Goal: Information Seeking & Learning: Learn about a topic

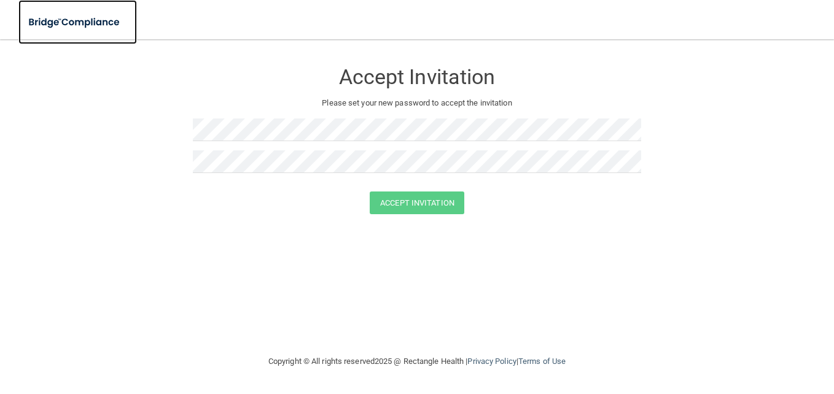
click at [71, 20] on img at bounding box center [74, 22] width 113 height 25
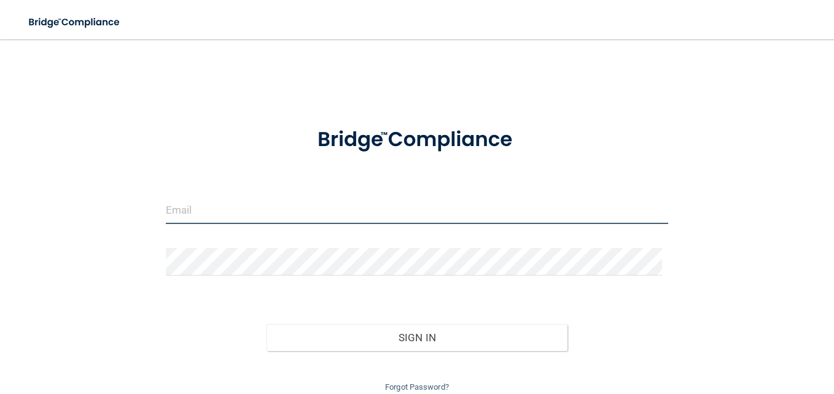
click at [197, 203] on input "email" at bounding box center [417, 210] width 502 height 28
type input "[PERSON_NAME][EMAIL_ADDRESS][DOMAIN_NAME]"
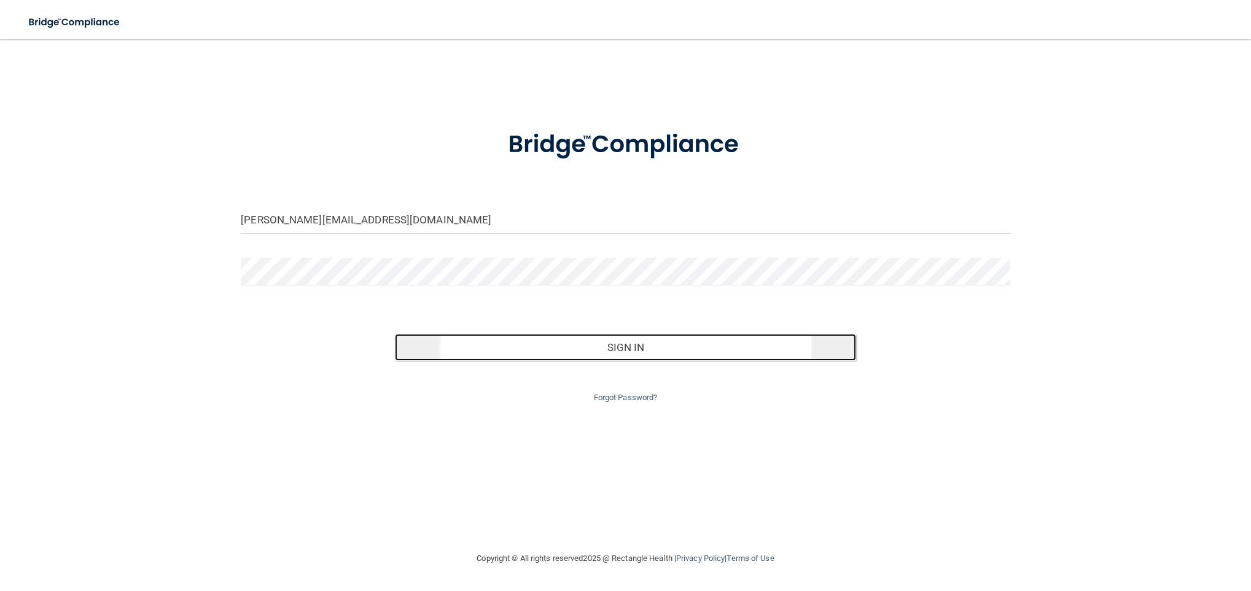
click at [588, 343] on button "Sign In" at bounding box center [626, 347] width 462 height 27
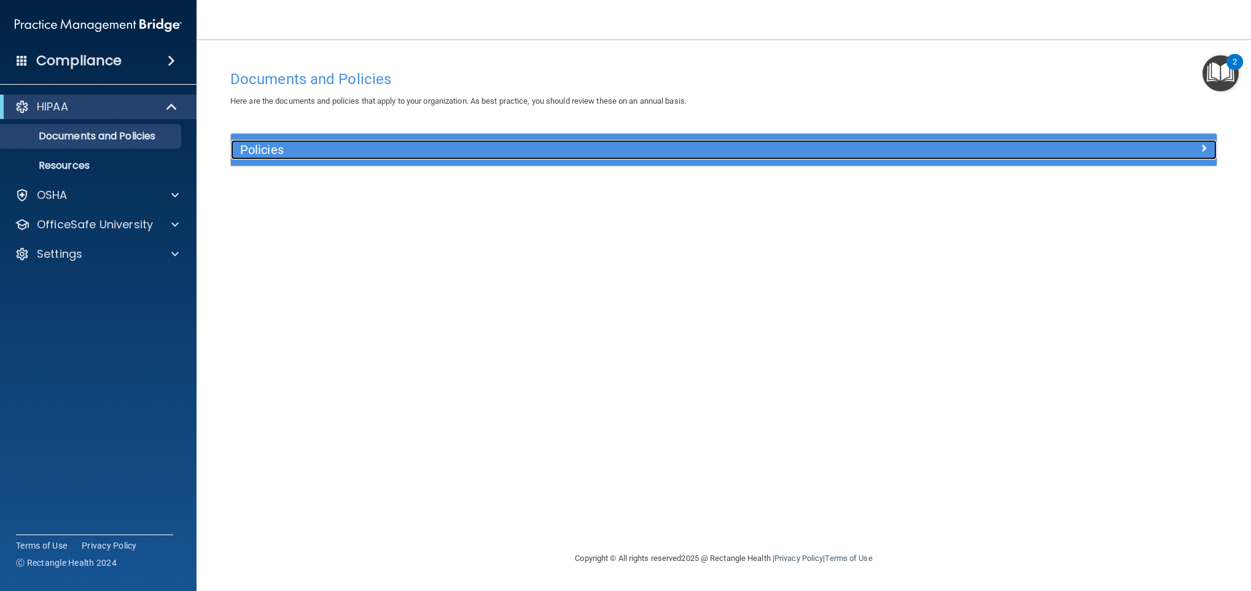
click at [833, 152] on span at bounding box center [1203, 148] width 7 height 15
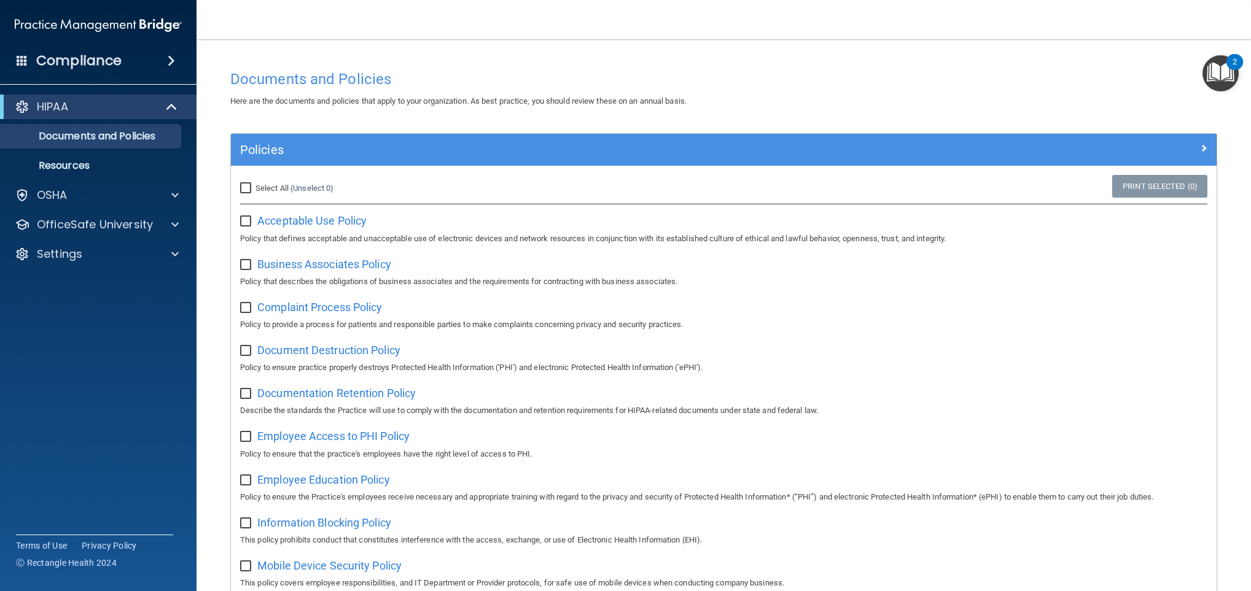
click at [286, 228] on div "Acceptable Use Policy Policy that defines acceptable and unacceptable use of el…" at bounding box center [723, 228] width 967 height 35
click at [286, 224] on span "Acceptable Use Policy" at bounding box center [311, 220] width 109 height 13
click at [833, 70] on img "Open Resource Center, 2 new notifications" at bounding box center [1220, 73] width 36 height 36
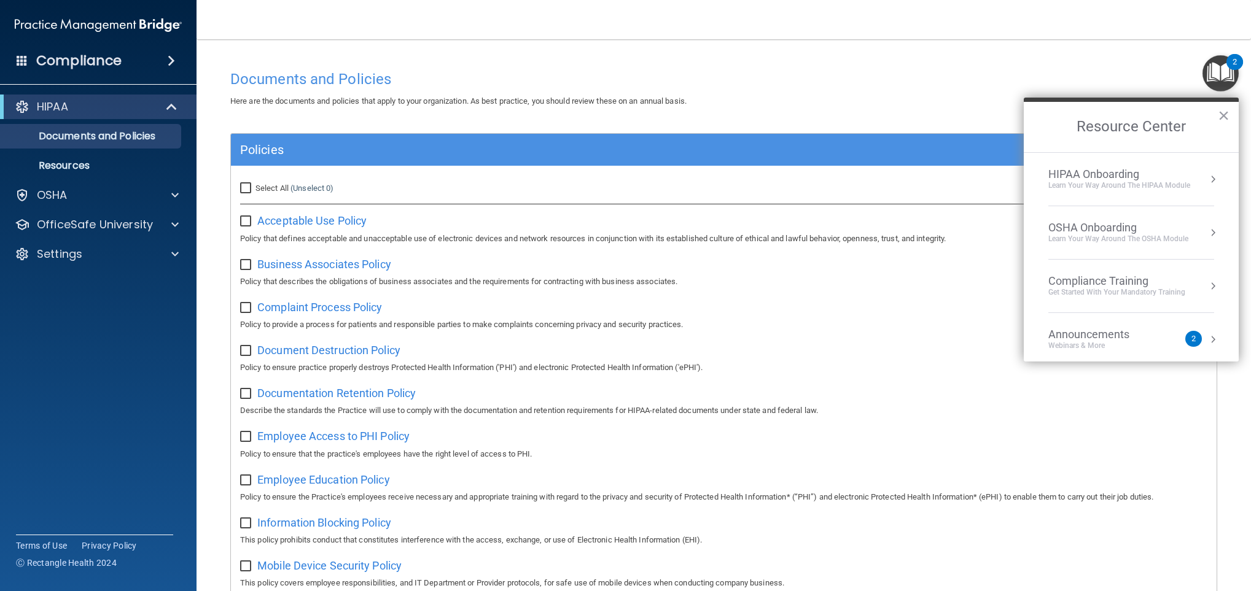
click at [833, 168] on div "HIPAA Onboarding" at bounding box center [1119, 175] width 142 height 14
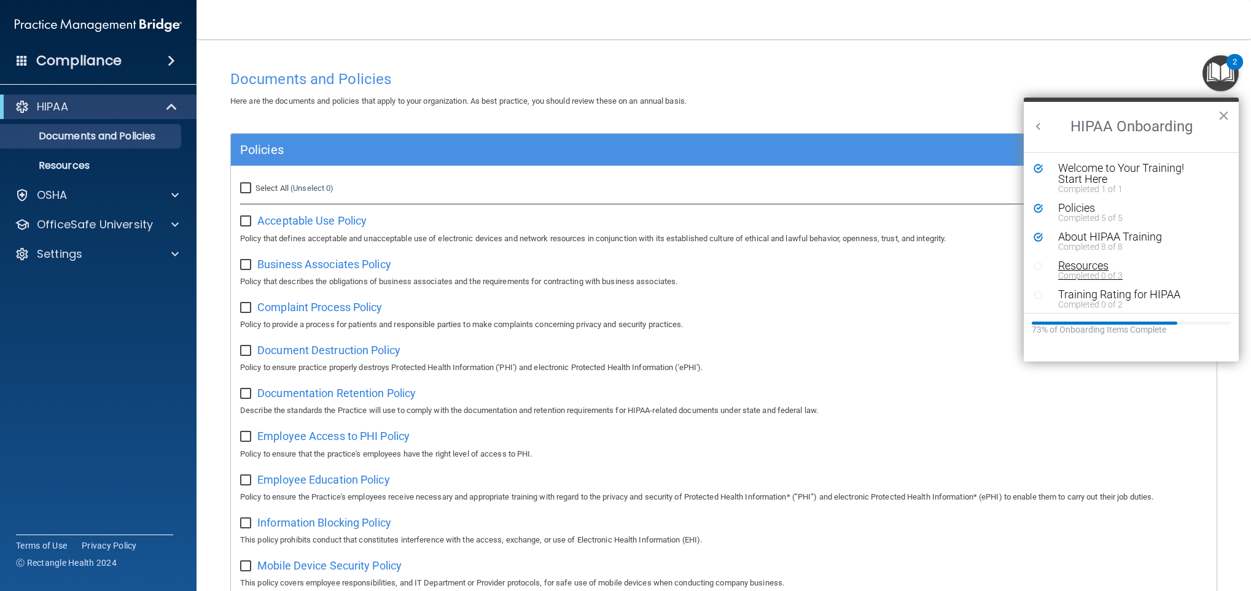
click at [833, 276] on div "Completed 0 of 3" at bounding box center [1133, 275] width 150 height 9
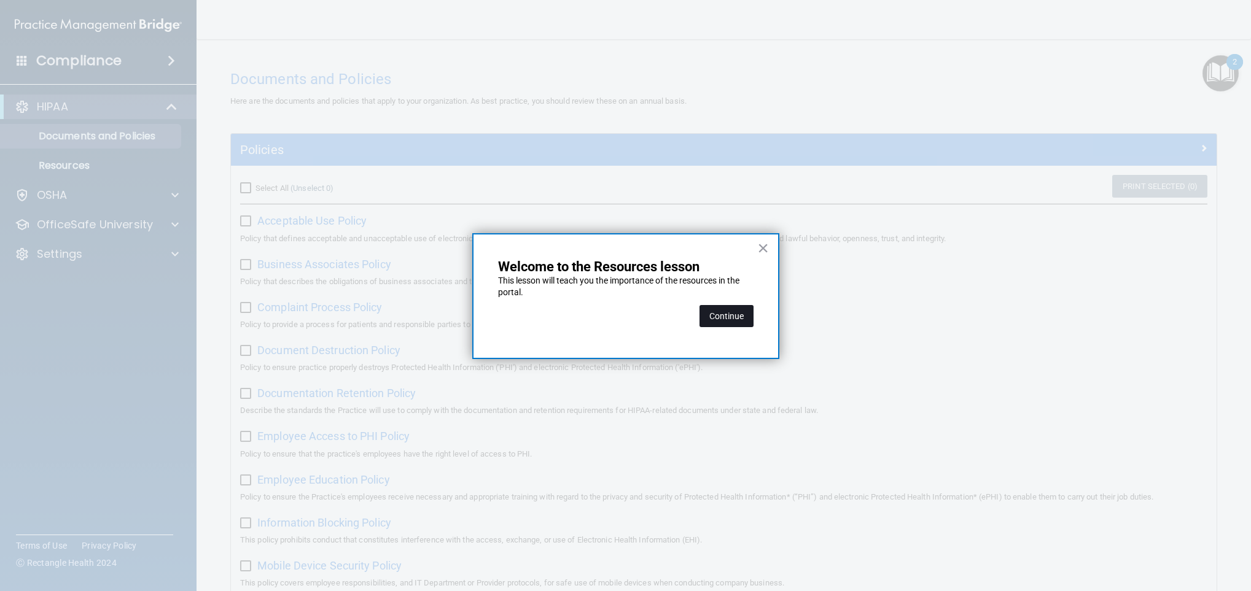
click at [726, 317] on button "Continue" at bounding box center [726, 316] width 54 height 22
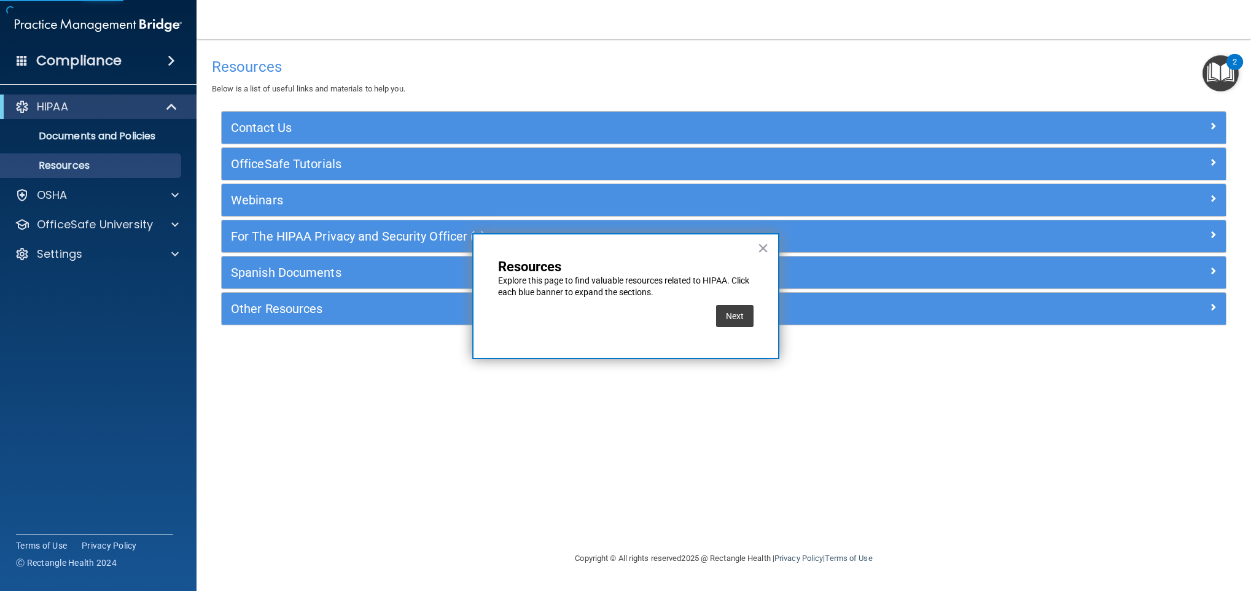
click button "Next"
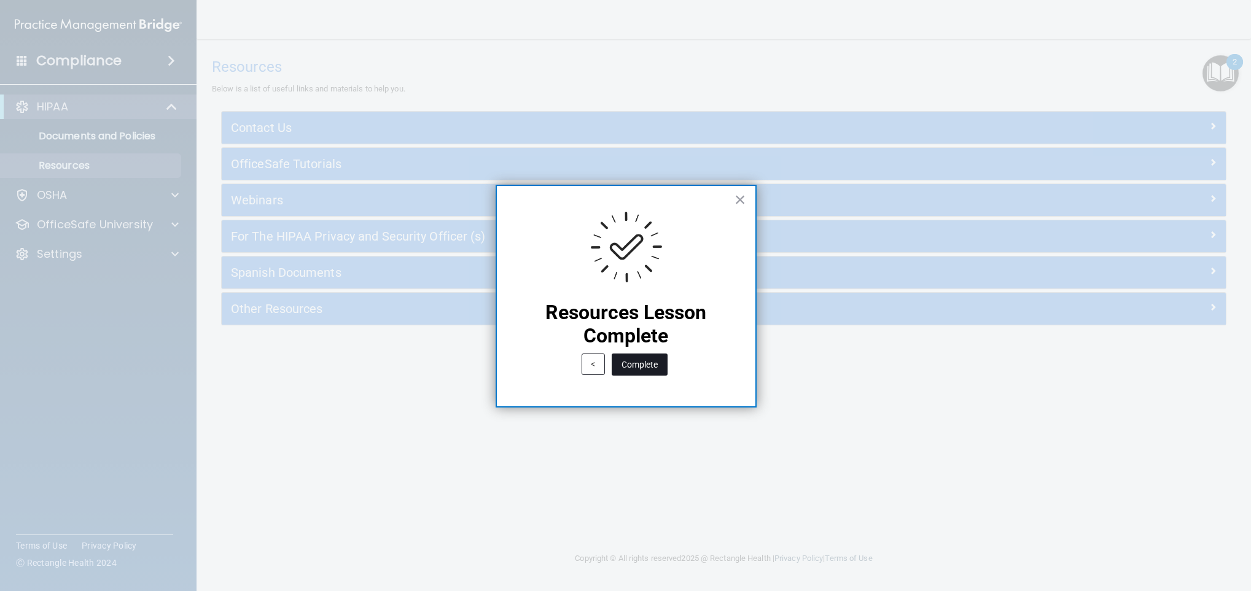
drag, startPoint x: 630, startPoint y: 376, endPoint x: 630, endPoint y: 368, distance: 8.0
click div "Complete"
click button "Complete"
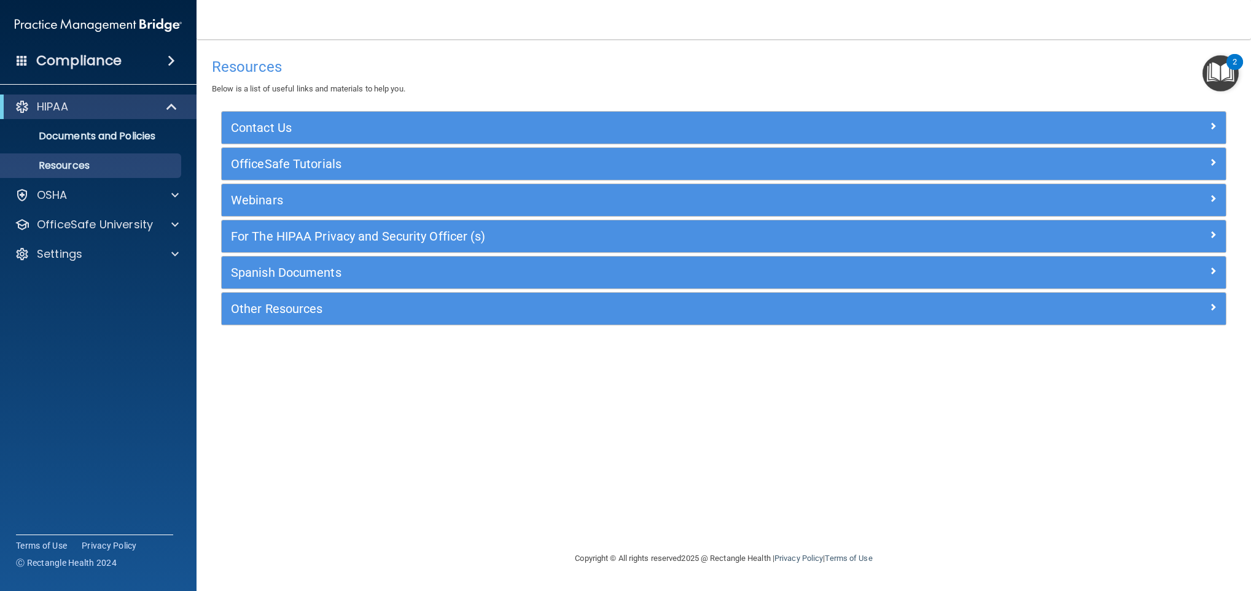
click img "Open Resource Center, 2 new notifications"
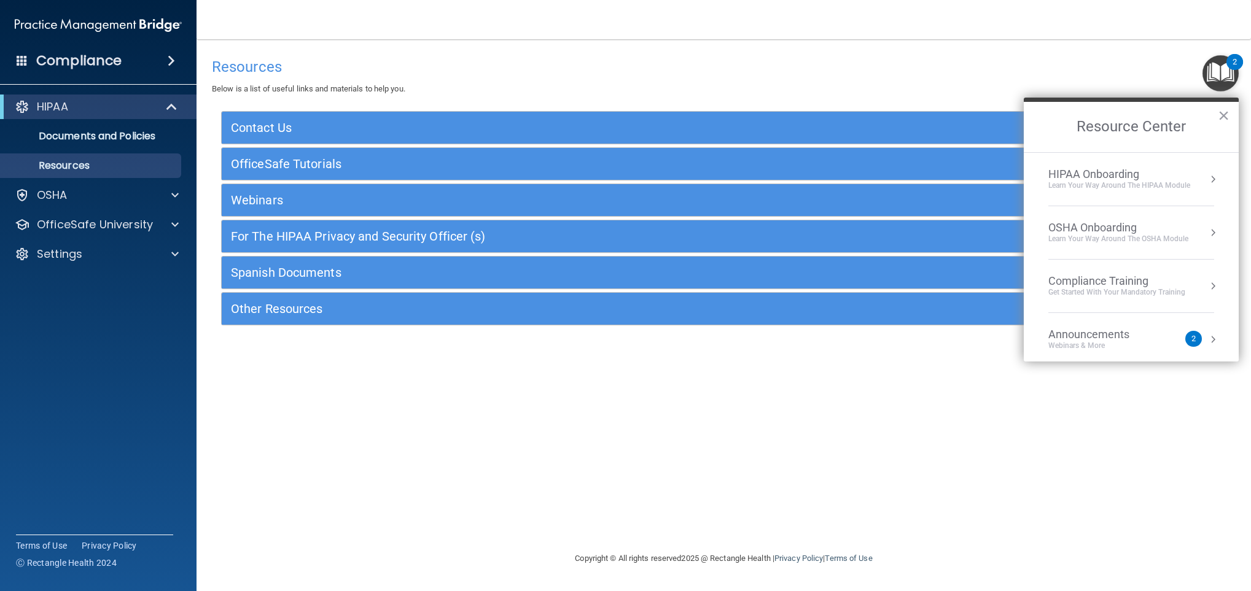
click li "HIPAA Onboarding Learn Your Way around the HIPAA module"
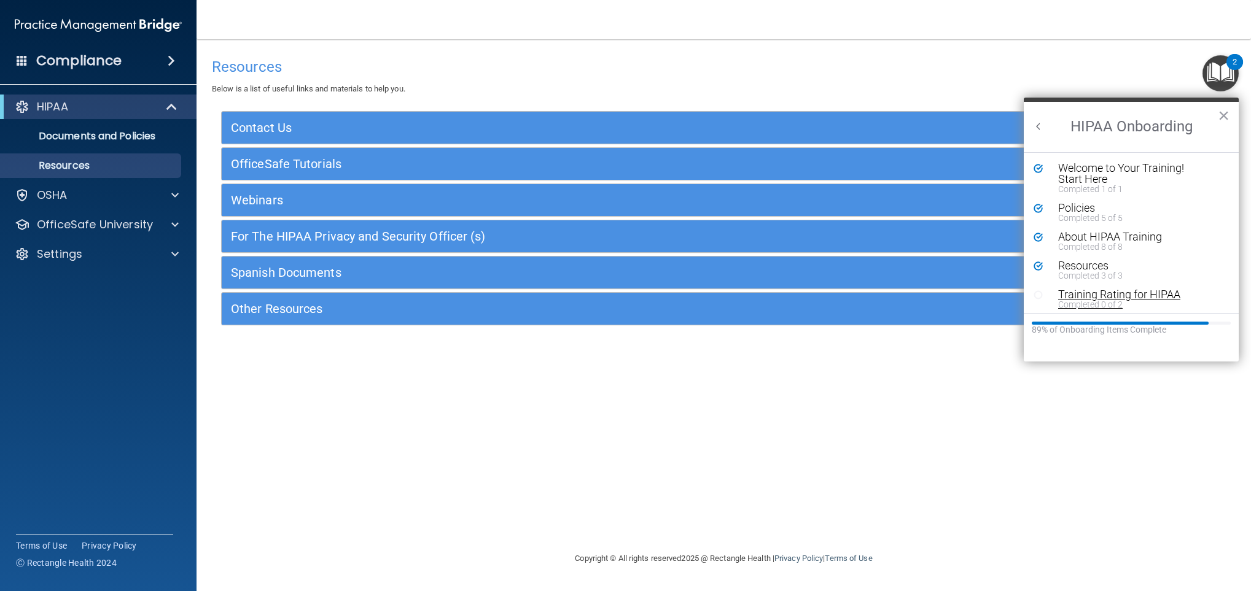
click div "Completed 0 of 2"
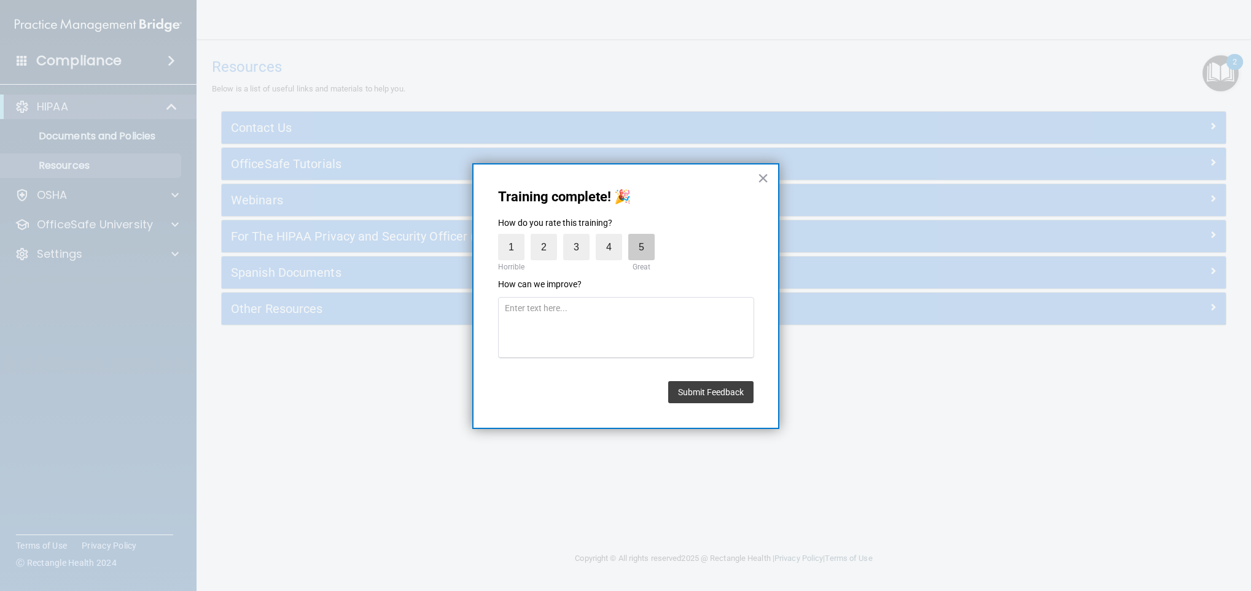
click label "5"
click input "5"
click button "Submit Feedback"
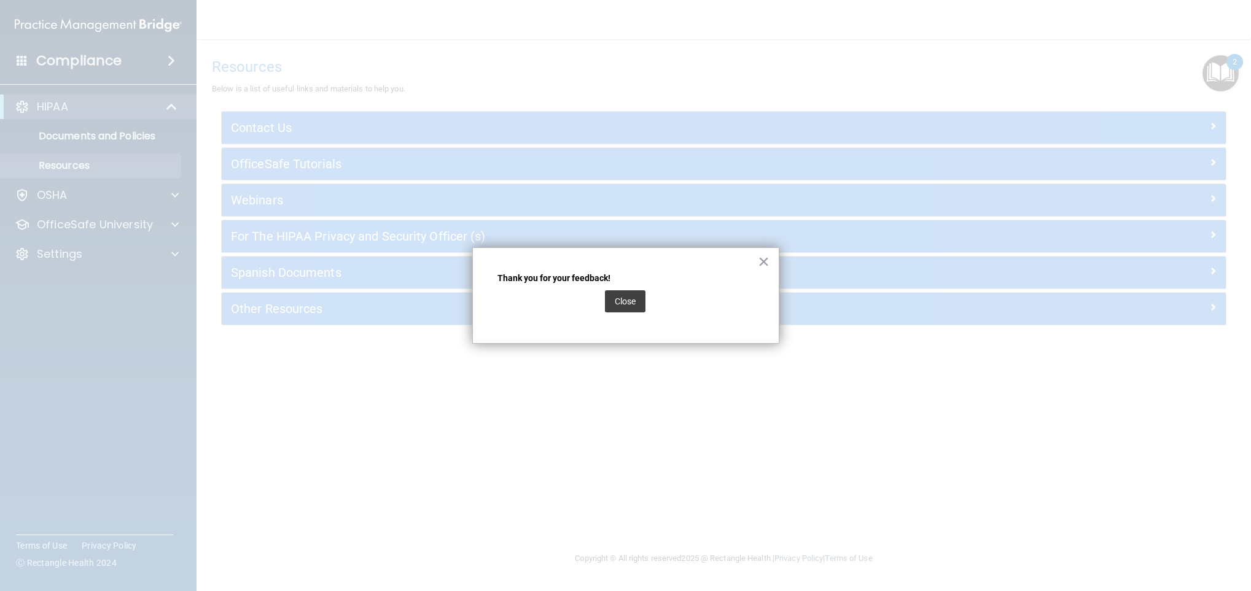
drag, startPoint x: 590, startPoint y: 302, endPoint x: 602, endPoint y: 301, distance: 12.3
click div "Close"
click button "Close"
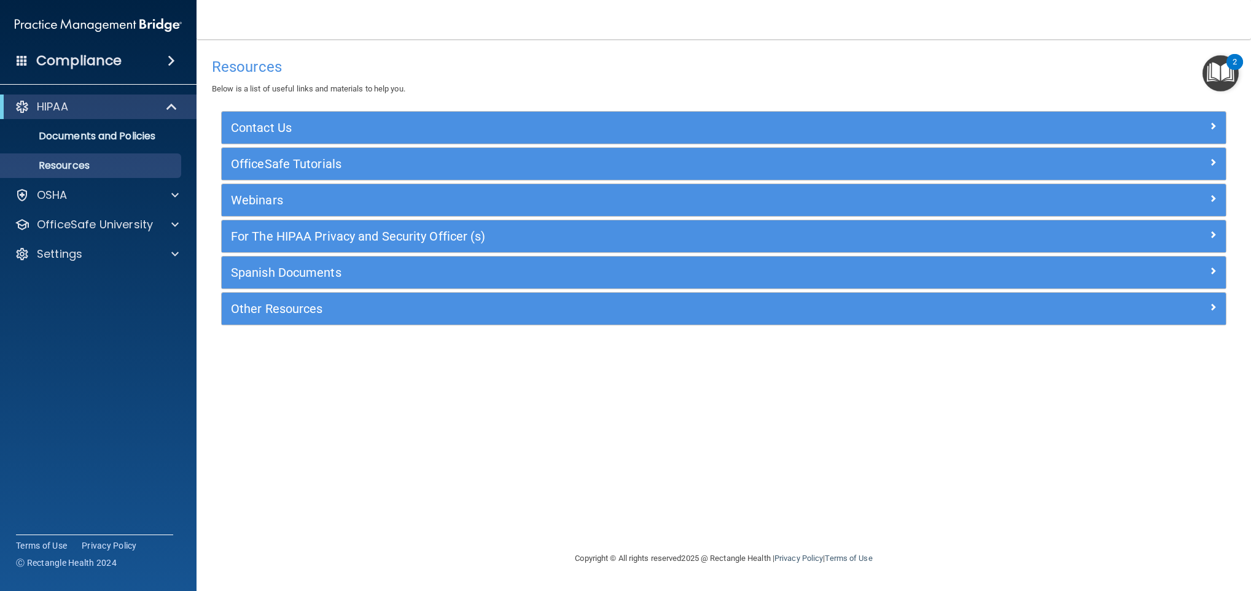
click div "2"
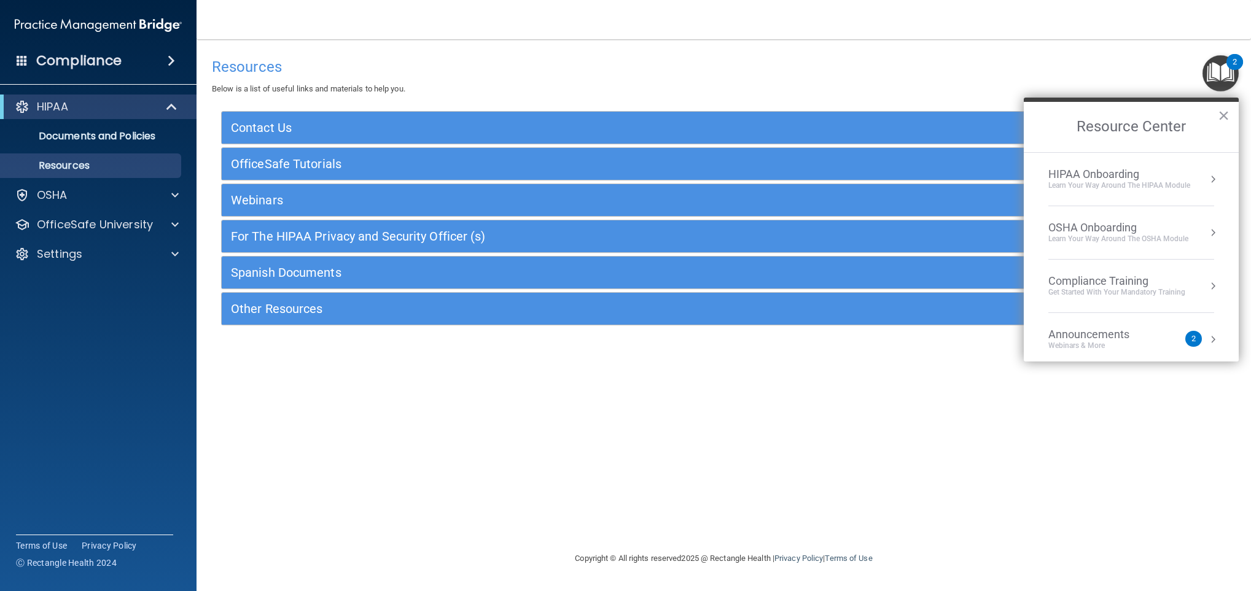
click div "Learn Your Way around the HIPAA module"
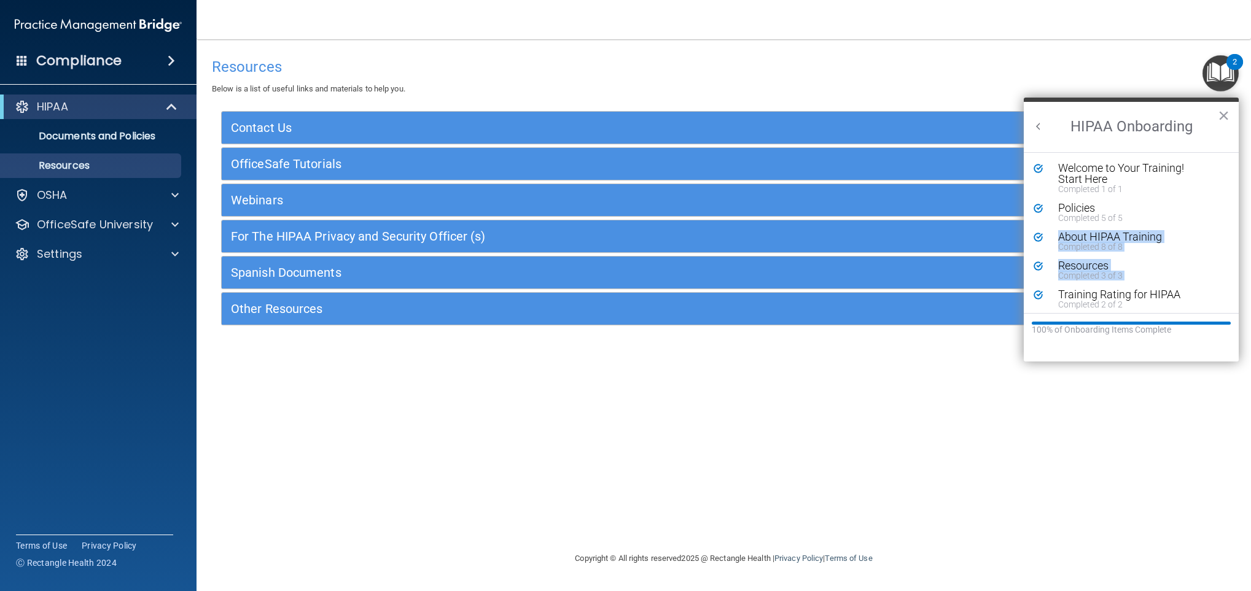
scroll to position [4, 0]
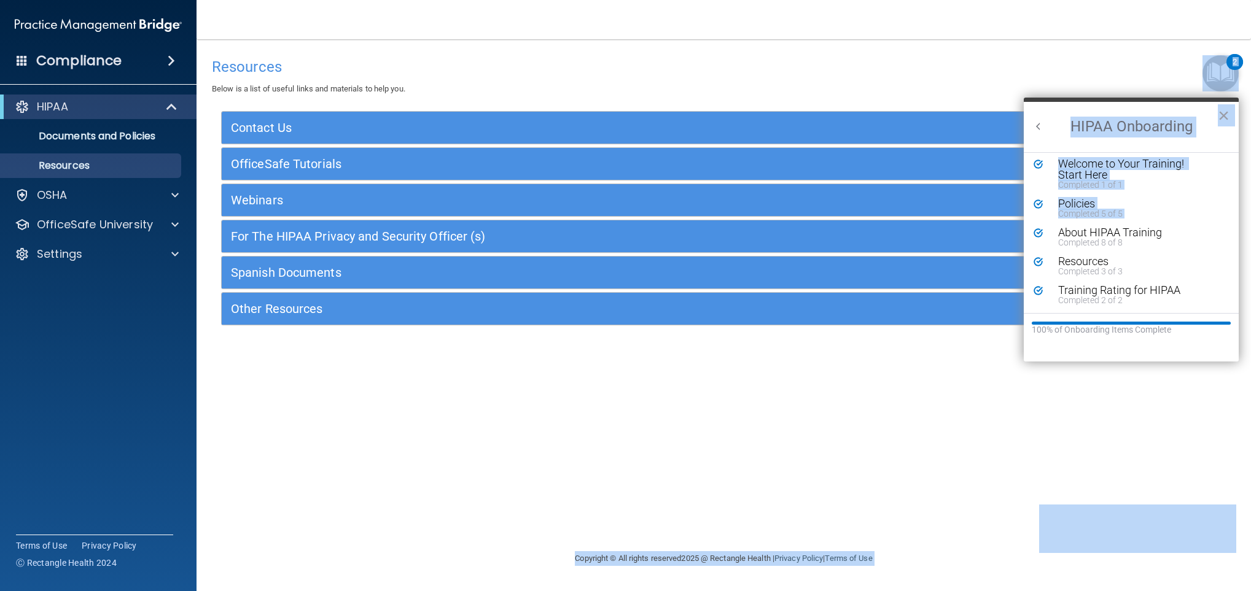
drag, startPoint x: 1224, startPoint y: 249, endPoint x: 1242, endPoint y: 321, distance: 73.4
click body "Compliance HIPAA Documents and Policies Report an Incident Business Associates …"
drag, startPoint x: 1242, startPoint y: 321, endPoint x: 1227, endPoint y: 120, distance: 201.3
click button "×"
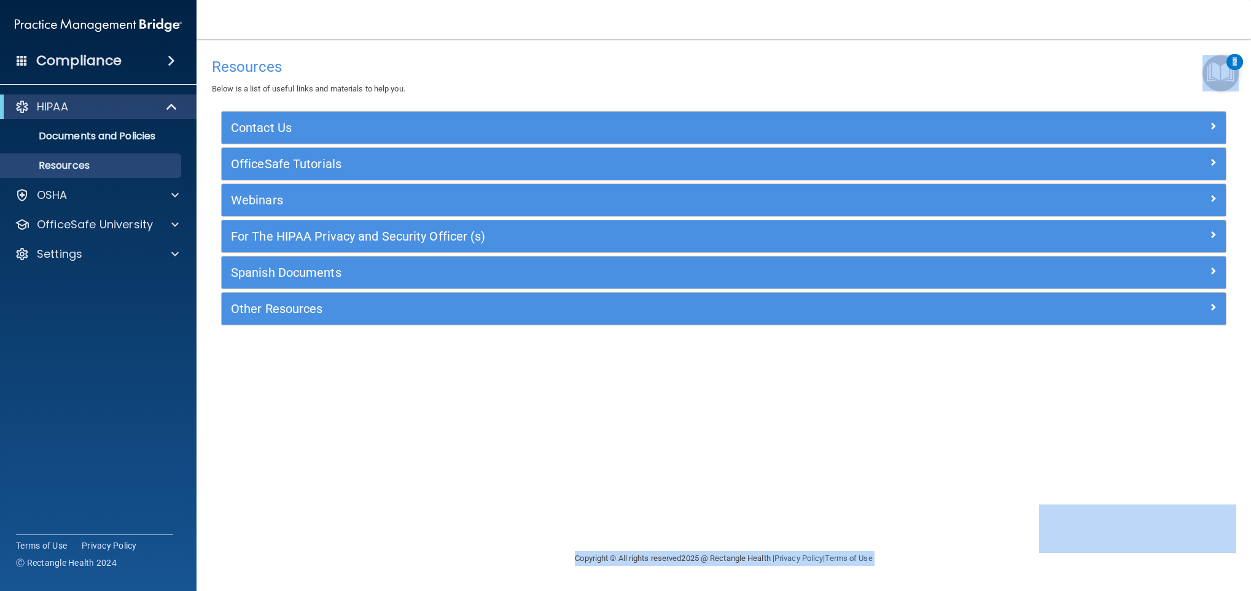
click img "Open Resource Center, 2 new notifications"
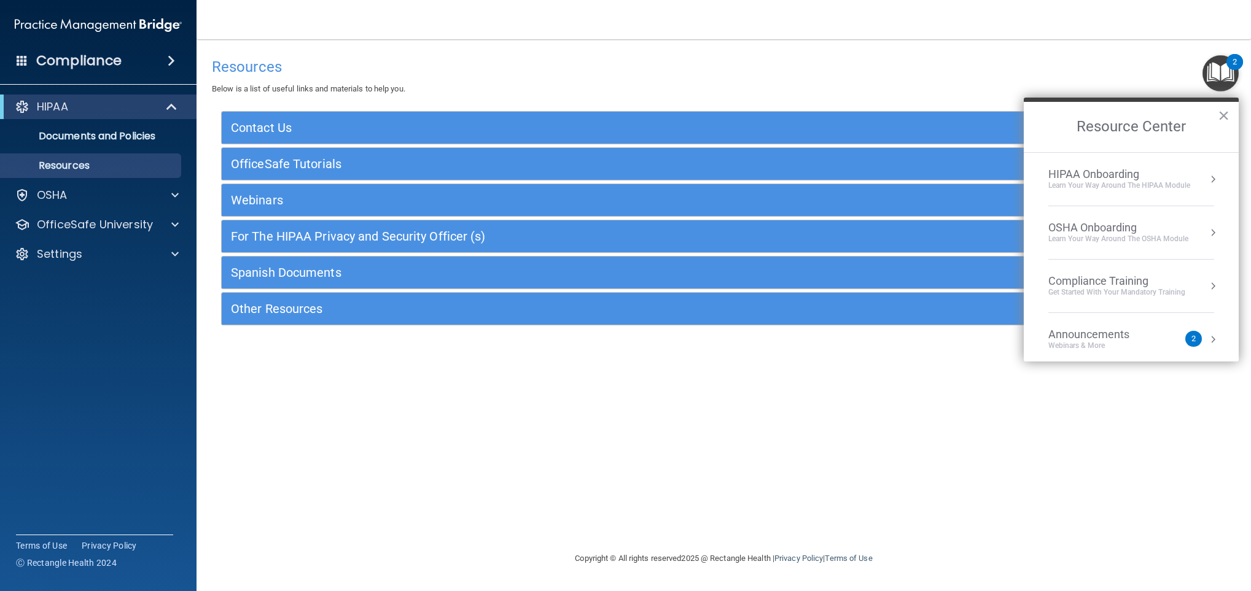
click div "Learn your way around the OSHA module"
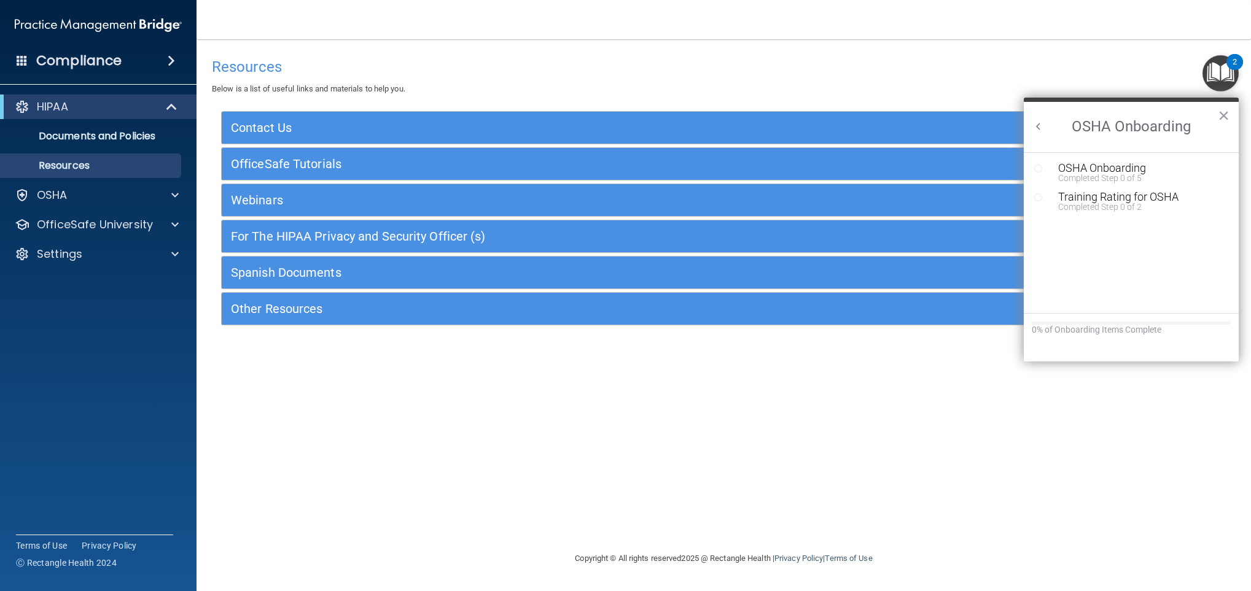
scroll to position [0, 0]
click div "OSHA Onboarding"
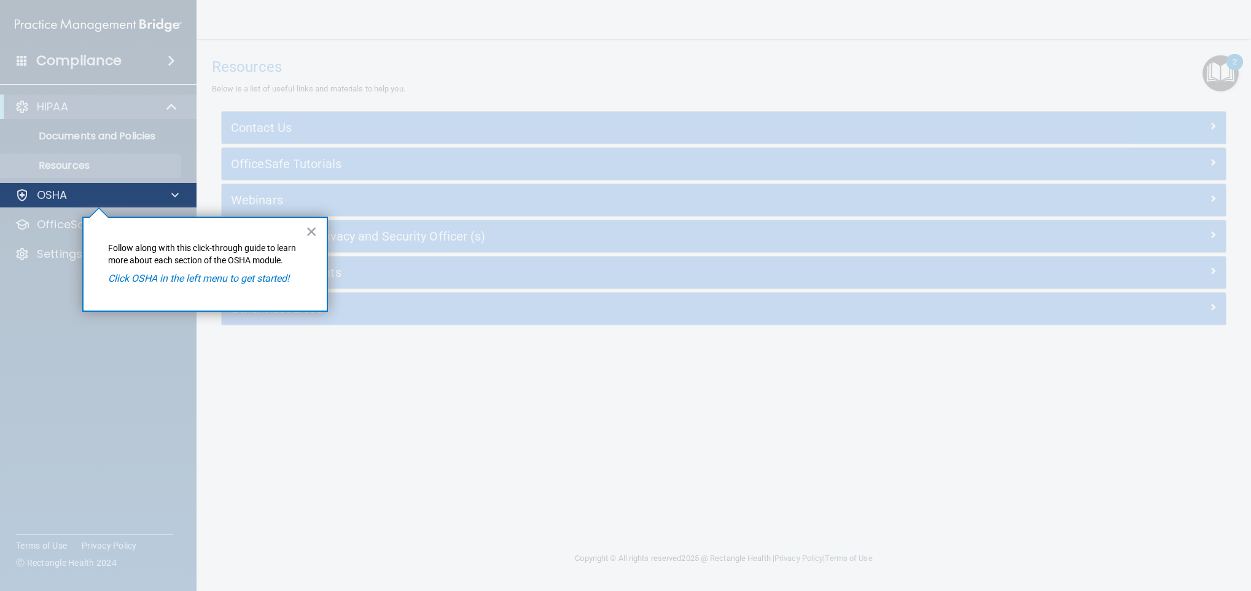
click body "Compliance HIPAA Documents and Policies Report an Incident Business Associates …"
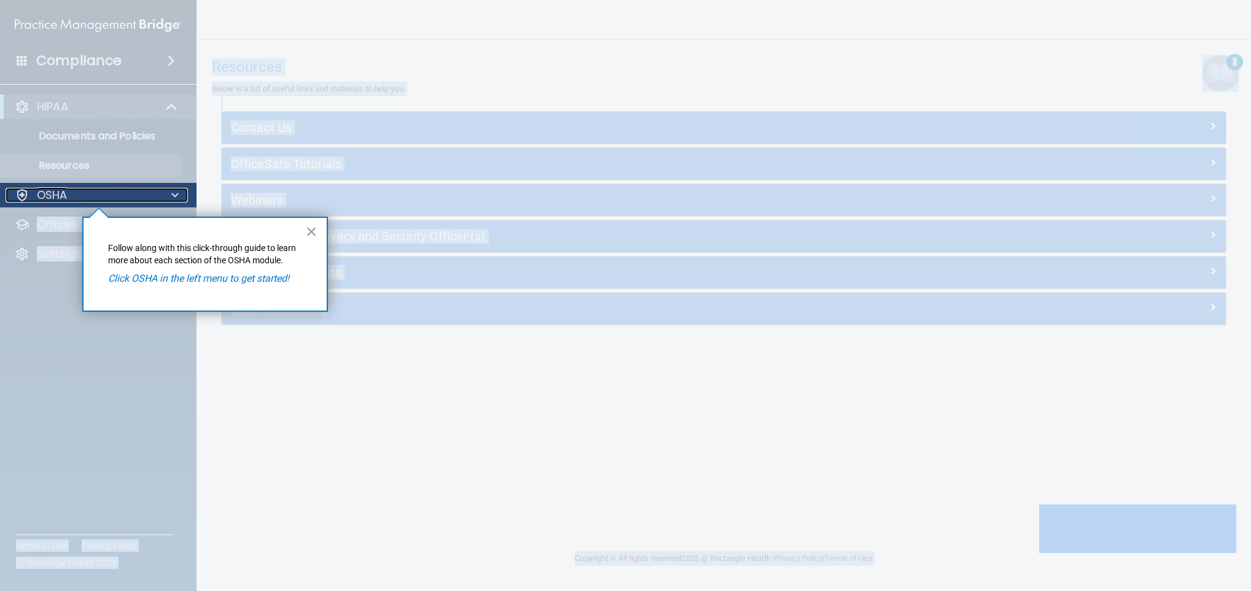
drag, startPoint x: 113, startPoint y: 183, endPoint x: 118, endPoint y: 193, distance: 11.5
click div "OSHA"
click button "×"
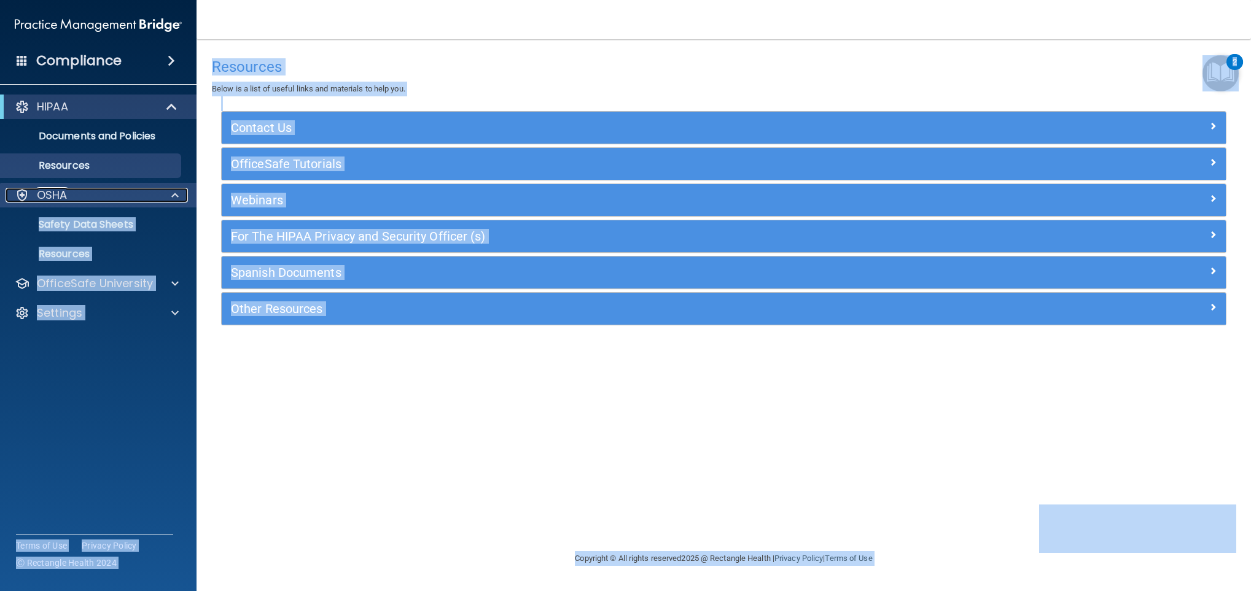
click p "OSHA"
click p "Safety Data Sheets"
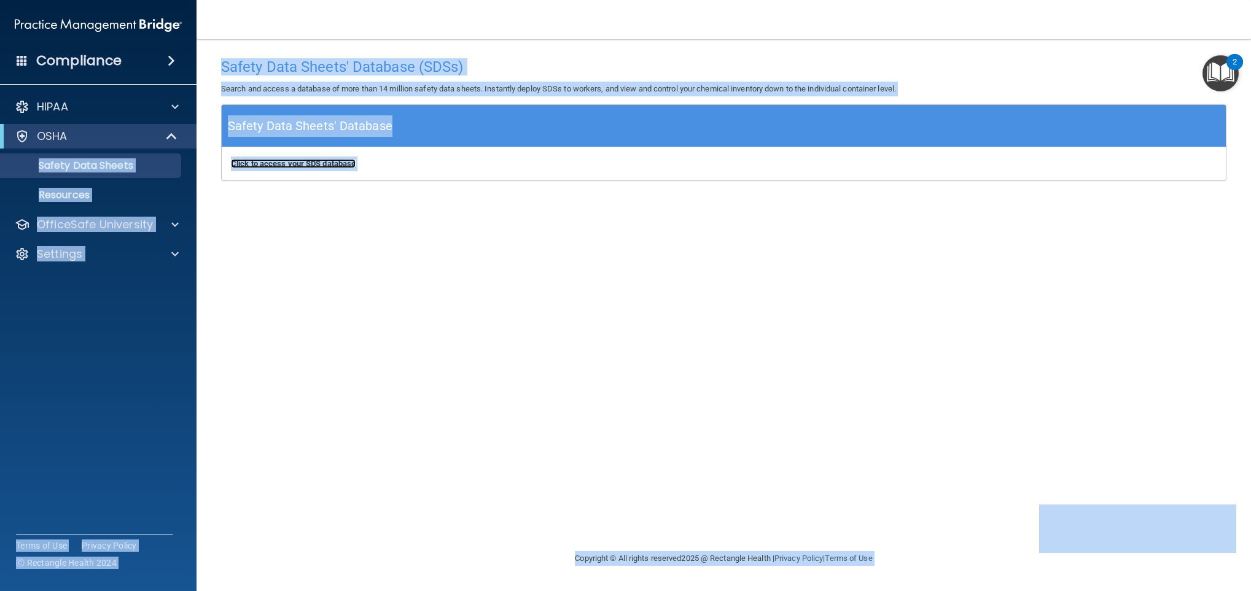
click b "Click to access your SDS database"
click img "Open Resource Center, 2 new notifications"
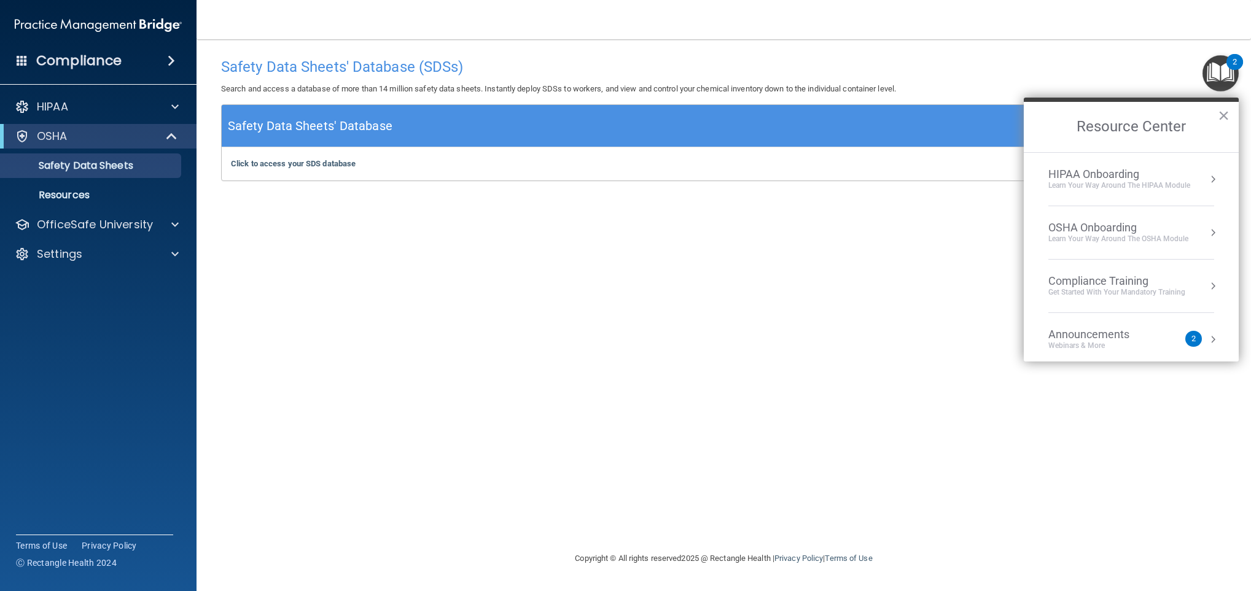
click div "Learn your way around the OSHA module"
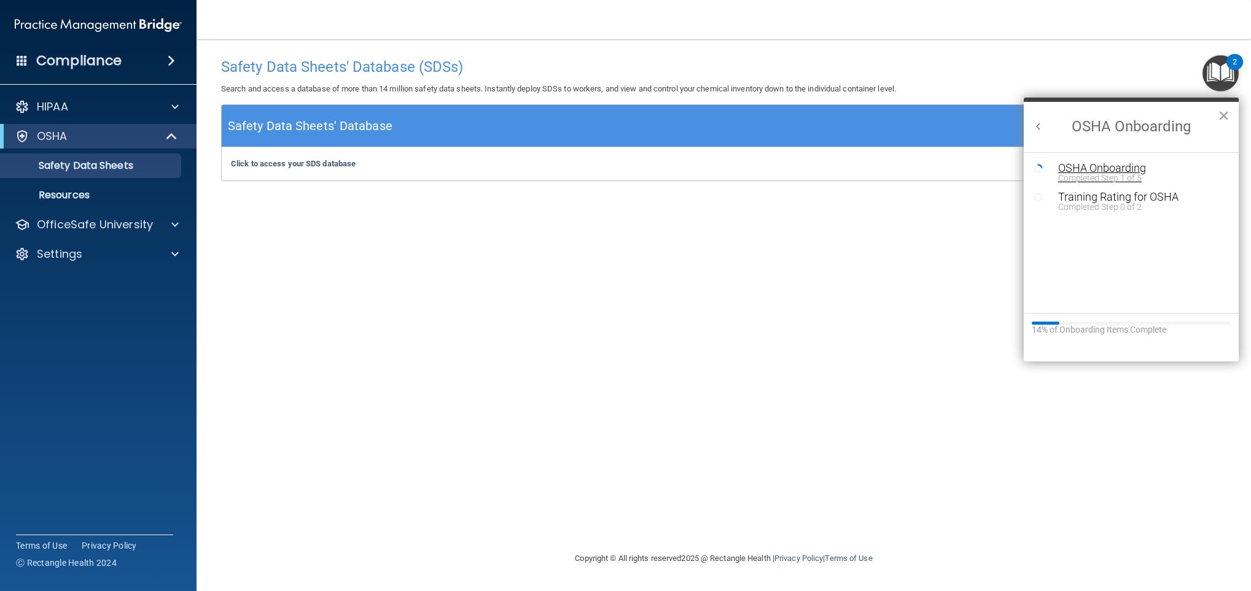
click div "Completed Step 1 of 5"
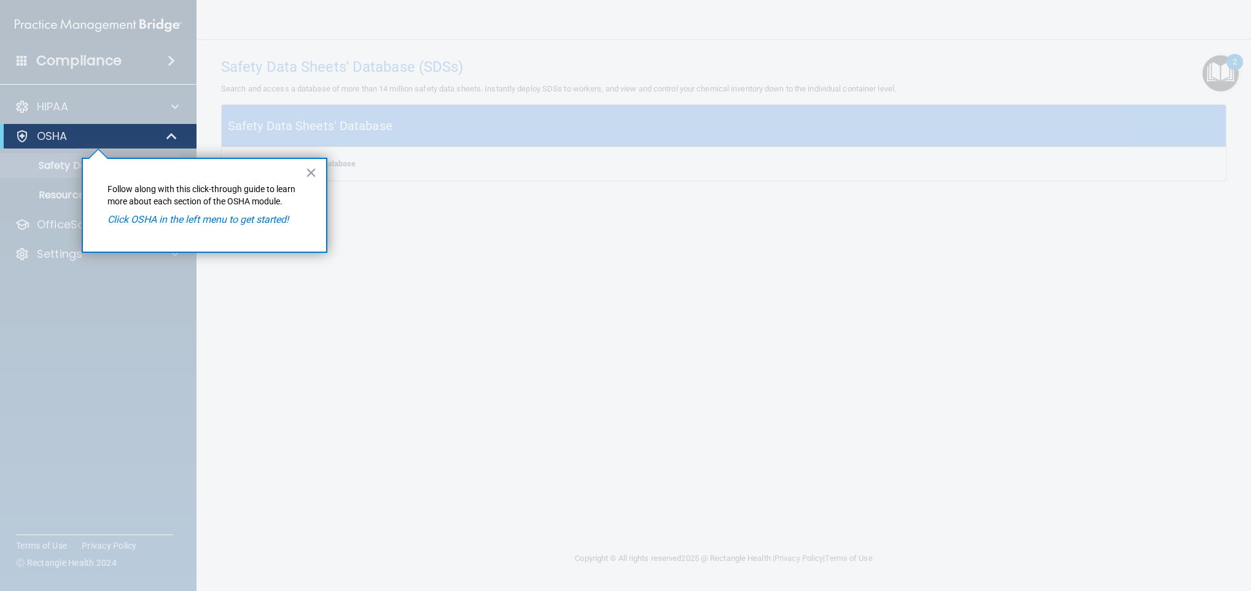
click p "Click OSHA in the left menu to get started!"
click button "×"
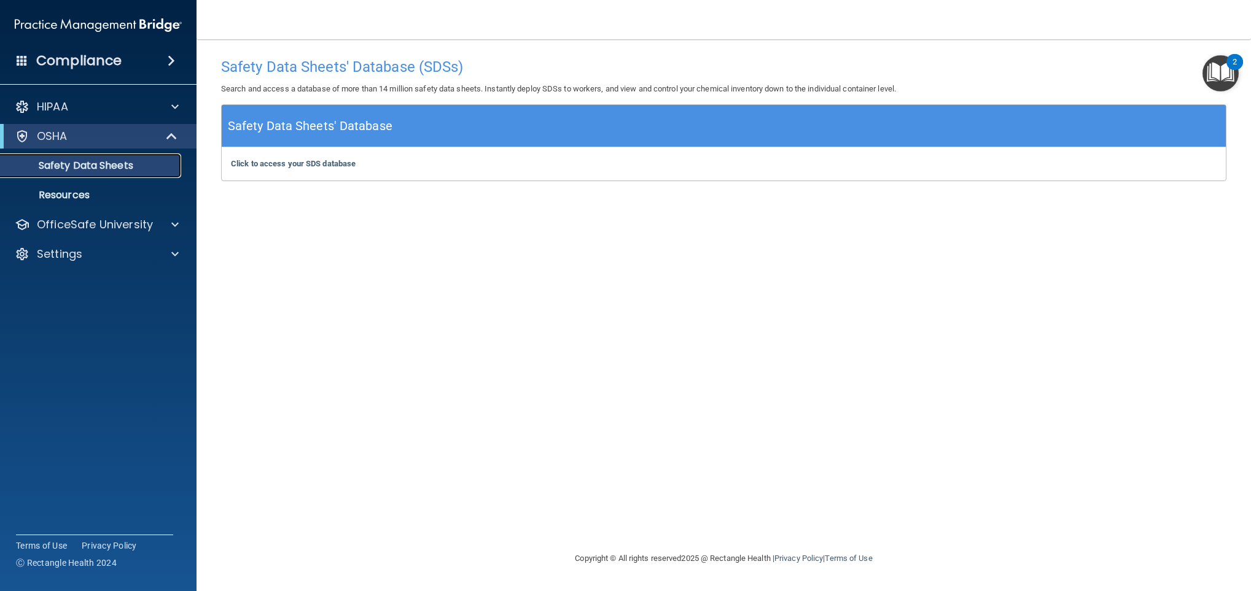
click p "Safety Data Sheets"
click p "Resources"
click at [85, 168] on p "Safety Data Sheets" at bounding box center [92, 166] width 168 height 12
click at [1222, 67] on img "Open Resource Center, 2 new notifications" at bounding box center [1220, 73] width 36 height 36
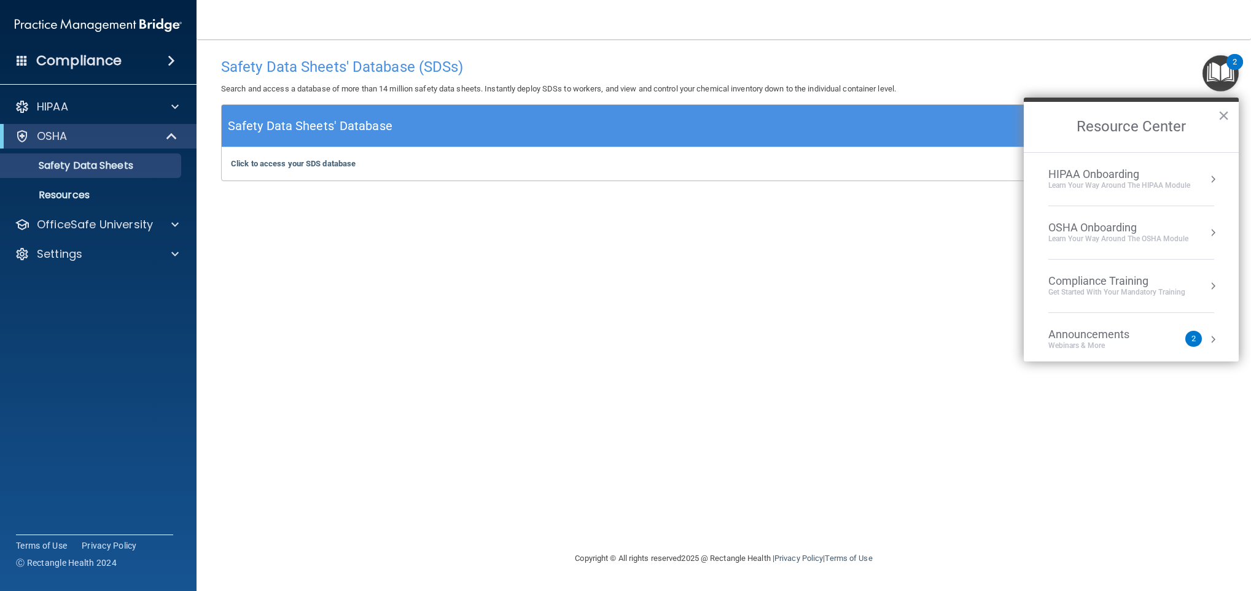
click at [1176, 181] on div "Learn Your Way around the HIPAA module" at bounding box center [1119, 186] width 142 height 10
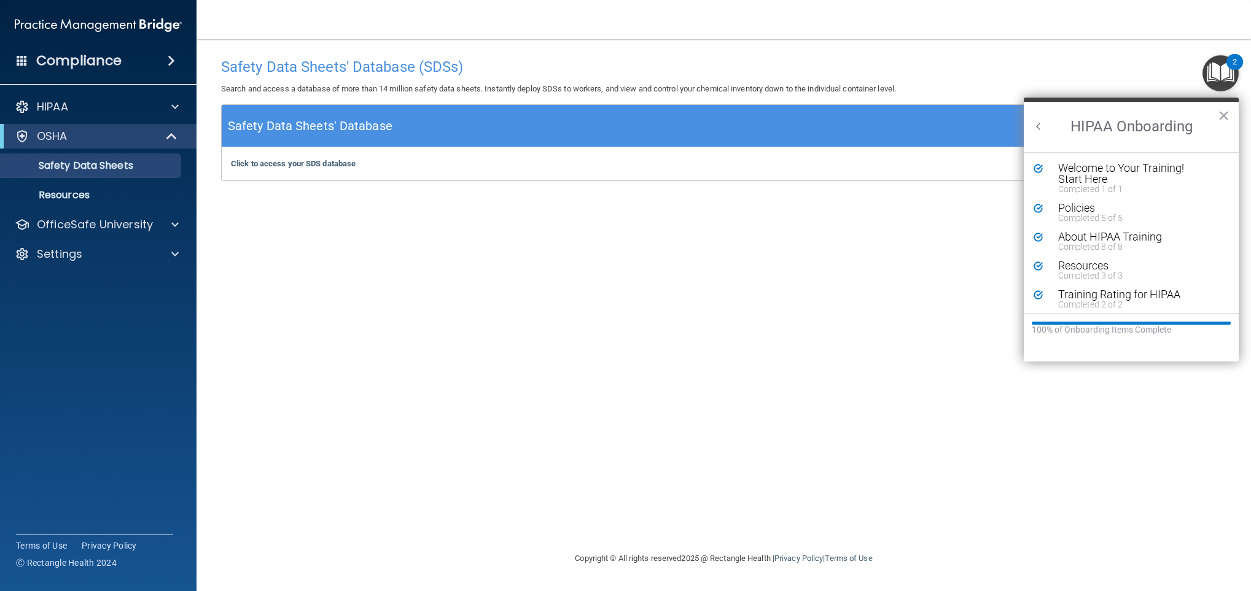
scroll to position [4, 0]
click at [1224, 109] on button "×" at bounding box center [1224, 116] width 12 height 20
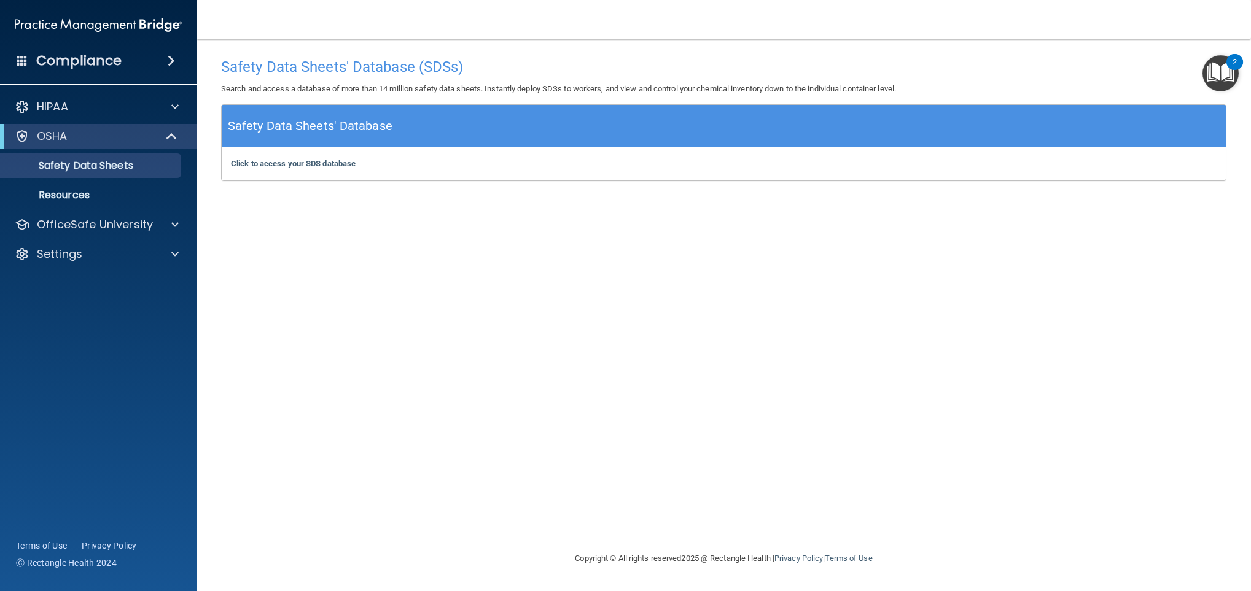
click at [1215, 87] on img "Open Resource Center, 2 new notifications" at bounding box center [1220, 73] width 36 height 36
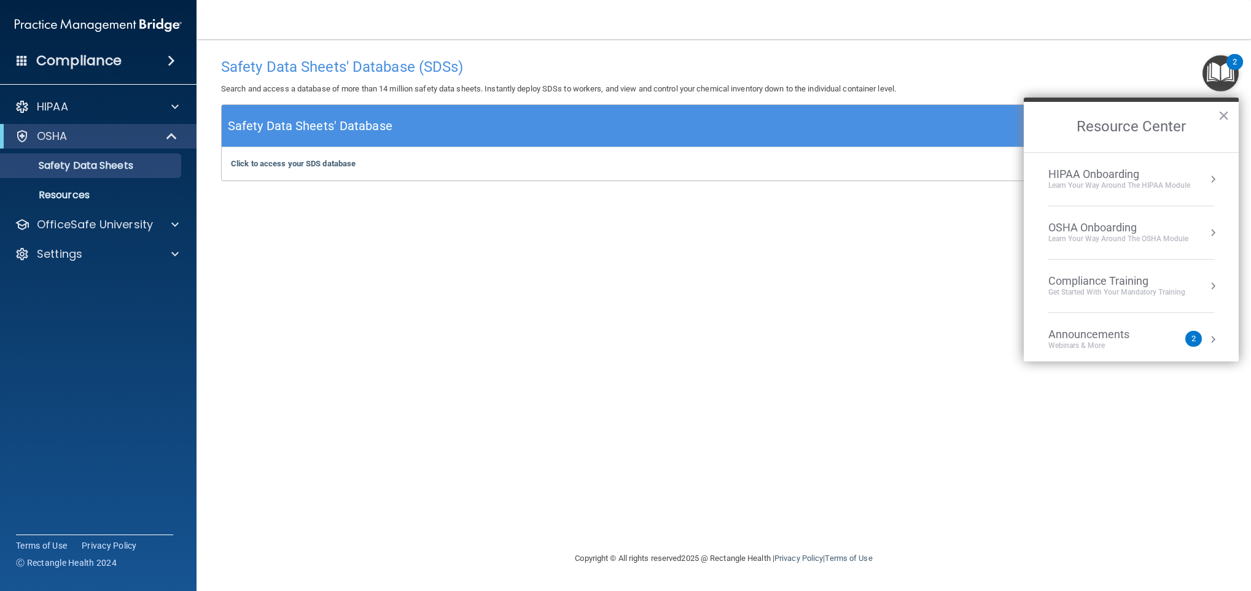
click at [1122, 230] on div "OSHA Onboarding" at bounding box center [1118, 228] width 140 height 14
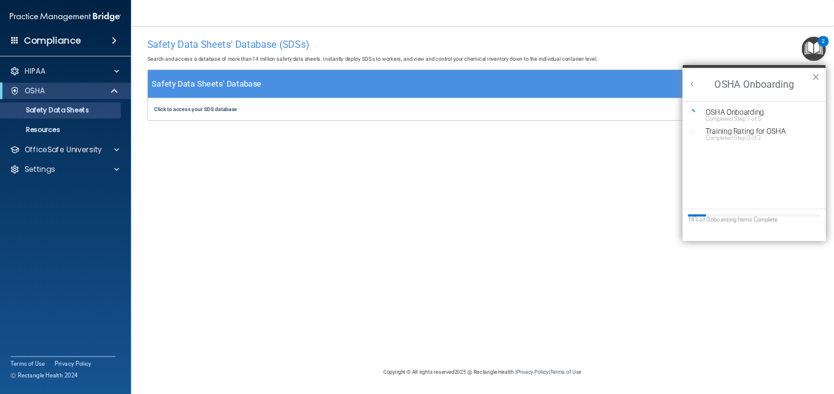
scroll to position [0, 0]
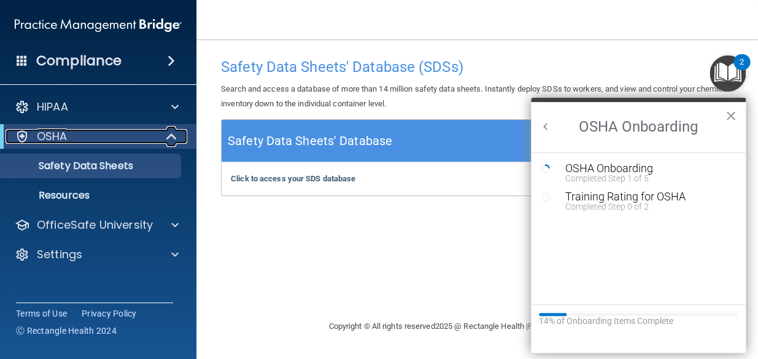
drag, startPoint x: 176, startPoint y: 219, endPoint x: 106, endPoint y: 133, distance: 110.9
click at [106, 133] on div "OSHA" at bounding box center [82, 136] width 152 height 15
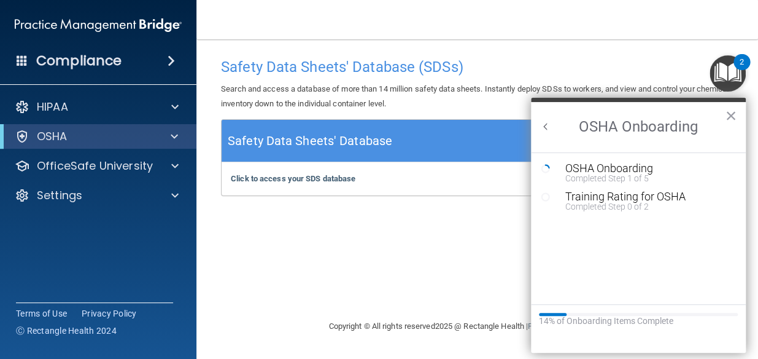
click at [458, 231] on div "Safety Data Sheets' Database (SDSs) Search and access a database of more than 1…" at bounding box center [477, 179] width 513 height 255
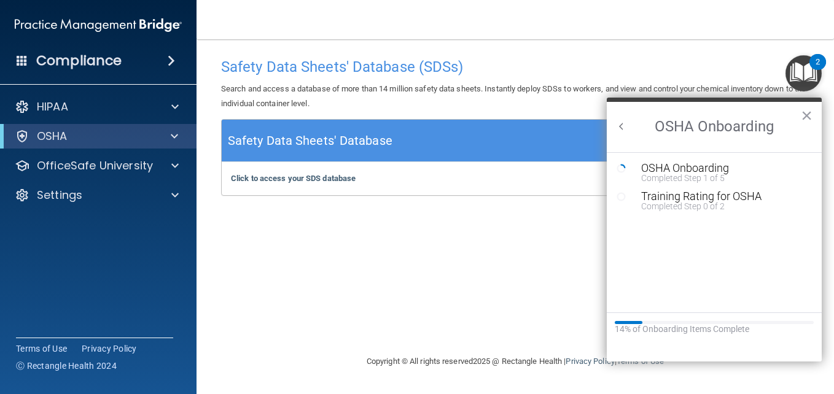
click at [553, 262] on div "Safety Data Sheets' Database (SDSs) Search and access a database of more than 1…" at bounding box center [515, 197] width 588 height 290
click at [802, 119] on button "×" at bounding box center [807, 116] width 12 height 20
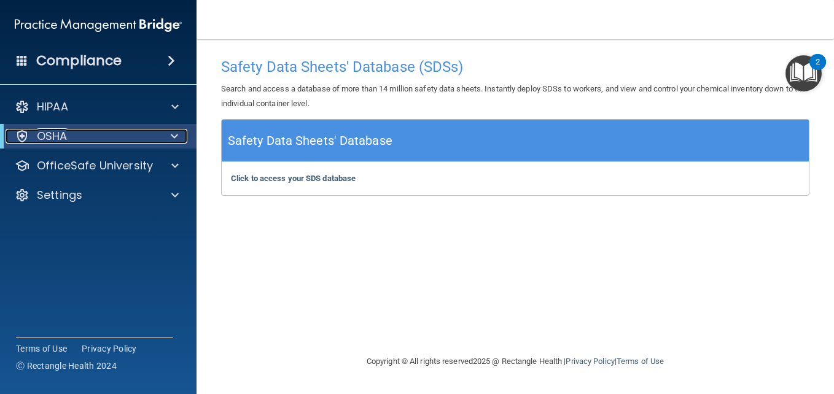
click at [103, 143] on div "OSHA" at bounding box center [82, 136] width 152 height 15
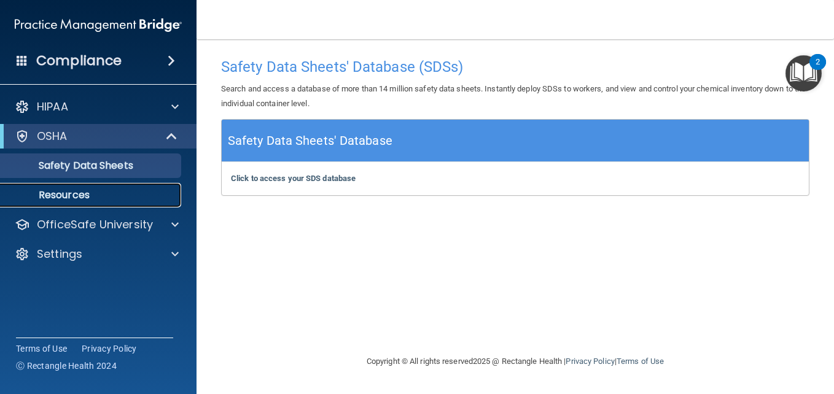
click at [99, 189] on p "Resources" at bounding box center [92, 195] width 168 height 12
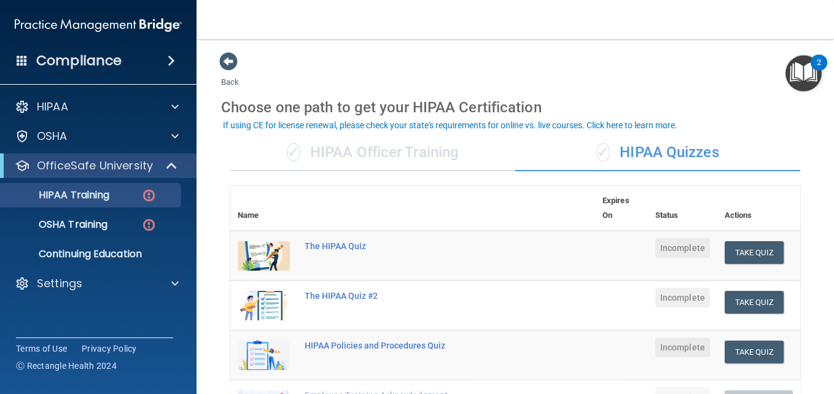
click at [804, 73] on img "Open Resource Center, 2 new notifications" at bounding box center [803, 73] width 36 height 36
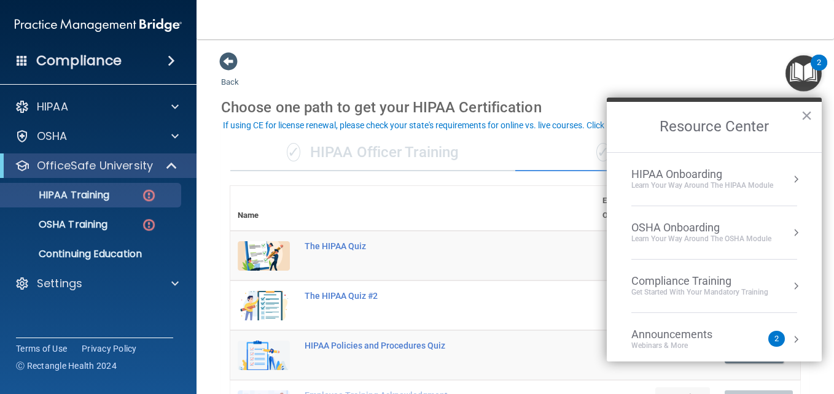
click at [760, 234] on div "Learn your way around the OSHA module" at bounding box center [701, 239] width 140 height 10
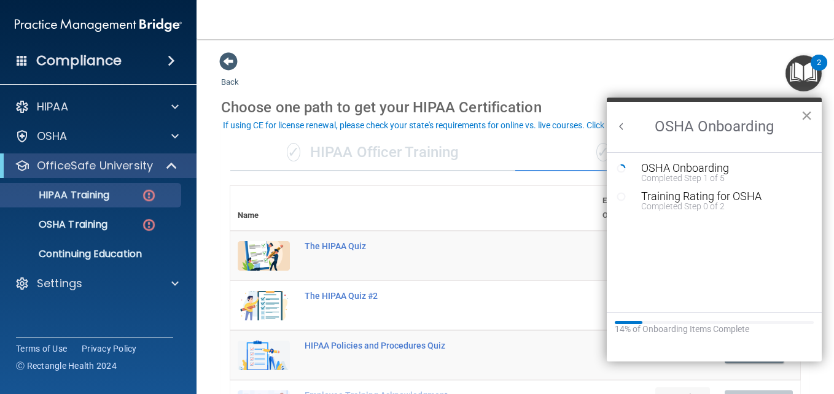
click at [811, 112] on button "×" at bounding box center [807, 116] width 12 height 20
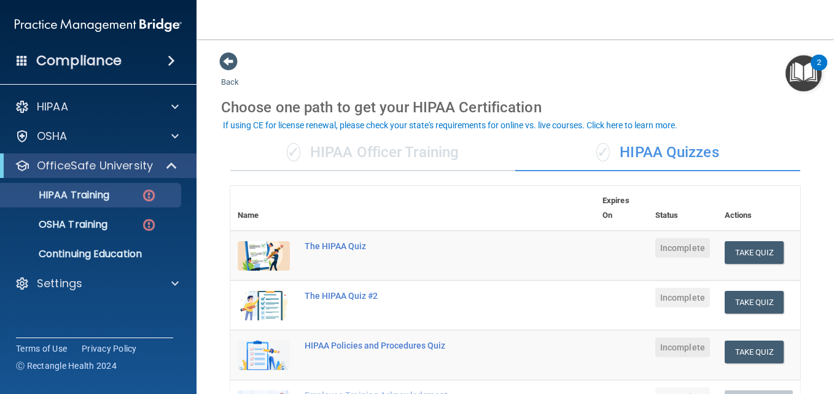
click at [810, 76] on img "Open Resource Center, 2 new notifications" at bounding box center [803, 73] width 36 height 36
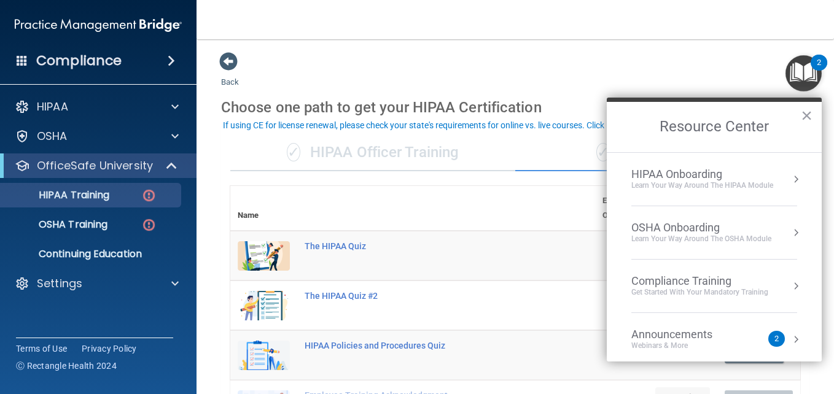
click at [743, 232] on div "OSHA Onboarding" at bounding box center [701, 228] width 140 height 14
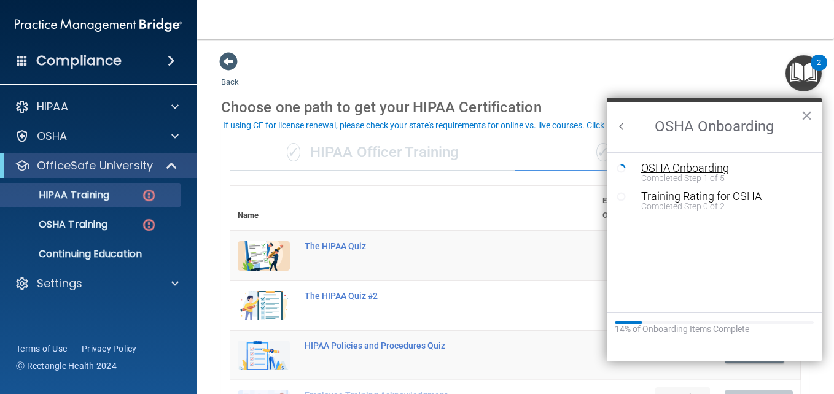
click at [684, 175] on div "Completed Step 1 of 5" at bounding box center [723, 178] width 165 height 9
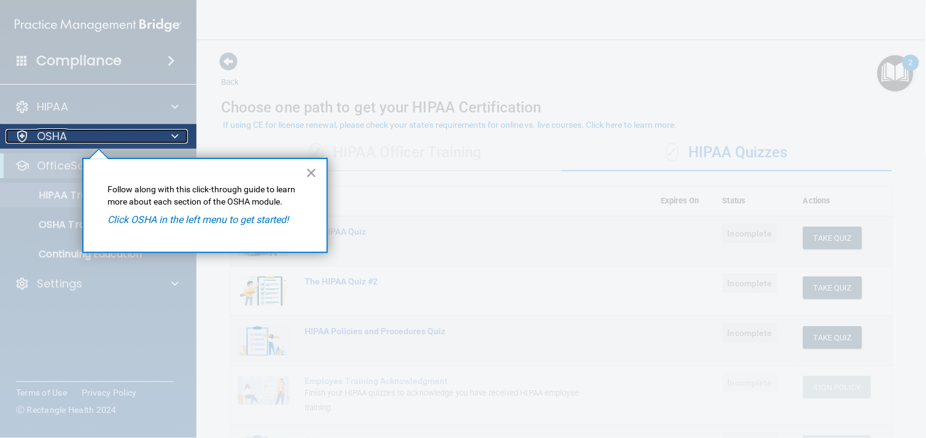
click at [142, 136] on div "OSHA" at bounding box center [82, 136] width 152 height 15
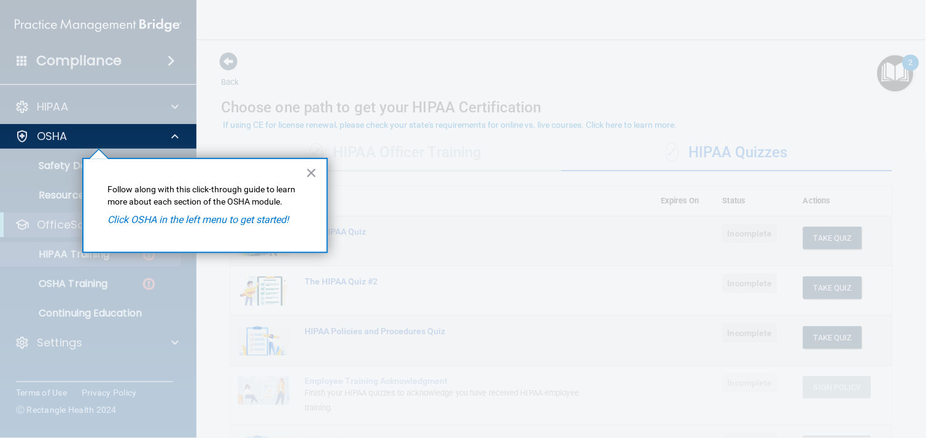
click at [164, 225] on em "Click OSHA in the left menu to get started!" at bounding box center [198, 220] width 181 height 12
click at [126, 211] on div "× Follow along with this click-through guide to learn more about each section o…" at bounding box center [205, 205] width 246 height 95
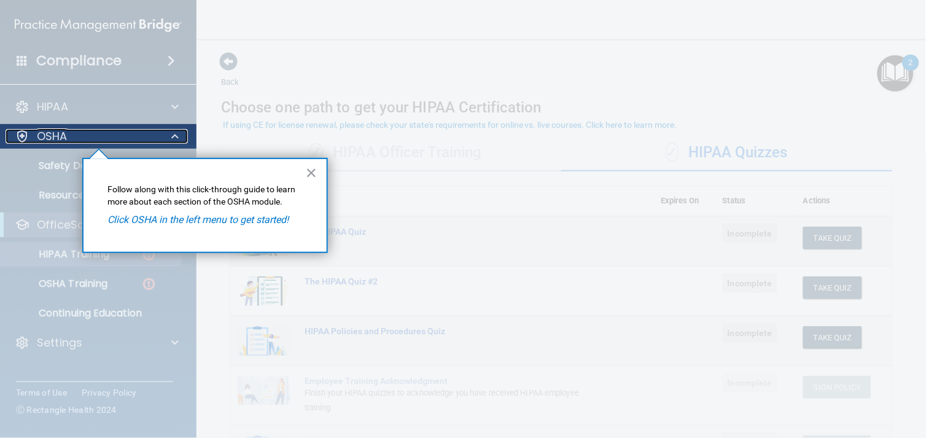
click at [31, 131] on div "OSHA" at bounding box center [82, 136] width 152 height 15
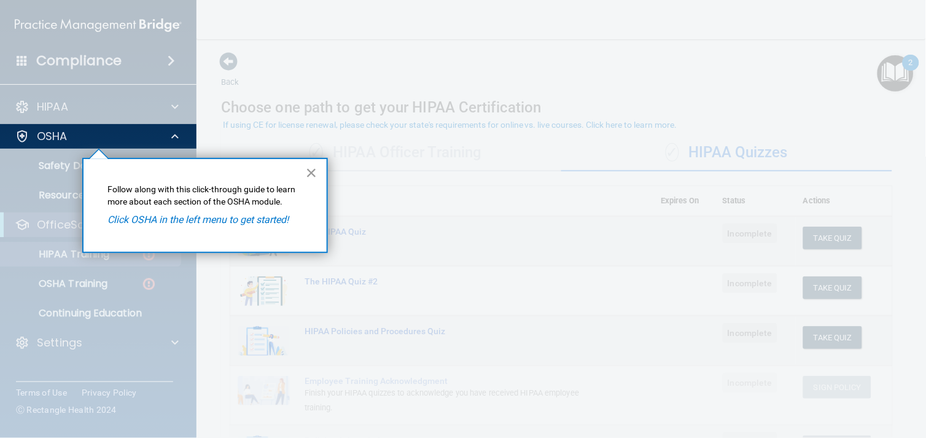
click at [308, 165] on button "×" at bounding box center [312, 173] width 12 height 20
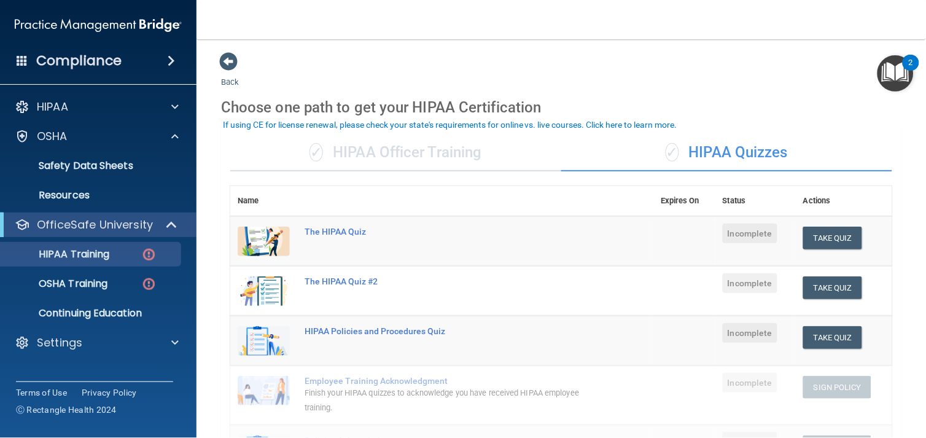
click at [369, 146] on div "✓ HIPAA Officer Training" at bounding box center [395, 152] width 331 height 37
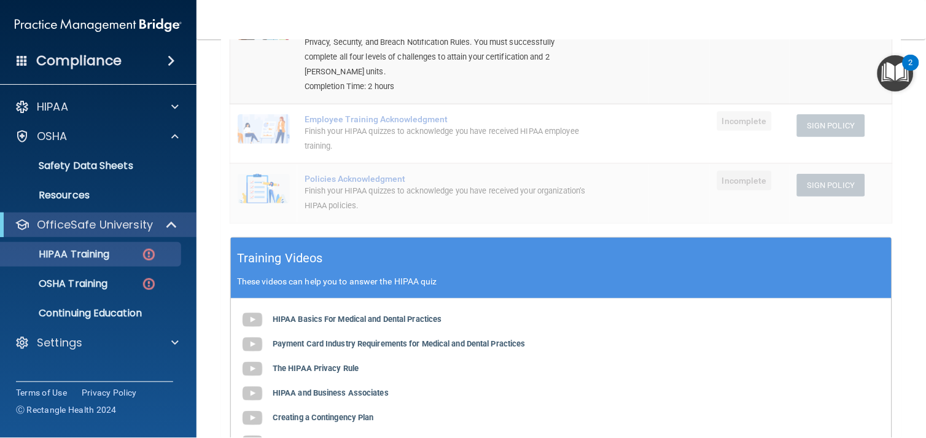
scroll to position [71, 0]
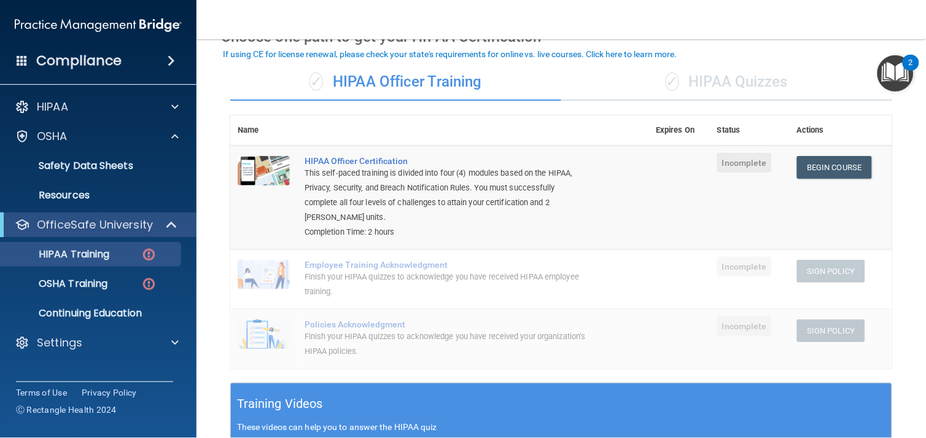
click at [833, 64] on img "Open Resource Center, 2 new notifications" at bounding box center [895, 73] width 36 height 36
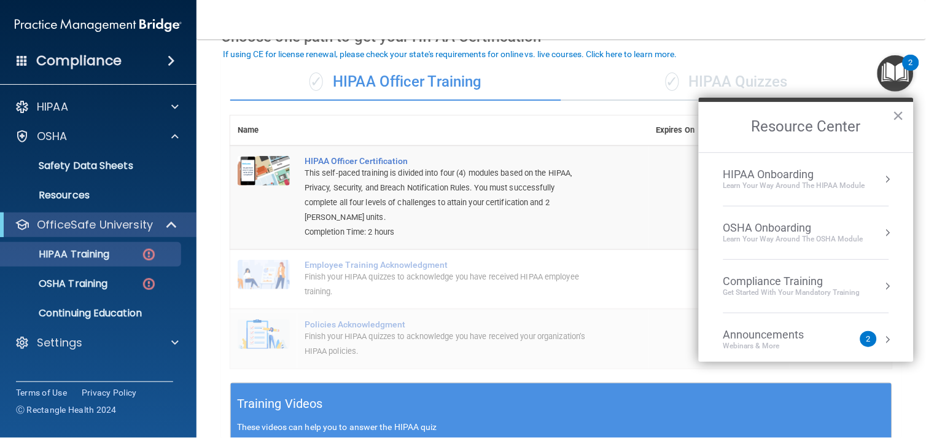
click at [833, 171] on div "HIPAA Onboarding" at bounding box center [794, 175] width 142 height 14
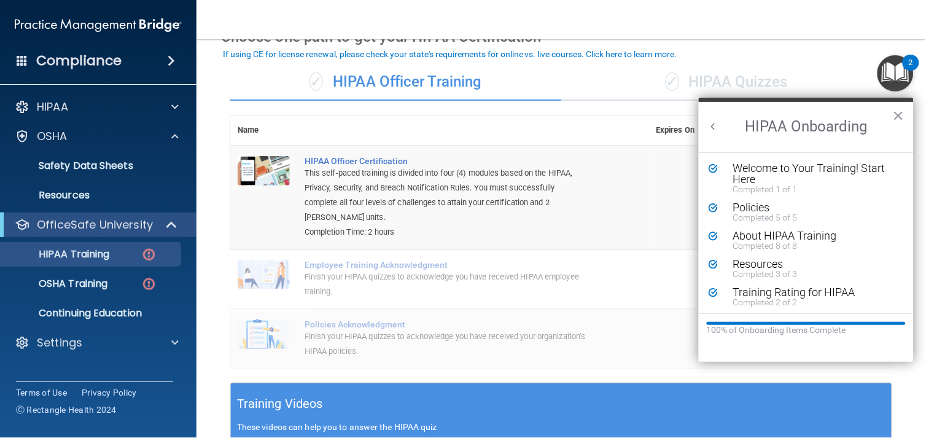
scroll to position [2, 0]
click at [715, 127] on button "Back to Resource Center Home" at bounding box center [713, 126] width 12 height 12
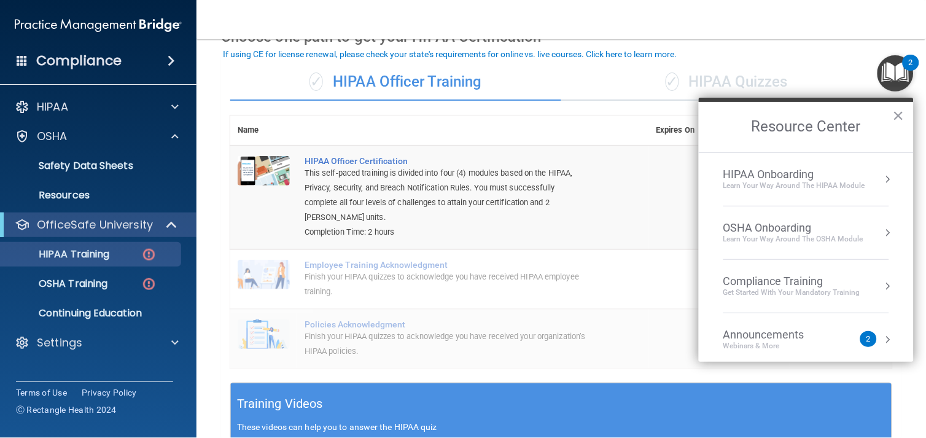
click at [776, 224] on div "OSHA Onboarding" at bounding box center [793, 228] width 140 height 14
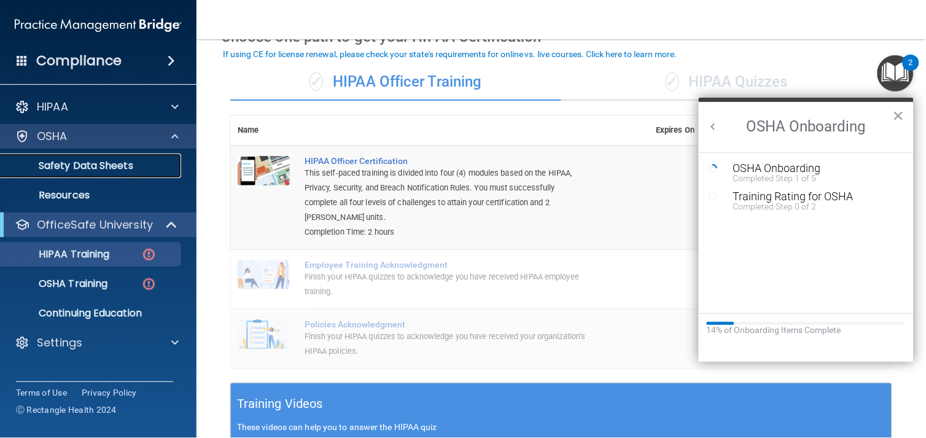
click at [68, 164] on p "Safety Data Sheets" at bounding box center [92, 166] width 168 height 12
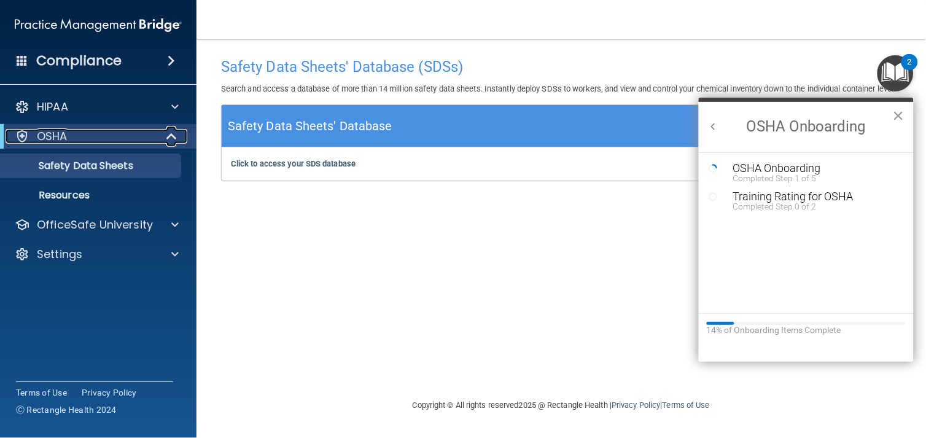
click at [174, 139] on span at bounding box center [173, 136] width 10 height 15
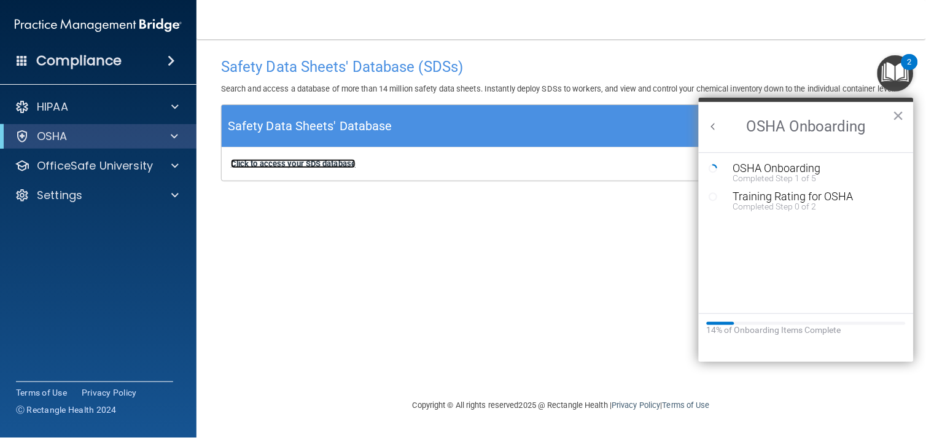
click at [271, 168] on b "Click to access your SDS database" at bounding box center [293, 163] width 125 height 9
click at [178, 133] on div at bounding box center [172, 136] width 30 height 15
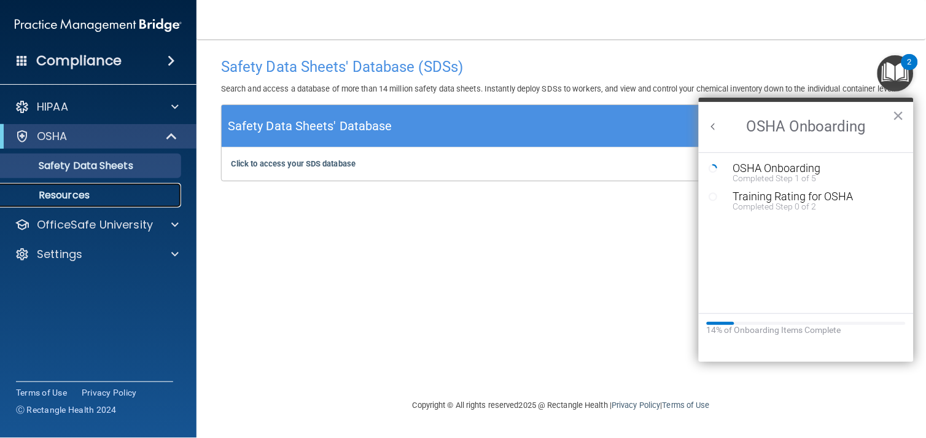
click at [121, 193] on p "Resources" at bounding box center [92, 195] width 168 height 12
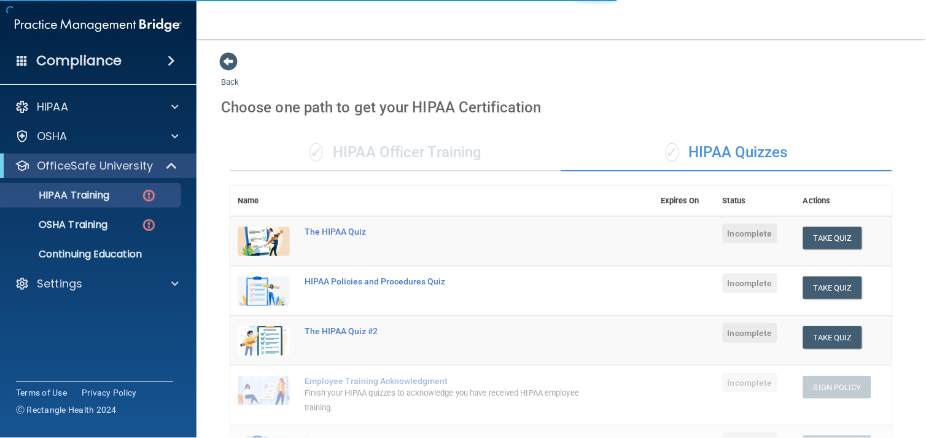
click at [740, 85] on div "Back Choose one path to get your HIPAA Certification ✓ HIPAA Officer Training ✓…" at bounding box center [561, 441] width 680 height 779
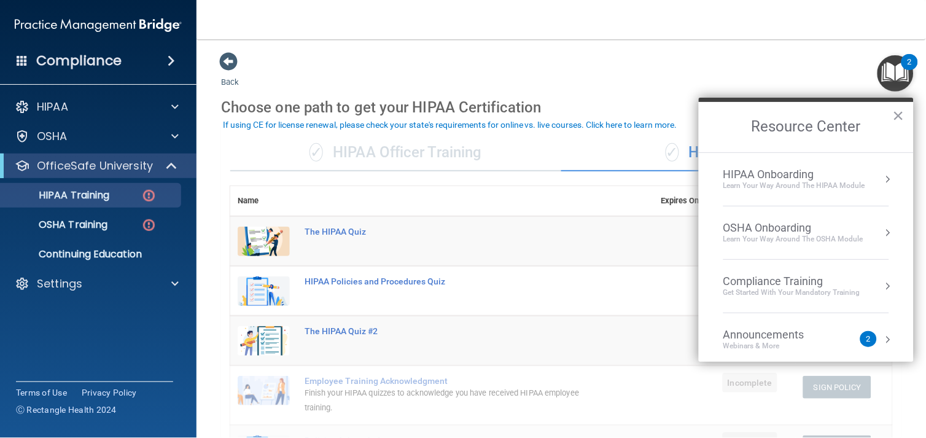
click at [440, 239] on td "The HIPAA Quiz" at bounding box center [475, 241] width 356 height 50
click at [896, 112] on button "×" at bounding box center [899, 116] width 12 height 20
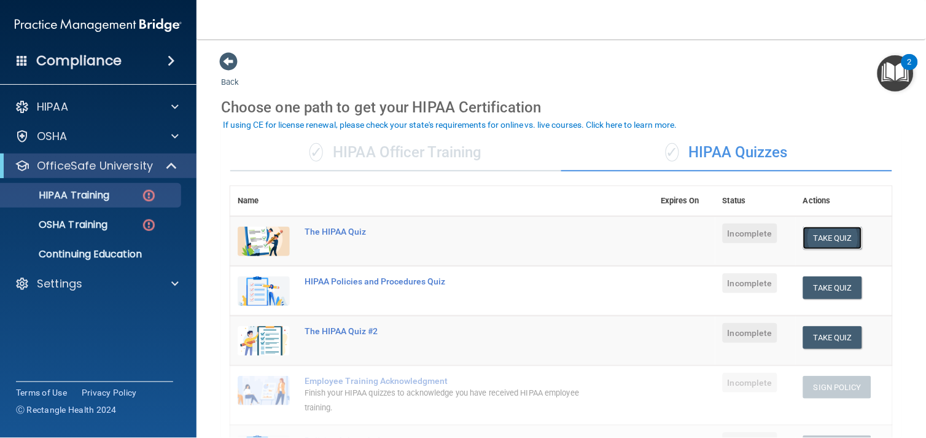
click at [830, 231] on button "Take Quiz" at bounding box center [832, 238] width 59 height 23
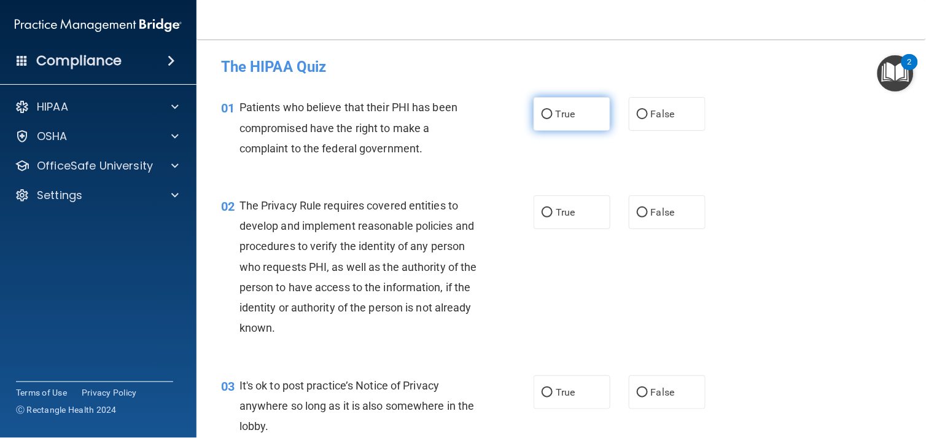
click at [591, 113] on label "True" at bounding box center [572, 114] width 77 height 34
click at [553, 113] on input "True" at bounding box center [547, 114] width 11 height 9
radio input "true"
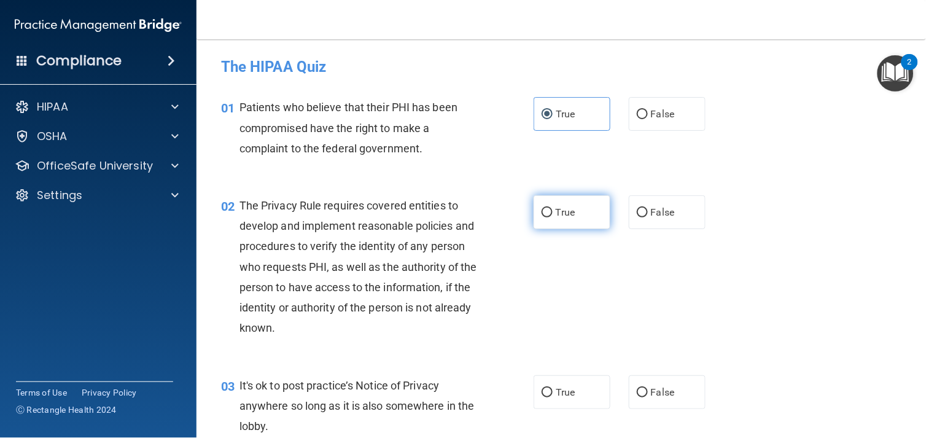
click at [559, 220] on label "True" at bounding box center [572, 212] width 77 height 34
click at [553, 217] on input "True" at bounding box center [547, 212] width 11 height 9
radio input "true"
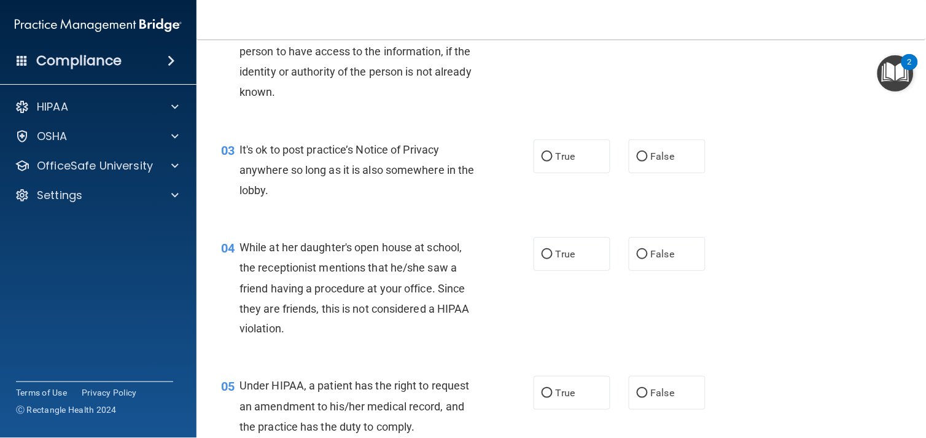
scroll to position [242, 0]
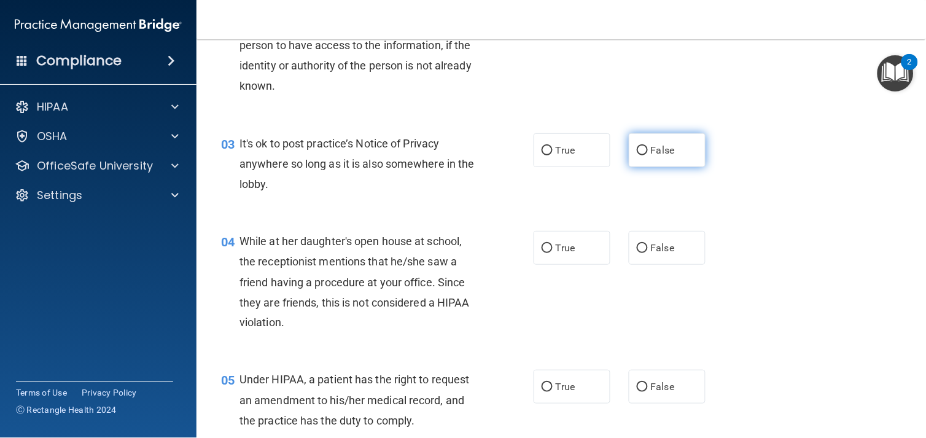
click at [655, 149] on span "False" at bounding box center [663, 150] width 24 height 12
click at [648, 149] on input "False" at bounding box center [642, 150] width 11 height 9
radio input "true"
click at [573, 150] on label "True" at bounding box center [572, 150] width 77 height 34
click at [553, 150] on input "True" at bounding box center [547, 150] width 11 height 9
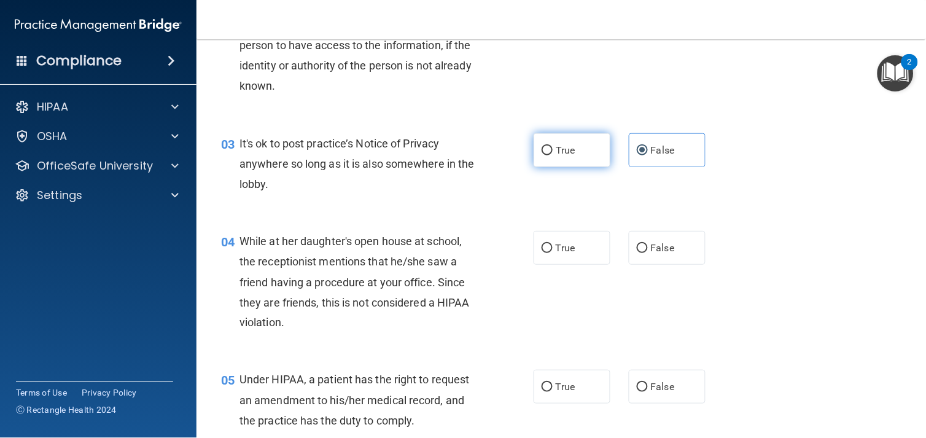
radio input "true"
radio input "false"
click at [640, 247] on input "False" at bounding box center [642, 248] width 11 height 9
radio input "true"
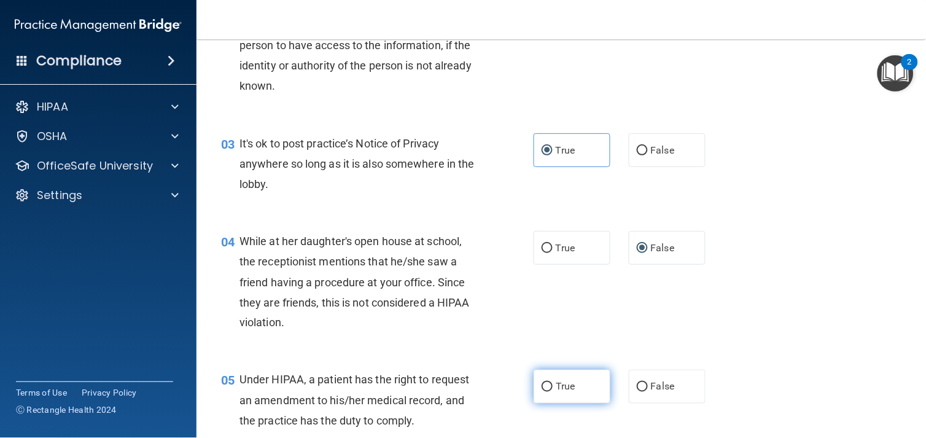
click at [545, 379] on label "True" at bounding box center [572, 387] width 77 height 34
click at [545, 383] on input "True" at bounding box center [547, 387] width 11 height 9
radio input "true"
click at [842, 284] on div "04 While at her daughter's open house at school, the receptionist mentions that…" at bounding box center [561, 285] width 699 height 139
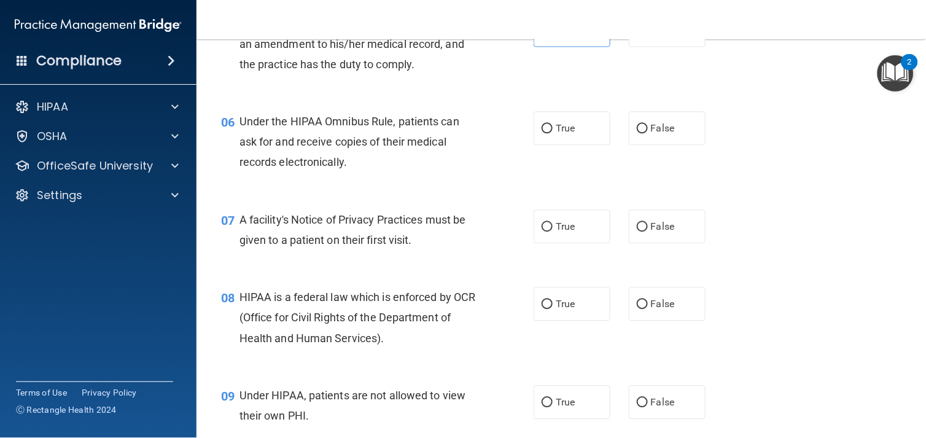
scroll to position [605, 0]
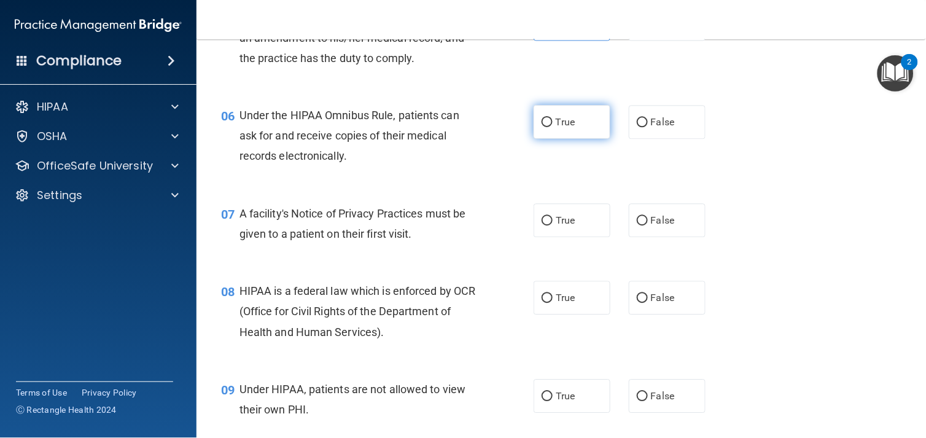
click at [549, 107] on label "True" at bounding box center [572, 122] width 77 height 34
click at [549, 118] on input "True" at bounding box center [547, 122] width 11 height 9
radio input "true"
click at [544, 228] on label "True" at bounding box center [572, 220] width 77 height 34
click at [544, 225] on input "True" at bounding box center [547, 220] width 11 height 9
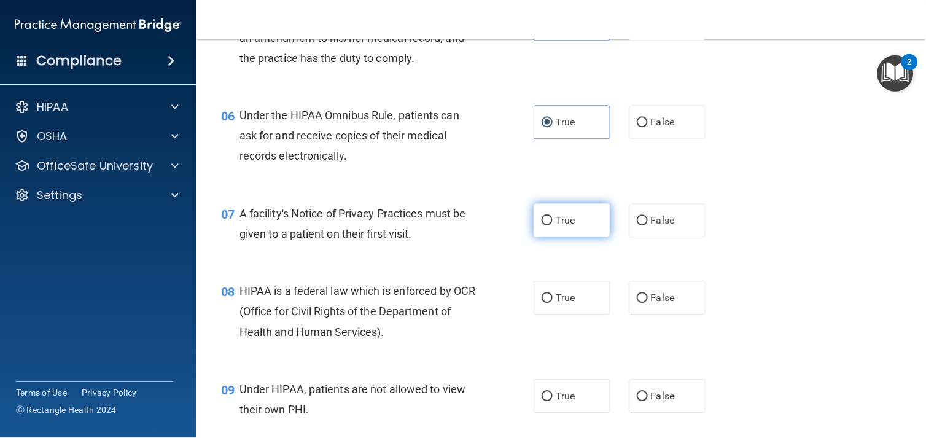
radio input "true"
click at [553, 309] on label "True" at bounding box center [572, 298] width 77 height 34
click at [553, 303] on input "True" at bounding box center [547, 297] width 11 height 9
radio input "true"
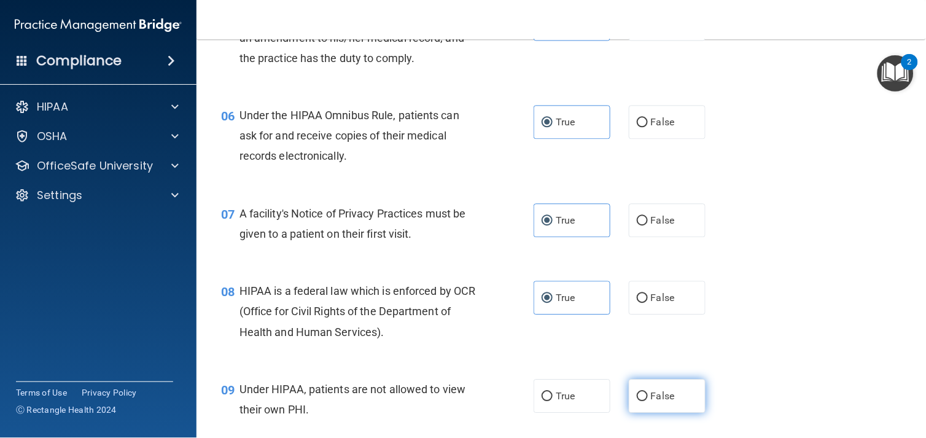
click at [636, 406] on label "False" at bounding box center [667, 396] width 77 height 34
click at [637, 401] on input "False" at bounding box center [642, 396] width 11 height 9
radio input "true"
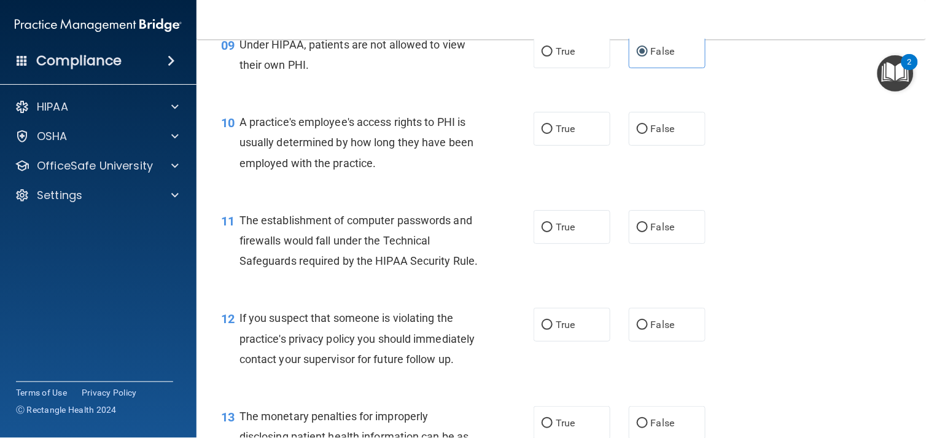
scroll to position [955, 0]
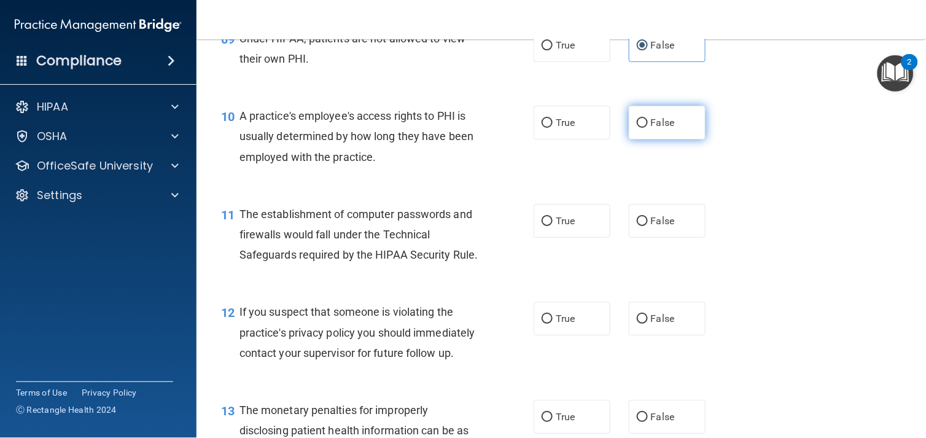
click at [637, 136] on label "False" at bounding box center [667, 123] width 77 height 34
click at [637, 128] on input "False" at bounding box center [642, 123] width 11 height 9
radio input "true"
click at [629, 216] on label "False" at bounding box center [667, 221] width 77 height 34
click at [637, 217] on input "False" at bounding box center [642, 221] width 11 height 9
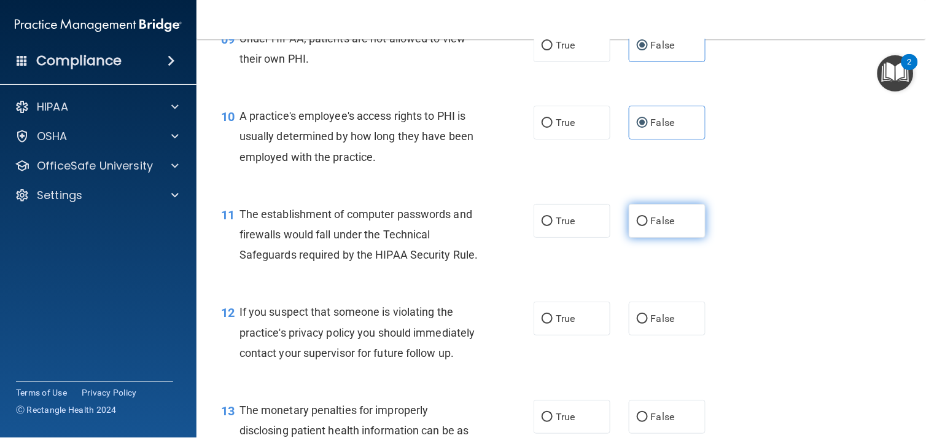
radio input "true"
click at [551, 231] on label "True" at bounding box center [572, 221] width 77 height 34
click at [551, 226] on input "True" at bounding box center [547, 221] width 11 height 9
radio input "true"
radio input "false"
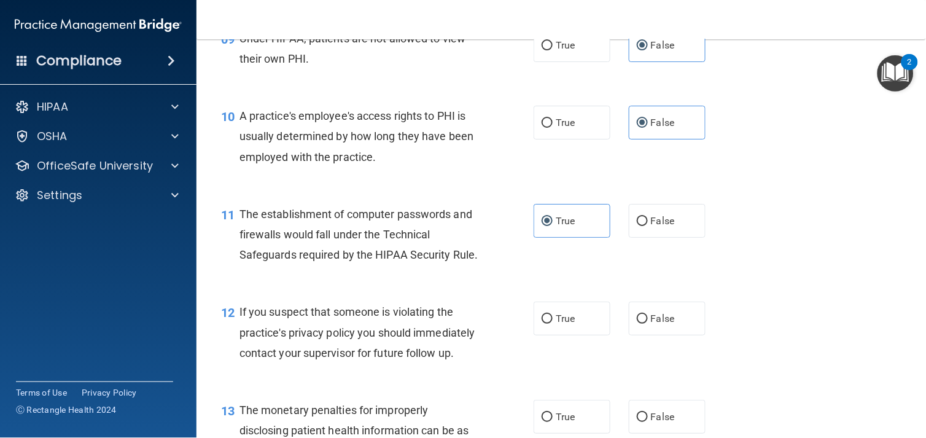
click at [775, 271] on div "11 The establishment of computer passwords and firewalls would fall under the T…" at bounding box center [561, 238] width 699 height 98
drag, startPoint x: 801, startPoint y: 278, endPoint x: 772, endPoint y: 292, distance: 31.9
click at [772, 287] on div "11 The establishment of computer passwords and firewalls would fall under the T…" at bounding box center [561, 238] width 699 height 98
click at [590, 335] on label "True" at bounding box center [572, 318] width 77 height 34
click at [553, 324] on input "True" at bounding box center [547, 318] width 11 height 9
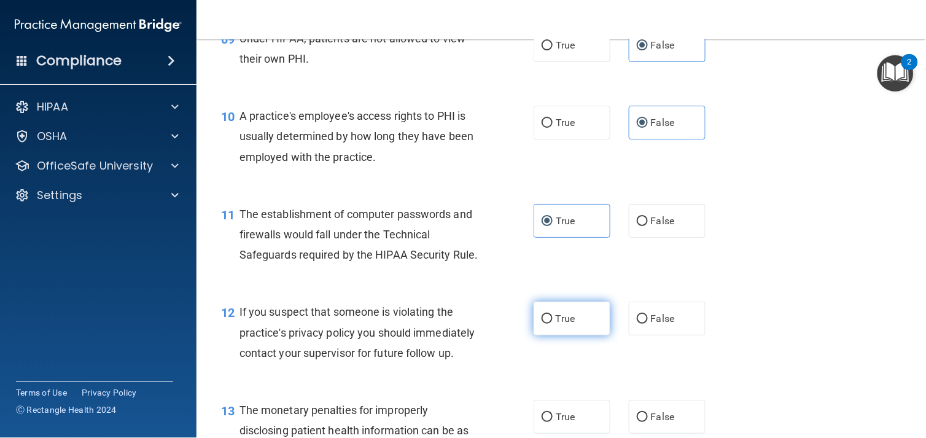
radio input "true"
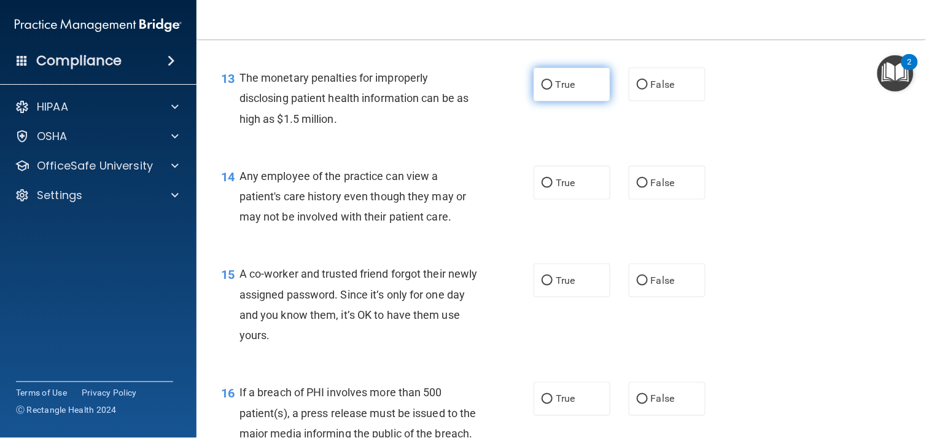
scroll to position [1277, 0]
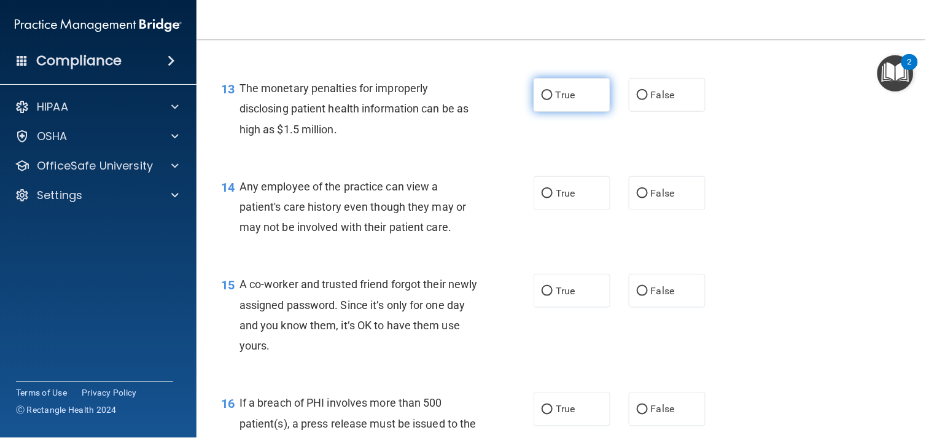
click at [556, 101] on span "True" at bounding box center [565, 95] width 19 height 12
click at [551, 100] on input "True" at bounding box center [547, 95] width 11 height 9
radio input "true"
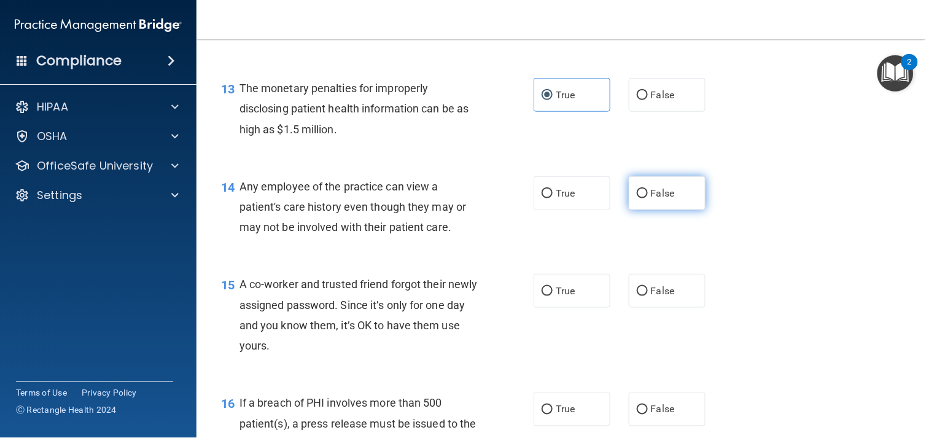
click at [659, 199] on span "False" at bounding box center [663, 193] width 24 height 12
click at [648, 198] on input "False" at bounding box center [642, 193] width 11 height 9
radio input "true"
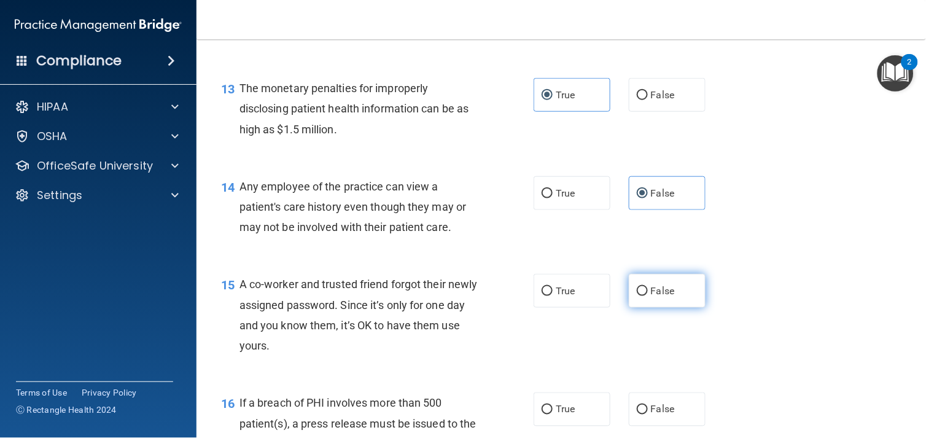
click at [637, 308] on label "False" at bounding box center [667, 291] width 77 height 34
click at [637, 296] on input "False" at bounding box center [642, 291] width 11 height 9
radio input "true"
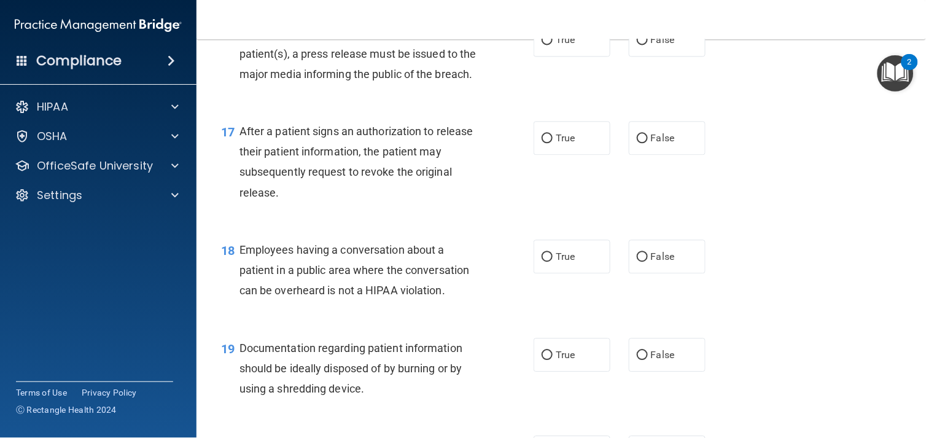
scroll to position [1654, 0]
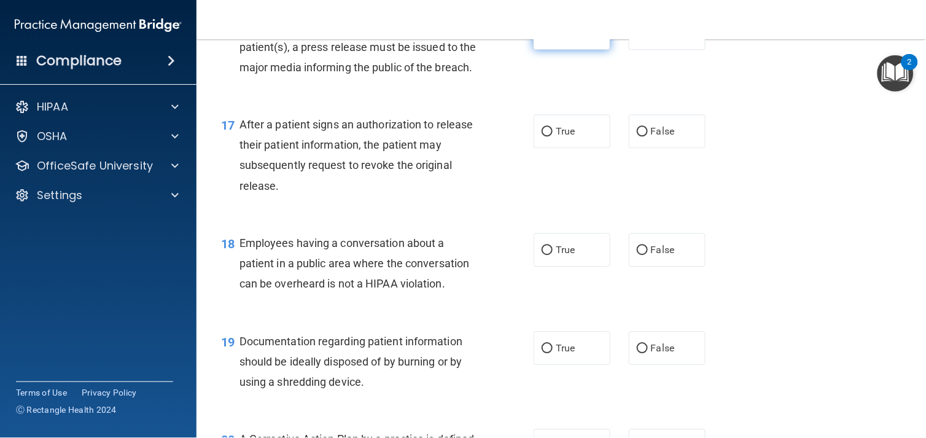
click at [560, 50] on label "True" at bounding box center [572, 33] width 77 height 34
click at [553, 38] on input "True" at bounding box center [547, 33] width 11 height 9
radio input "true"
click at [548, 148] on label "True" at bounding box center [572, 131] width 77 height 34
click at [548, 136] on input "True" at bounding box center [547, 131] width 11 height 9
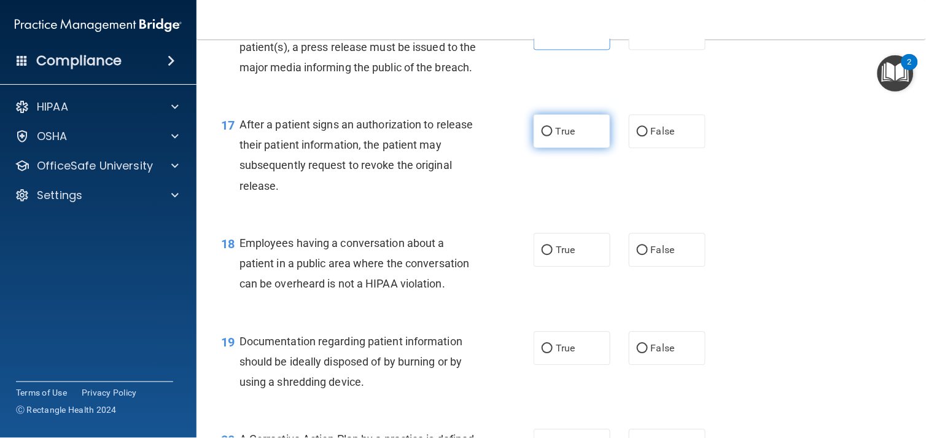
radio input "true"
click at [651, 255] on span "False" at bounding box center [663, 250] width 24 height 12
click at [645, 255] on input "False" at bounding box center [642, 250] width 11 height 9
radio input "true"
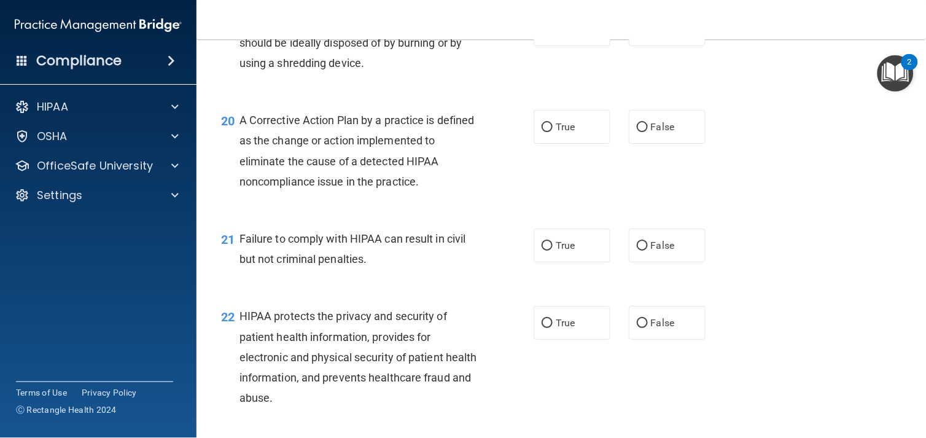
scroll to position [1984, 0]
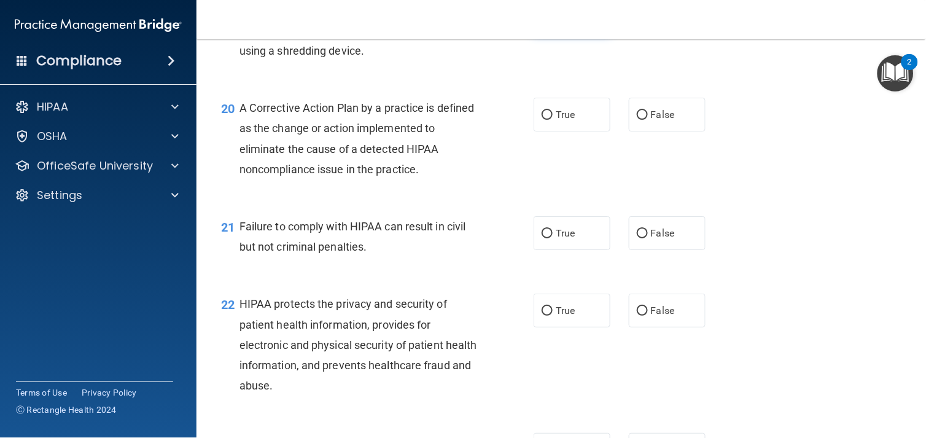
click at [545, 22] on input "True" at bounding box center [547, 17] width 11 height 9
radio input "true"
click at [562, 131] on label "True" at bounding box center [572, 115] width 77 height 34
click at [553, 120] on input "True" at bounding box center [547, 115] width 11 height 9
radio input "true"
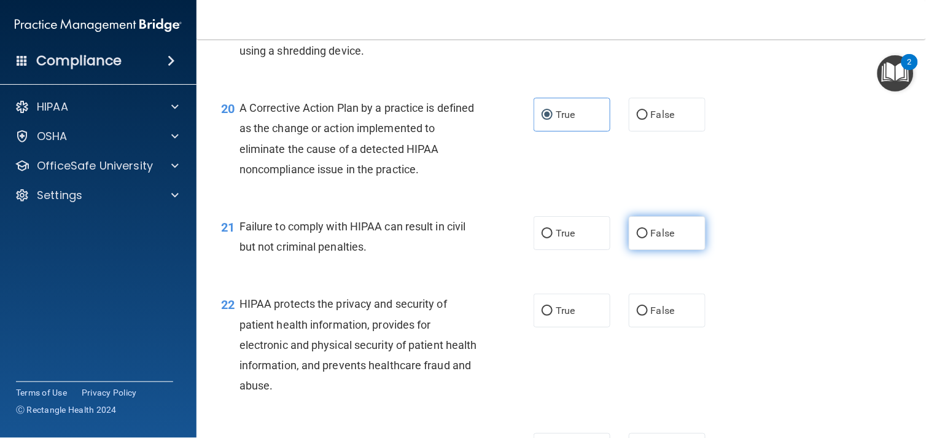
click at [630, 250] on label "False" at bounding box center [667, 233] width 77 height 34
click at [637, 238] on input "False" at bounding box center [642, 233] width 11 height 9
radio input "true"
click at [384, 367] on span "HIPAA protects the privacy and security of patient health information, provides…" at bounding box center [358, 344] width 238 height 95
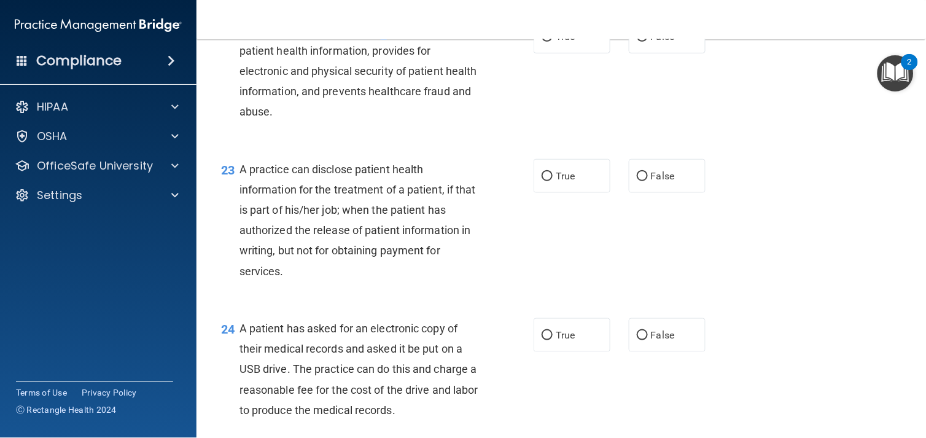
scroll to position [2268, 0]
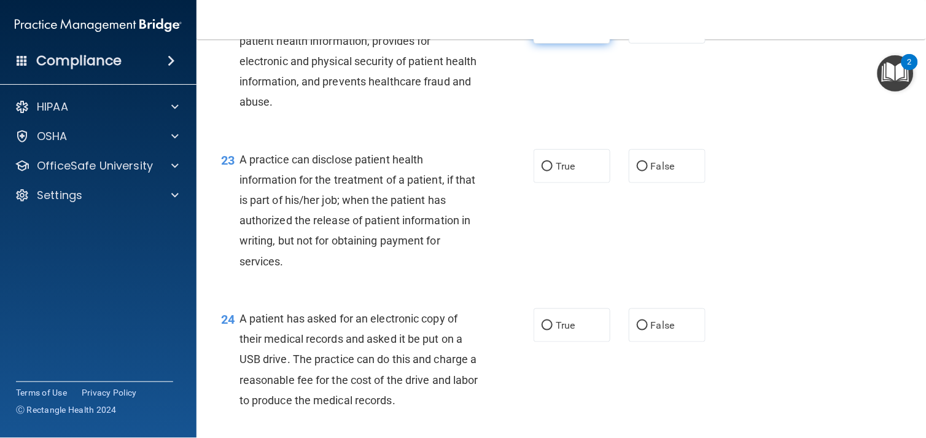
click at [544, 32] on input "True" at bounding box center [547, 27] width 11 height 9
radio input "true"
click at [564, 183] on label "True" at bounding box center [572, 166] width 77 height 34
click at [553, 171] on input "True" at bounding box center [547, 166] width 11 height 9
radio input "true"
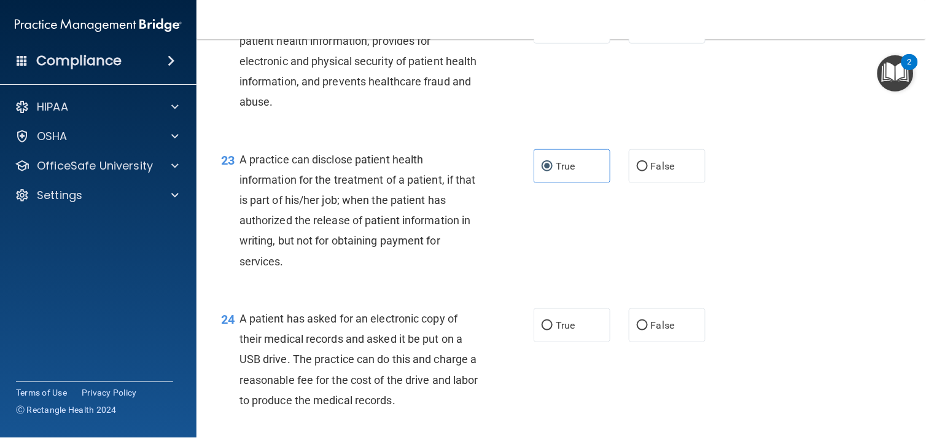
click at [858, 259] on div "23 A practice can disclose patient health information for the treatment of a pa…" at bounding box center [561, 213] width 699 height 159
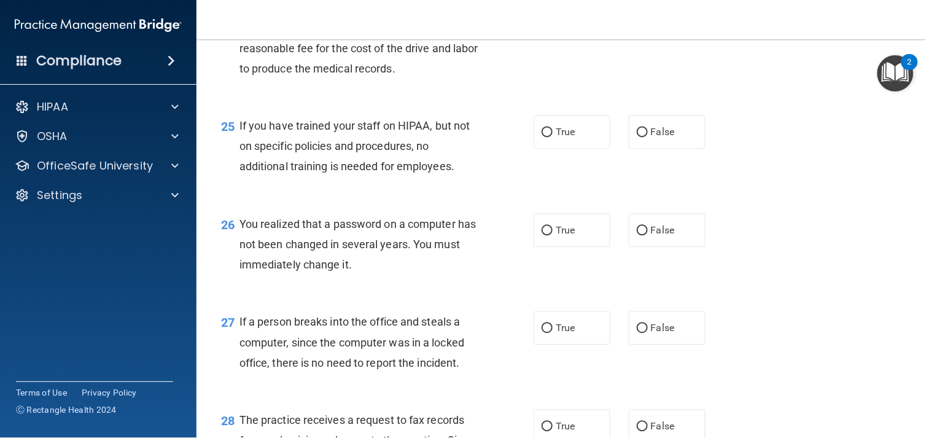
scroll to position [2606, 0]
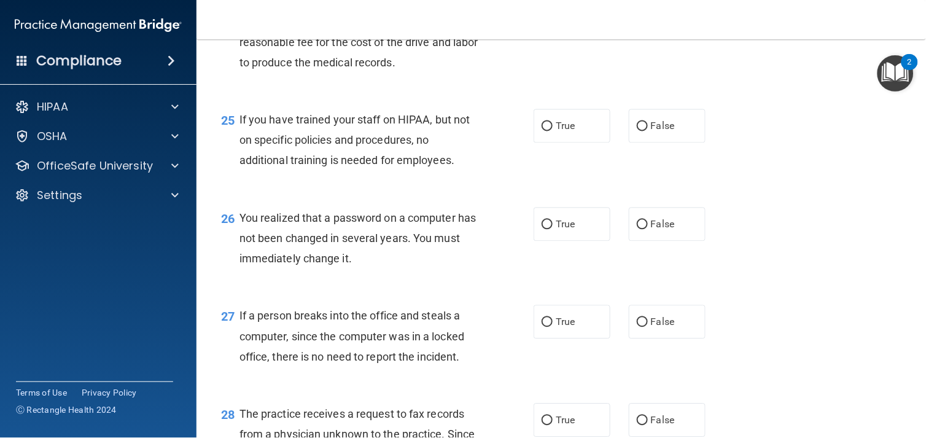
radio input "true"
click at [637, 131] on input "False" at bounding box center [642, 126] width 11 height 9
radio input "true"
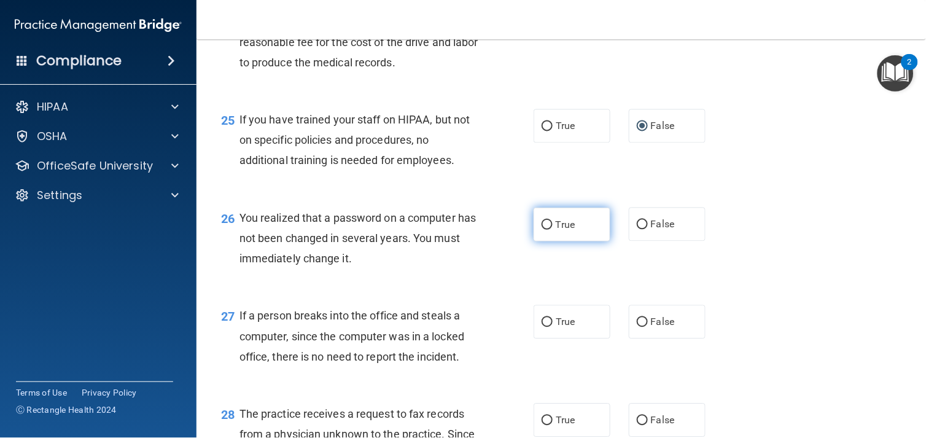
click at [549, 241] on label "True" at bounding box center [572, 225] width 77 height 34
click at [549, 230] on input "True" at bounding box center [547, 224] width 11 height 9
radio input "true"
click at [782, 254] on div "26 You realized that a password on a computer has not been changed in several y…" at bounding box center [561, 241] width 699 height 98
drag, startPoint x: 782, startPoint y: 254, endPoint x: 780, endPoint y: 271, distance: 17.9
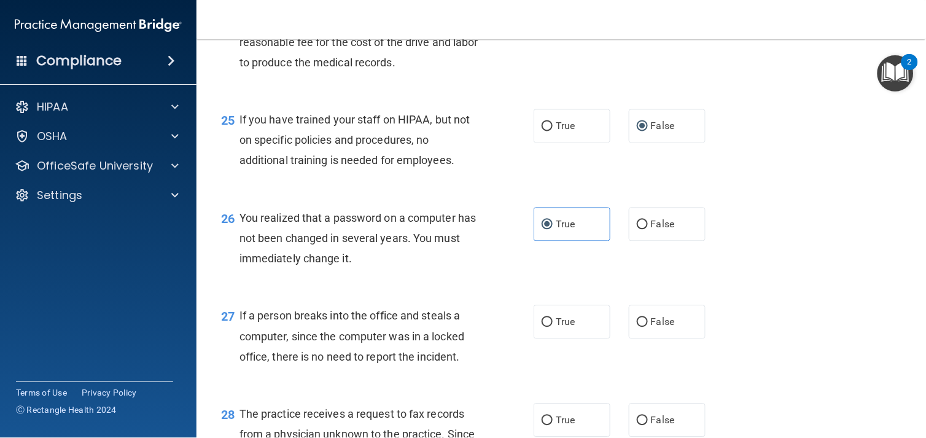
click at [780, 271] on div "26 You realized that a password on a computer has not been changed in several y…" at bounding box center [561, 241] width 699 height 98
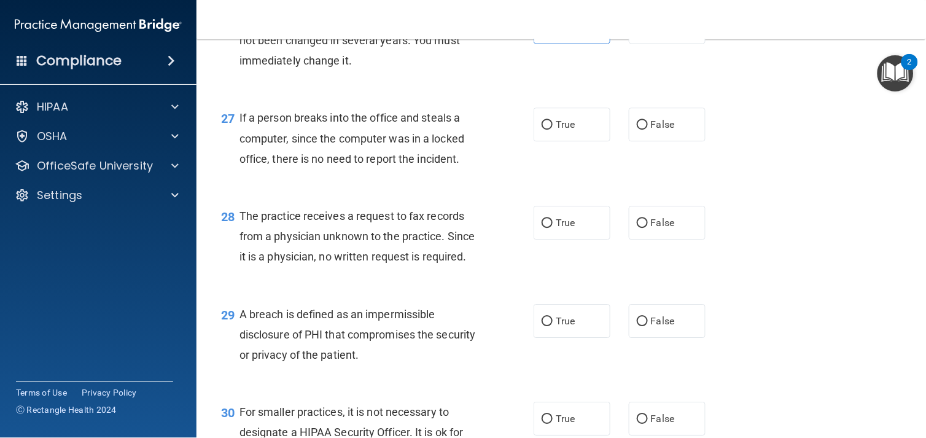
scroll to position [2816, 0]
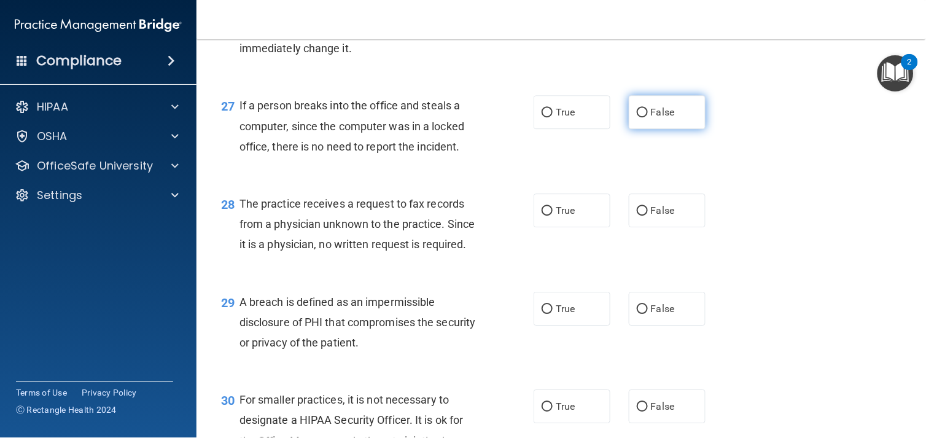
click at [635, 129] on label "False" at bounding box center [667, 112] width 77 height 34
click at [637, 117] on input "False" at bounding box center [642, 112] width 11 height 9
radio input "true"
click at [651, 216] on span "False" at bounding box center [663, 210] width 24 height 12
click at [648, 216] on input "False" at bounding box center [642, 210] width 11 height 9
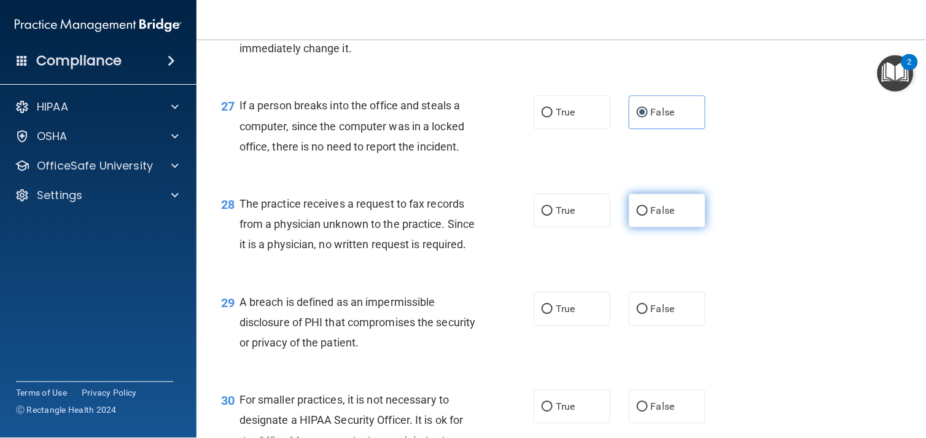
radio input "true"
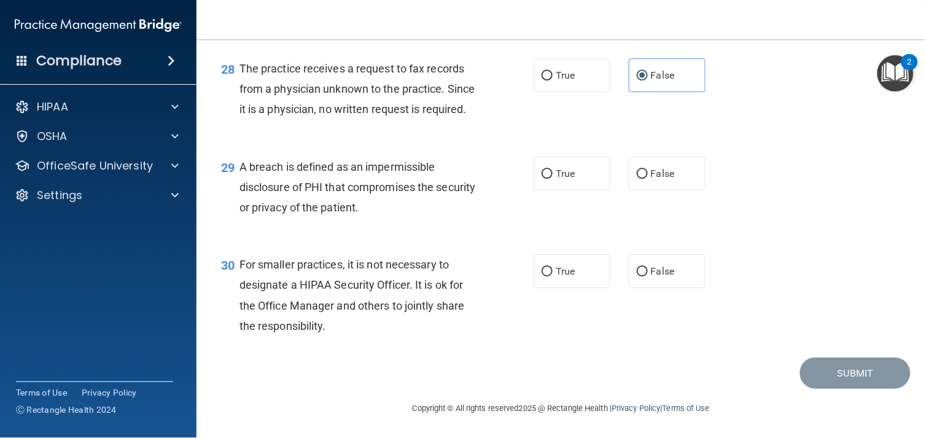
scroll to position [3033, 0]
click at [556, 173] on span "True" at bounding box center [565, 174] width 19 height 12
click at [551, 173] on input "True" at bounding box center [547, 173] width 11 height 9
radio input "true"
click at [688, 281] on label "False" at bounding box center [667, 271] width 77 height 34
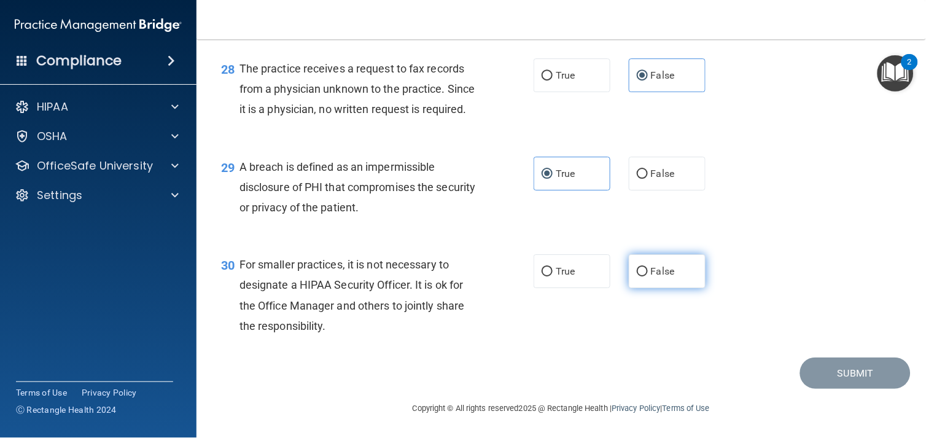
click at [648, 276] on input "False" at bounding box center [642, 271] width 11 height 9
radio input "true"
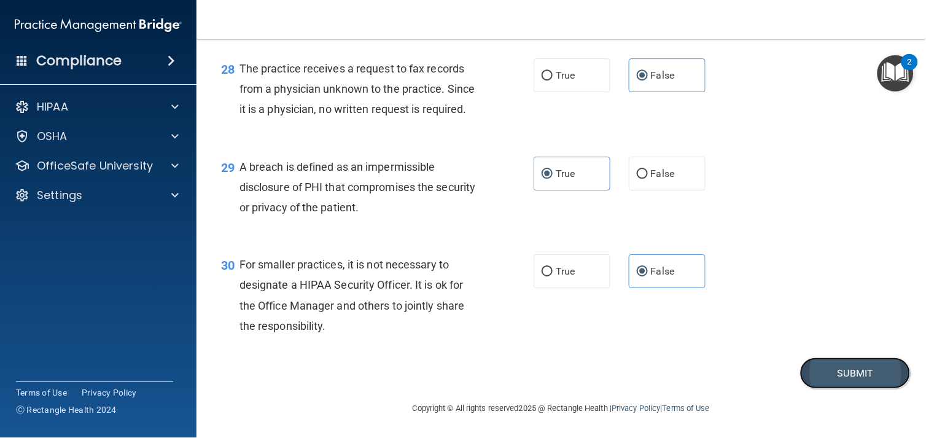
click at [871, 378] on button "Submit" at bounding box center [855, 372] width 111 height 31
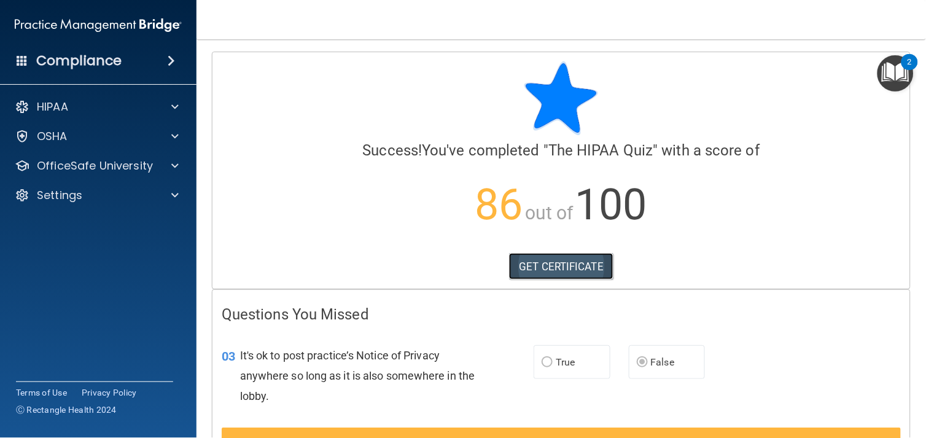
click at [555, 261] on link "GET CERTIFICATE" at bounding box center [561, 266] width 105 height 27
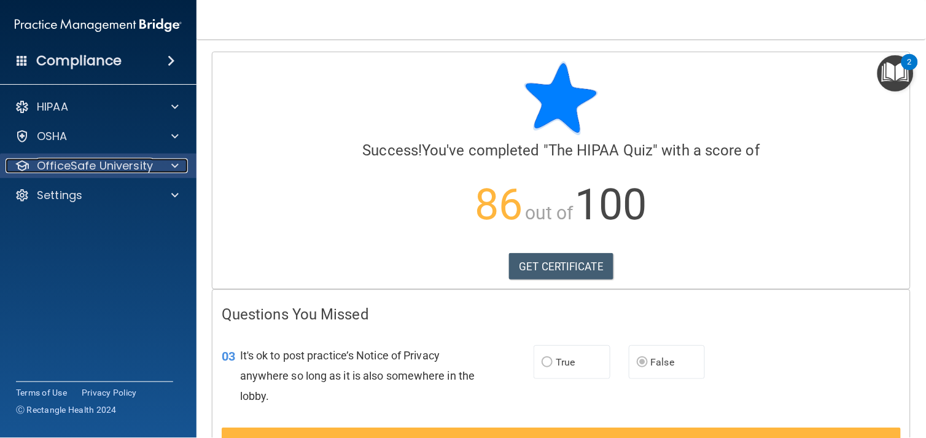
click at [120, 169] on p "OfficeSafe University" at bounding box center [95, 165] width 116 height 15
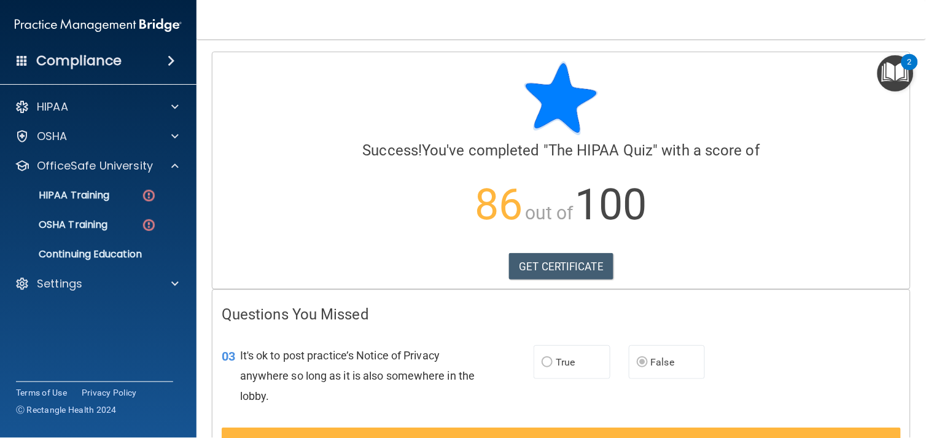
click at [884, 64] on img "Open Resource Center, 2 new notifications" at bounding box center [895, 73] width 36 height 36
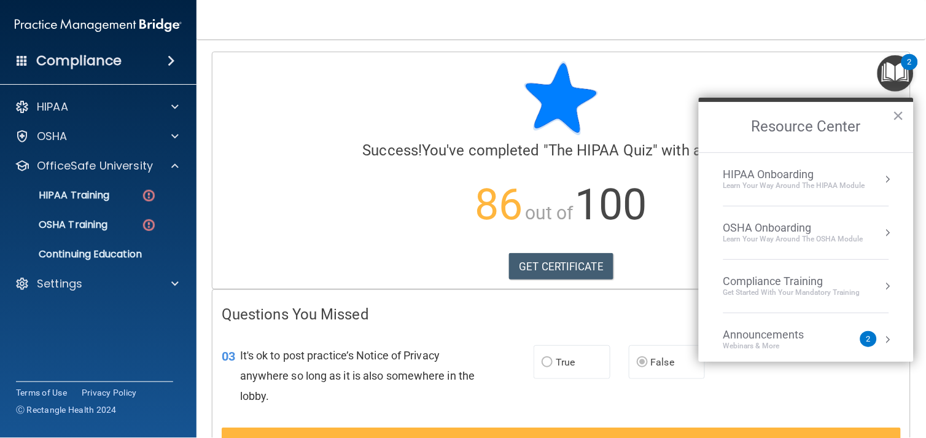
click at [849, 279] on div "Compliance Training" at bounding box center [791, 281] width 137 height 14
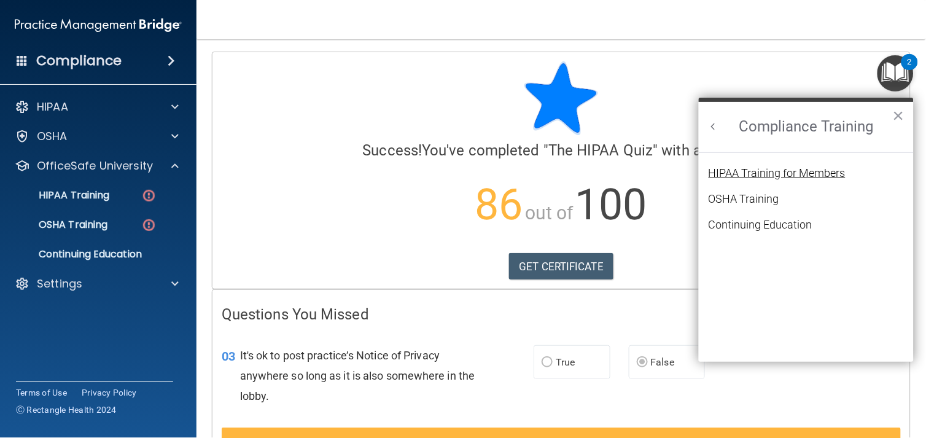
click at [810, 173] on div "HIPAA Training for Members" at bounding box center [777, 173] width 137 height 11
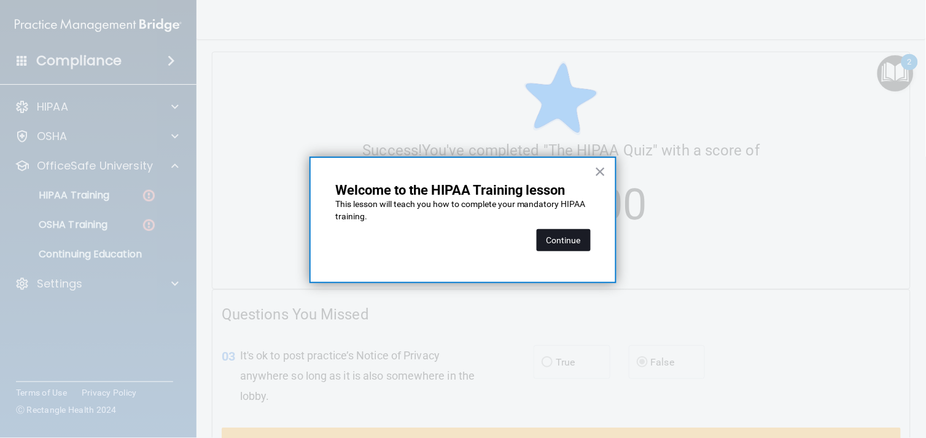
click at [557, 243] on button "Continue" at bounding box center [564, 240] width 54 height 22
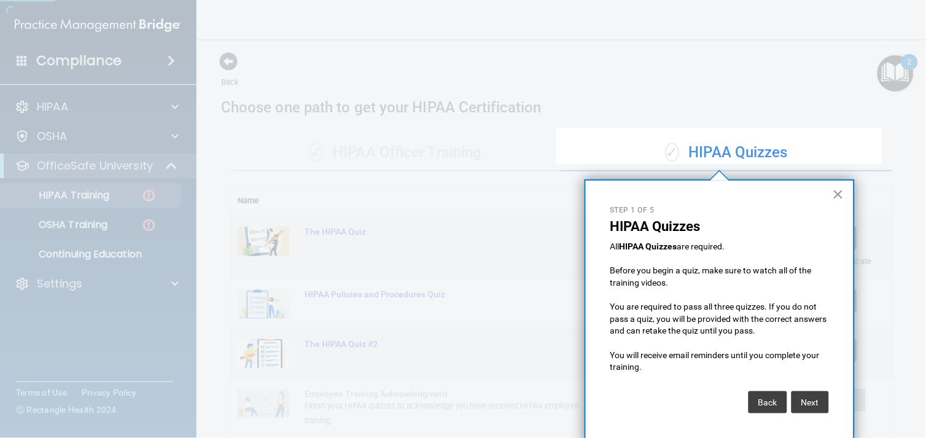
scroll to position [6, 0]
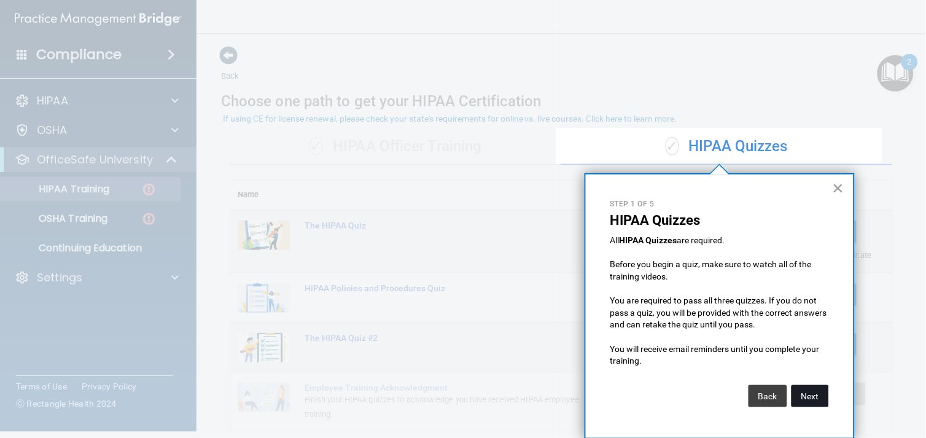
click at [814, 399] on button "Next" at bounding box center [809, 396] width 37 height 22
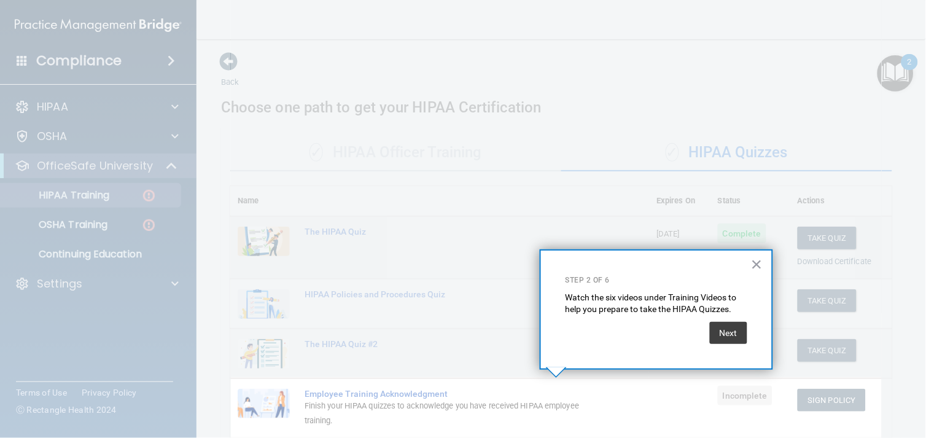
scroll to position [0, 0]
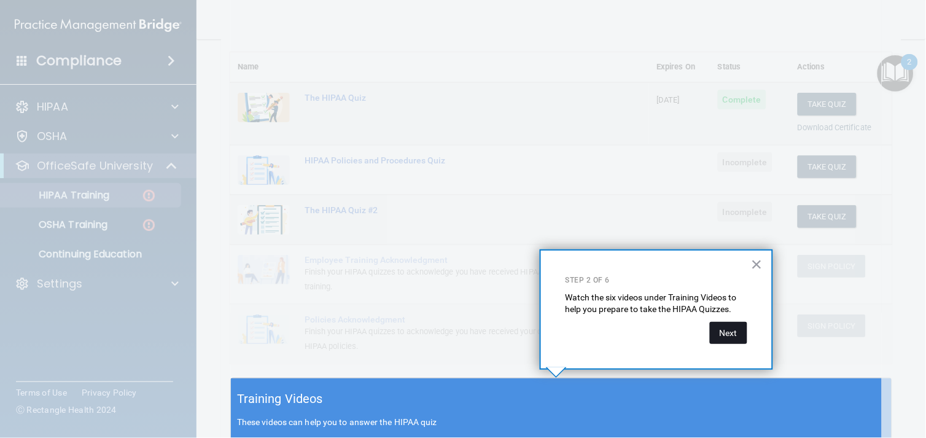
click at [731, 328] on button "Next" at bounding box center [728, 333] width 37 height 22
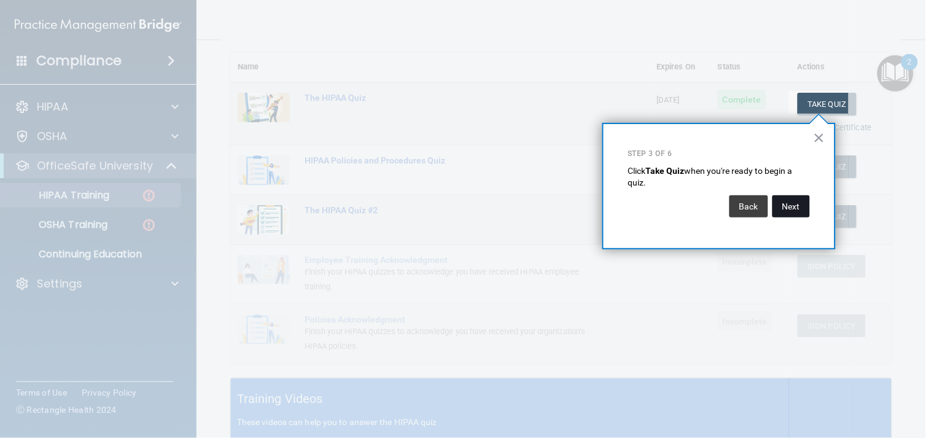
click at [802, 198] on button "Next" at bounding box center [790, 206] width 37 height 22
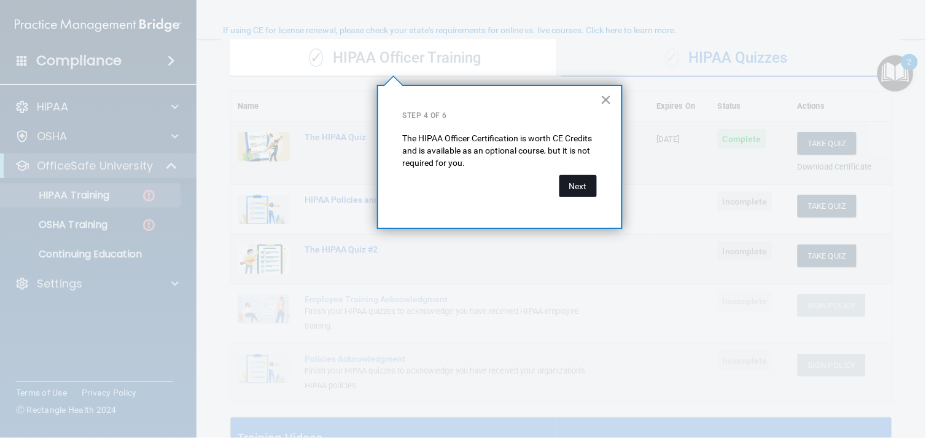
click at [566, 190] on button "Next" at bounding box center [577, 186] width 37 height 22
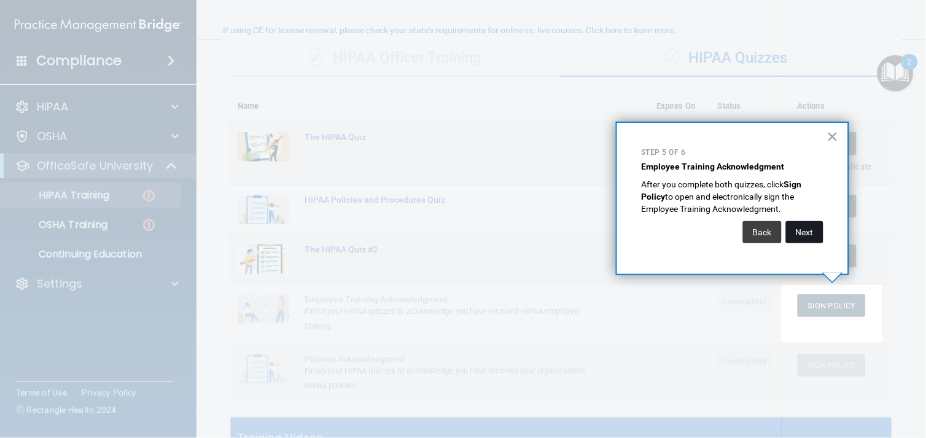
click at [814, 238] on button "Next" at bounding box center [804, 232] width 37 height 22
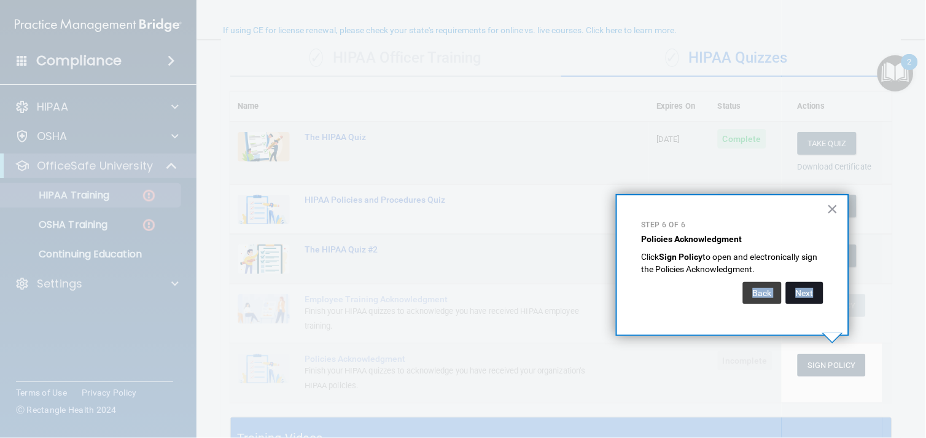
click at [815, 303] on div "Back Next" at bounding box center [733, 293] width 182 height 34
drag, startPoint x: 815, startPoint y: 303, endPoint x: 808, endPoint y: 297, distance: 9.6
click at [808, 297] on button "Next" at bounding box center [804, 293] width 37 height 22
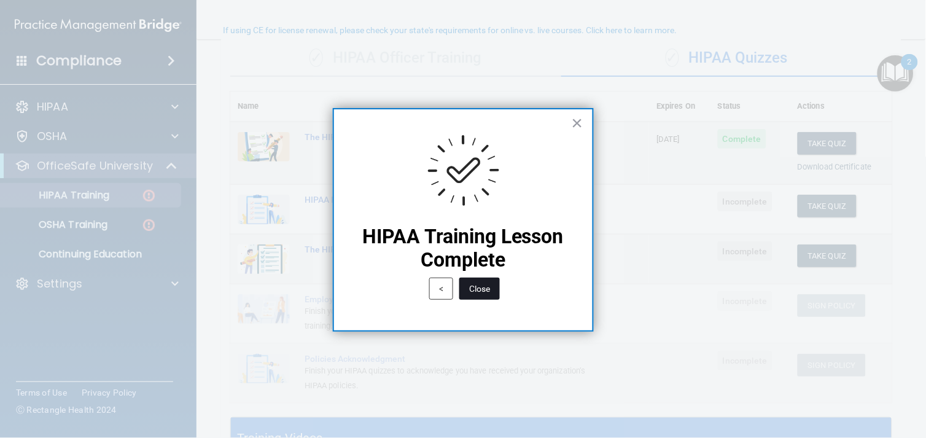
click at [468, 292] on button "Close" at bounding box center [479, 289] width 41 height 22
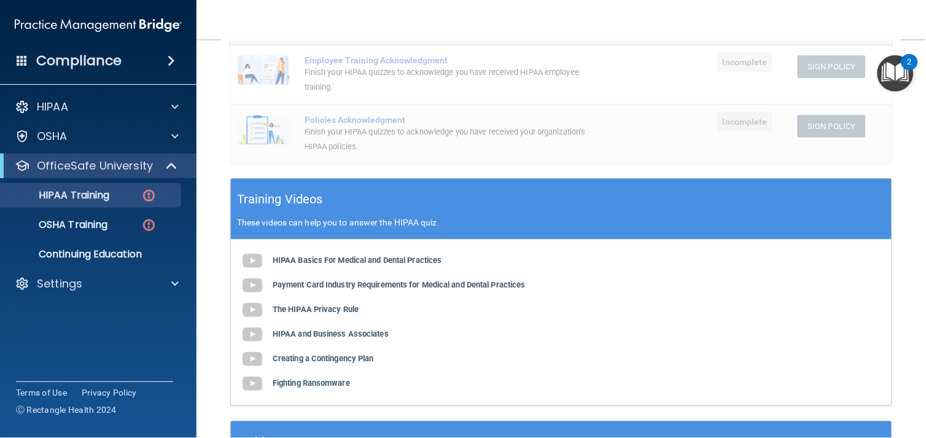
scroll to position [0, 0]
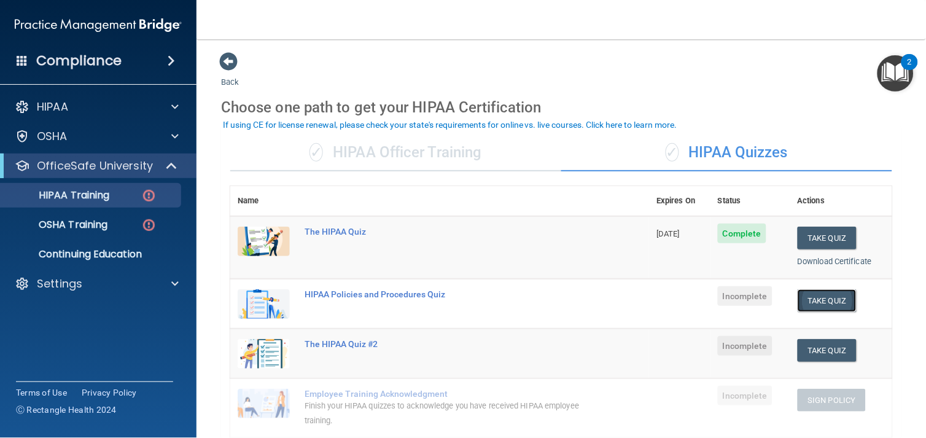
click at [807, 289] on button "Take Quiz" at bounding box center [827, 300] width 59 height 23
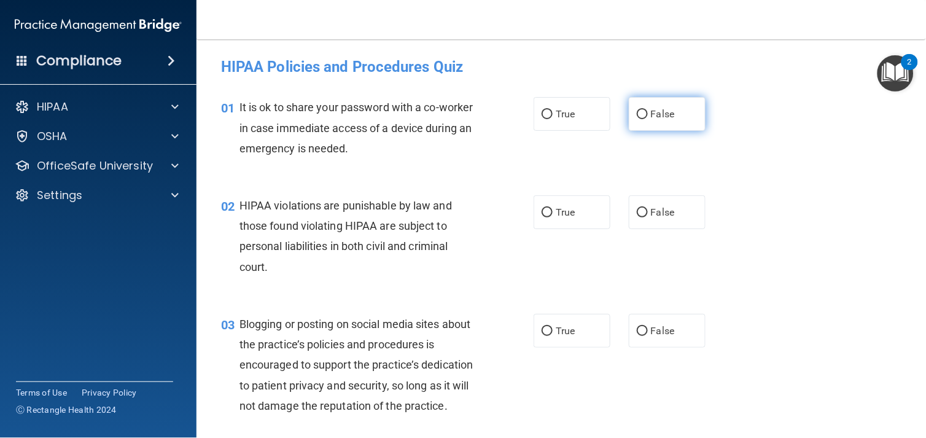
click at [677, 125] on label "False" at bounding box center [667, 114] width 77 height 34
click at [648, 119] on input "False" at bounding box center [642, 114] width 11 height 9
radio input "true"
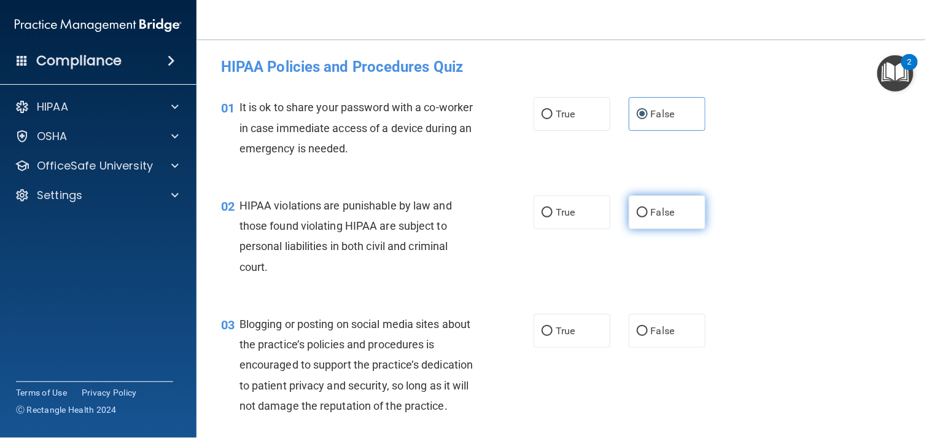
click at [678, 220] on label "False" at bounding box center [667, 212] width 77 height 34
click at [648, 217] on input "False" at bounding box center [642, 212] width 11 height 9
radio input "true"
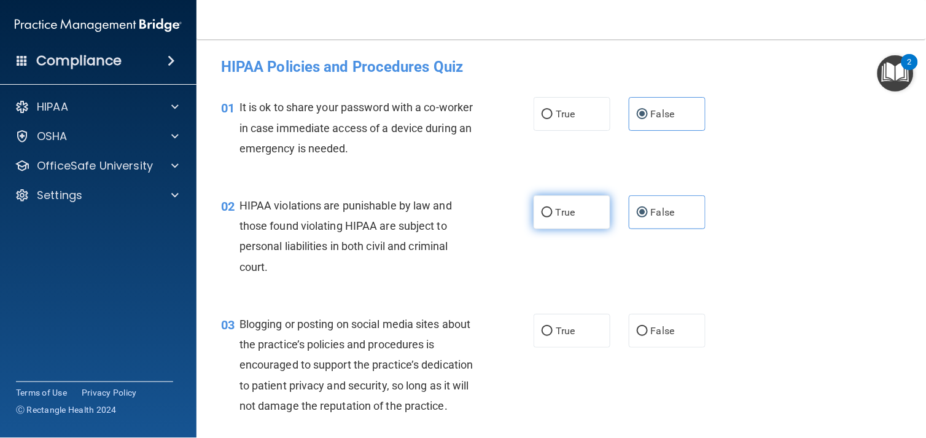
click at [559, 225] on label "True" at bounding box center [572, 212] width 77 height 34
click at [553, 217] on input "True" at bounding box center [547, 212] width 11 height 9
radio input "true"
radio input "false"
click at [758, 298] on div "03 Blogging or posting on social media sites about the practice’s policies and …" at bounding box center [561, 367] width 699 height 139
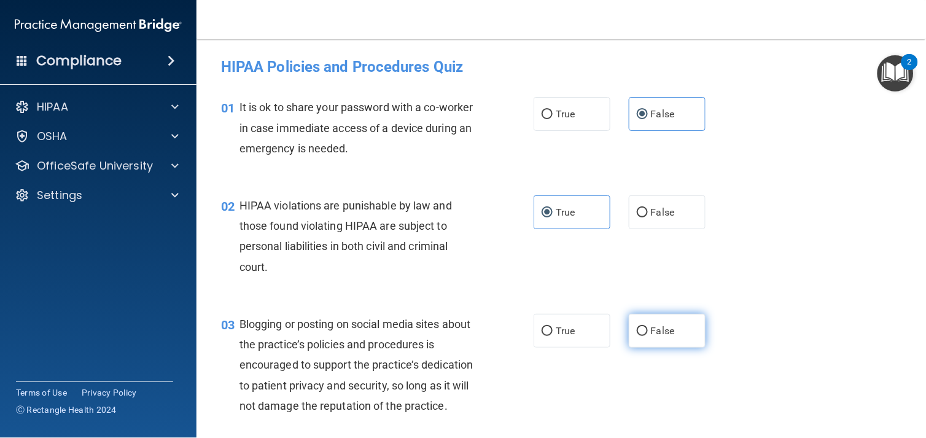
click at [670, 319] on label "False" at bounding box center [667, 331] width 77 height 34
click at [648, 327] on input "False" at bounding box center [642, 331] width 11 height 9
radio input "true"
click at [889, 289] on div "02 HIPAA violations are punishable by law and those found violating HIPAA are s…" at bounding box center [561, 239] width 699 height 119
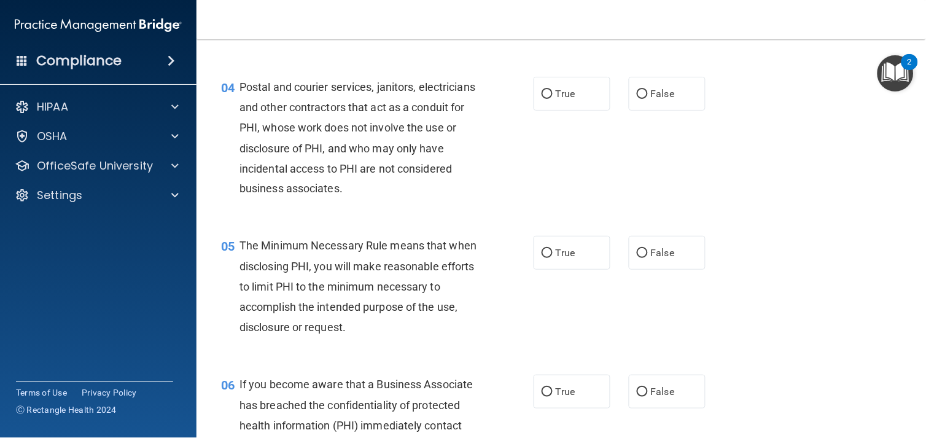
scroll to position [341, 0]
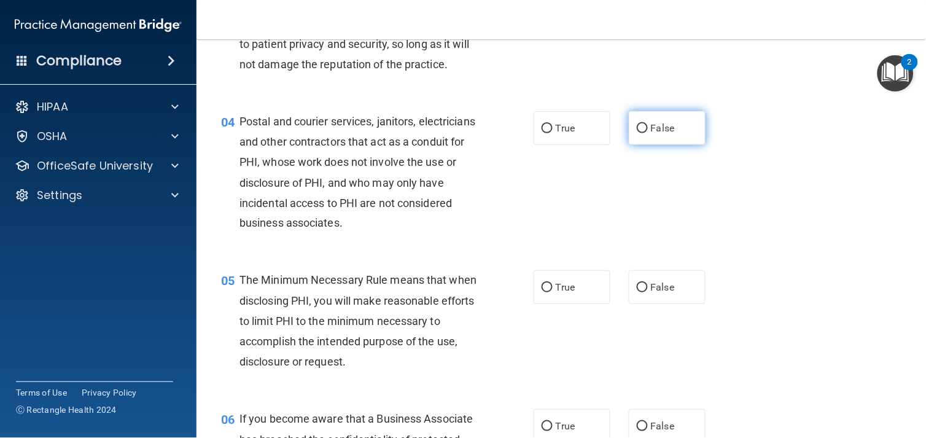
click at [639, 133] on input "False" at bounding box center [642, 128] width 11 height 9
radio input "true"
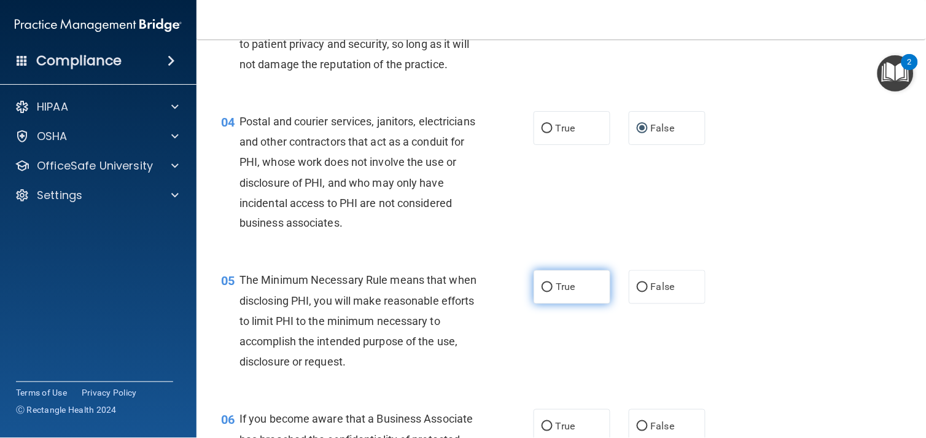
click at [556, 304] on label "True" at bounding box center [572, 287] width 77 height 34
click at [553, 292] on input "True" at bounding box center [547, 287] width 11 height 9
radio input "true"
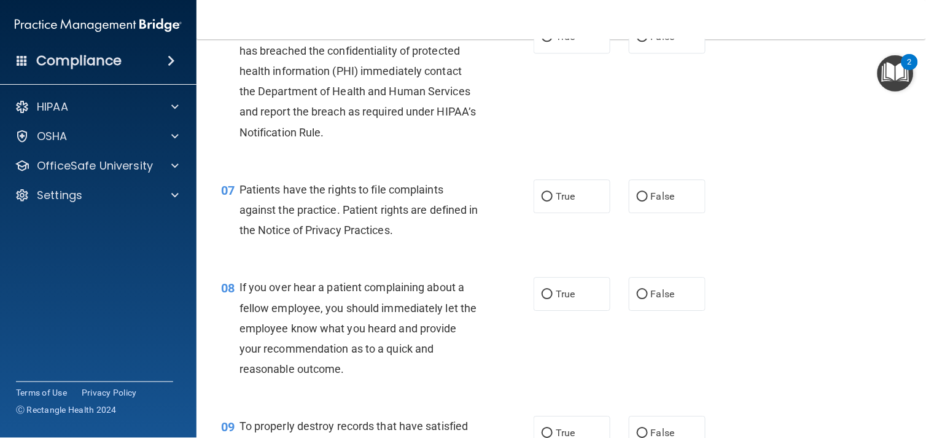
scroll to position [737, 0]
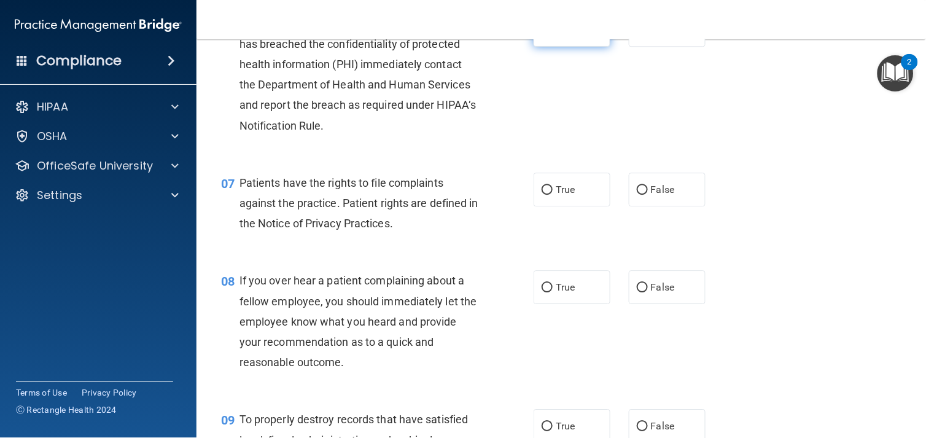
click at [558, 36] on span "True" at bounding box center [565, 30] width 19 height 12
click at [553, 35] on input "True" at bounding box center [547, 30] width 11 height 9
radio input "true"
click at [542, 195] on input "True" at bounding box center [547, 189] width 11 height 9
radio input "true"
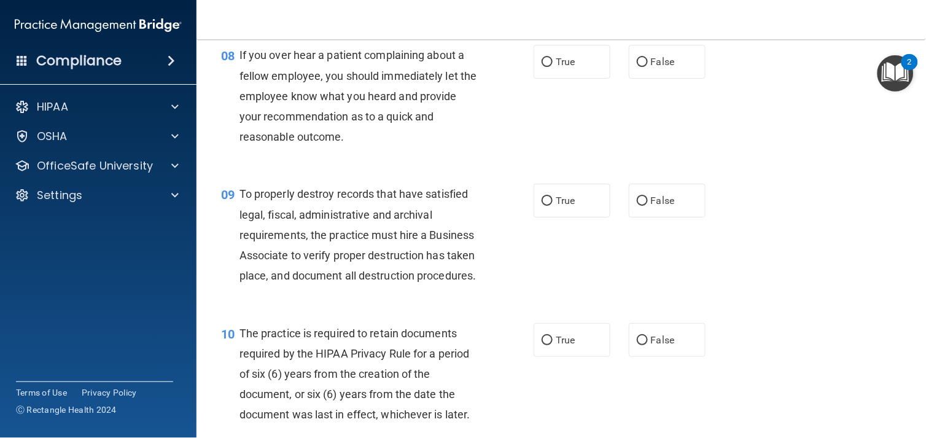
scroll to position [970, 0]
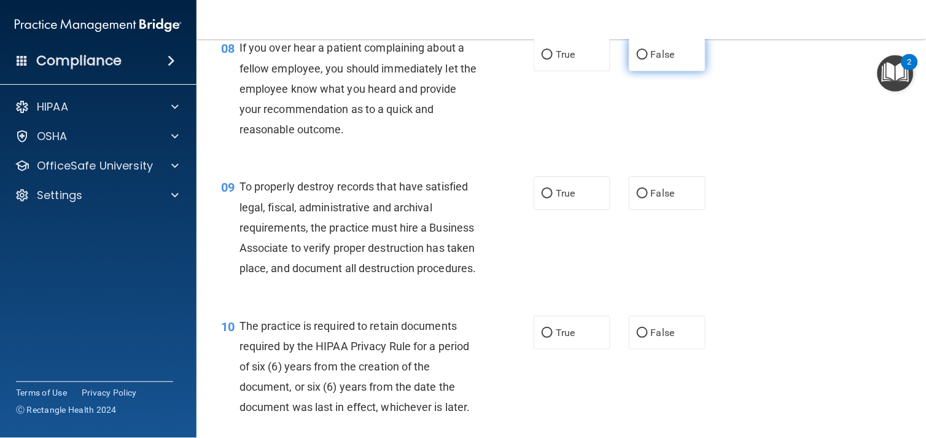
drag, startPoint x: 662, startPoint y: 92, endPoint x: 693, endPoint y: 90, distance: 30.8
click at [692, 90] on div "08 If you over hear a patient complaining about a fellow employee, you should i…" at bounding box center [561, 91] width 699 height 139
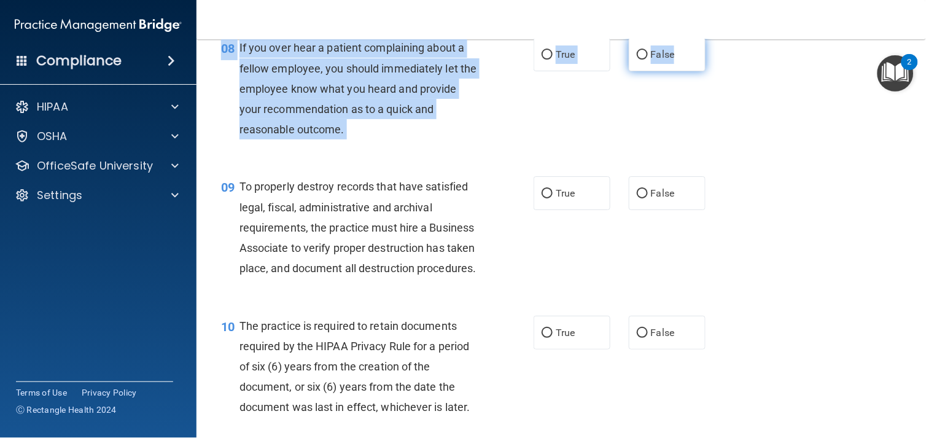
drag, startPoint x: 693, startPoint y: 90, endPoint x: 651, endPoint y: 79, distance: 42.8
click at [651, 60] on span "False" at bounding box center [663, 55] width 24 height 12
click at [648, 60] on input "False" at bounding box center [642, 54] width 11 height 9
radio input "true"
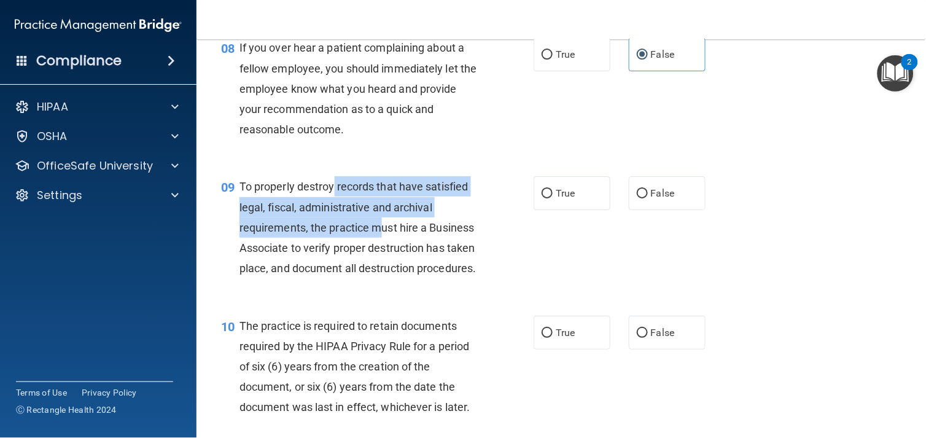
drag, startPoint x: 348, startPoint y: 219, endPoint x: 377, endPoint y: 252, distance: 44.0
click at [377, 252] on div "To properly destroy records that have satisfied legal, fiscal, administrative a…" at bounding box center [363, 227] width 248 height 102
click at [377, 253] on span "To properly destroy records that have satisfied legal, fiscal, administrative a…" at bounding box center [357, 227] width 237 height 95
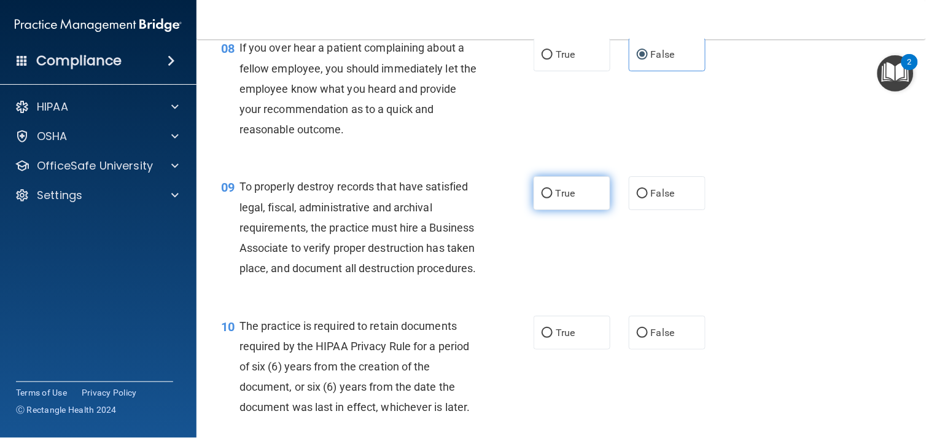
click at [569, 199] on span "True" at bounding box center [565, 193] width 19 height 12
click at [553, 198] on input "True" at bounding box center [547, 193] width 11 height 9
radio input "true"
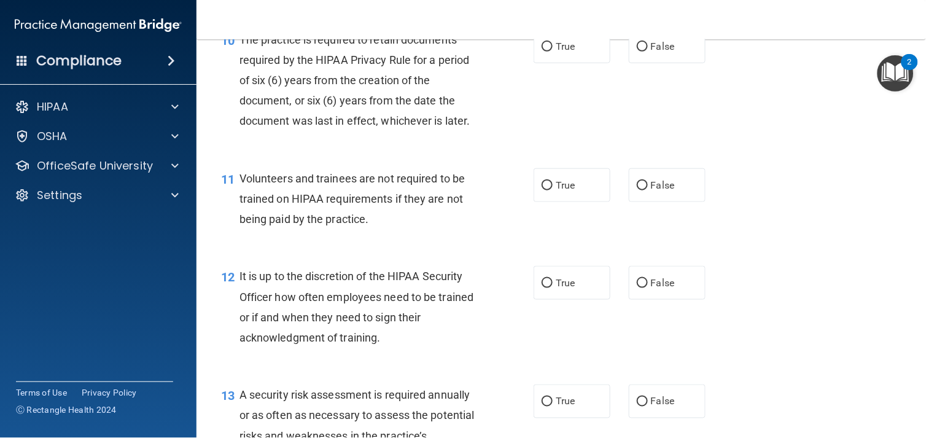
scroll to position [1270, 0]
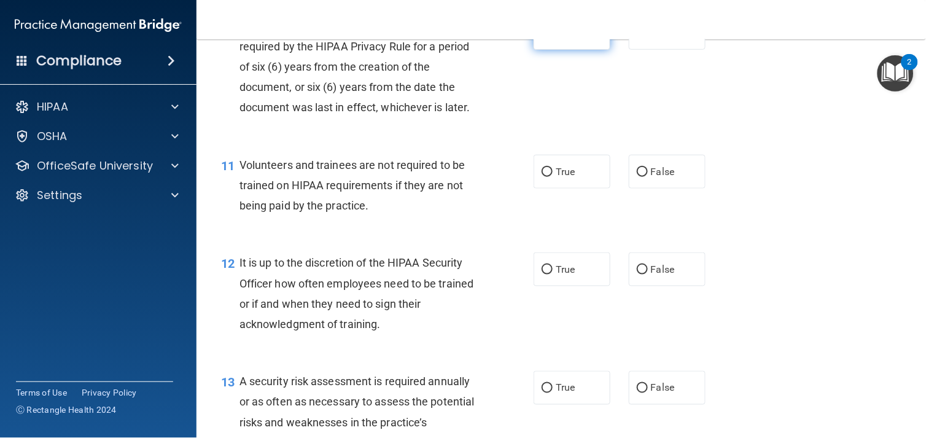
click at [569, 50] on label "True" at bounding box center [572, 33] width 77 height 34
click at [553, 38] on input "True" at bounding box center [547, 33] width 11 height 9
radio input "true"
click at [637, 189] on label "False" at bounding box center [667, 172] width 77 height 34
click at [637, 177] on input "False" at bounding box center [642, 172] width 11 height 9
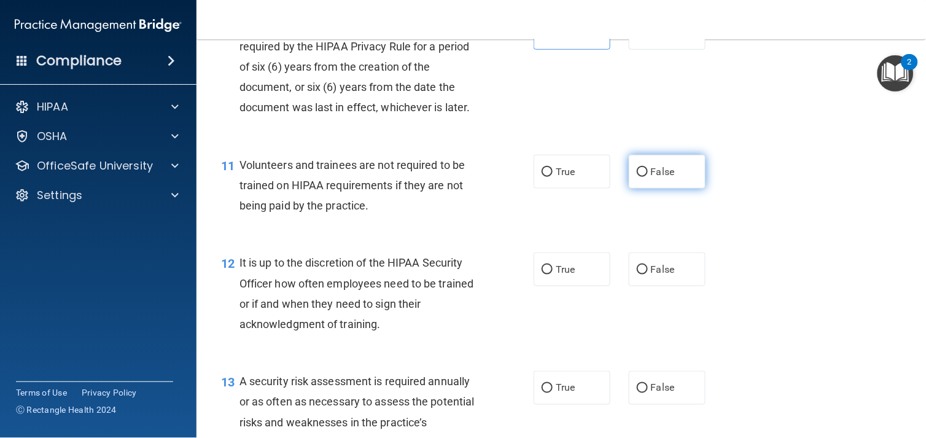
radio input "true"
click at [696, 286] on label "False" at bounding box center [667, 269] width 77 height 34
click at [648, 274] on input "False" at bounding box center [642, 269] width 11 height 9
radio input "true"
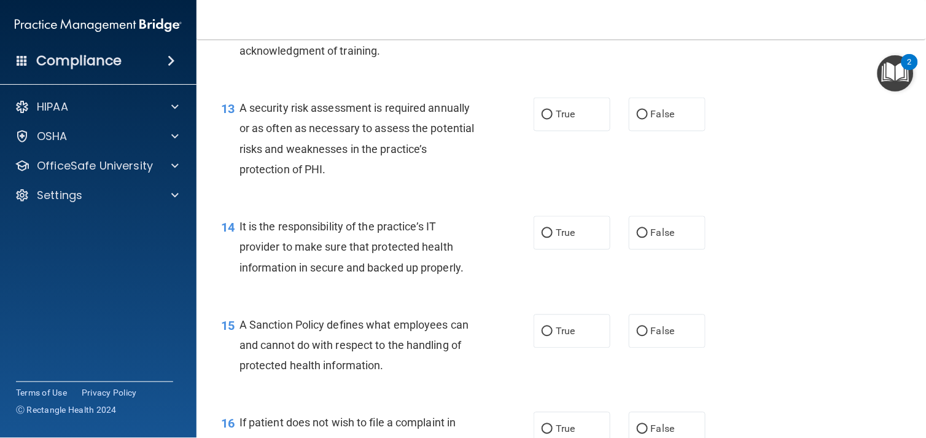
scroll to position [1550, 0]
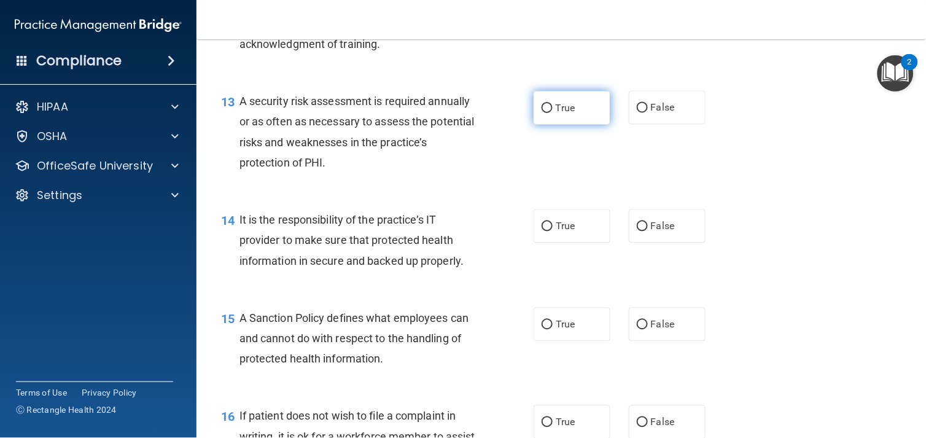
click at [556, 114] on span "True" at bounding box center [565, 108] width 19 height 12
click at [553, 113] on input "True" at bounding box center [547, 108] width 11 height 9
radio input "true"
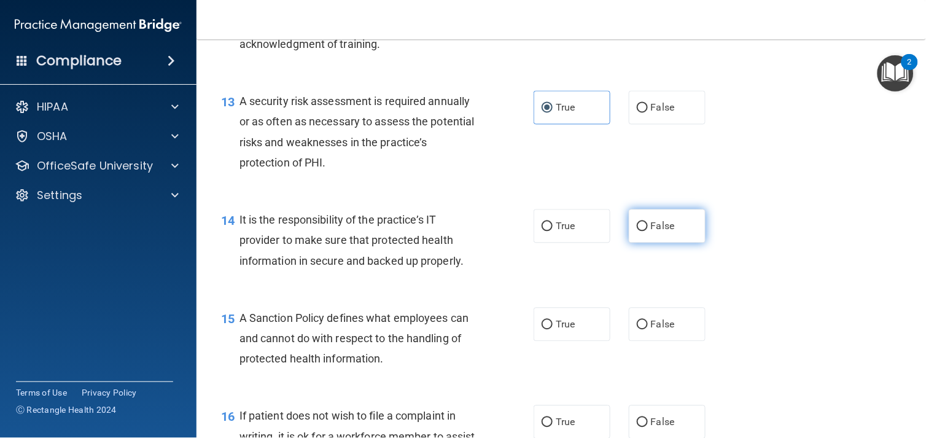
click at [656, 243] on label "False" at bounding box center [667, 226] width 77 height 34
click at [648, 231] on input "False" at bounding box center [642, 226] width 11 height 9
radio input "true"
click at [790, 258] on div "14 It is the responsibility of the practice’s IT provider to make sure that pro…" at bounding box center [561, 243] width 699 height 98
click at [550, 341] on label "True" at bounding box center [572, 325] width 77 height 34
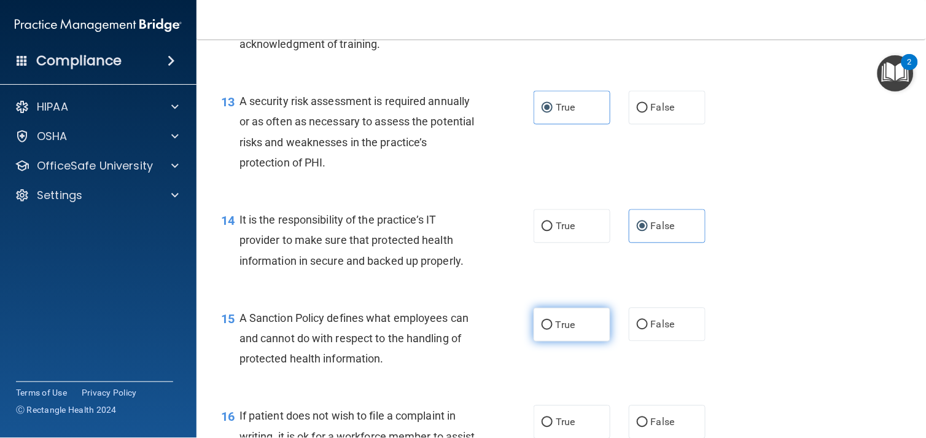
click at [550, 330] on input "True" at bounding box center [547, 325] width 11 height 9
radio input "true"
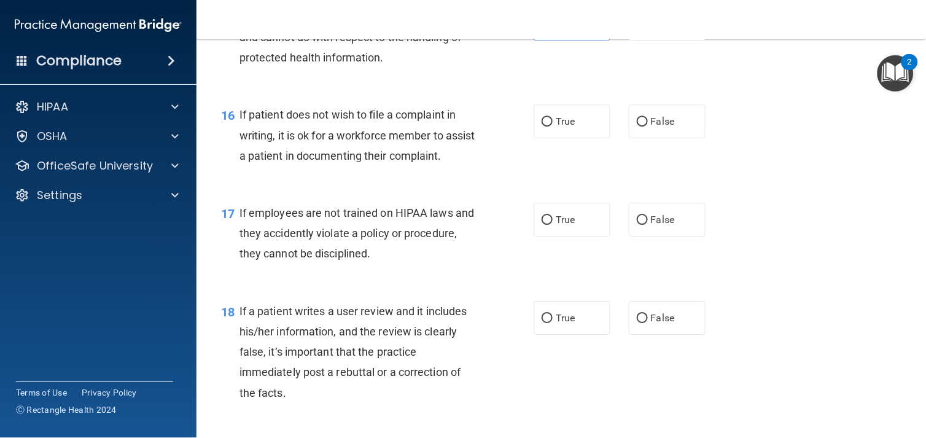
scroll to position [1844, 0]
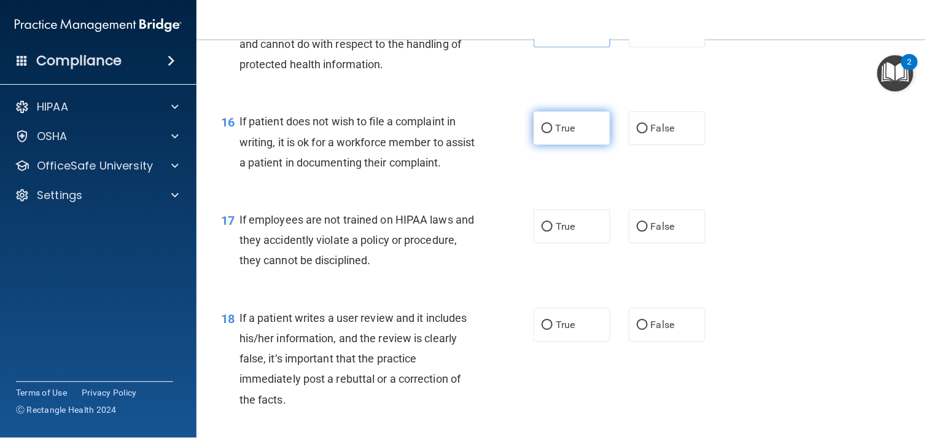
click at [562, 134] on span "True" at bounding box center [565, 128] width 19 height 12
click at [553, 133] on input "True" at bounding box center [547, 128] width 11 height 9
radio input "true"
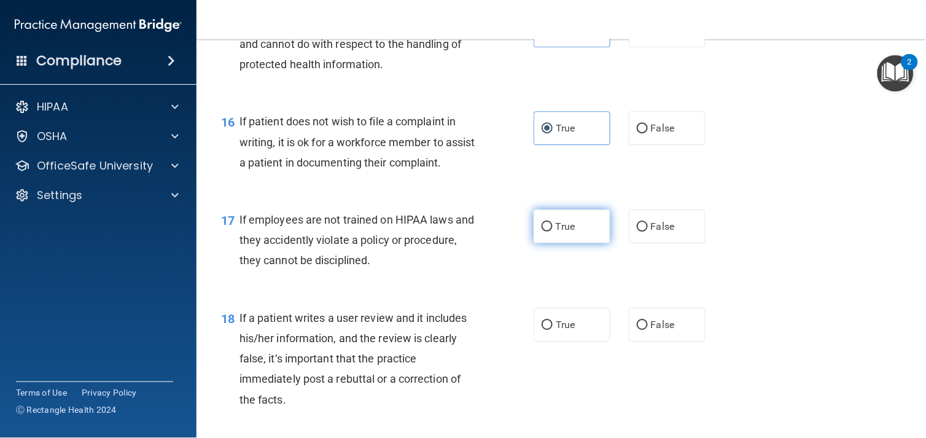
click at [550, 243] on label "True" at bounding box center [572, 226] width 77 height 34
click at [550, 231] on input "True" at bounding box center [547, 226] width 11 height 9
radio input "true"
click at [480, 356] on div "18 If a patient writes a user review and it includes his/her information, and t…" at bounding box center [561, 361] width 699 height 139
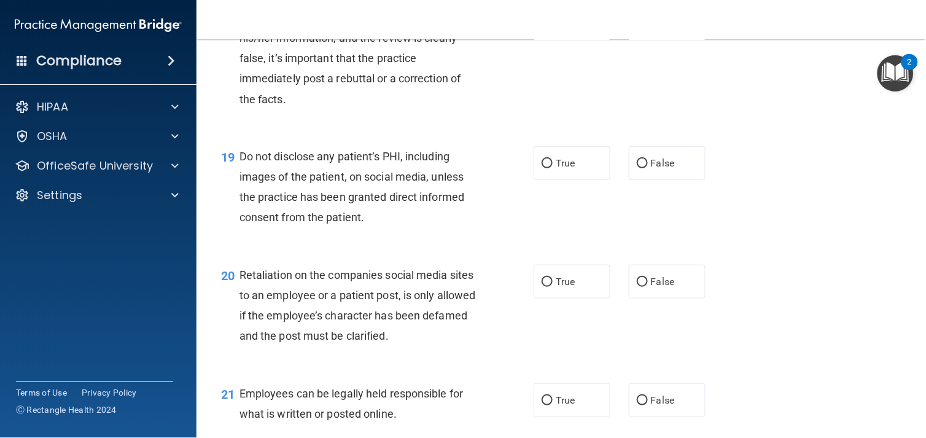
scroll to position [2137, 0]
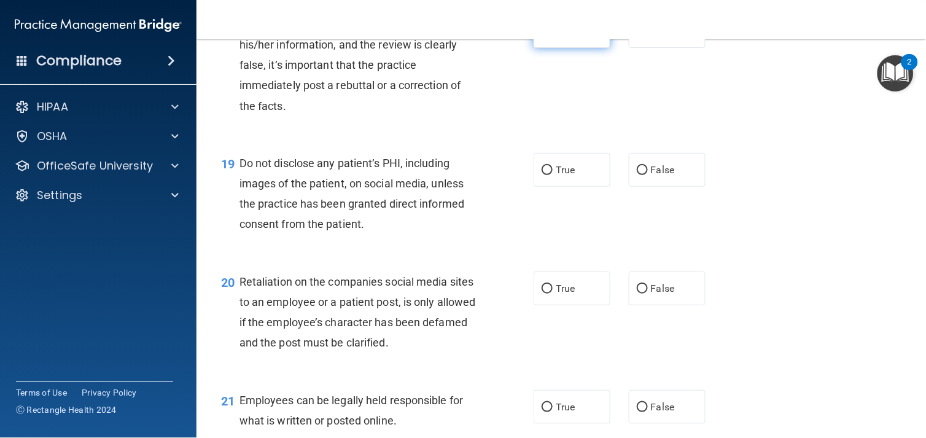
click at [548, 48] on label "True" at bounding box center [572, 31] width 77 height 34
click at [548, 36] on input "True" at bounding box center [547, 31] width 11 height 9
radio input "true"
click at [554, 187] on label "True" at bounding box center [572, 170] width 77 height 34
click at [553, 175] on input "True" at bounding box center [547, 170] width 11 height 9
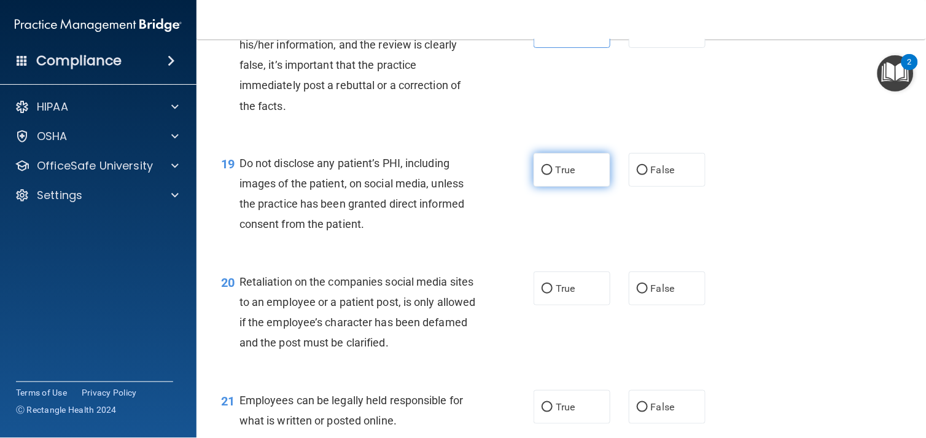
radio input "true"
click at [794, 199] on div "19 Do not disclose any patient’s PHI, including images of the patient, on socia…" at bounding box center [561, 197] width 699 height 119
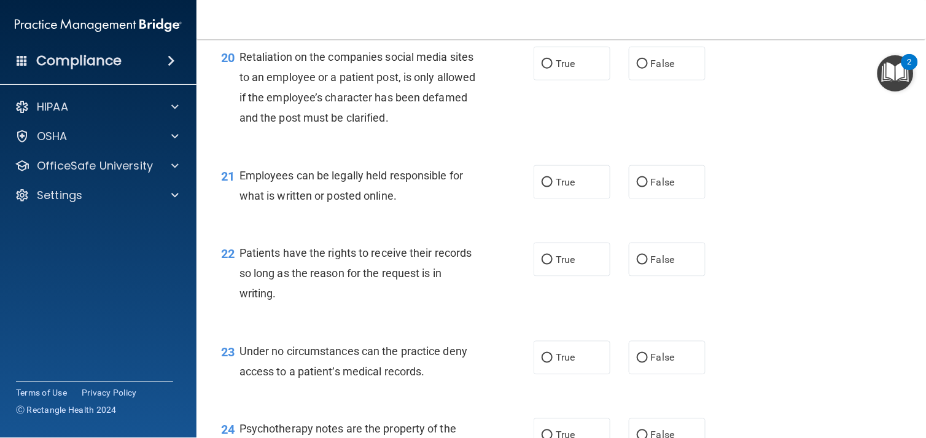
scroll to position [2369, 0]
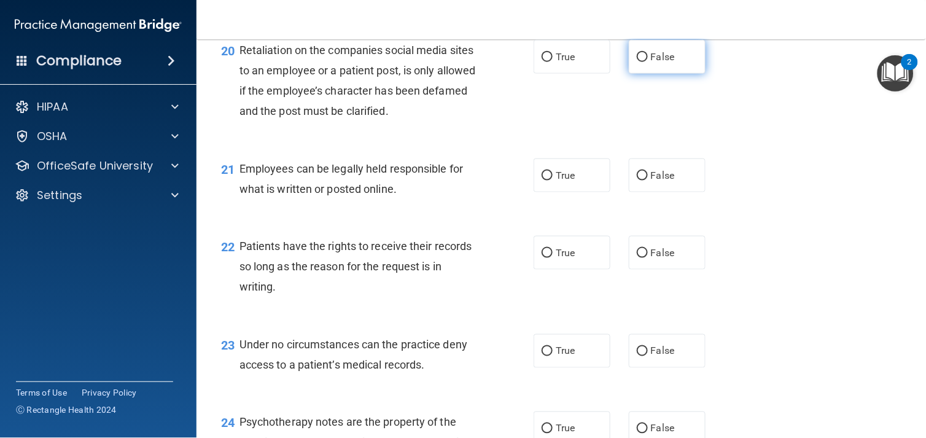
click at [646, 74] on label "False" at bounding box center [667, 57] width 77 height 34
click at [646, 62] on input "False" at bounding box center [642, 57] width 11 height 9
radio input "true"
click at [346, 220] on div "21 Employees can be legally held responsible for what is written or posted onli…" at bounding box center [561, 181] width 699 height 77
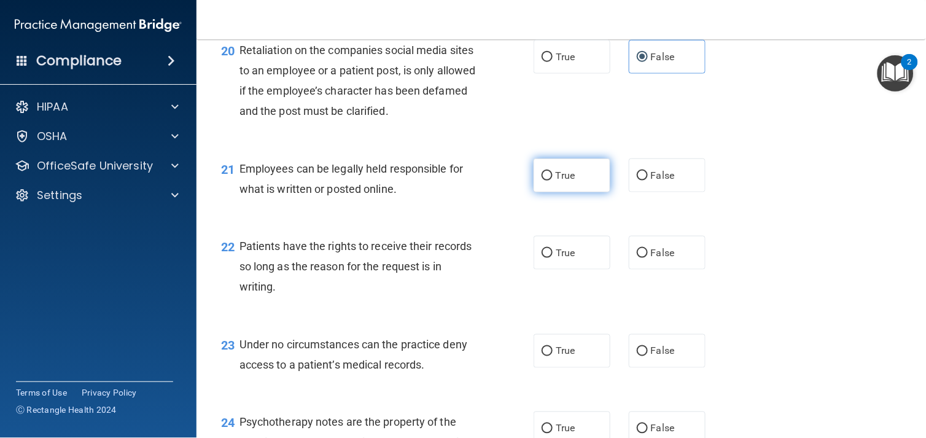
click at [542, 181] on input "True" at bounding box center [547, 175] width 11 height 9
radio input "true"
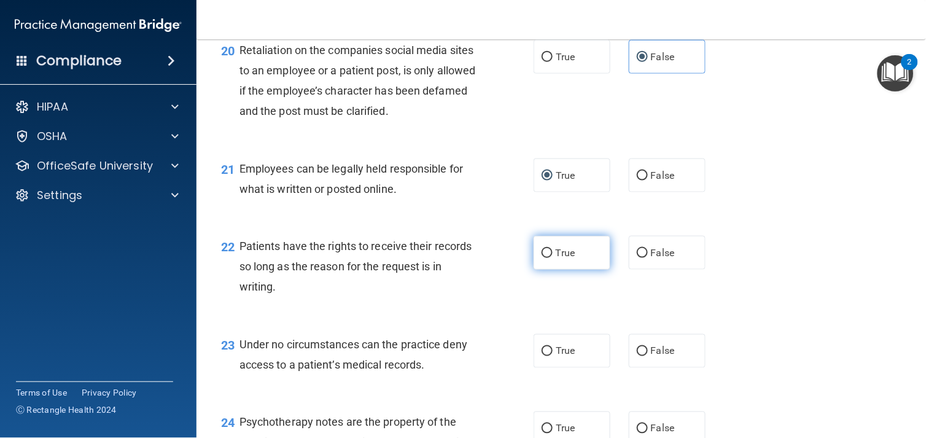
click at [545, 270] on label "True" at bounding box center [572, 253] width 77 height 34
click at [545, 258] on input "True" at bounding box center [547, 253] width 11 height 9
radio input "true"
click at [815, 210] on div "21 Employees can be legally held responsible for what is written or posted onli…" at bounding box center [561, 181] width 699 height 77
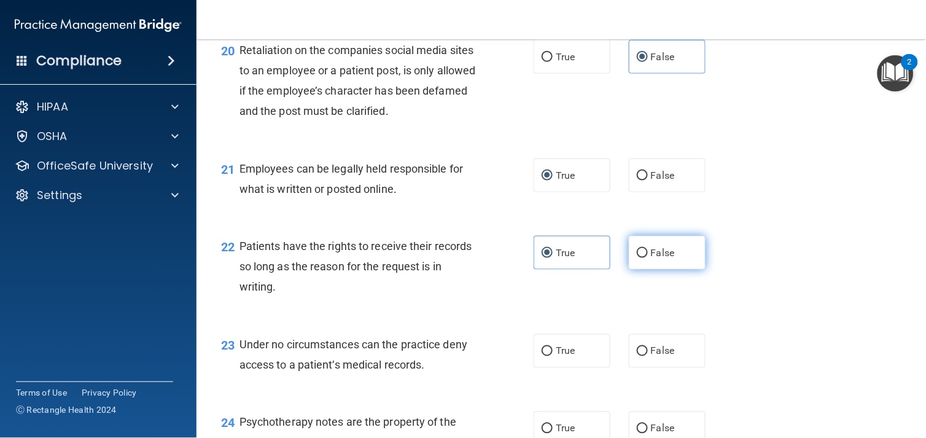
click at [655, 270] on label "False" at bounding box center [667, 253] width 77 height 34
click at [648, 258] on input "False" at bounding box center [642, 253] width 11 height 9
radio input "true"
radio input "false"
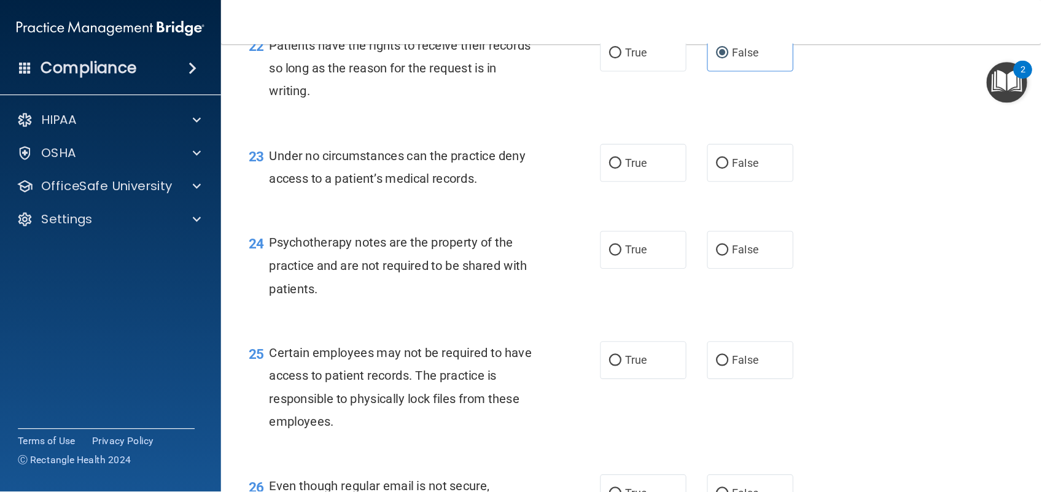
scroll to position [2581, 0]
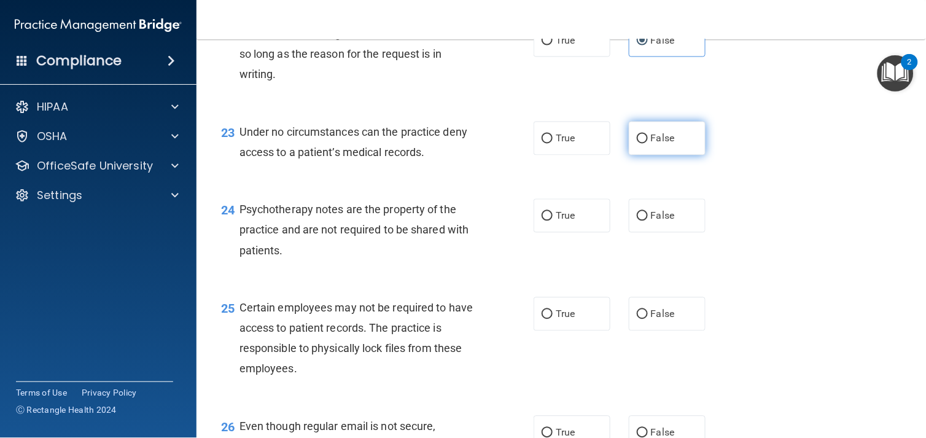
click at [652, 144] on span "False" at bounding box center [663, 139] width 24 height 12
click at [648, 144] on input "False" at bounding box center [642, 138] width 11 height 9
radio input "true"
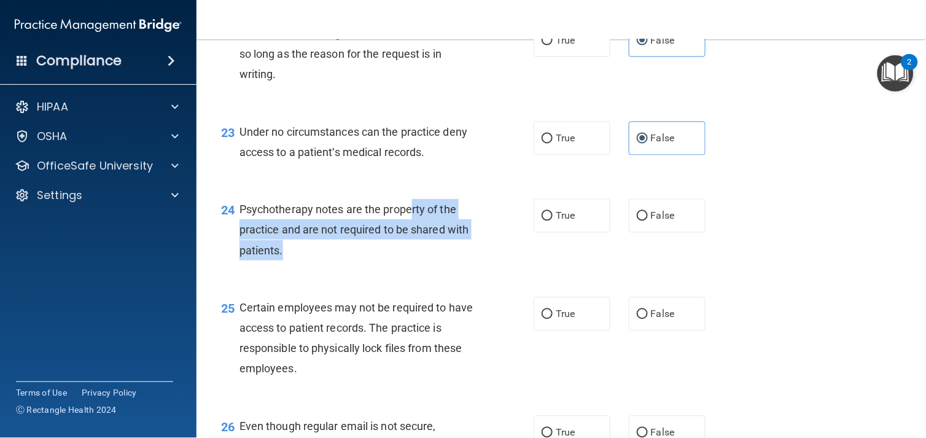
drag, startPoint x: 457, startPoint y: 315, endPoint x: 410, endPoint y: 263, distance: 70.8
click at [410, 260] on div "Psychotherapy notes are the property of the practice and are not required to be…" at bounding box center [363, 229] width 248 height 61
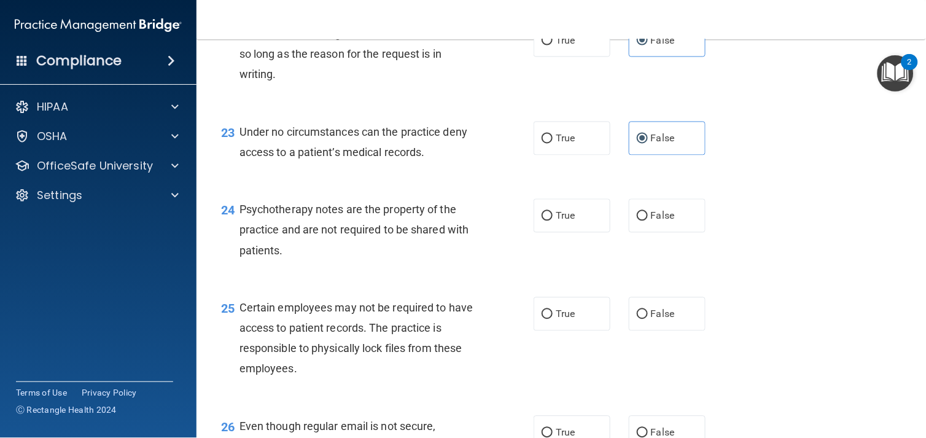
drag, startPoint x: 410, startPoint y: 263, endPoint x: 404, endPoint y: 266, distance: 6.6
click at [404, 256] on span "Psychotherapy notes are the property of the practice and are not required to be…" at bounding box center [354, 229] width 230 height 53
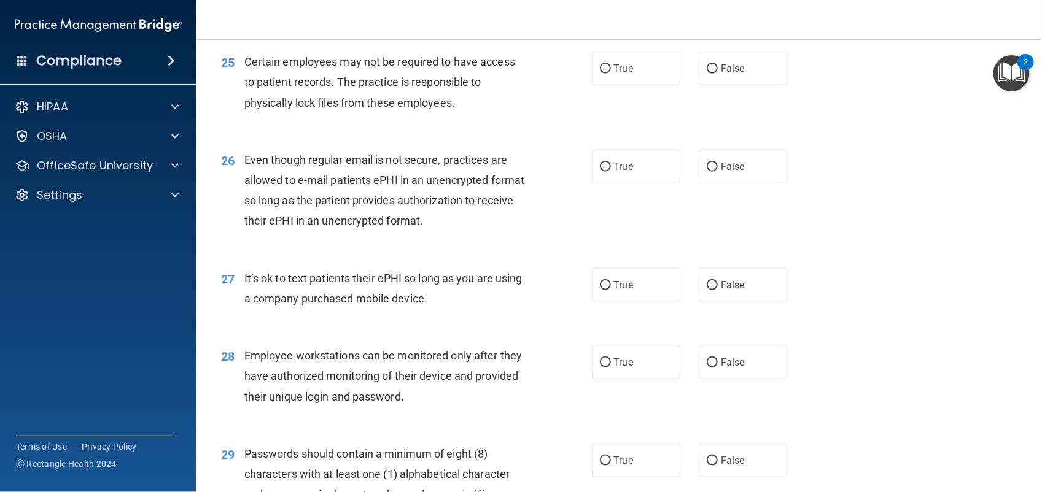
click at [920, 157] on div "26 Even though regular email is not secure, practices are allowed to e-mail pat…" at bounding box center [619, 193] width 815 height 119
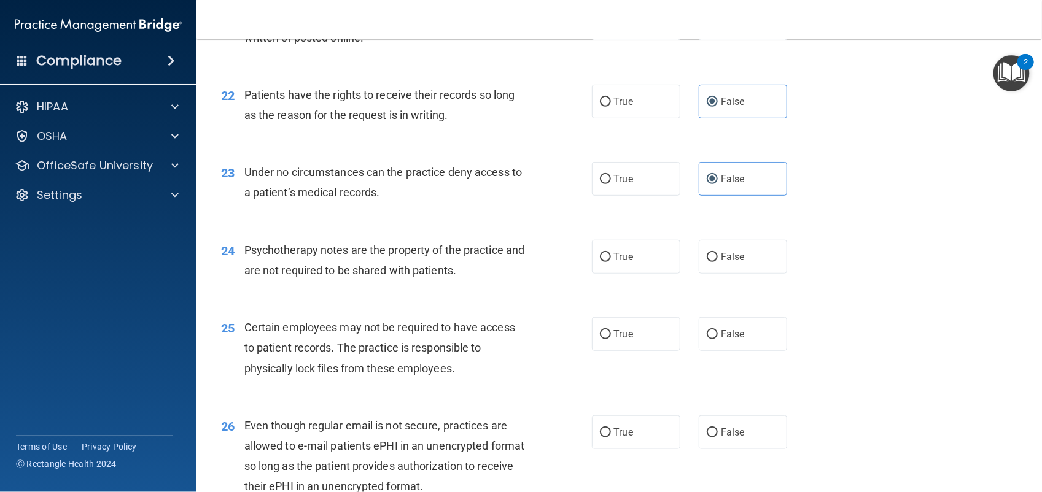
scroll to position [2334, 0]
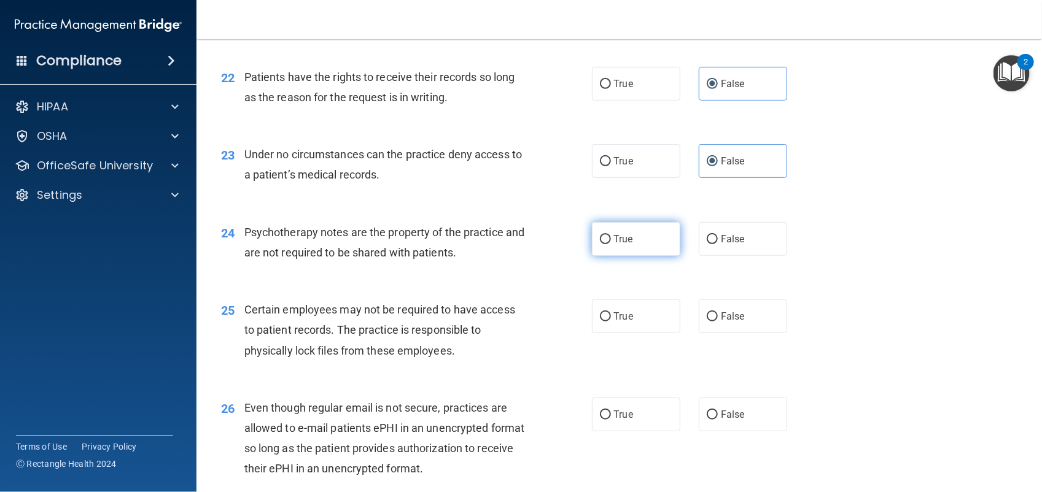
click at [607, 249] on label "True" at bounding box center [636, 239] width 88 height 34
click at [607, 244] on input "True" at bounding box center [605, 239] width 11 height 9
radio input "true"
click at [410, 411] on span "Even though regular email is not secure, practices are allowed to e-mail patien…" at bounding box center [384, 439] width 281 height 74
click at [626, 322] on span "True" at bounding box center [623, 317] width 19 height 12
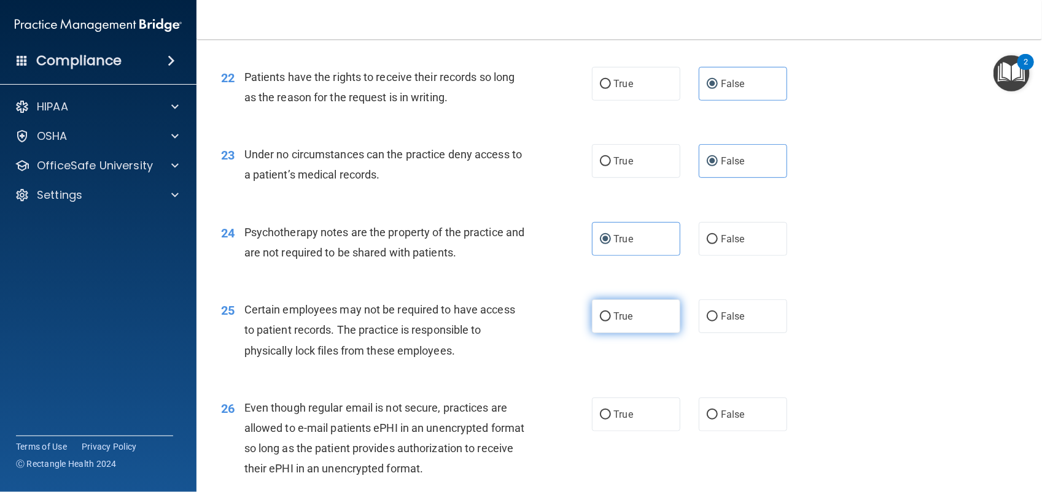
click at [611, 322] on input "True" at bounding box center [605, 317] width 11 height 9
radio input "true"
click at [742, 303] on label "False" at bounding box center [743, 317] width 88 height 34
click at [718, 313] on input "False" at bounding box center [712, 317] width 11 height 9
radio input "true"
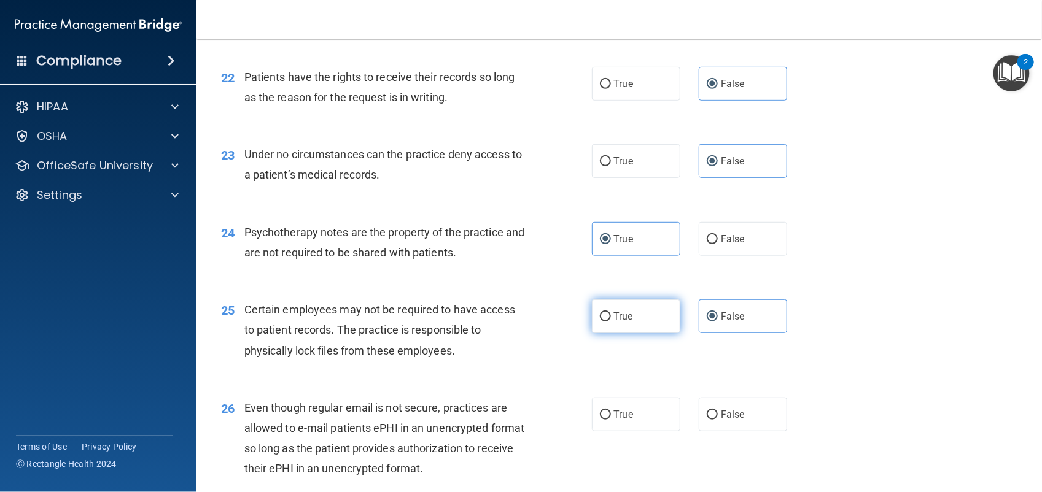
click at [612, 311] on label "True" at bounding box center [636, 317] width 88 height 34
click at [611, 313] on input "True" at bounding box center [605, 317] width 11 height 9
radio input "true"
radio input "false"
click at [925, 330] on div "25 Certain employees may not be required to have access to patient records. The…" at bounding box center [619, 333] width 815 height 98
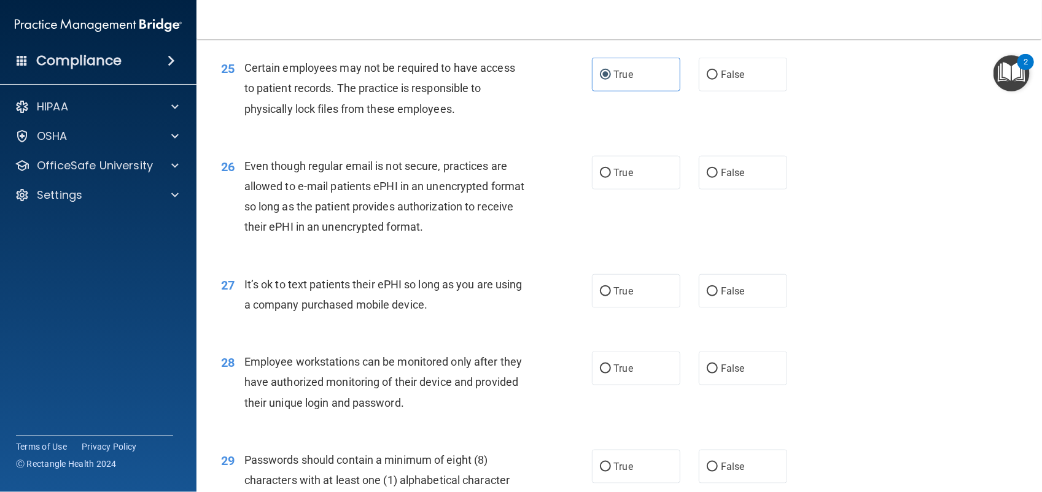
scroll to position [2582, 0]
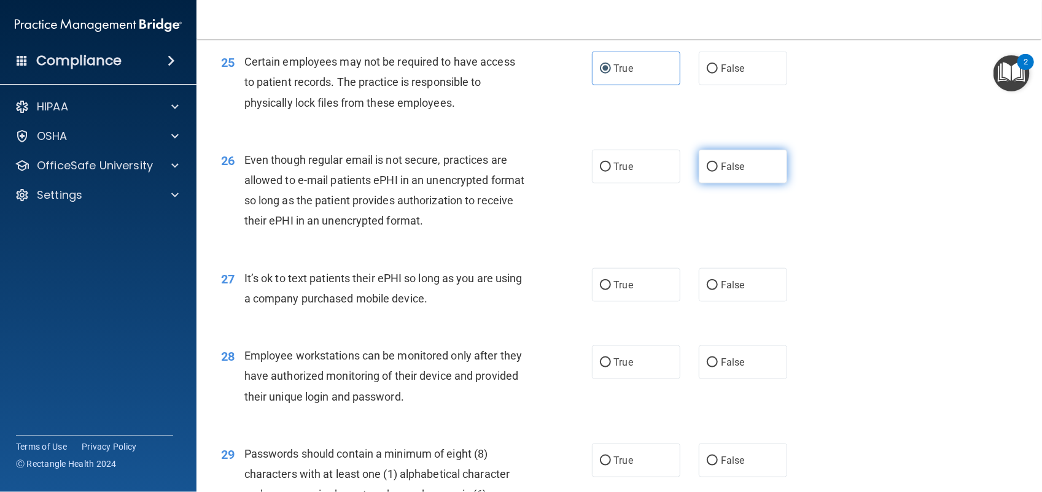
click at [713, 161] on label "False" at bounding box center [743, 167] width 88 height 34
click at [713, 163] on input "False" at bounding box center [712, 167] width 11 height 9
radio input "true"
click at [723, 290] on span "False" at bounding box center [733, 285] width 24 height 12
click at [718, 290] on input "False" at bounding box center [712, 285] width 11 height 9
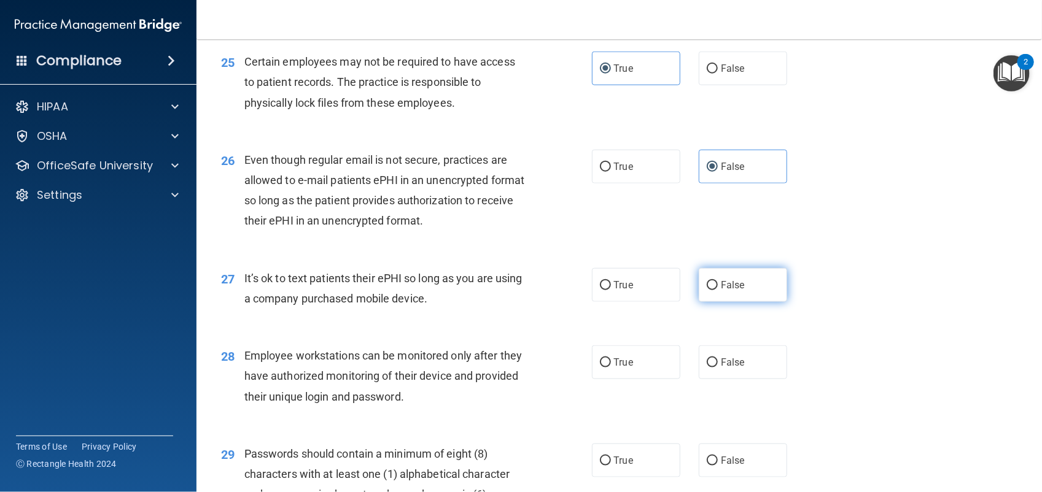
radio input "true"
click at [592, 365] on label "True" at bounding box center [636, 363] width 88 height 34
click at [600, 365] on input "True" at bounding box center [605, 363] width 11 height 9
radio input "true"
click at [721, 368] on span "False" at bounding box center [733, 363] width 24 height 12
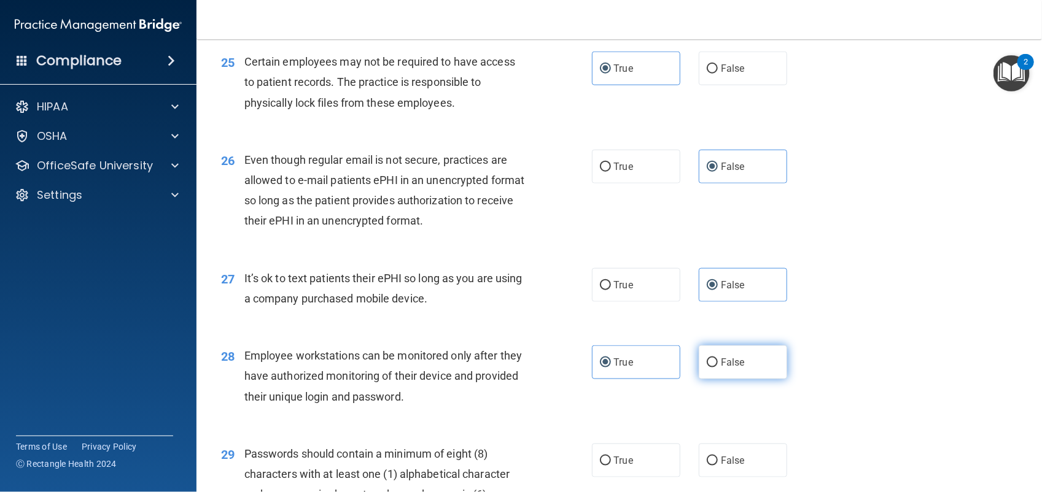
click at [718, 368] on input "False" at bounding box center [712, 363] width 11 height 9
radio input "true"
radio input "false"
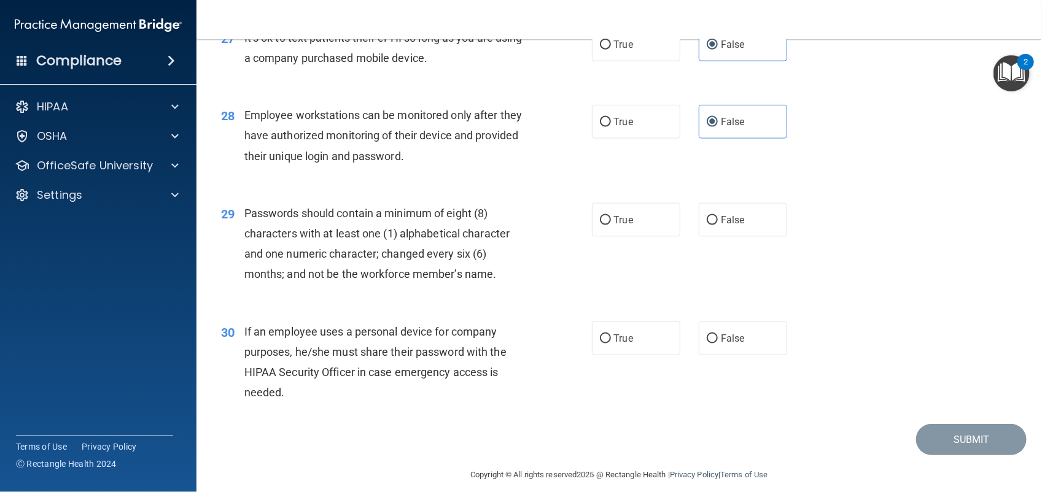
scroll to position [2829, 0]
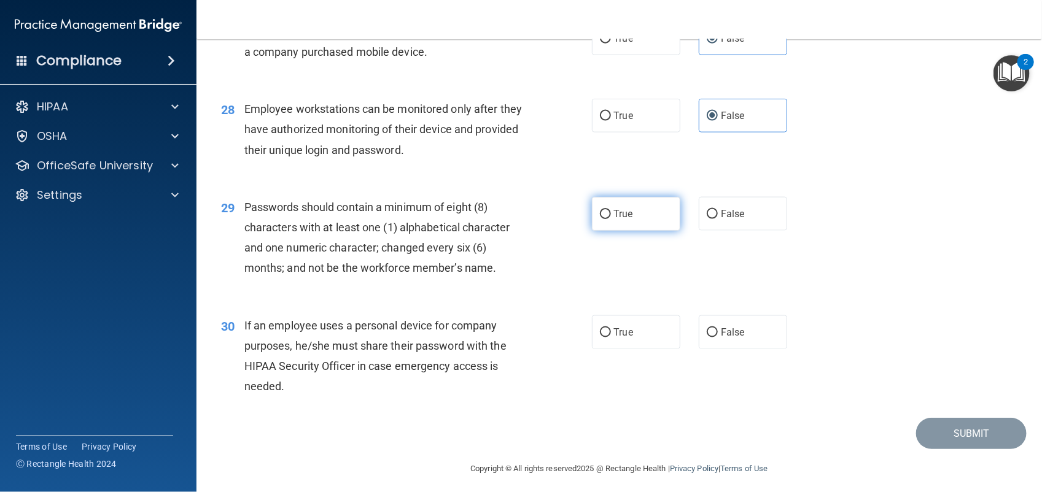
click at [614, 214] on span "True" at bounding box center [623, 214] width 19 height 12
click at [611, 214] on input "True" at bounding box center [605, 214] width 11 height 9
radio input "true"
click at [640, 333] on label "True" at bounding box center [636, 333] width 88 height 34
click at [611, 333] on input "True" at bounding box center [605, 332] width 11 height 9
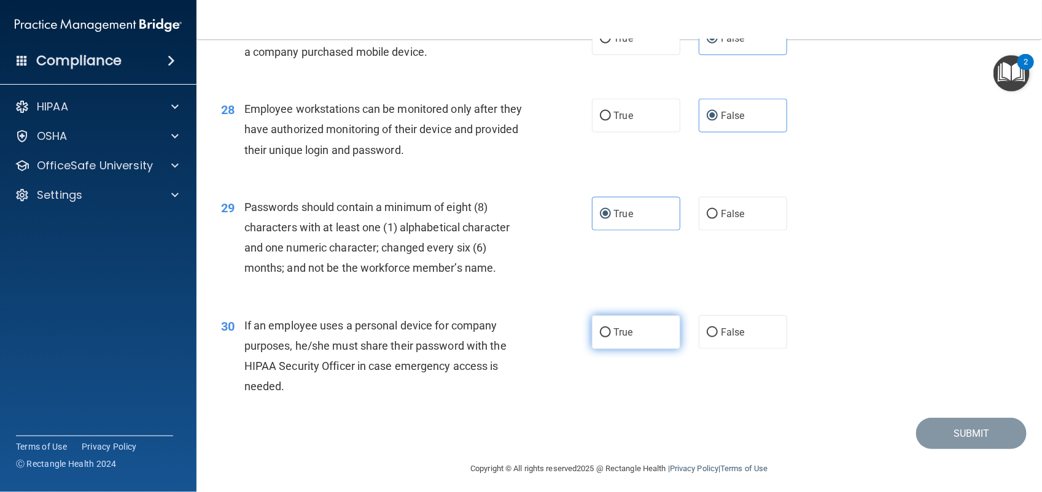
radio input "true"
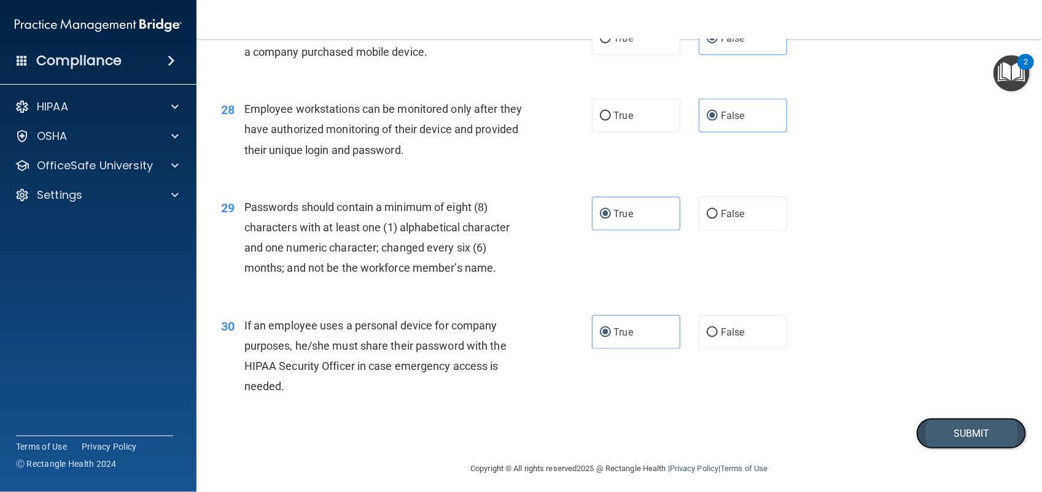
click at [925, 437] on button "Submit" at bounding box center [971, 433] width 111 height 31
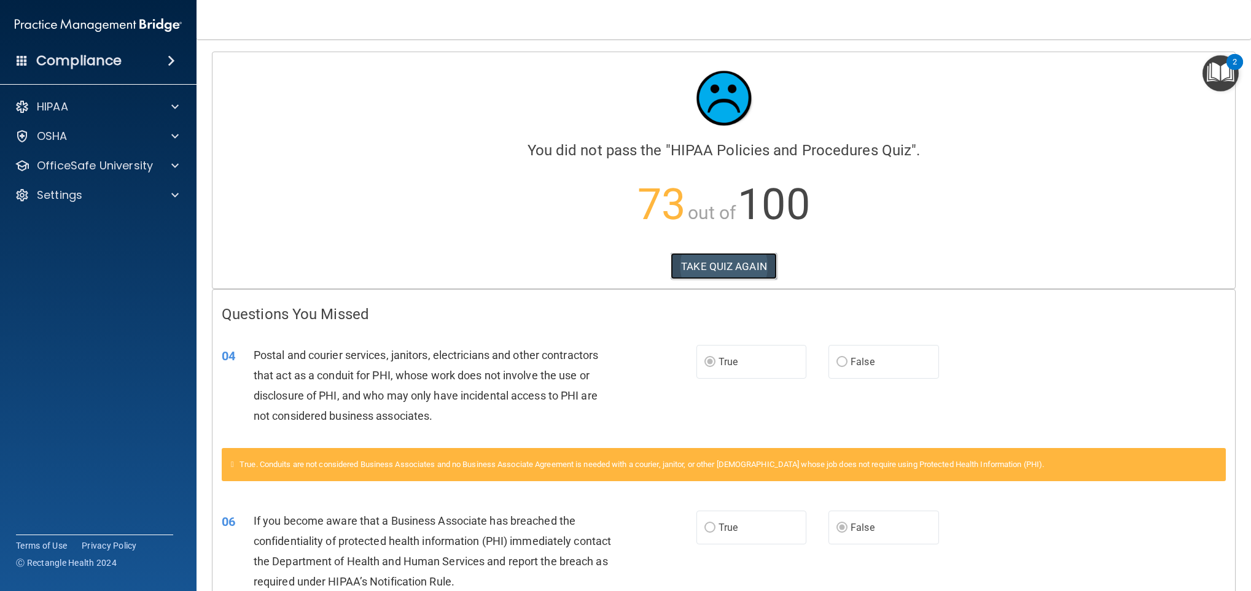
click at [715, 260] on button "TAKE QUIZ AGAIN" at bounding box center [724, 266] width 106 height 27
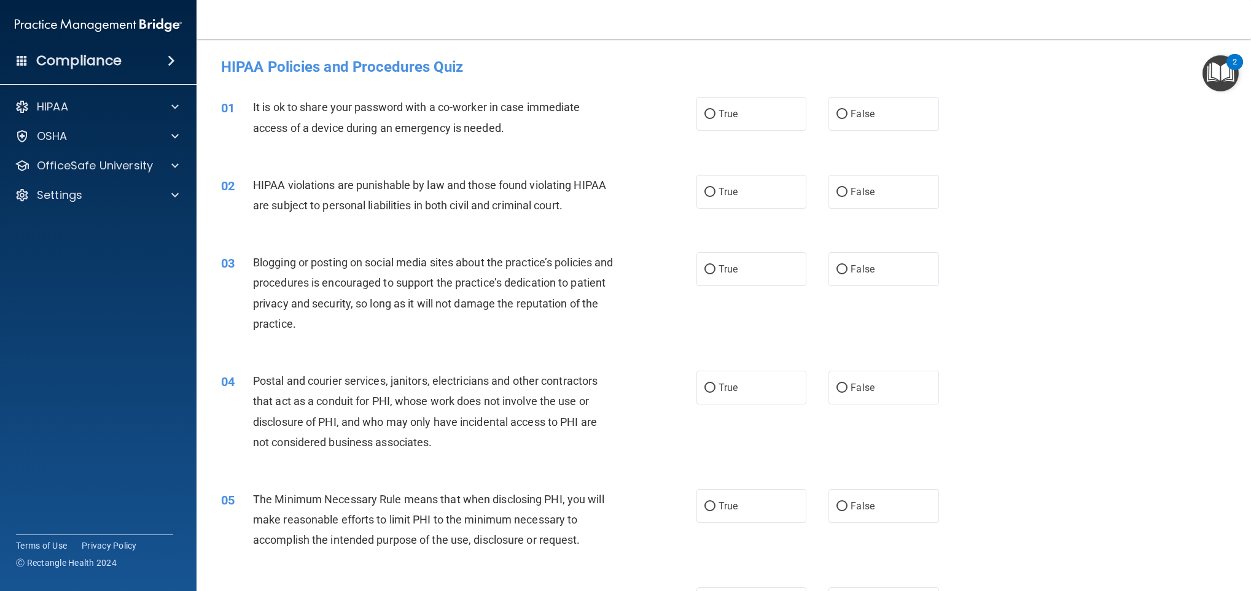
drag, startPoint x: 1038, startPoint y: 111, endPoint x: 1172, endPoint y: 126, distance: 134.7
click at [925, 126] on div "01 It is ok to share your password with a co-worker in case immediate access of…" at bounding box center [724, 120] width 1024 height 77
click at [925, 129] on div "01 It is ok to share your password with a co-worker in case immediate access of…" at bounding box center [724, 120] width 1024 height 77
click at [925, 135] on div "01 It is ok to share your password with a co-worker in case immediate access of…" at bounding box center [724, 120] width 1024 height 77
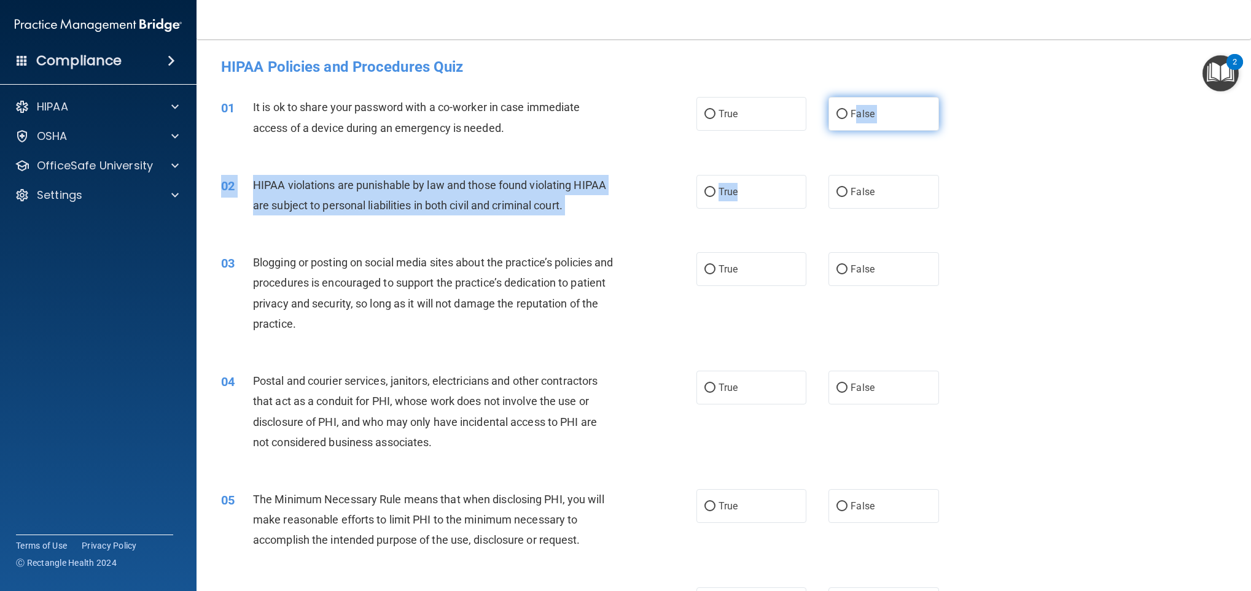
drag, startPoint x: 745, startPoint y: 177, endPoint x: 848, endPoint y: 124, distance: 116.2
click at [529, 198] on span "HIPAA violations are punishable by law and those found violating HIPAA are subj…" at bounding box center [429, 195] width 353 height 33
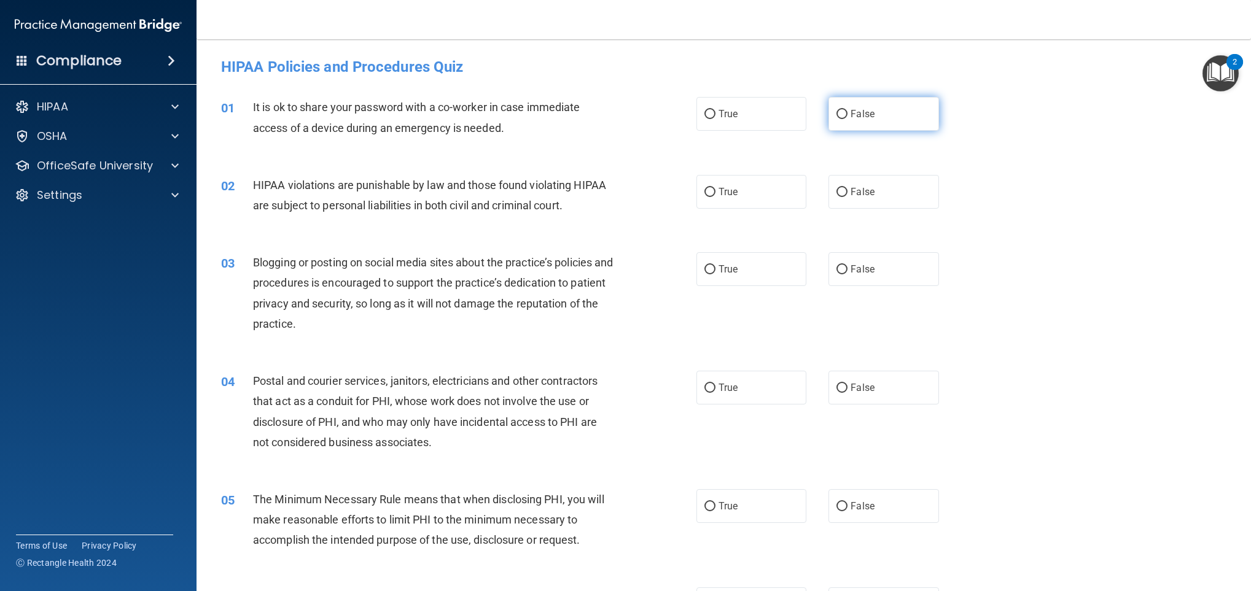
click at [872, 119] on label "False" at bounding box center [883, 114] width 111 height 34
click at [847, 119] on input "False" at bounding box center [841, 114] width 11 height 9
radio input "true"
click at [597, 147] on div "01 It is ok to share your password with a co-worker in case immediate access of…" at bounding box center [724, 120] width 1024 height 77
click at [734, 207] on label "True" at bounding box center [751, 192] width 111 height 34
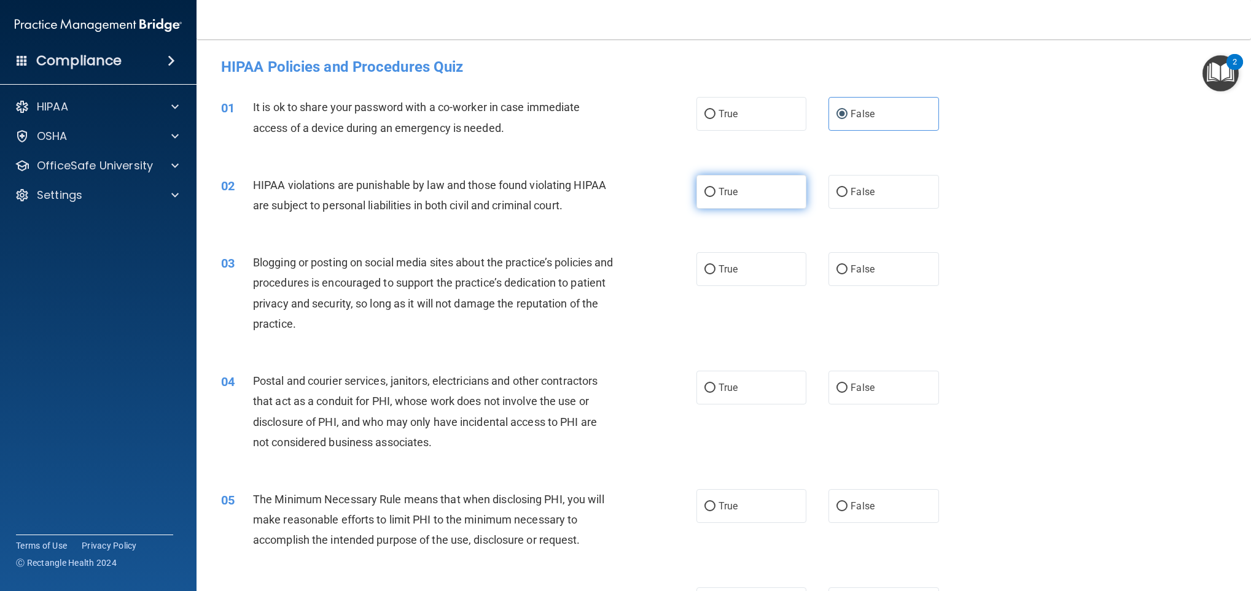
click at [715, 197] on input "True" at bounding box center [709, 192] width 11 height 9
radio input "true"
click at [863, 269] on span "False" at bounding box center [862, 269] width 24 height 12
click at [847, 269] on input "False" at bounding box center [841, 269] width 11 height 9
radio input "true"
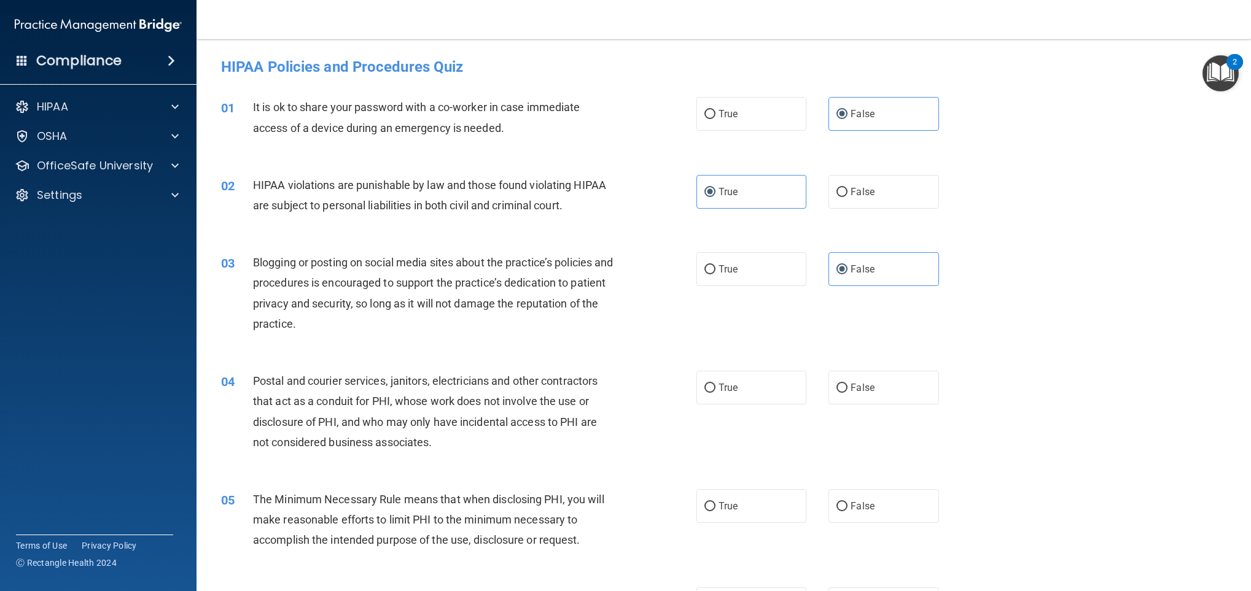
click at [538, 330] on div "Blogging or posting on social media sites about the practice’s policies and pro…" at bounding box center [438, 293] width 370 height 82
click at [450, 407] on span "Postal and courier services, janitors, electricians and other contractors that …" at bounding box center [425, 412] width 344 height 74
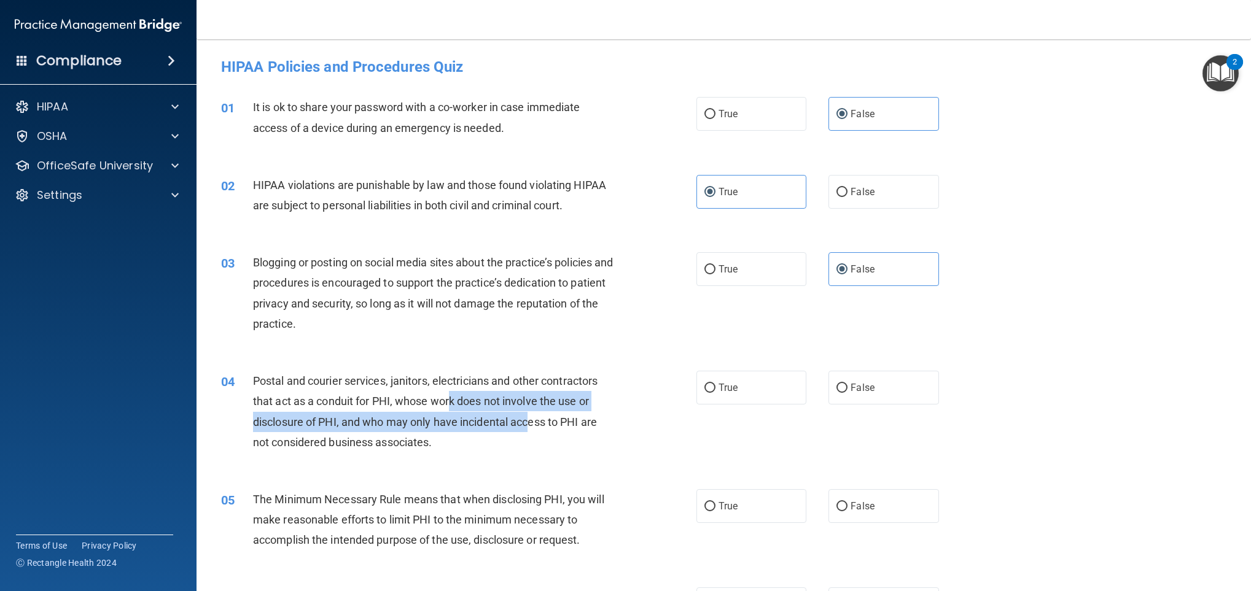
drag, startPoint x: 450, startPoint y: 407, endPoint x: 536, endPoint y: 433, distance: 89.7
click at [533, 432] on div "Postal and courier services, janitors, electricians and other contractors that …" at bounding box center [438, 412] width 370 height 82
drag, startPoint x: 536, startPoint y: 433, endPoint x: 548, endPoint y: 435, distance: 11.9
click at [548, 435] on div "Postal and courier services, janitors, electricians and other contractors that …" at bounding box center [438, 412] width 370 height 82
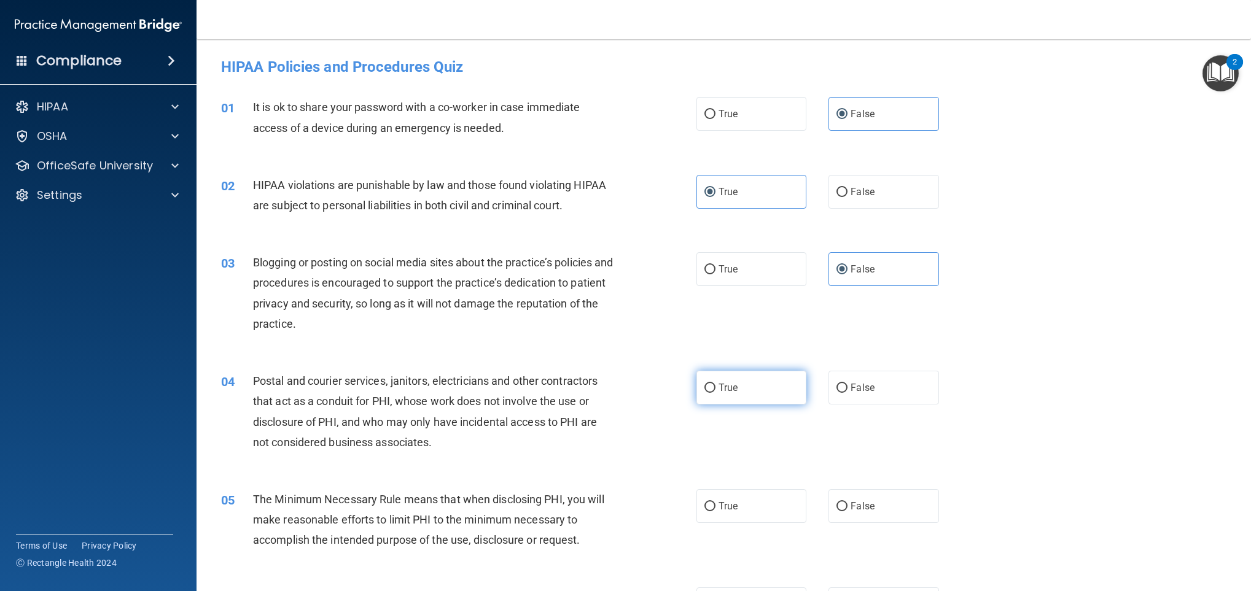
click at [706, 389] on input "True" at bounding box center [709, 388] width 11 height 9
radio input "true"
click at [707, 389] on input "True" at bounding box center [709, 388] width 11 height 9
click at [707, 386] on input "True" at bounding box center [709, 388] width 11 height 9
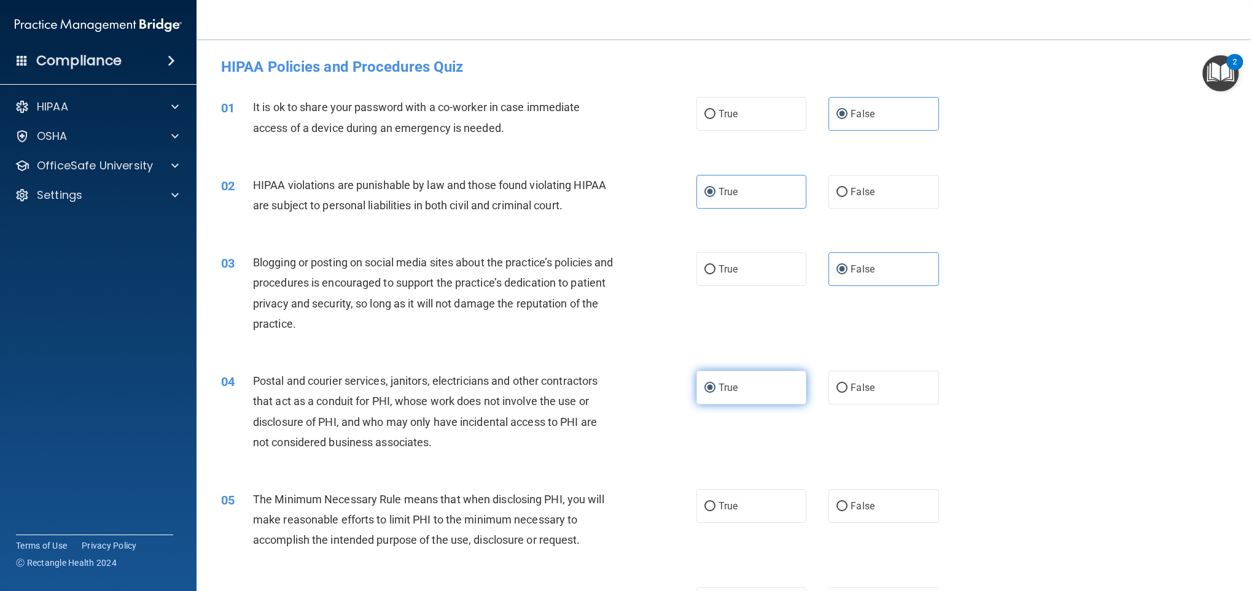
click at [707, 386] on input "True" at bounding box center [709, 388] width 11 height 9
click at [925, 365] on div "04 Postal and courier services, janitors, electricians and other contractors th…" at bounding box center [724, 415] width 1024 height 119
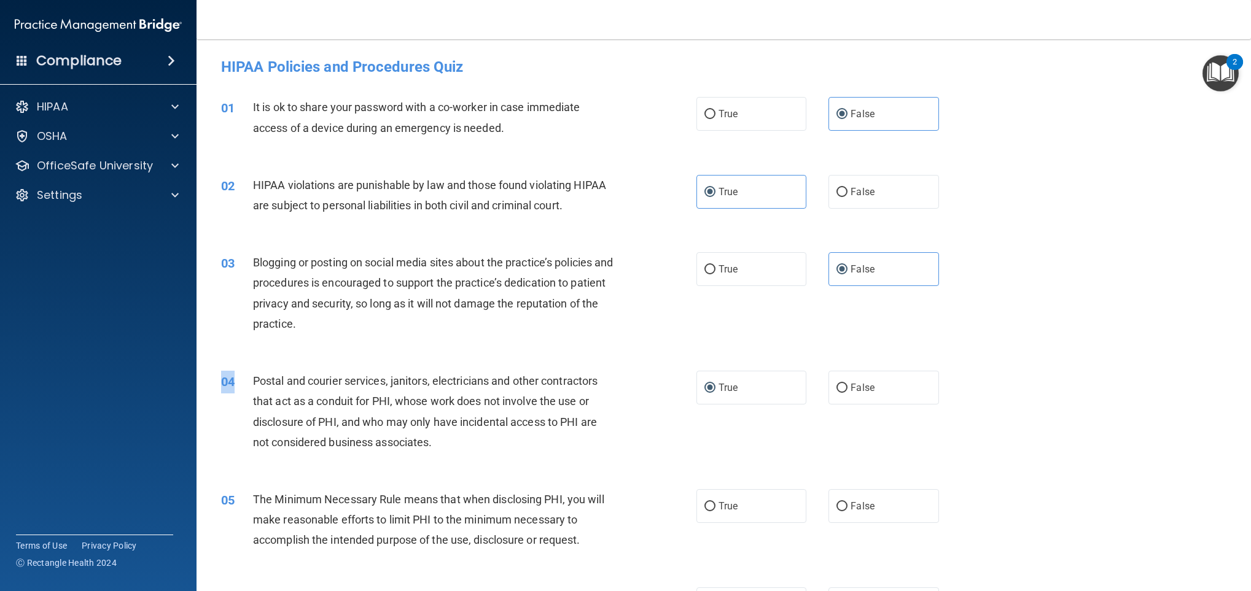
click at [925, 365] on div "04 Postal and courier services, janitors, electricians and other contractors th…" at bounding box center [724, 415] width 1024 height 119
click at [731, 437] on label "True" at bounding box center [751, 506] width 111 height 34
click at [715, 437] on input "True" at bounding box center [709, 506] width 11 height 9
radio input "true"
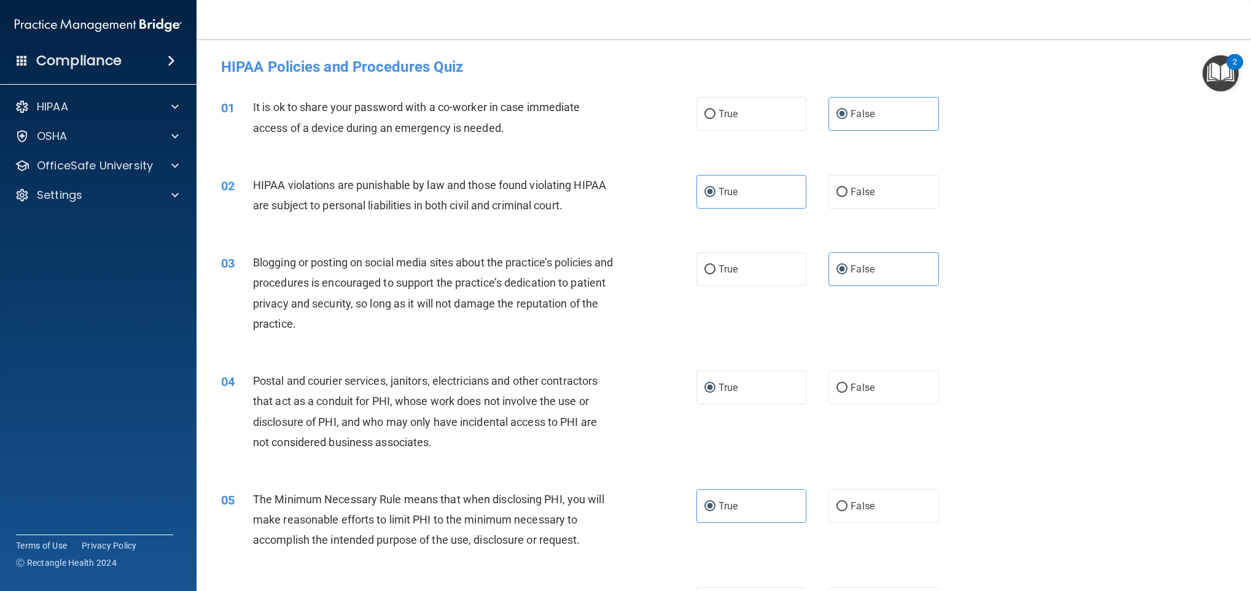
click at [925, 426] on div "04 Postal and courier services, janitors, electricians and other contractors th…" at bounding box center [724, 415] width 1024 height 119
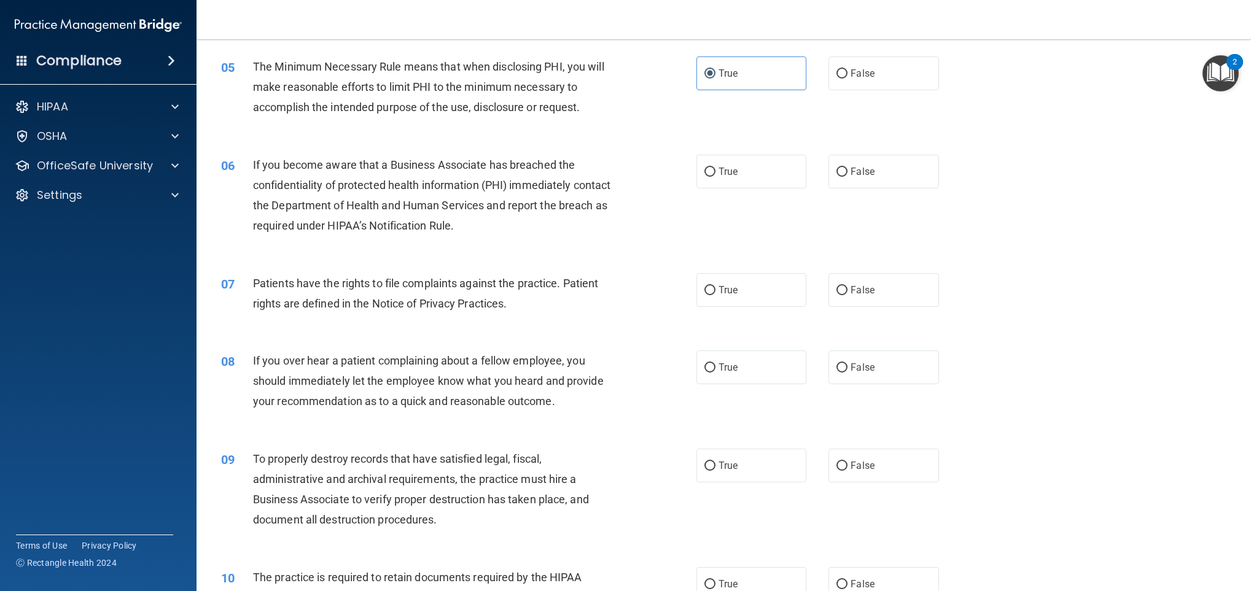
scroll to position [437, 0]
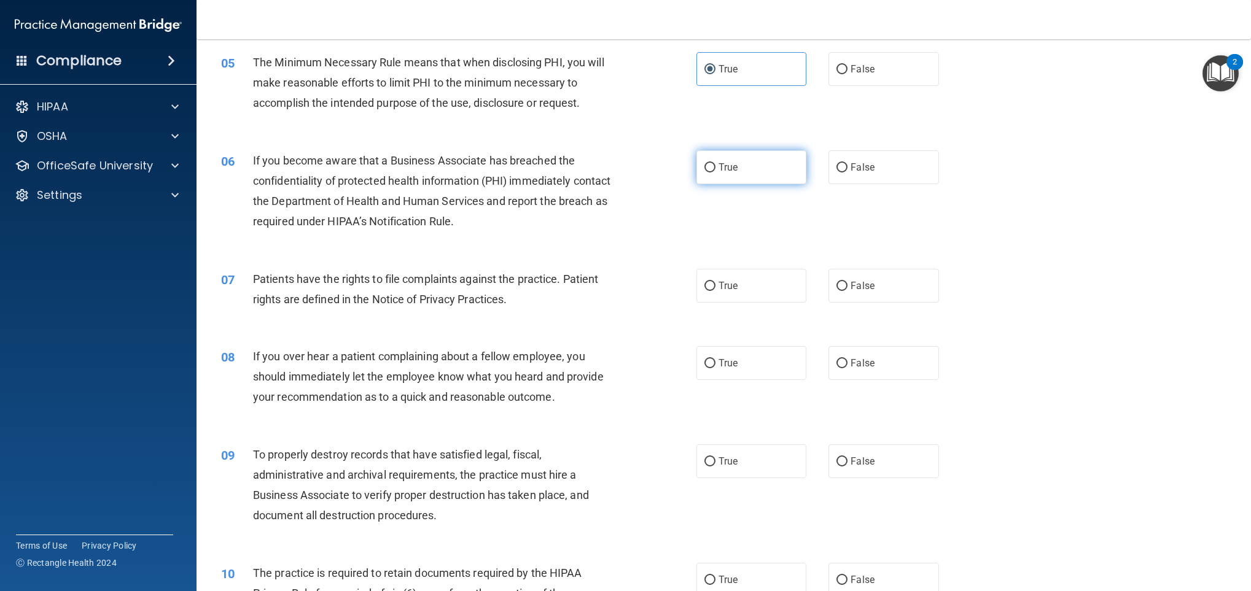
click at [734, 157] on label "True" at bounding box center [751, 167] width 111 height 34
click at [715, 163] on input "True" at bounding box center [709, 167] width 11 height 9
radio input "true"
click at [736, 287] on label "True" at bounding box center [751, 286] width 111 height 34
click at [715, 287] on input "True" at bounding box center [709, 286] width 11 height 9
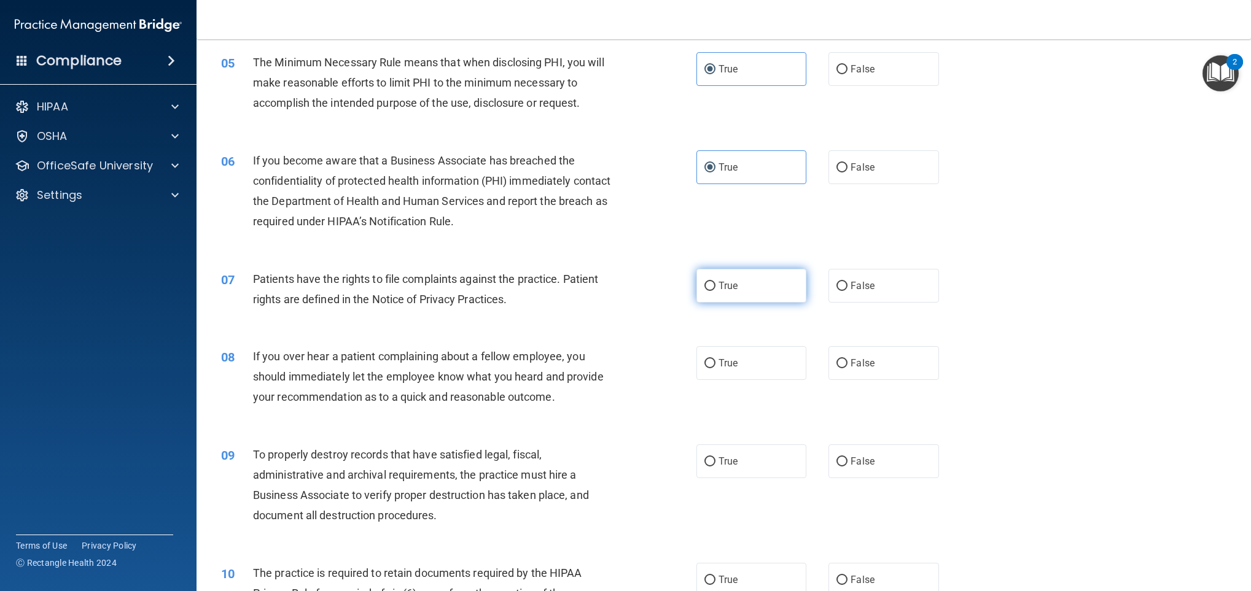
radio input "true"
click at [446, 376] on span "If you over hear a patient complaining about a fellow employee, you should imme…" at bounding box center [428, 376] width 351 height 53
click at [868, 354] on label "False" at bounding box center [883, 363] width 111 height 34
click at [847, 359] on input "False" at bounding box center [841, 363] width 11 height 9
radio input "true"
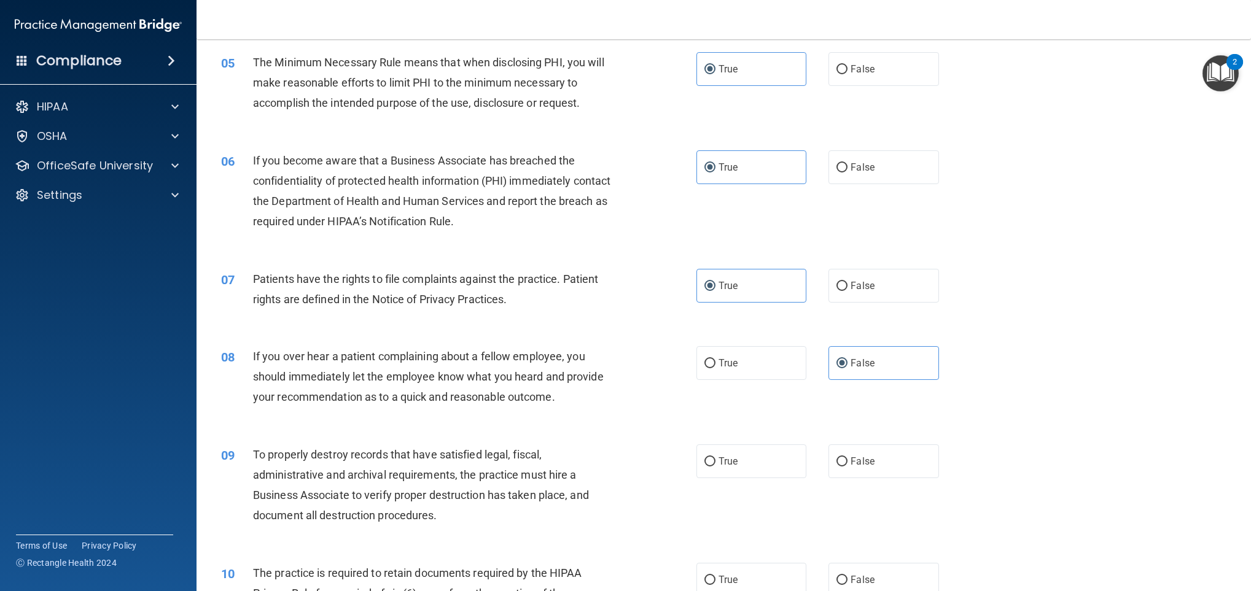
click at [540, 437] on span "To properly destroy records that have satisfied legal, fiscal, administrative a…" at bounding box center [421, 485] width 336 height 74
click at [754, 437] on label "True" at bounding box center [751, 462] width 111 height 34
click at [715, 437] on input "True" at bounding box center [709, 461] width 11 height 9
radio input "true"
click at [629, 427] on div "08 If you over hear a patient complaining about a fellow employee, you should i…" at bounding box center [724, 380] width 1024 height 98
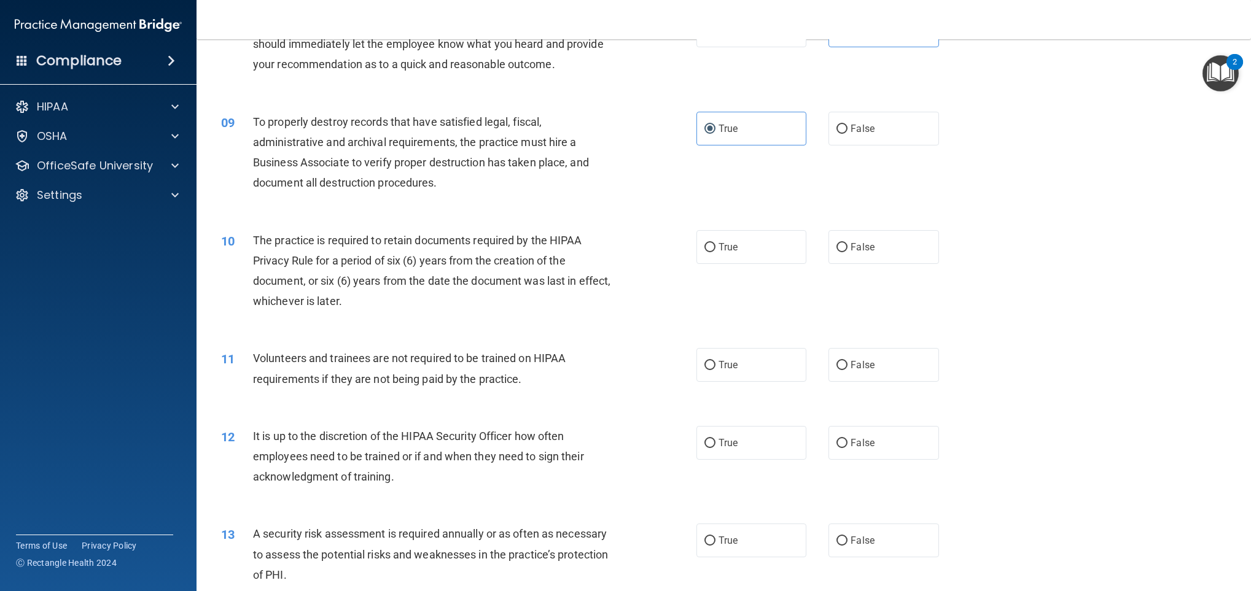
scroll to position [785, 0]
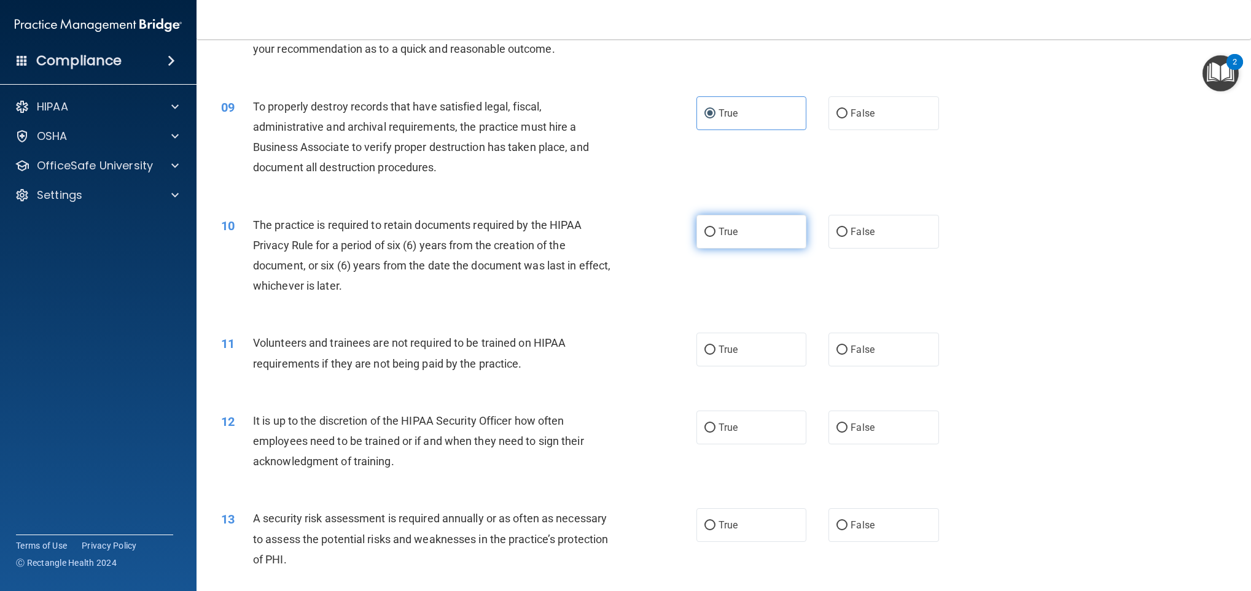
click at [718, 230] on span "True" at bounding box center [727, 232] width 19 height 12
click at [715, 230] on input "True" at bounding box center [709, 232] width 11 height 9
radio input "true"
click at [385, 314] on div "10 The practice is required to retain documents required by the HIPAA Privacy R…" at bounding box center [724, 259] width 1024 height 119
click at [853, 358] on label "False" at bounding box center [883, 350] width 111 height 34
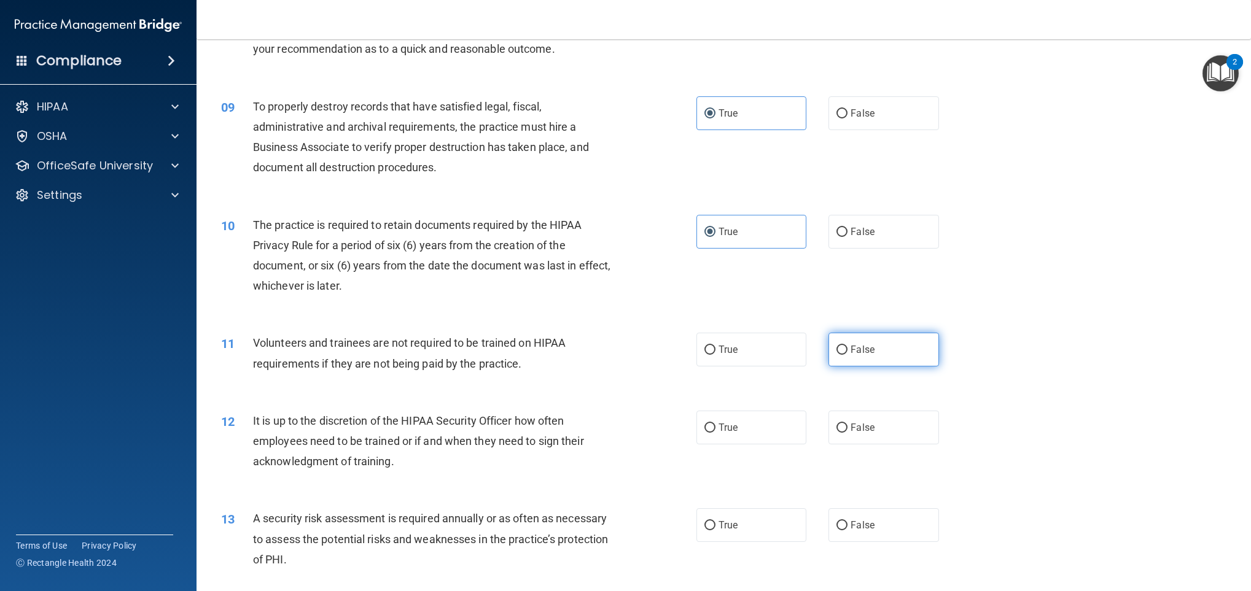
drag, startPoint x: 858, startPoint y: 340, endPoint x: 864, endPoint y: 335, distance: 7.0
click at [864, 335] on label "False" at bounding box center [883, 350] width 111 height 34
drag, startPoint x: 864, startPoint y: 335, endPoint x: 857, endPoint y: 334, distance: 6.9
click at [857, 334] on label "False" at bounding box center [883, 350] width 111 height 34
drag, startPoint x: 857, startPoint y: 334, endPoint x: 826, endPoint y: 351, distance: 35.4
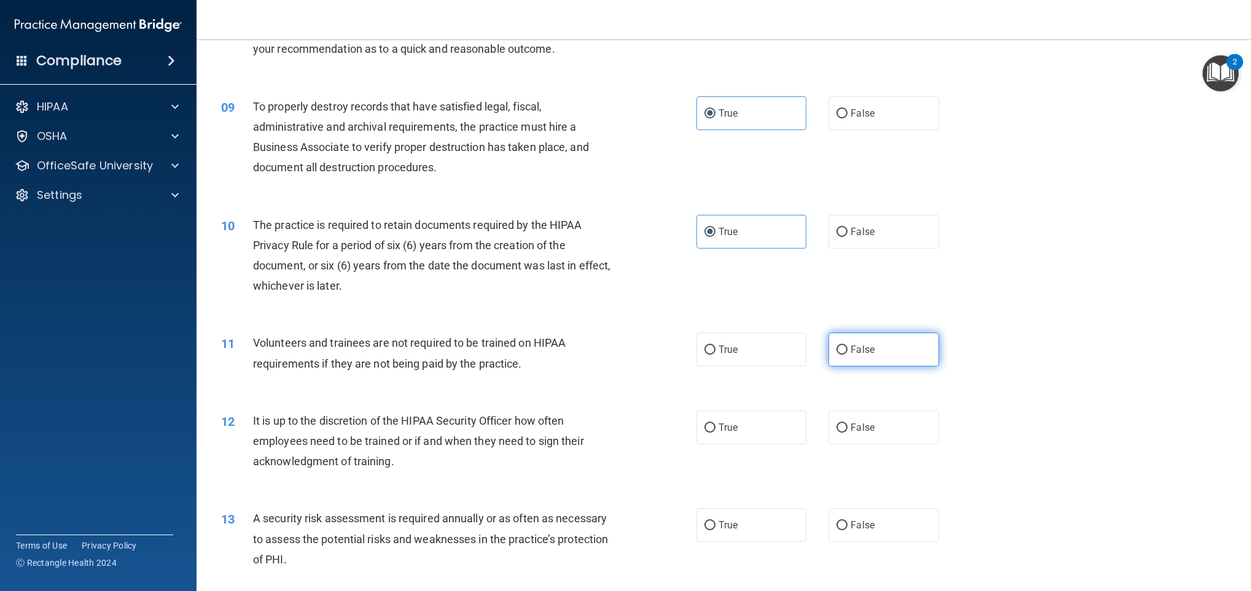
click at [828, 351] on label "False" at bounding box center [883, 350] width 111 height 34
click at [836, 351] on input "False" at bounding box center [841, 350] width 11 height 9
radio input "true"
click at [496, 421] on span "It is up to the discretion of the HIPAA Security Officer how often employees ne…" at bounding box center [418, 440] width 331 height 53
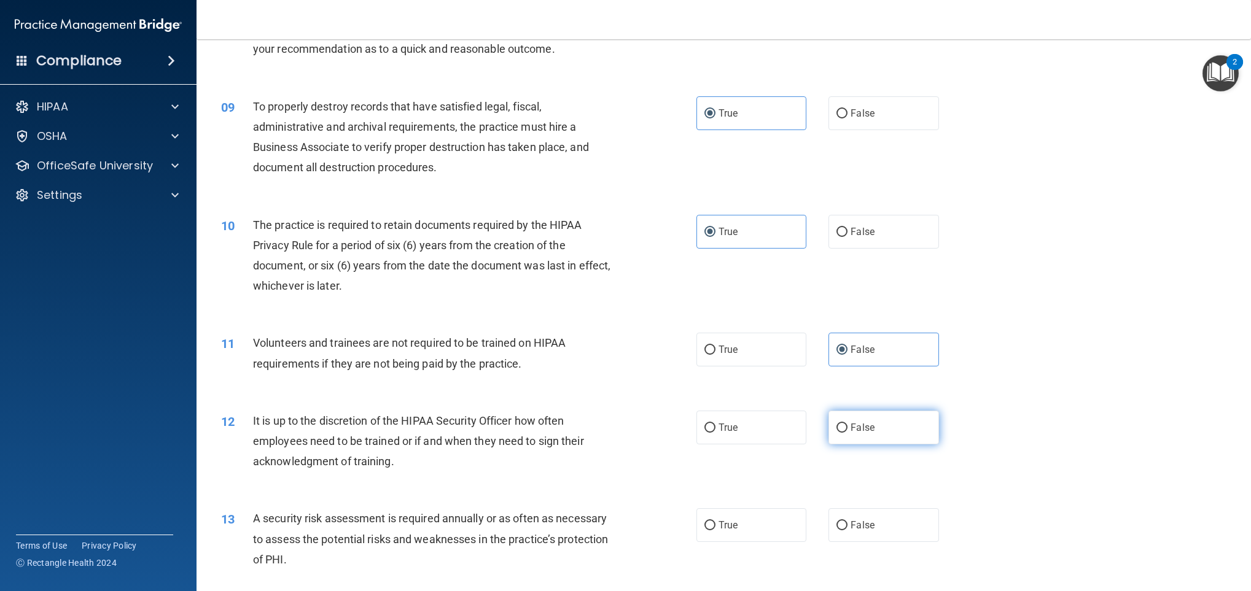
click at [853, 420] on label "False" at bounding box center [883, 428] width 111 height 34
click at [847, 424] on input "False" at bounding box center [841, 428] width 11 height 9
radio input "true"
click at [925, 349] on div "11 Volunteers and trainees are not required to be trained on HIPAA requirements…" at bounding box center [724, 355] width 1024 height 77
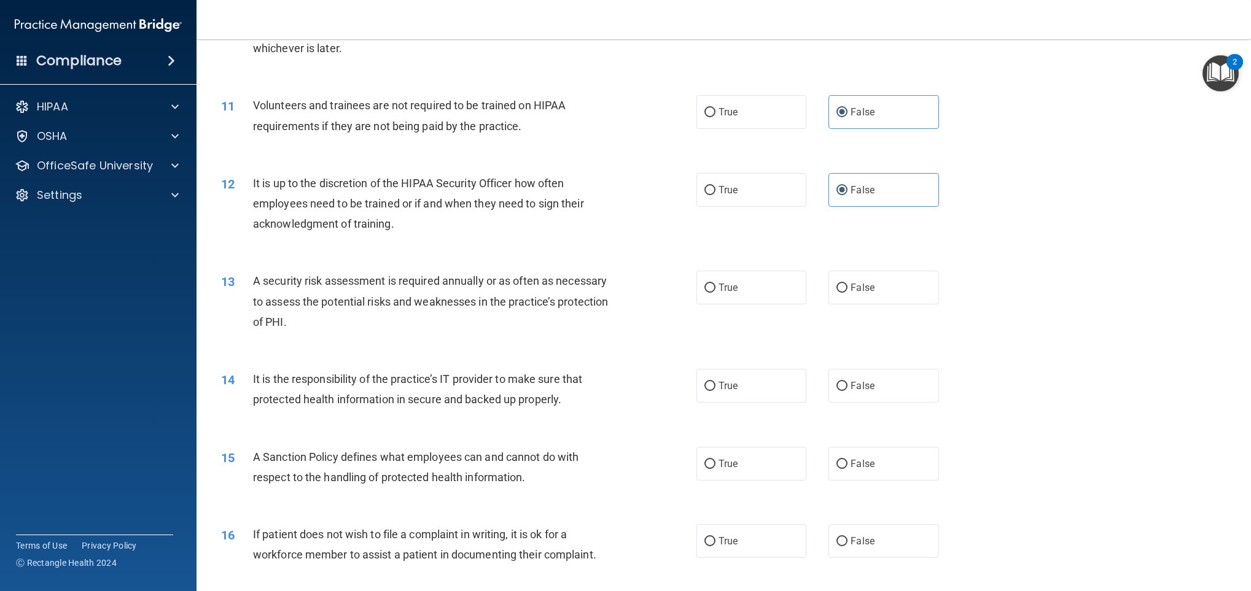
scroll to position [1028, 0]
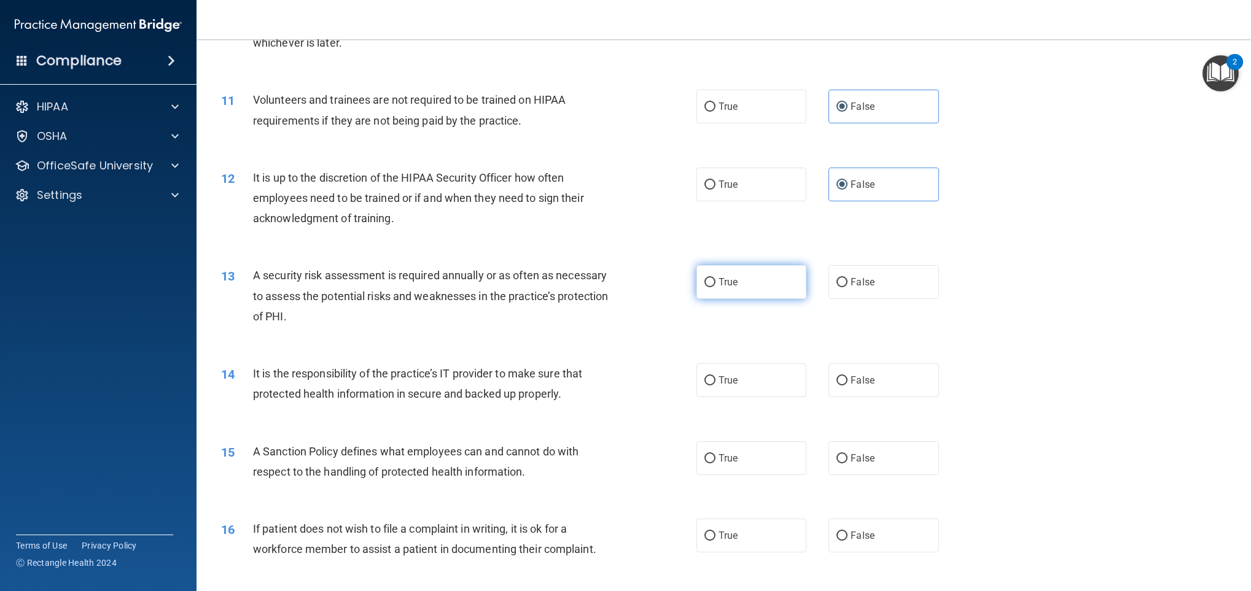
click at [718, 284] on span "True" at bounding box center [727, 282] width 19 height 12
click at [711, 284] on input "True" at bounding box center [709, 282] width 11 height 9
radio input "true"
click at [459, 387] on span "It is the responsibility of the practice’s IT provider to make sure that protec…" at bounding box center [417, 383] width 329 height 33
click at [848, 371] on label "False" at bounding box center [883, 380] width 111 height 34
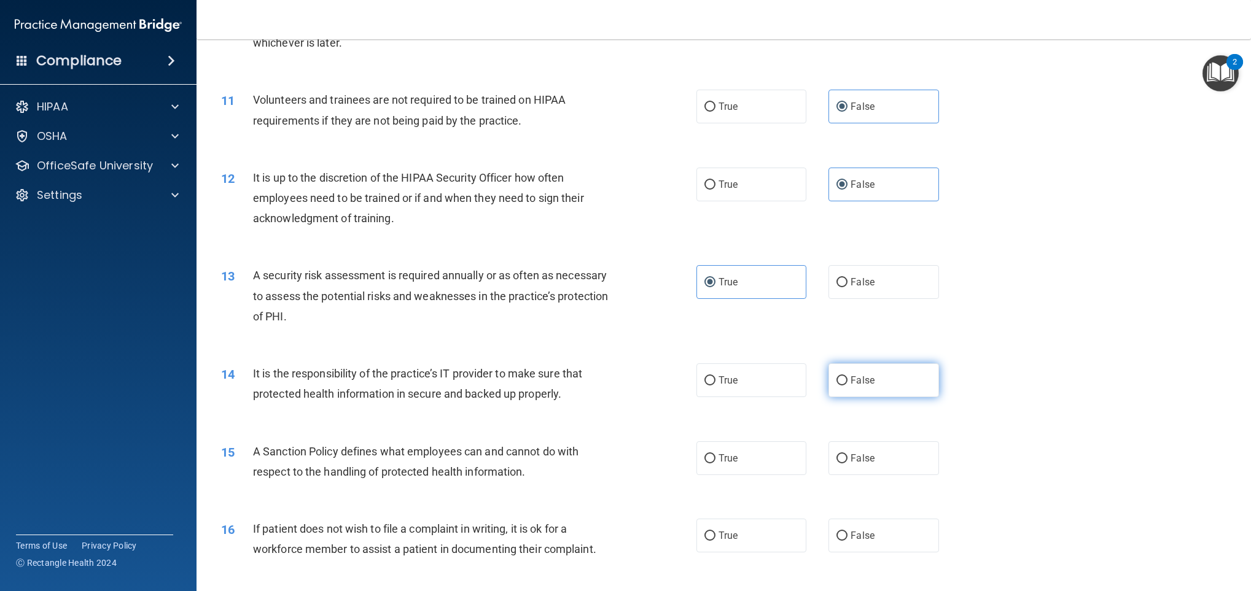
click at [847, 376] on input "False" at bounding box center [841, 380] width 11 height 9
radio input "true"
drag, startPoint x: 555, startPoint y: 292, endPoint x: 562, endPoint y: 286, distance: 9.1
click at [557, 288] on span "A security risk assessment is required annually or as often as necessary to ass…" at bounding box center [430, 295] width 355 height 53
click at [476, 437] on span "A Sanction Policy defines what employees can and cannot do with respect to the …" at bounding box center [415, 461] width 325 height 33
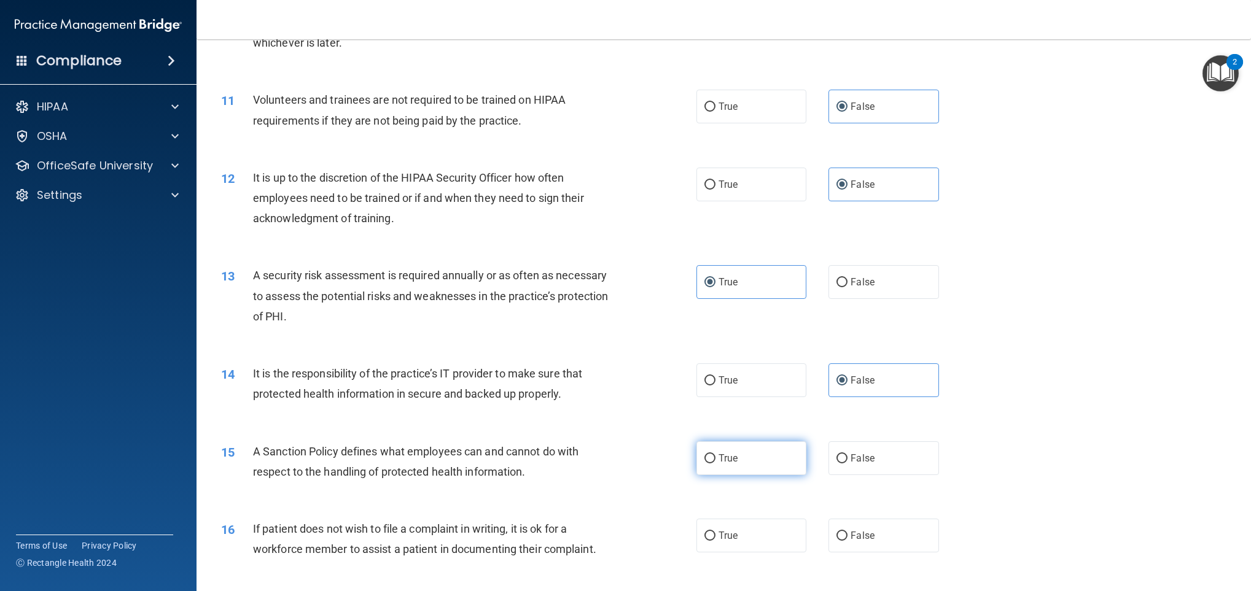
click at [732, 437] on label "True" at bounding box center [751, 458] width 111 height 34
click at [715, 437] on input "True" at bounding box center [709, 458] width 11 height 9
radio input "true"
click at [624, 437] on div "15 A Sanction Policy defines what employees can and cannot do with respect to t…" at bounding box center [459, 464] width 512 height 47
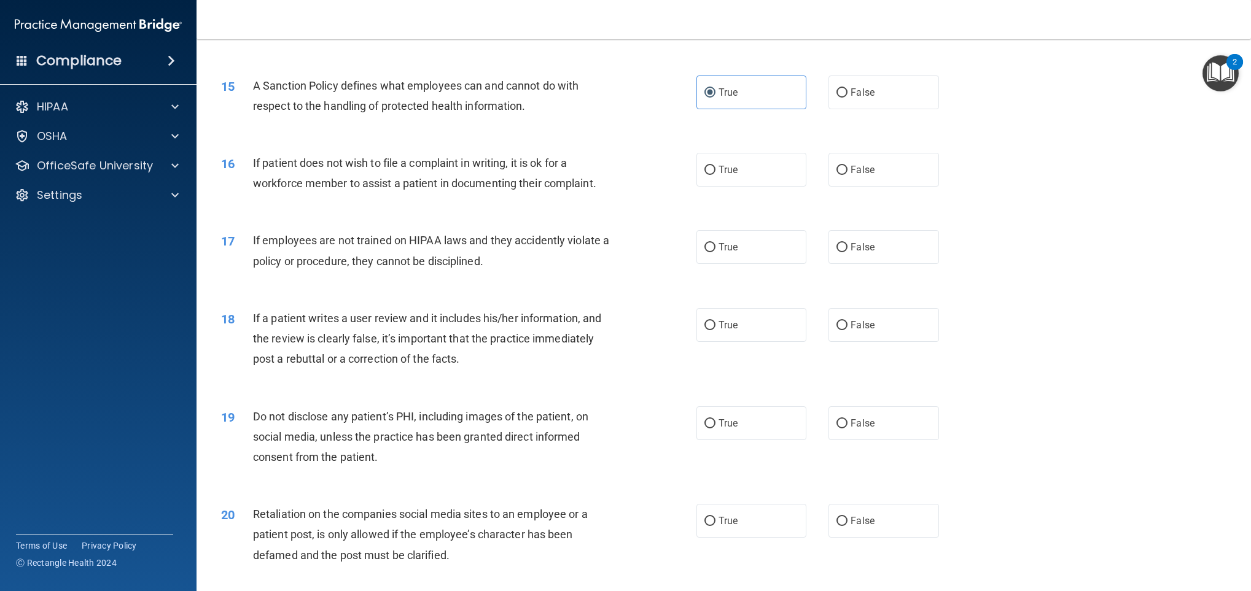
scroll to position [1400, 0]
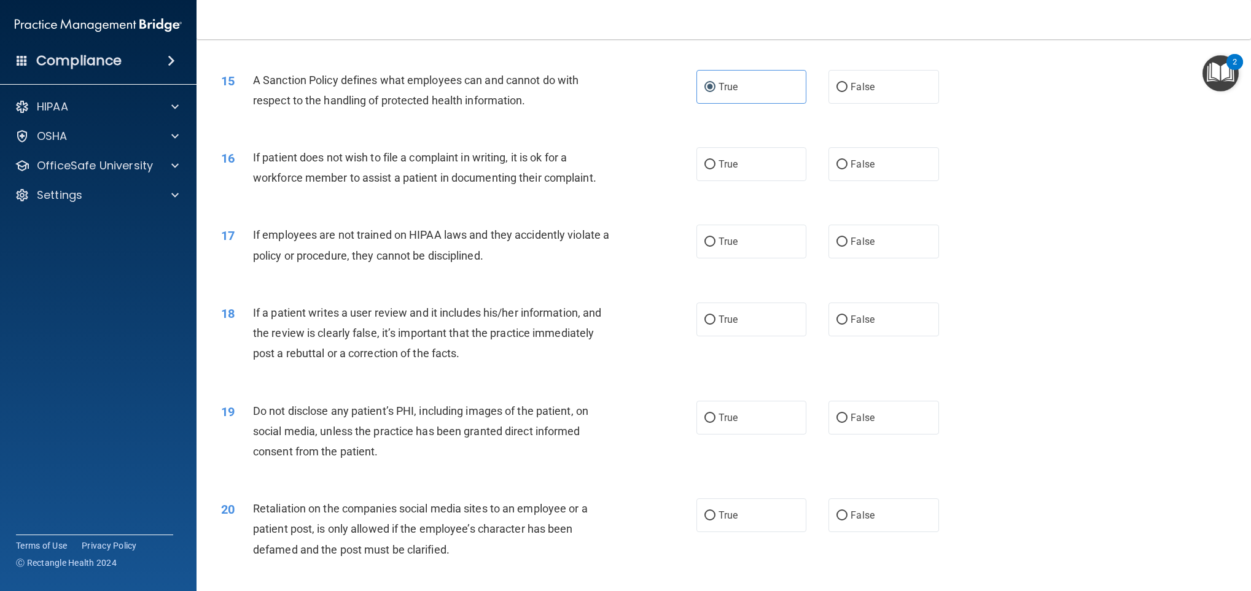
click at [925, 356] on div "18 If a patient writes a user review and it includes his/her information, and t…" at bounding box center [724, 336] width 1024 height 98
click at [925, 351] on div "18 If a patient writes a user review and it includes his/her information, and t…" at bounding box center [724, 336] width 1024 height 98
click at [741, 177] on label "True" at bounding box center [751, 164] width 111 height 34
click at [715, 169] on input "True" at bounding box center [709, 164] width 11 height 9
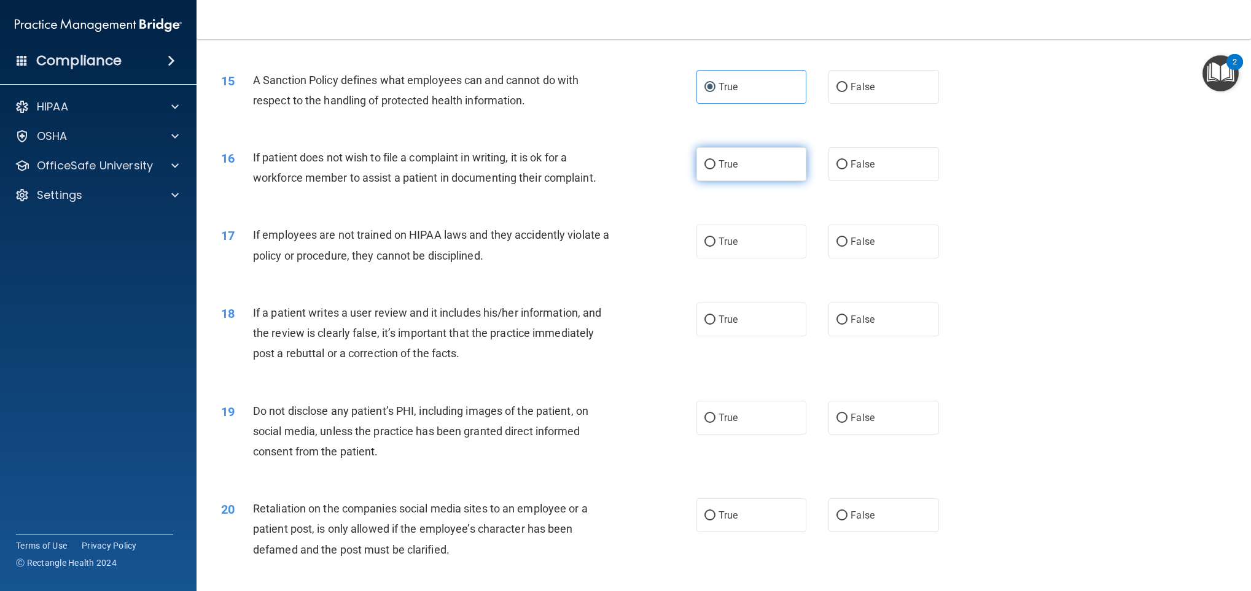
radio input "true"
click at [748, 223] on div "17 If employees are not trained on HIPAA laws and they accidently violate a pol…" at bounding box center [724, 247] width 1024 height 77
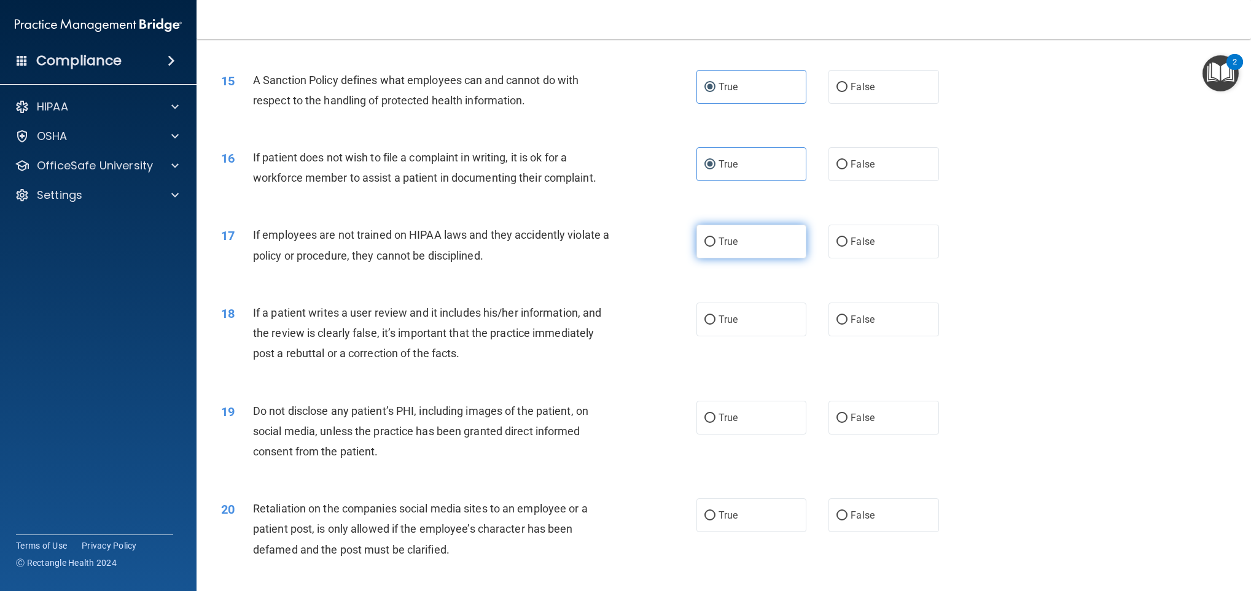
click at [748, 241] on label "True" at bounding box center [751, 242] width 111 height 34
click at [715, 241] on input "True" at bounding box center [709, 242] width 11 height 9
radio input "true"
click at [398, 417] on div "Do not disclose any patient’s PHI, including images of the patient, on social m…" at bounding box center [438, 431] width 370 height 61
click at [892, 309] on label "False" at bounding box center [883, 320] width 111 height 34
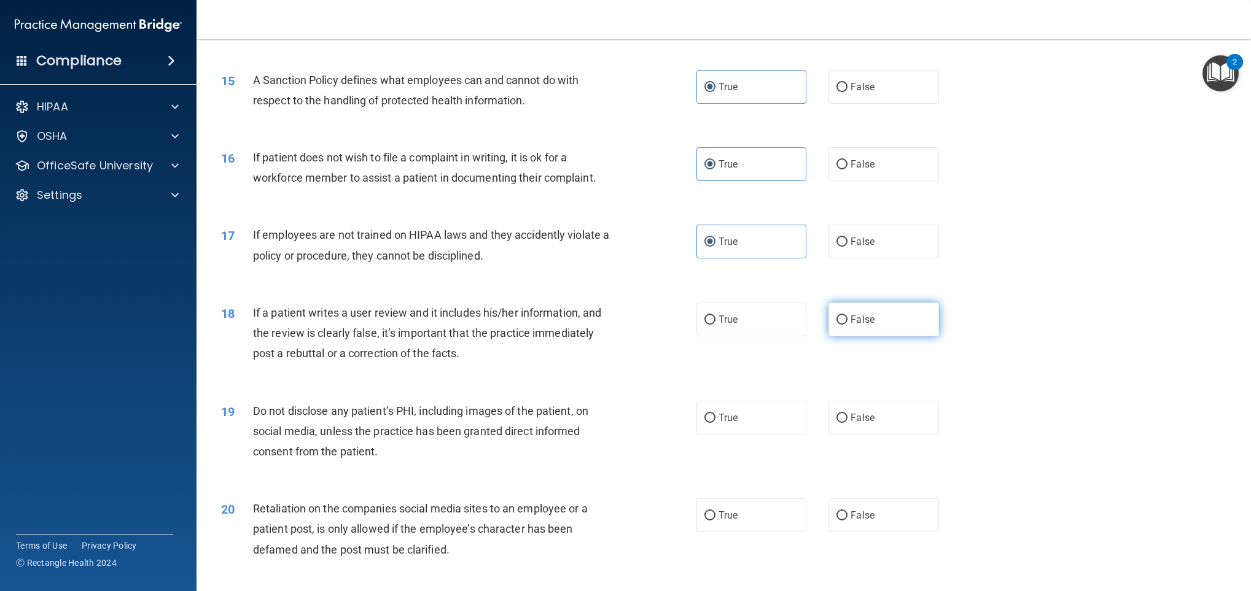
click at [847, 316] on input "False" at bounding box center [841, 320] width 11 height 9
radio input "true"
click at [330, 437] on div "19 Do not disclose any patient’s PHI, including images of the patient, on socia…" at bounding box center [724, 435] width 1024 height 98
click at [745, 418] on label "True" at bounding box center [751, 418] width 111 height 34
click at [715, 418] on input "True" at bounding box center [709, 418] width 11 height 9
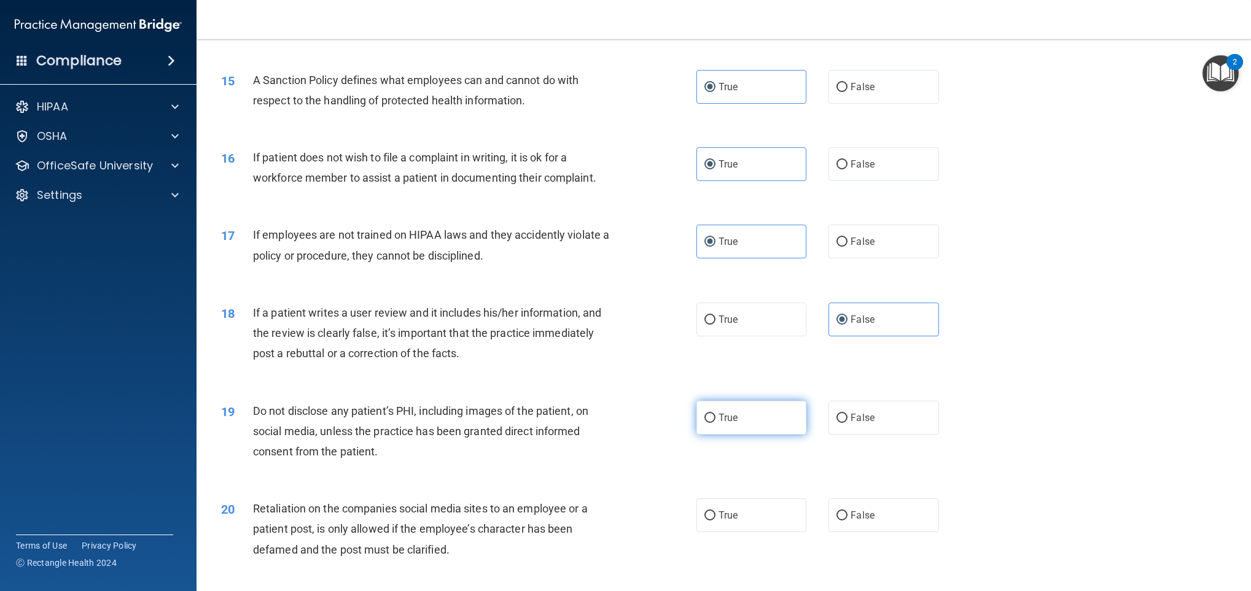
radio input "true"
click at [520, 437] on span "Retaliation on the companies social media sites to an employee or a patient pos…" at bounding box center [420, 528] width 335 height 53
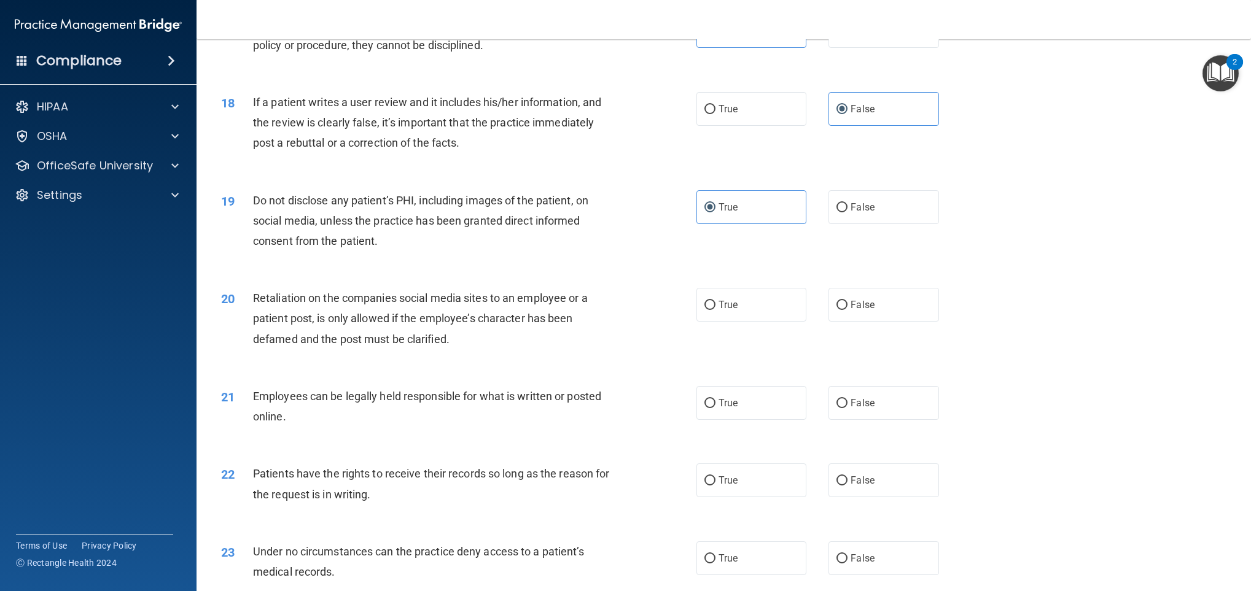
scroll to position [1605, 0]
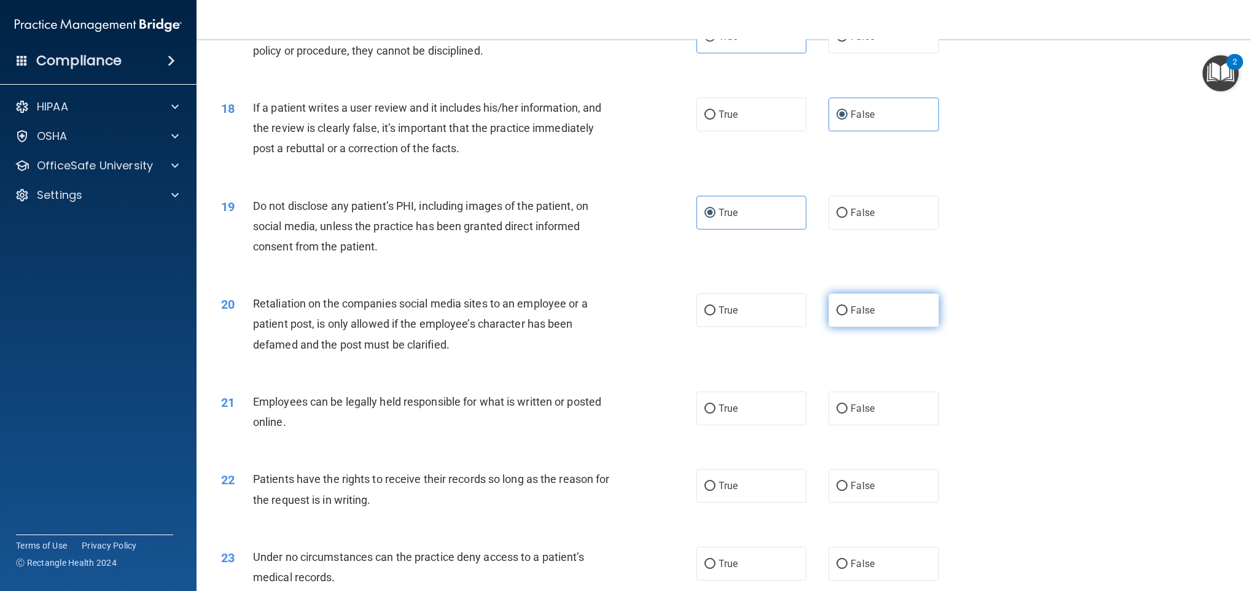
click at [860, 312] on span "False" at bounding box center [862, 311] width 24 height 12
click at [847, 312] on input "False" at bounding box center [841, 310] width 11 height 9
radio input "true"
click at [344, 379] on div "21 Employees can be legally held responsible for what is written or posted onli…" at bounding box center [724, 414] width 1024 height 77
click at [737, 395] on label "True" at bounding box center [751, 409] width 111 height 34
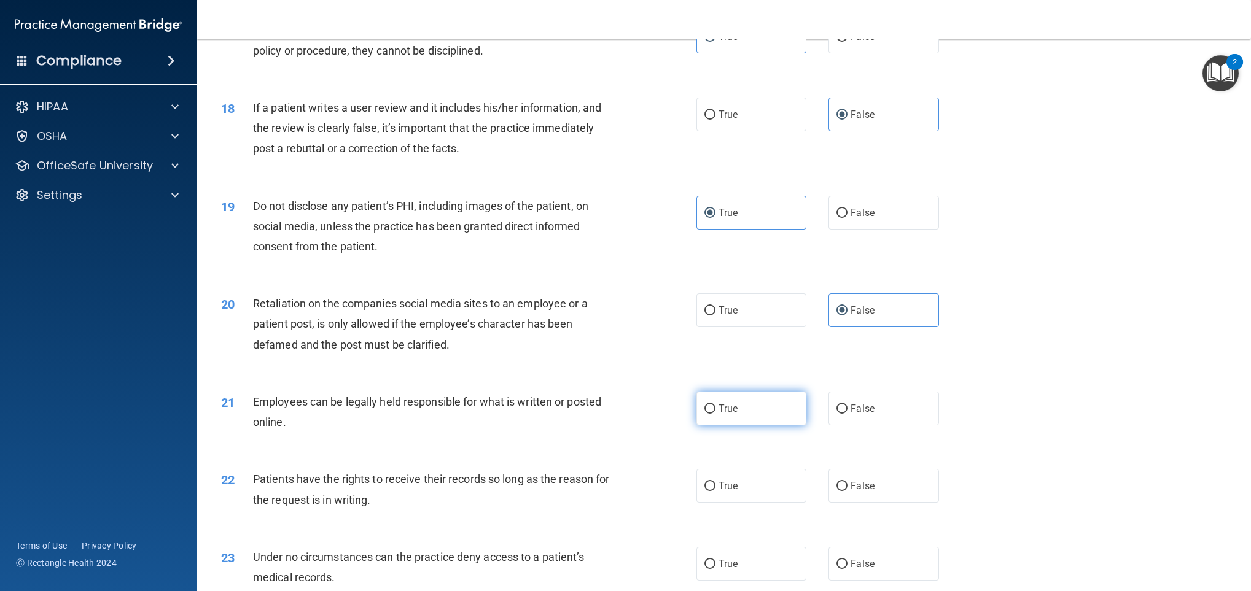
click at [715, 405] on input "True" at bounding box center [709, 409] width 11 height 9
radio input "true"
click at [483, 429] on div "Employees can be legally held responsible for what is written or posted online." at bounding box center [438, 412] width 370 height 41
click at [910, 437] on label "False" at bounding box center [883, 486] width 111 height 34
click at [847, 437] on input "False" at bounding box center [841, 486] width 11 height 9
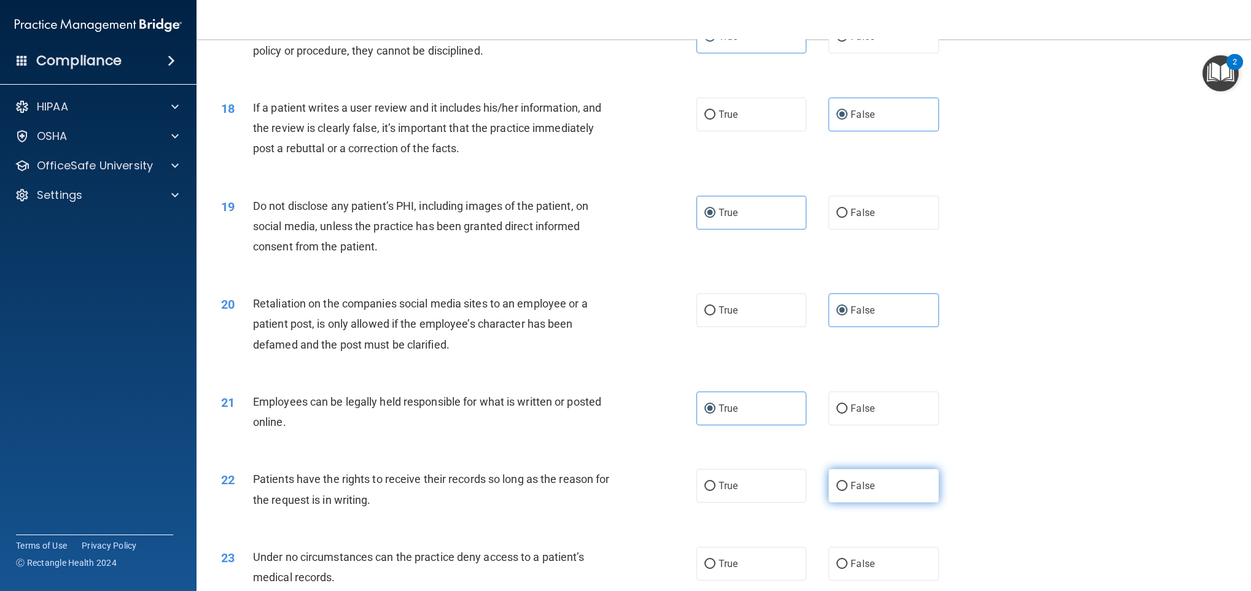
radio input "true"
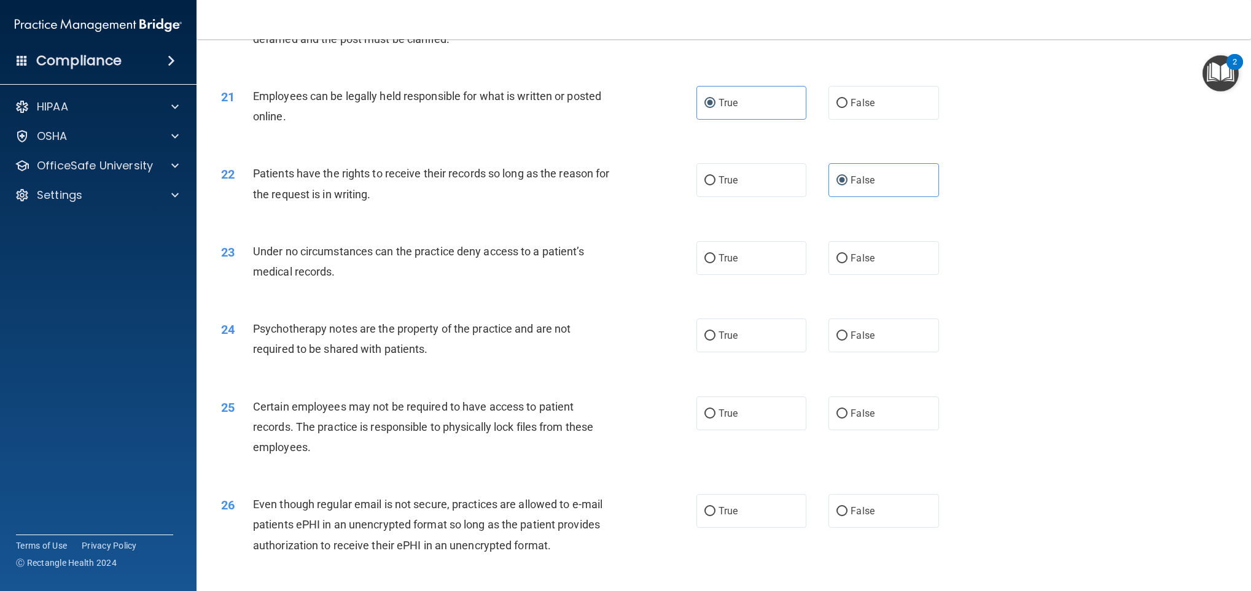
scroll to position [1916, 0]
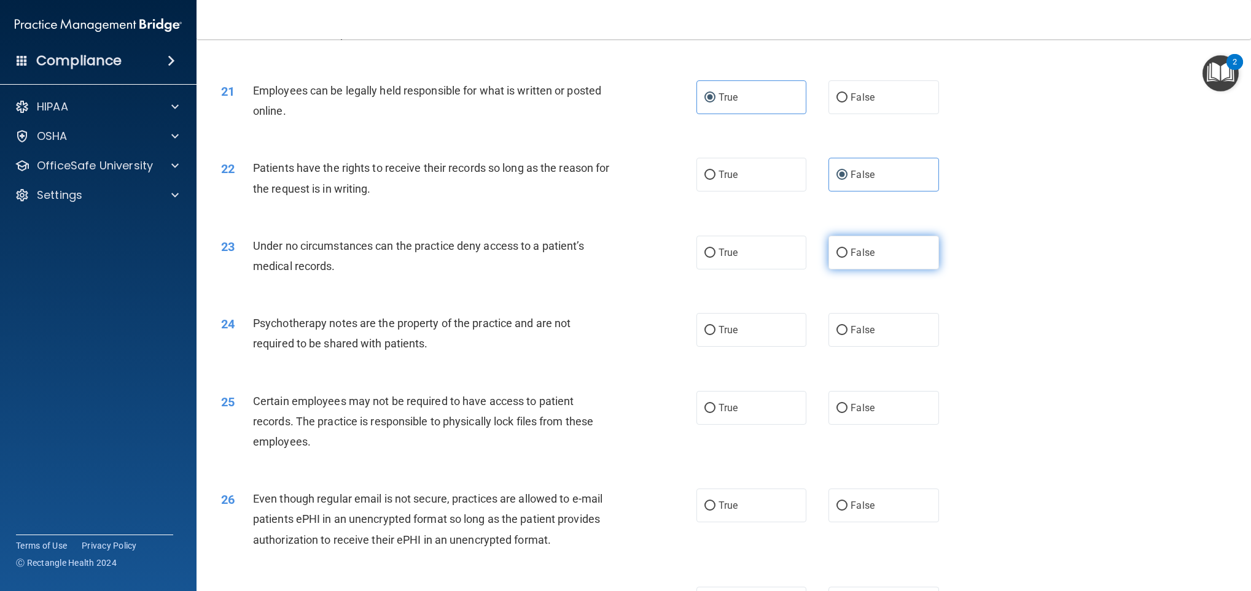
click at [879, 263] on label "False" at bounding box center [883, 253] width 111 height 34
click at [847, 258] on input "False" at bounding box center [841, 253] width 11 height 9
radio input "true"
click at [737, 343] on label "True" at bounding box center [751, 330] width 111 height 34
click at [715, 335] on input "True" at bounding box center [709, 330] width 11 height 9
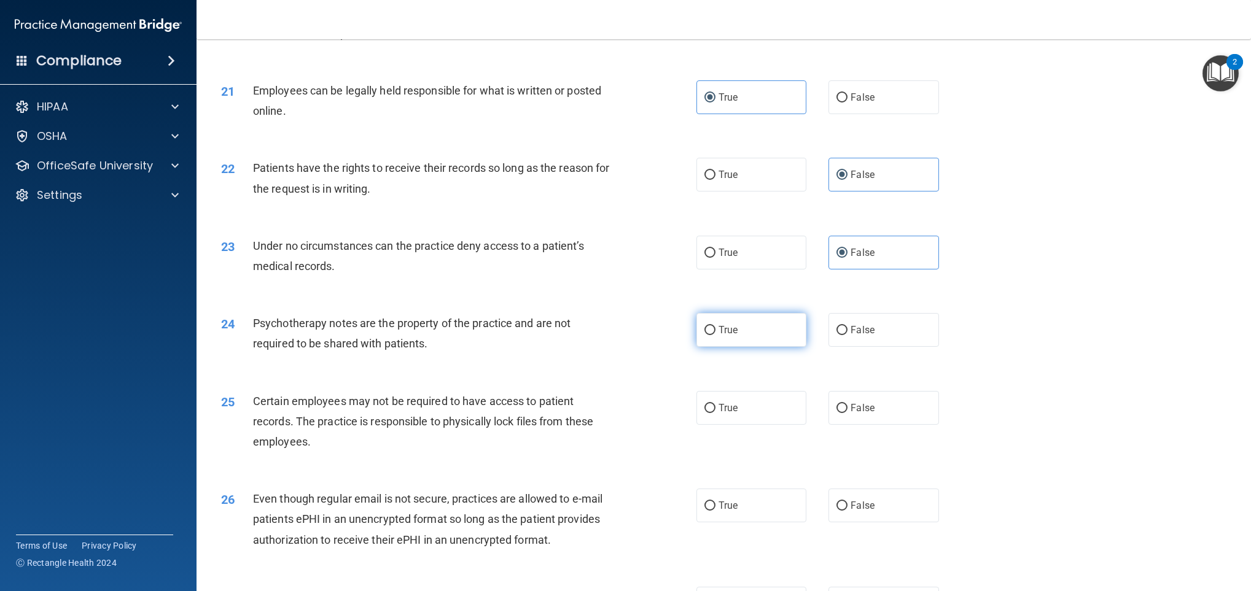
radio input "true"
click at [700, 398] on label "True" at bounding box center [751, 408] width 111 height 34
click at [704, 404] on input "True" at bounding box center [709, 408] width 11 height 9
radio input "true"
click at [700, 398] on label "True" at bounding box center [751, 408] width 111 height 34
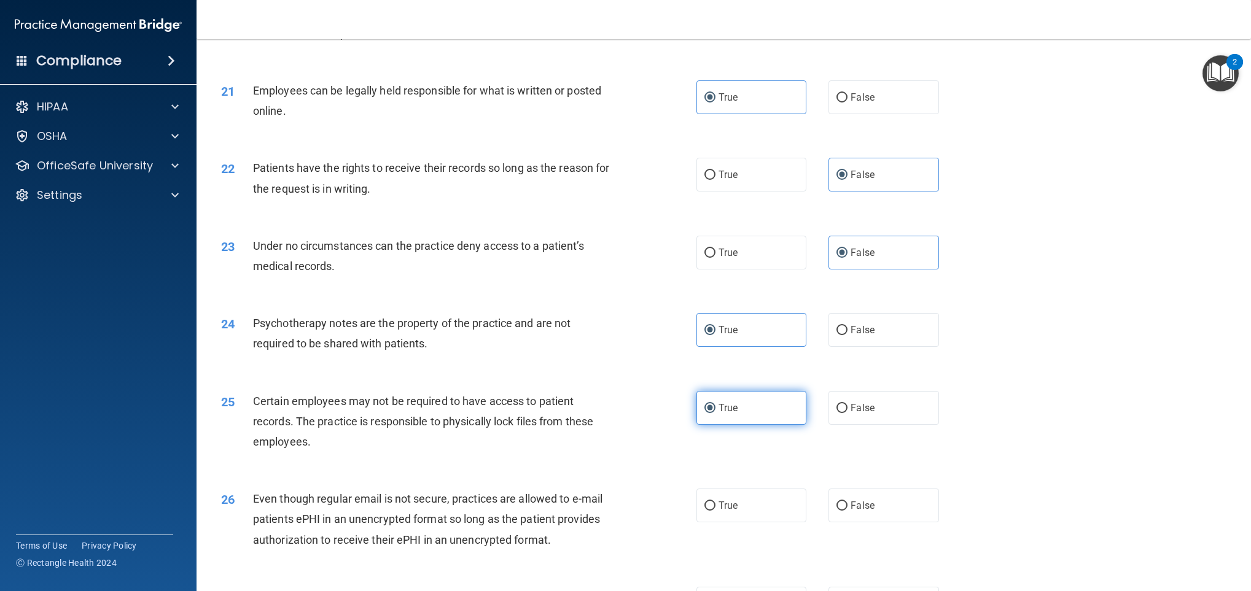
click at [704, 404] on input "True" at bounding box center [709, 408] width 11 height 9
click at [739, 437] on label "True" at bounding box center [751, 506] width 111 height 34
click at [715, 437] on input "True" at bounding box center [709, 506] width 11 height 9
radio input "true"
drag, startPoint x: 1022, startPoint y: 400, endPoint x: 1030, endPoint y: 398, distance: 8.2
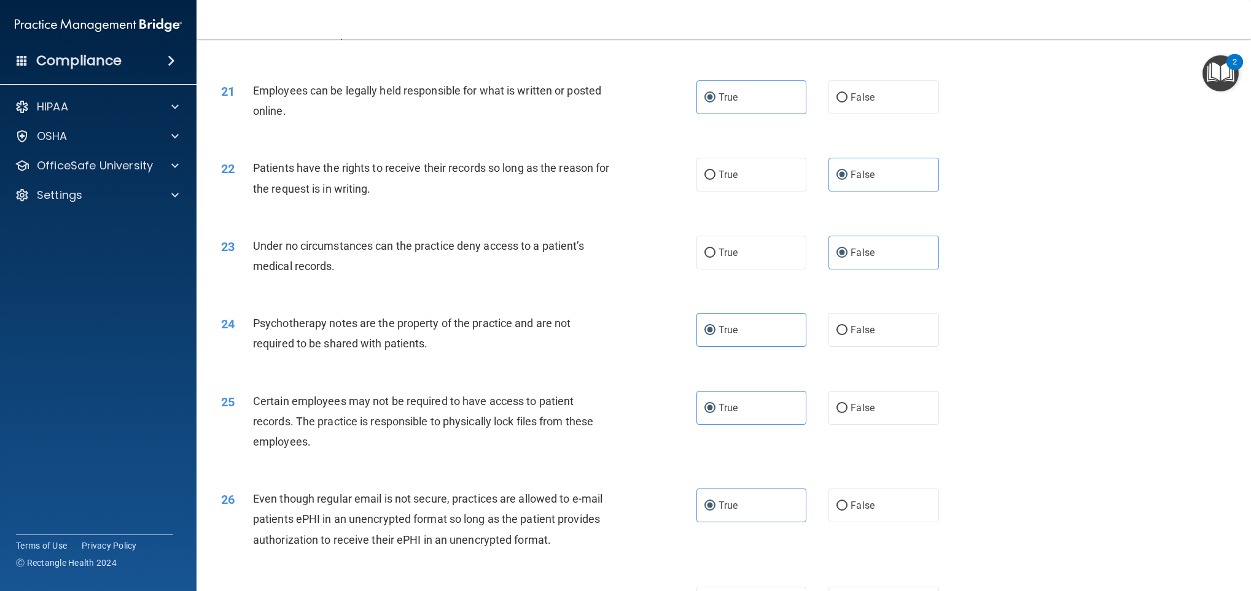
click at [925, 398] on div "25 Certain employees may not be required to have access to patient records. The…" at bounding box center [724, 425] width 1024 height 98
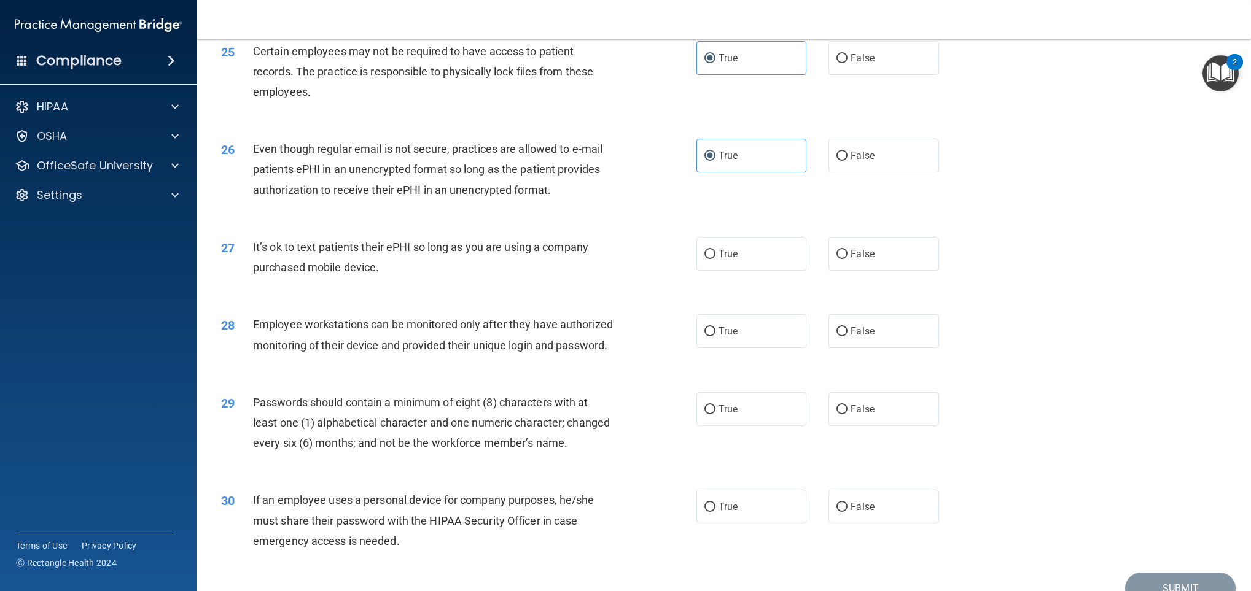
scroll to position [2368, 0]
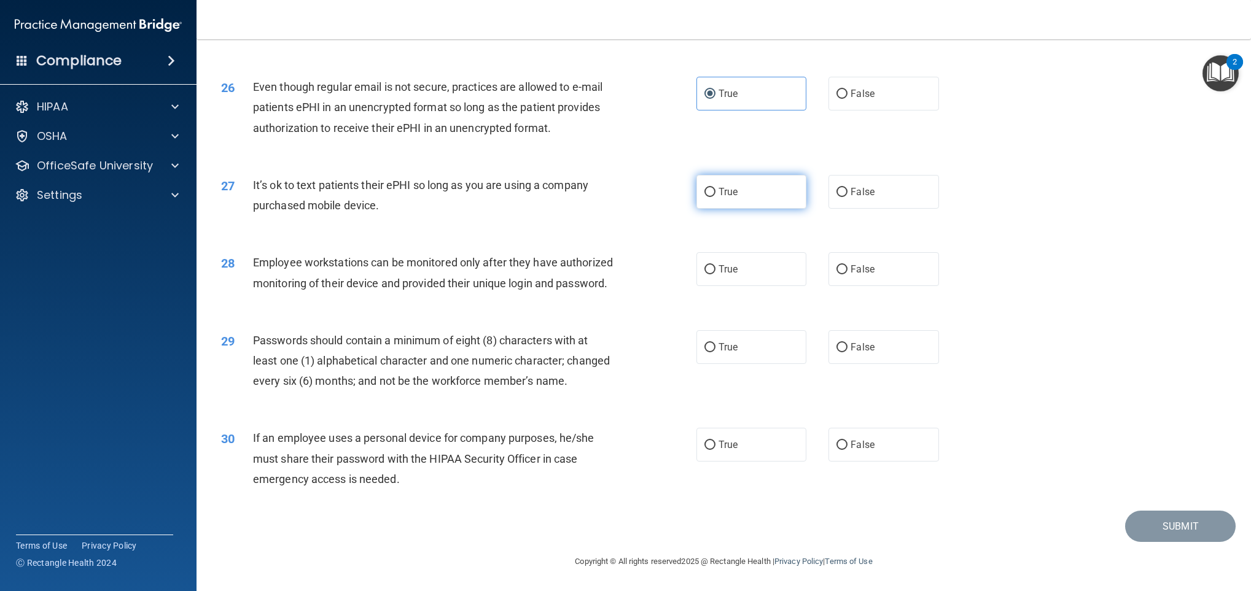
click at [761, 175] on label "True" at bounding box center [751, 192] width 111 height 34
click at [715, 188] on input "True" at bounding box center [709, 192] width 11 height 9
radio input "true"
click at [860, 186] on span "False" at bounding box center [862, 192] width 24 height 12
click at [847, 188] on input "False" at bounding box center [841, 192] width 11 height 9
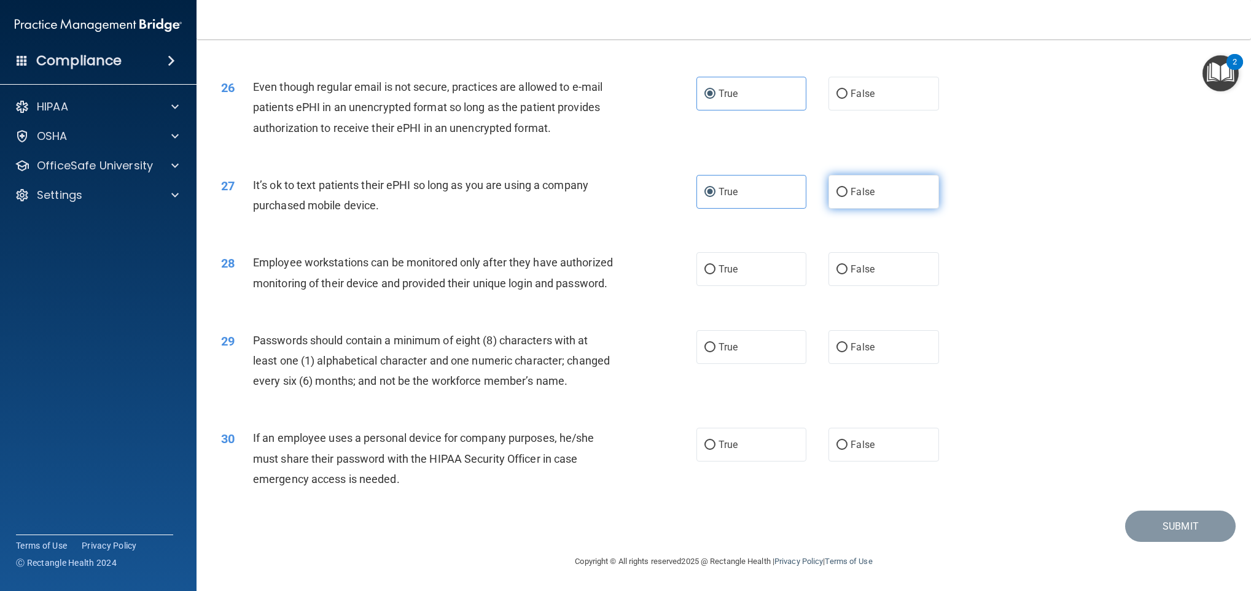
radio input "true"
radio input "false"
click at [886, 252] on label "False" at bounding box center [883, 269] width 111 height 34
click at [847, 265] on input "False" at bounding box center [841, 269] width 11 height 9
radio input "true"
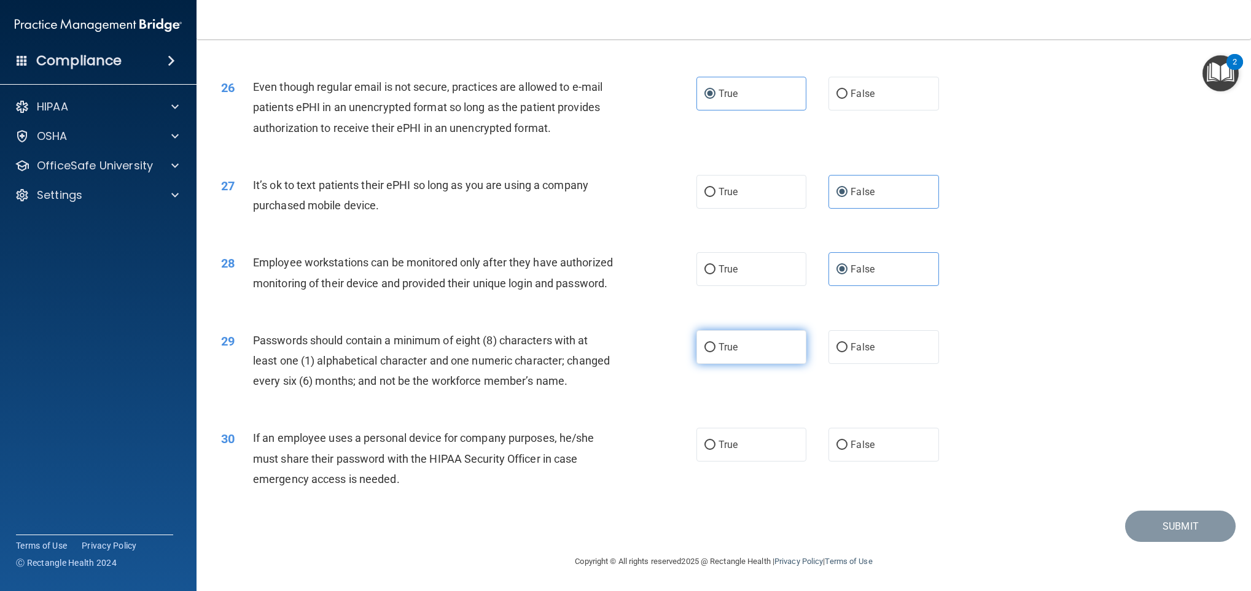
click at [741, 332] on label "True" at bounding box center [751, 347] width 111 height 34
click at [715, 343] on input "True" at bounding box center [709, 347] width 11 height 9
radio input "true"
click at [741, 437] on label "True" at bounding box center [751, 445] width 111 height 34
click at [715, 437] on input "True" at bounding box center [709, 445] width 11 height 9
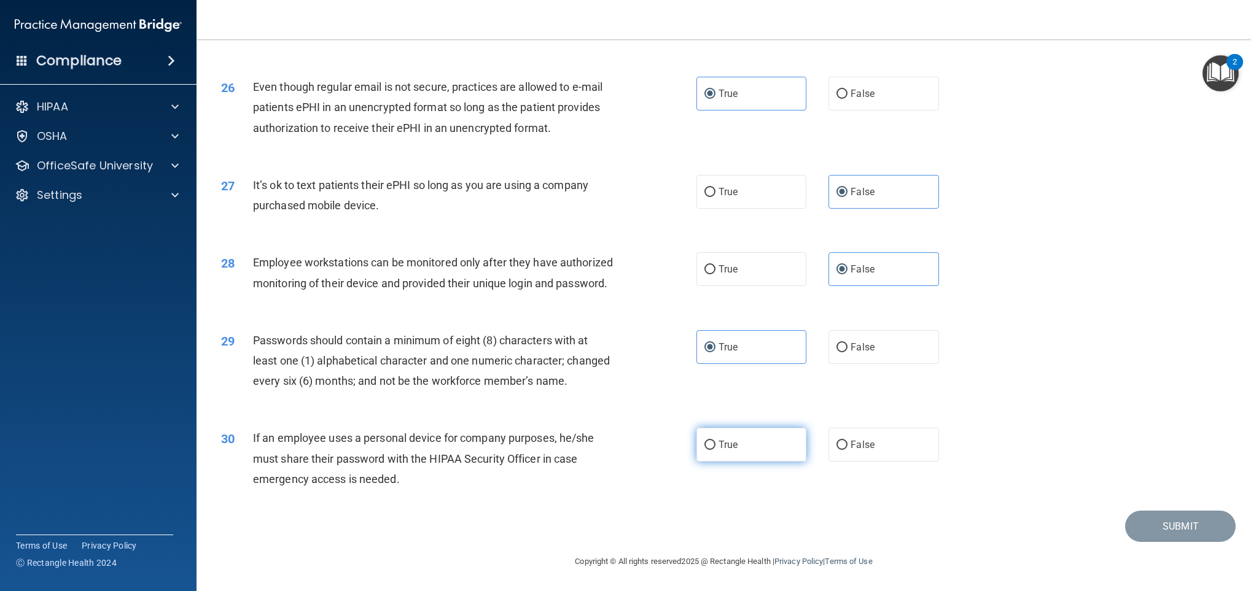
radio input "true"
click at [925, 437] on button "Submit" at bounding box center [1180, 526] width 111 height 31
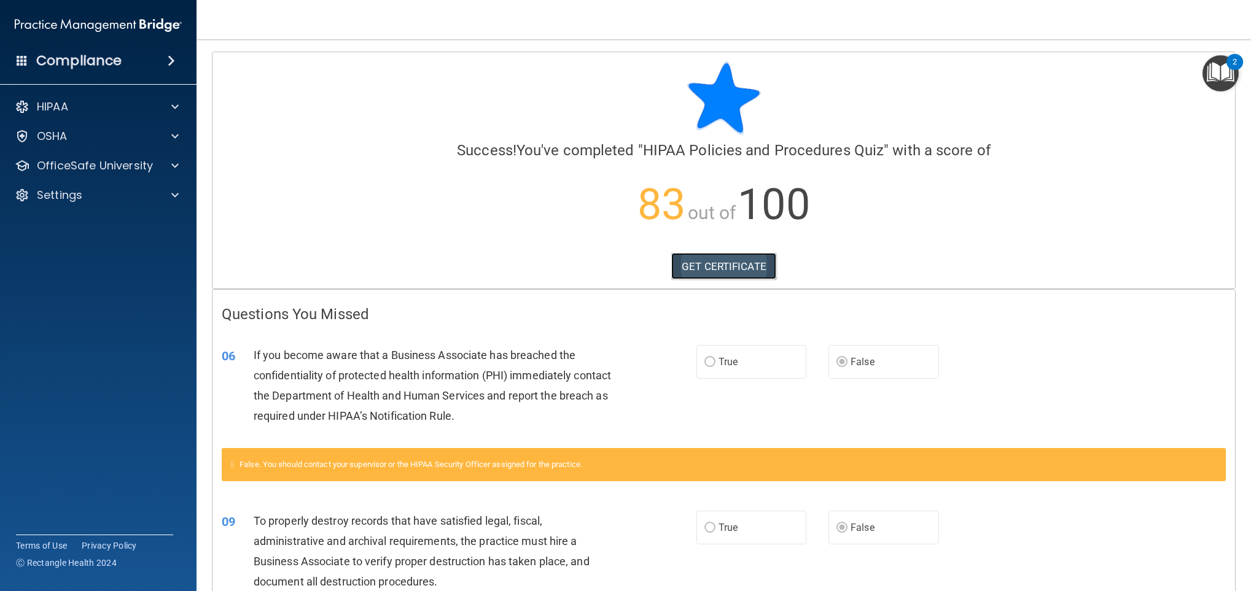
click at [702, 266] on link "GET CERTIFICATE" at bounding box center [723, 266] width 105 height 27
click at [120, 170] on p "OfficeSafe University" at bounding box center [95, 165] width 116 height 15
click at [119, 190] on div "HIPAA Training" at bounding box center [92, 195] width 168 height 12
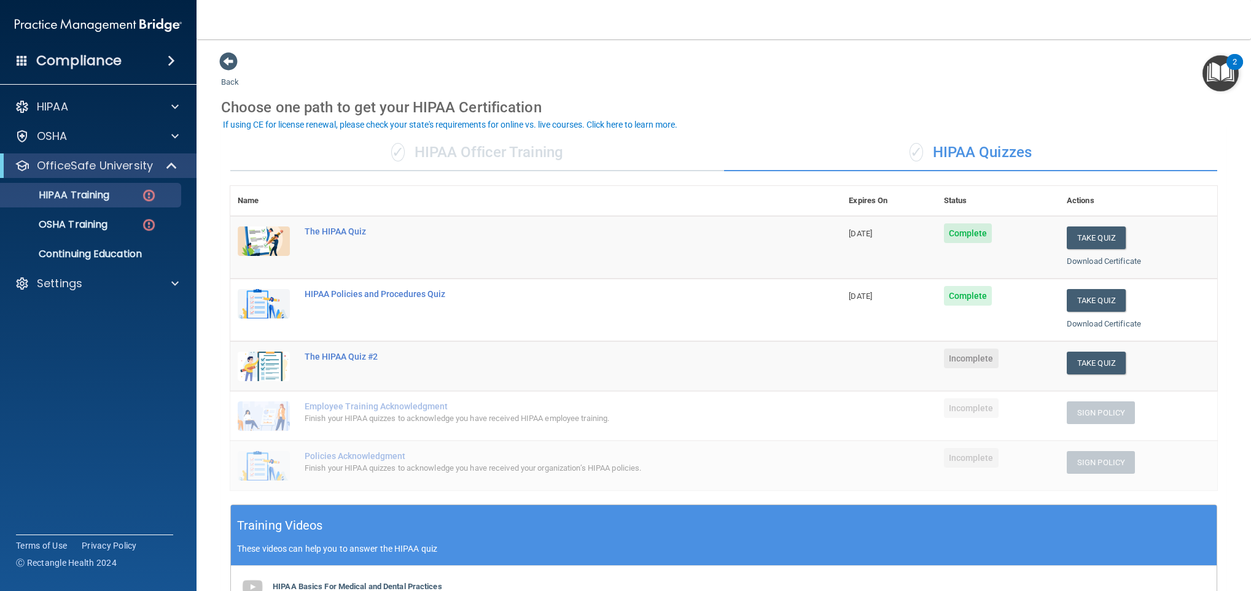
click at [925, 332] on td "Take Quiz Download Certificate" at bounding box center [1138, 310] width 158 height 63
click at [925, 343] on td "Take Quiz Download Certificate" at bounding box center [1138, 366] width 158 height 50
click at [925, 359] on button "Take Quiz" at bounding box center [1096, 363] width 59 height 23
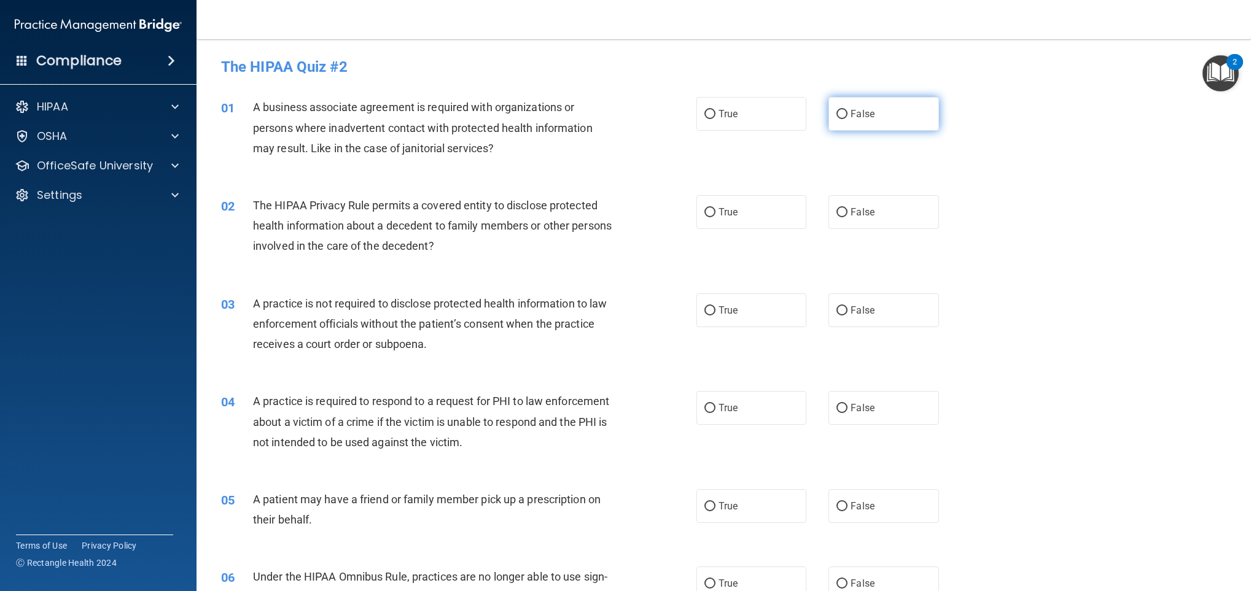
click at [868, 111] on label "False" at bounding box center [883, 114] width 111 height 34
click at [847, 111] on input "False" at bounding box center [841, 114] width 11 height 9
radio input "true"
click at [717, 220] on label "True" at bounding box center [751, 212] width 111 height 34
click at [715, 217] on input "True" at bounding box center [709, 212] width 11 height 9
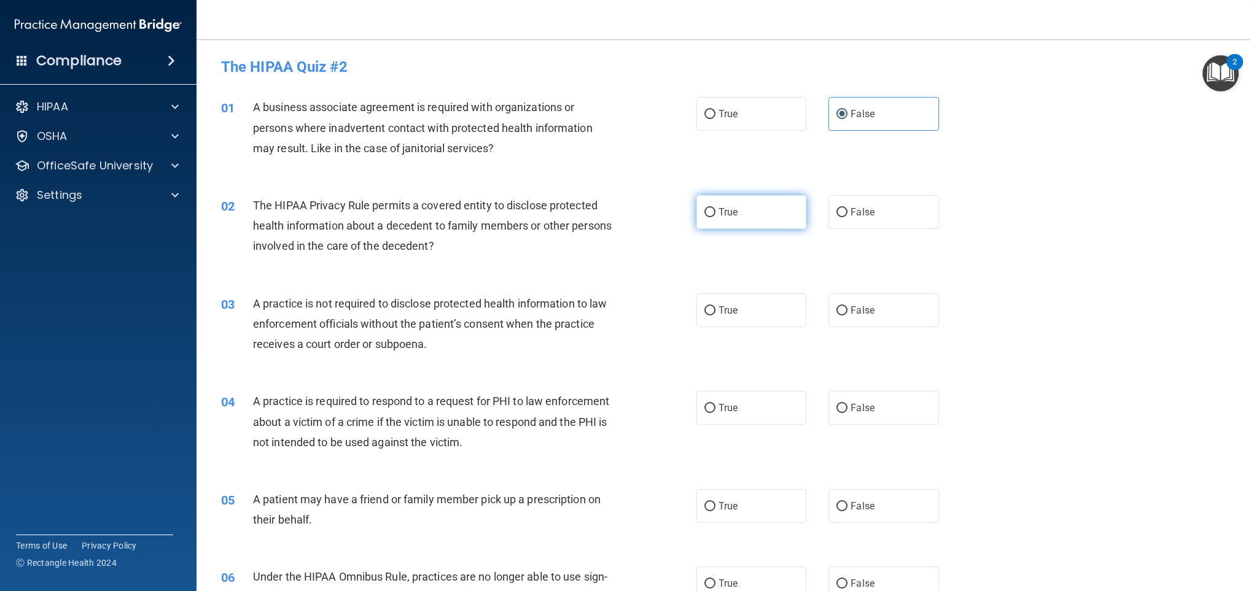
radio input "true"
click at [748, 313] on label "True" at bounding box center [751, 310] width 111 height 34
click at [715, 313] on input "True" at bounding box center [709, 310] width 11 height 9
radio input "true"
drag, startPoint x: 748, startPoint y: 313, endPoint x: 835, endPoint y: 299, distance: 88.3
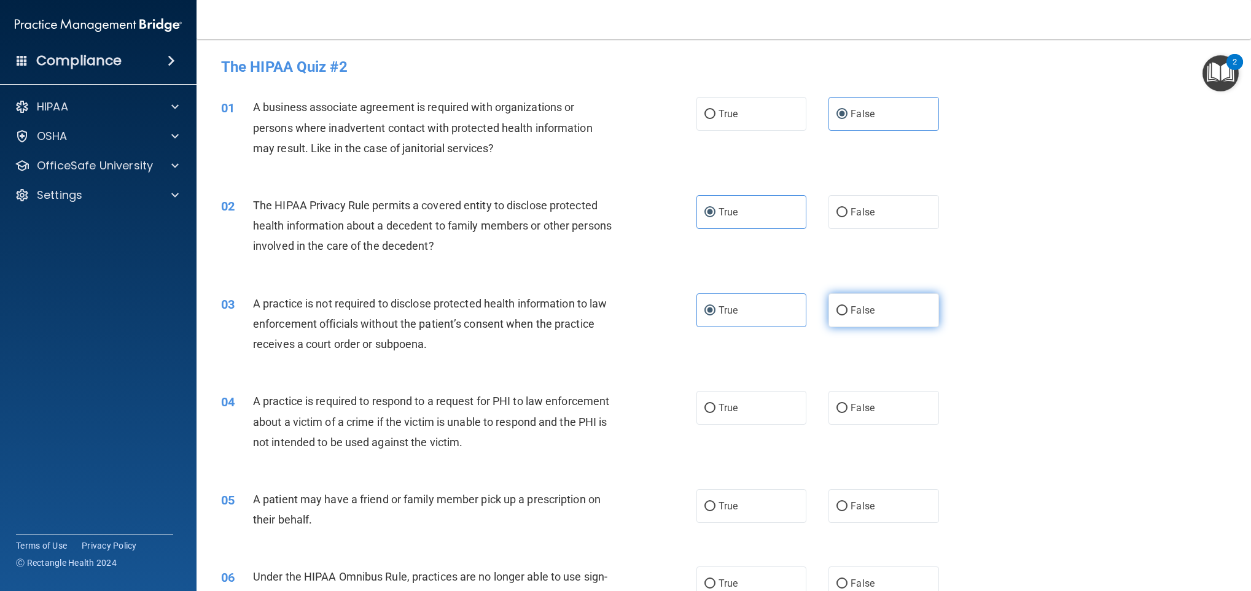
click at [835, 299] on div "True False" at bounding box center [828, 310] width 265 height 34
click at [835, 299] on label "False" at bounding box center [883, 310] width 111 height 34
click at [836, 306] on input "False" at bounding box center [841, 310] width 11 height 9
radio input "true"
radio input "false"
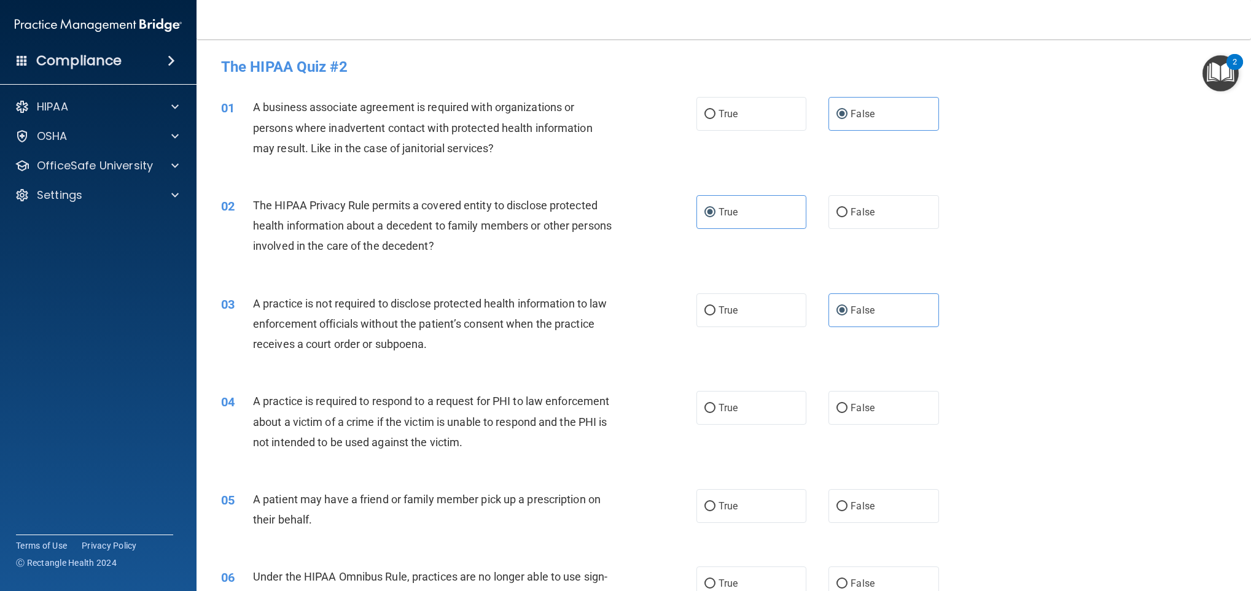
click at [433, 400] on span "A practice is required to respond to a request for PHI to law enforcement about…" at bounding box center [431, 421] width 356 height 53
click at [717, 413] on label "True" at bounding box center [751, 408] width 111 height 34
click at [715, 413] on input "True" at bounding box center [709, 408] width 11 height 9
radio input "true"
click at [864, 437] on span "False" at bounding box center [862, 506] width 24 height 12
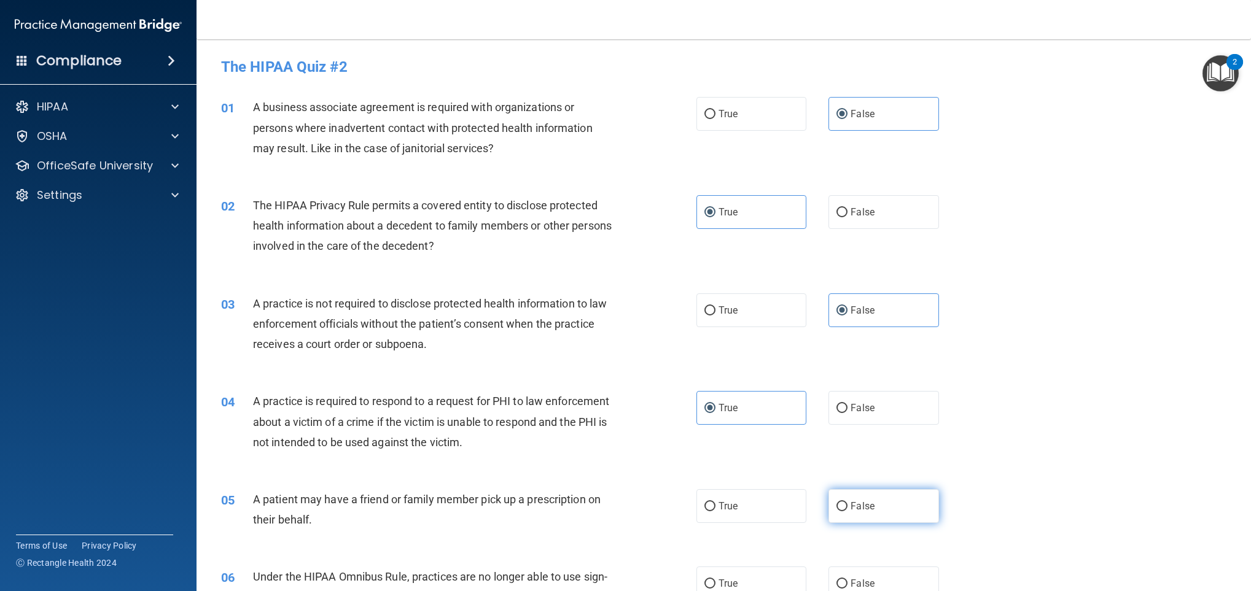
click at [847, 437] on input "False" at bounding box center [841, 506] width 11 height 9
radio input "true"
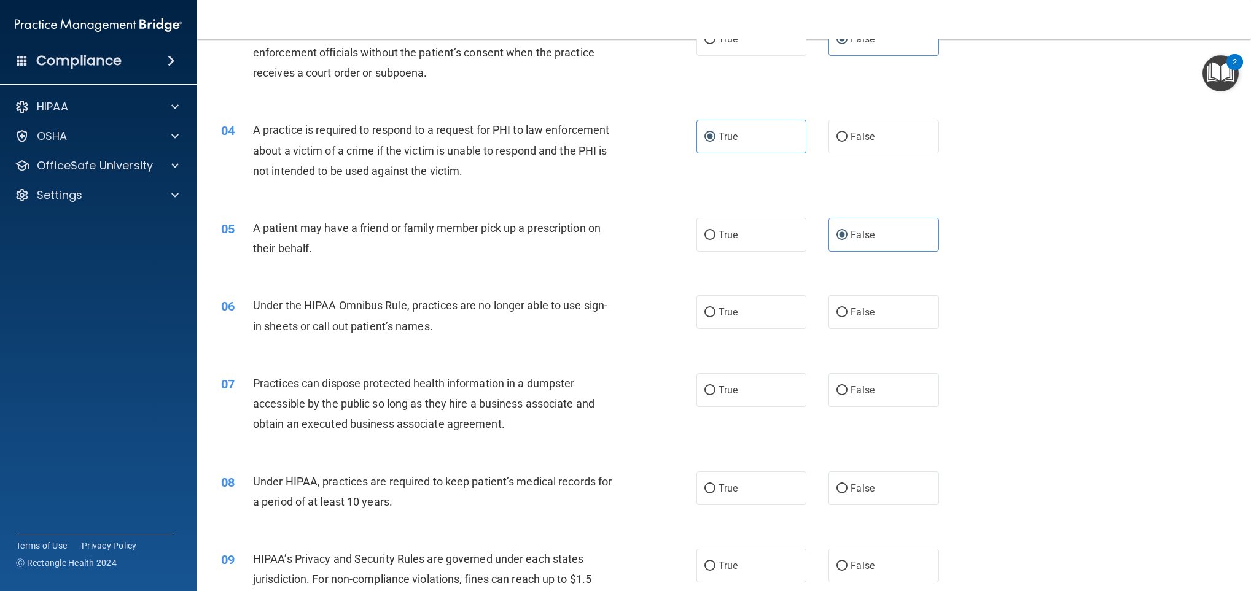
scroll to position [297, 0]
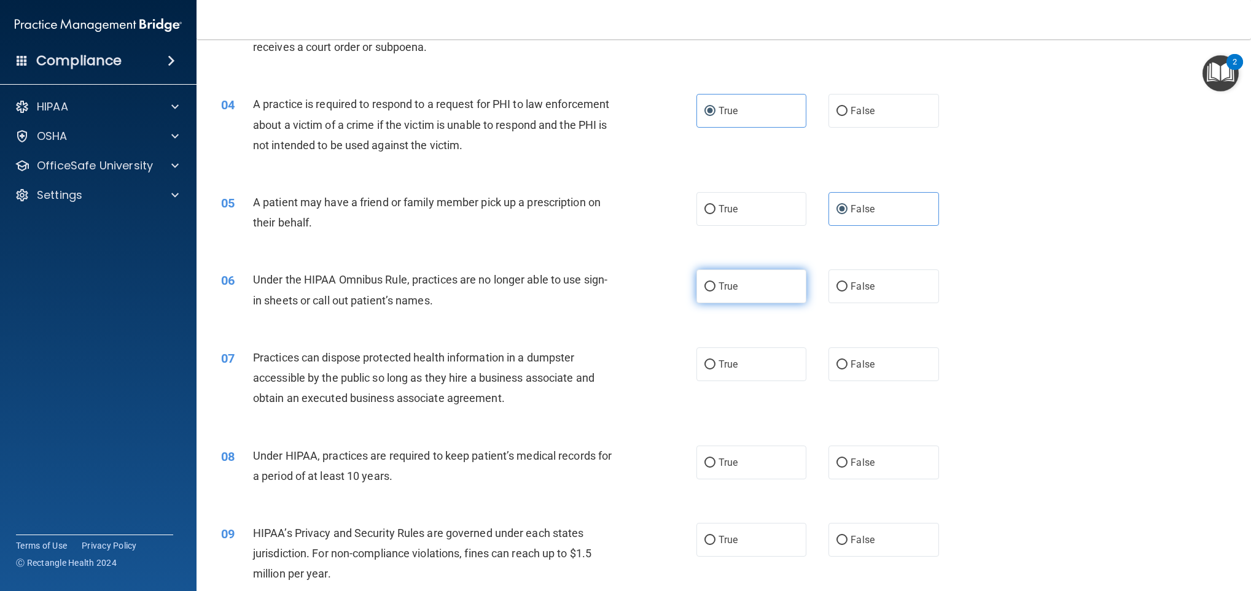
click at [717, 297] on label "True" at bounding box center [751, 287] width 111 height 34
click at [715, 292] on input "True" at bounding box center [709, 286] width 11 height 9
radio input "true"
click at [870, 356] on label "False" at bounding box center [883, 365] width 111 height 34
click at [847, 360] on input "False" at bounding box center [841, 364] width 11 height 9
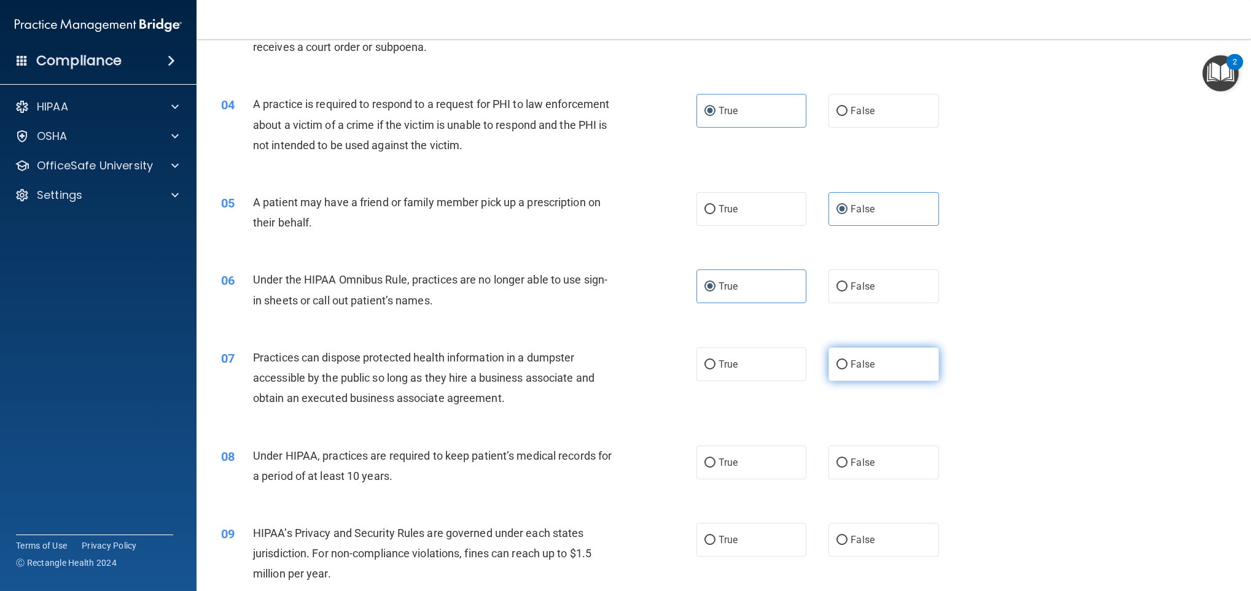
radio input "true"
click at [733, 437] on label "True" at bounding box center [751, 463] width 111 height 34
click at [715, 437] on input "True" at bounding box center [709, 463] width 11 height 9
radio input "true"
click at [925, 380] on div "07 Practices can dispose protected health information in a dumpster accessible …" at bounding box center [724, 381] width 1024 height 98
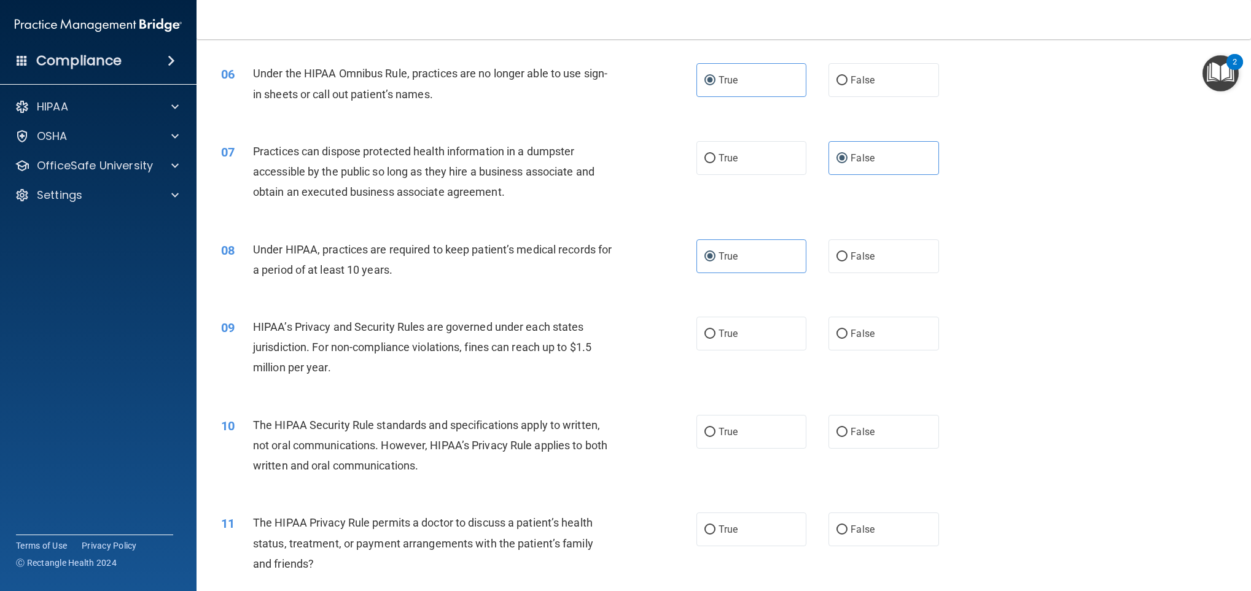
scroll to position [509, 0]
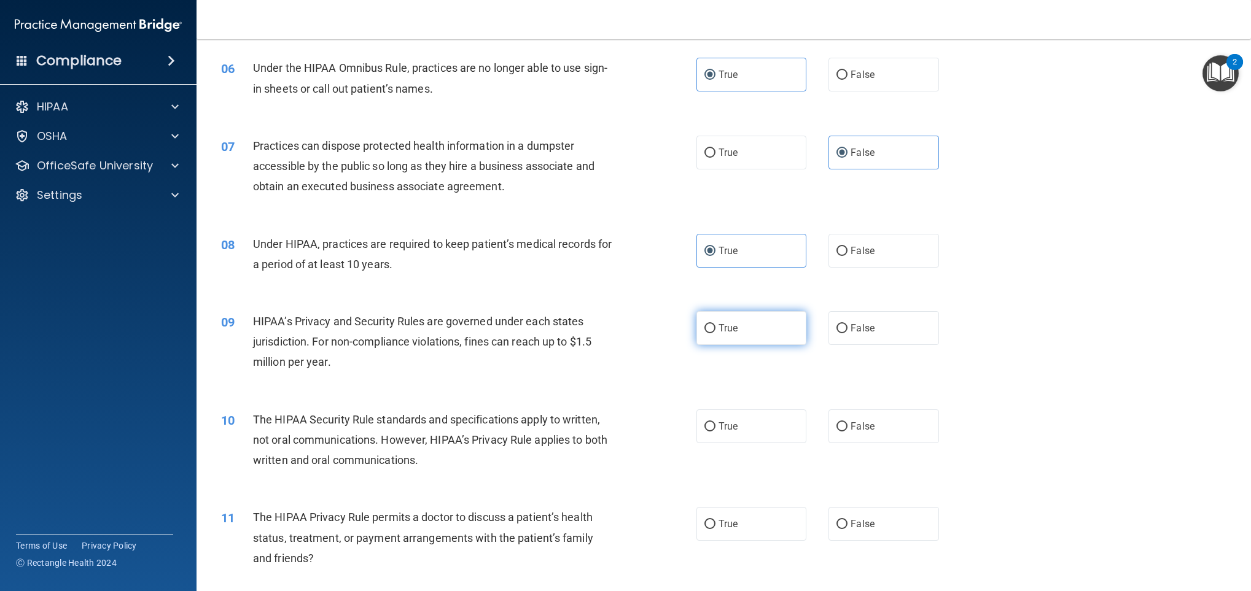
click at [746, 332] on label "True" at bounding box center [751, 328] width 111 height 34
click at [715, 332] on input "True" at bounding box center [709, 328] width 11 height 9
radio input "true"
click at [634, 371] on div "09 HIPAA’s Privacy and Security Rules are governed under each states jurisdicti…" at bounding box center [459, 345] width 512 height 68
click at [722, 416] on label "True" at bounding box center [751, 427] width 111 height 34
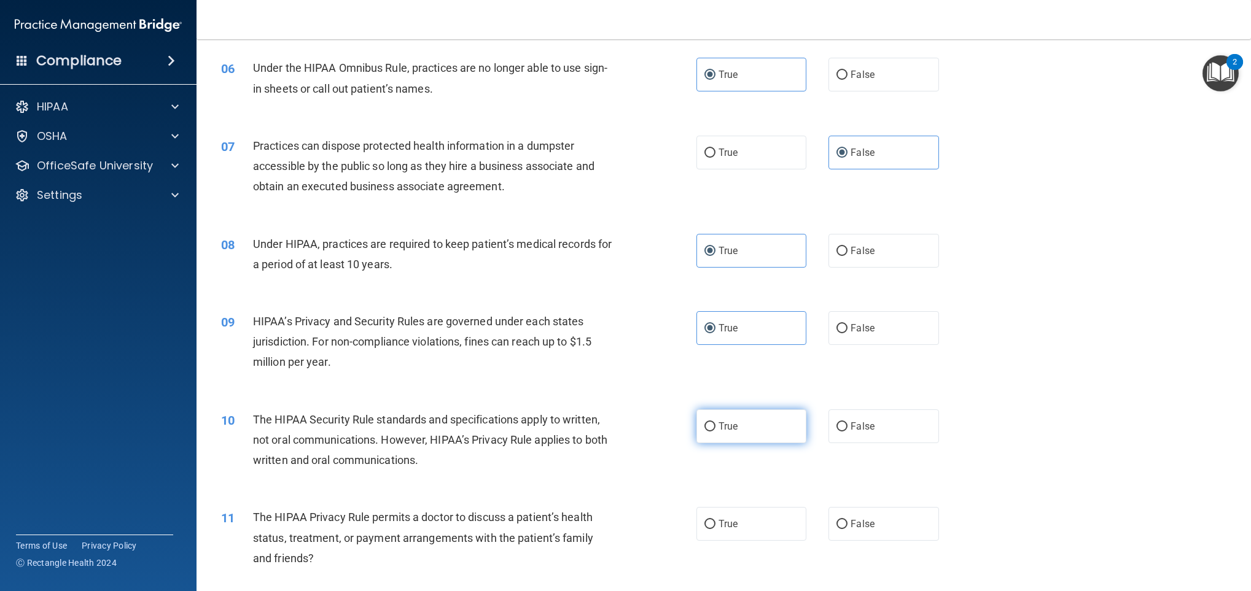
click at [715, 422] on input "True" at bounding box center [709, 426] width 11 height 9
radio input "true"
click at [463, 437] on span "The HIPAA Privacy Rule permits a doctor to discuss a patient’s health status, t…" at bounding box center [423, 537] width 340 height 53
click at [701, 437] on label "True" at bounding box center [751, 524] width 111 height 34
click at [704, 437] on input "True" at bounding box center [709, 524] width 11 height 9
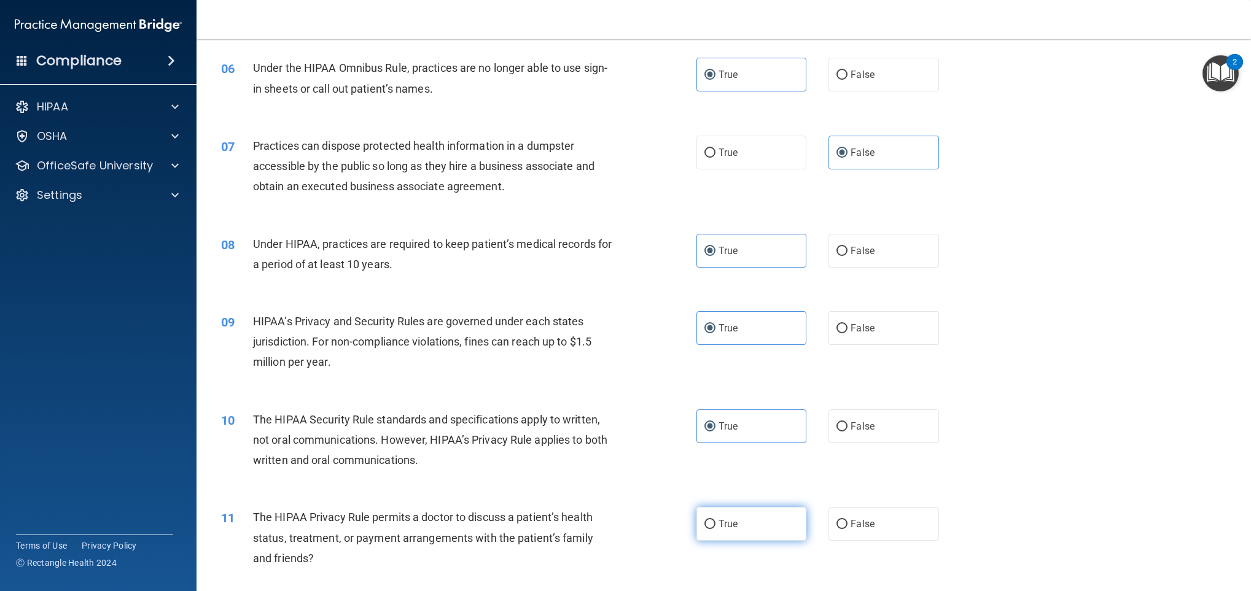
radio input "true"
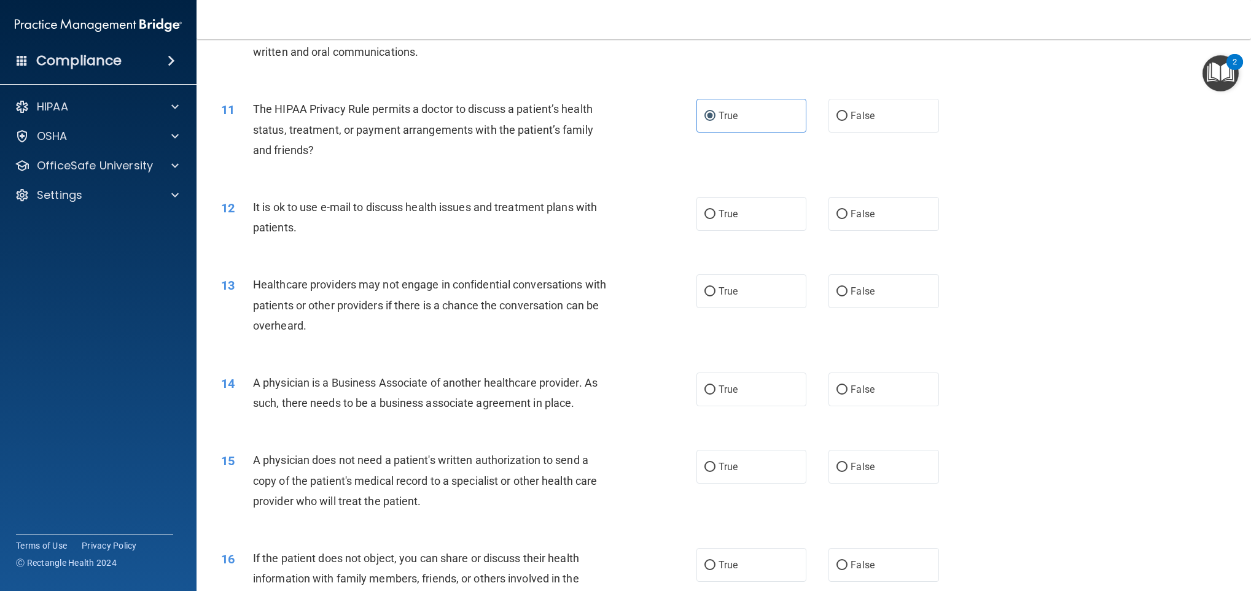
scroll to position [922, 0]
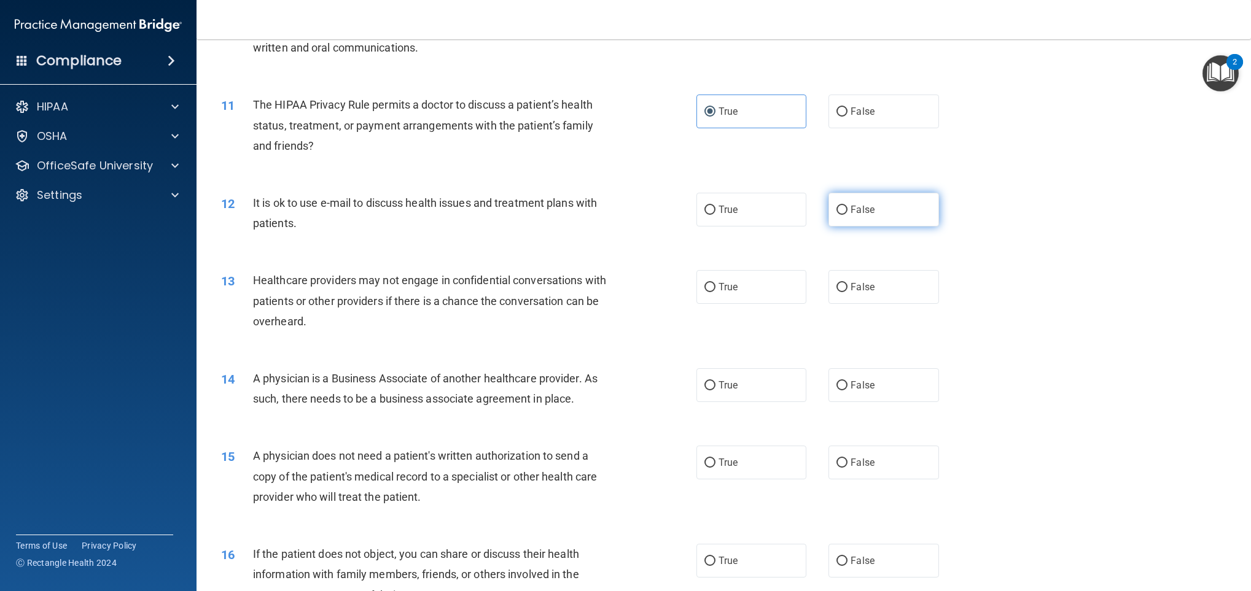
click at [851, 204] on span "False" at bounding box center [862, 210] width 24 height 12
click at [847, 206] on input "False" at bounding box center [841, 210] width 11 height 9
radio input "true"
click at [720, 288] on span "True" at bounding box center [727, 287] width 19 height 12
click at [715, 288] on input "True" at bounding box center [709, 287] width 11 height 9
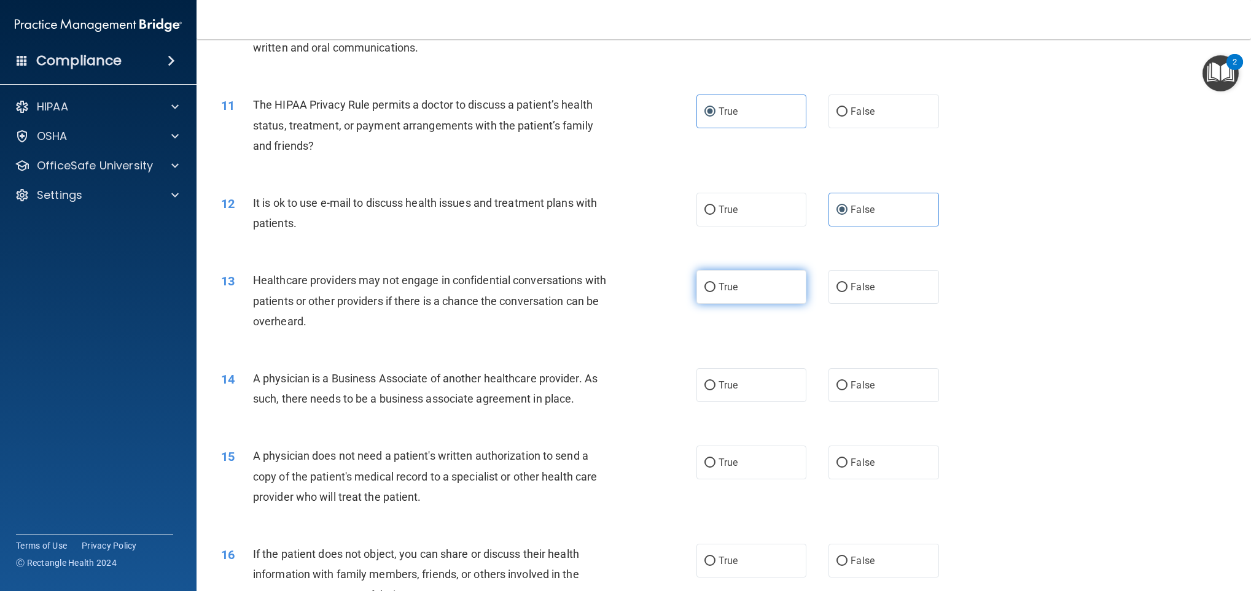
radio input "true"
click at [696, 393] on label "True" at bounding box center [751, 385] width 111 height 34
click at [704, 391] on input "True" at bounding box center [709, 385] width 11 height 9
radio input "true"
click at [502, 437] on span "A physician does not need a patient's written authorization to send a copy of t…" at bounding box center [425, 475] width 344 height 53
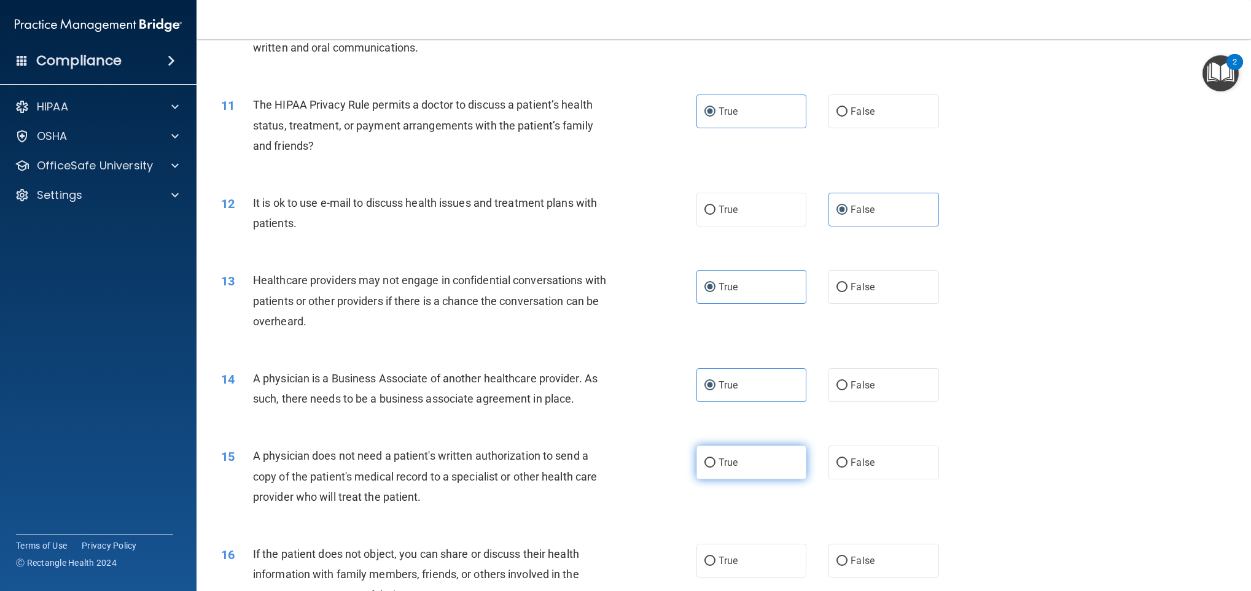
click at [772, 437] on label "True" at bounding box center [751, 463] width 111 height 34
click at [715, 437] on input "True" at bounding box center [709, 463] width 11 height 9
radio input "true"
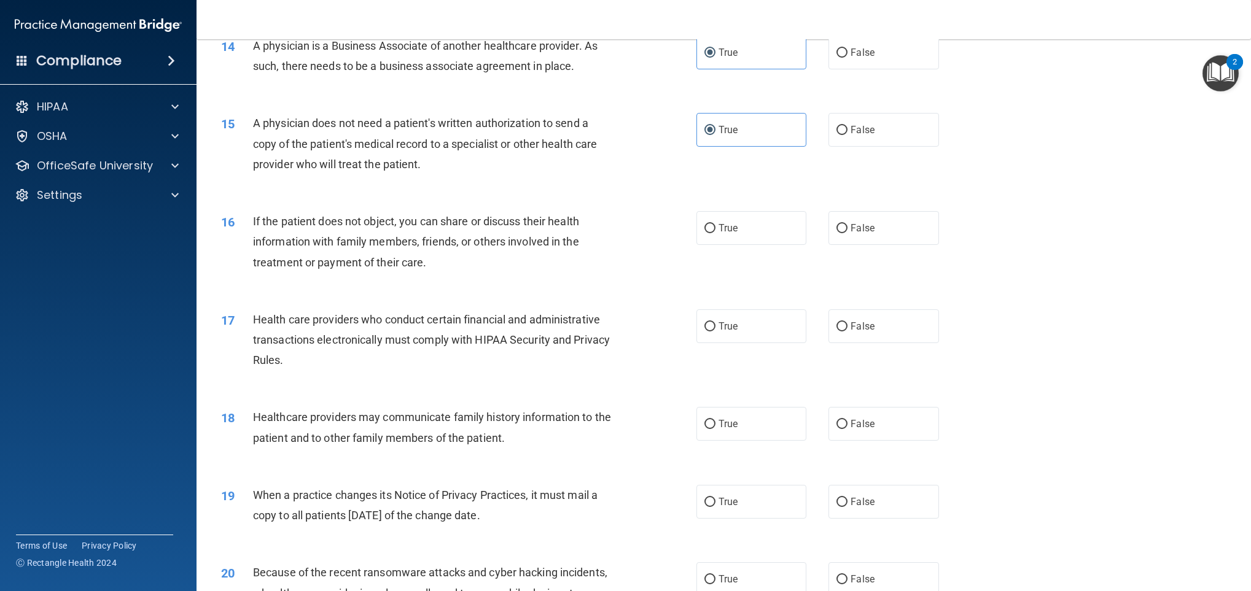
scroll to position [1260, 0]
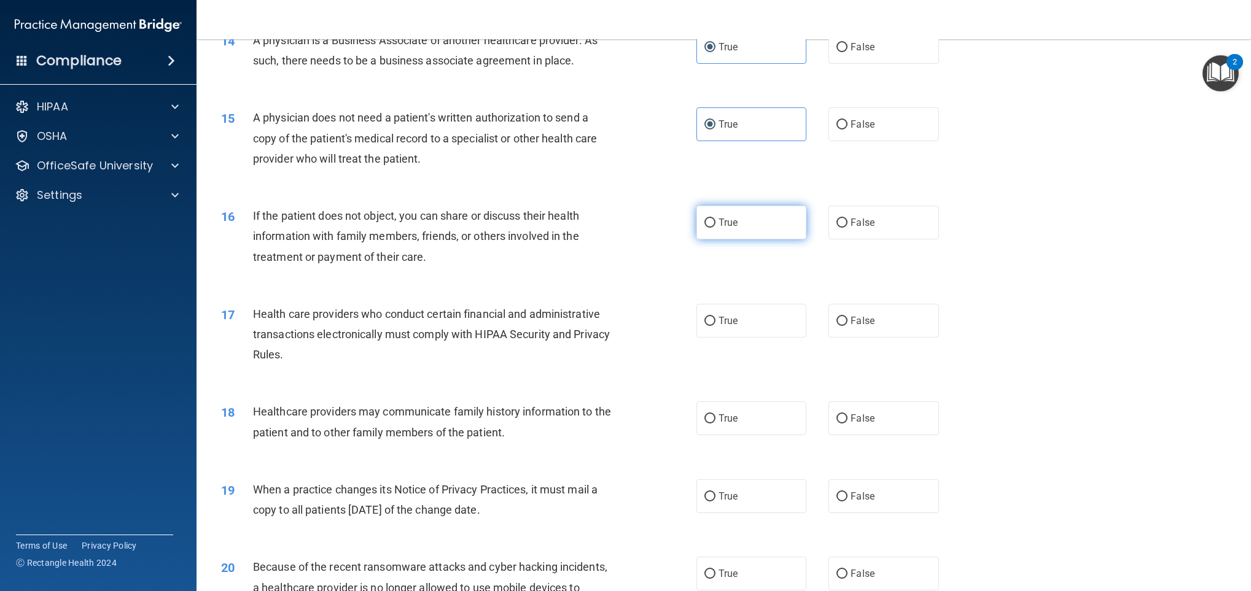
click at [732, 233] on label "True" at bounding box center [751, 223] width 111 height 34
click at [715, 228] on input "True" at bounding box center [709, 223] width 11 height 9
radio input "true"
click at [696, 328] on label "True" at bounding box center [751, 321] width 111 height 34
click at [704, 326] on input "True" at bounding box center [709, 321] width 11 height 9
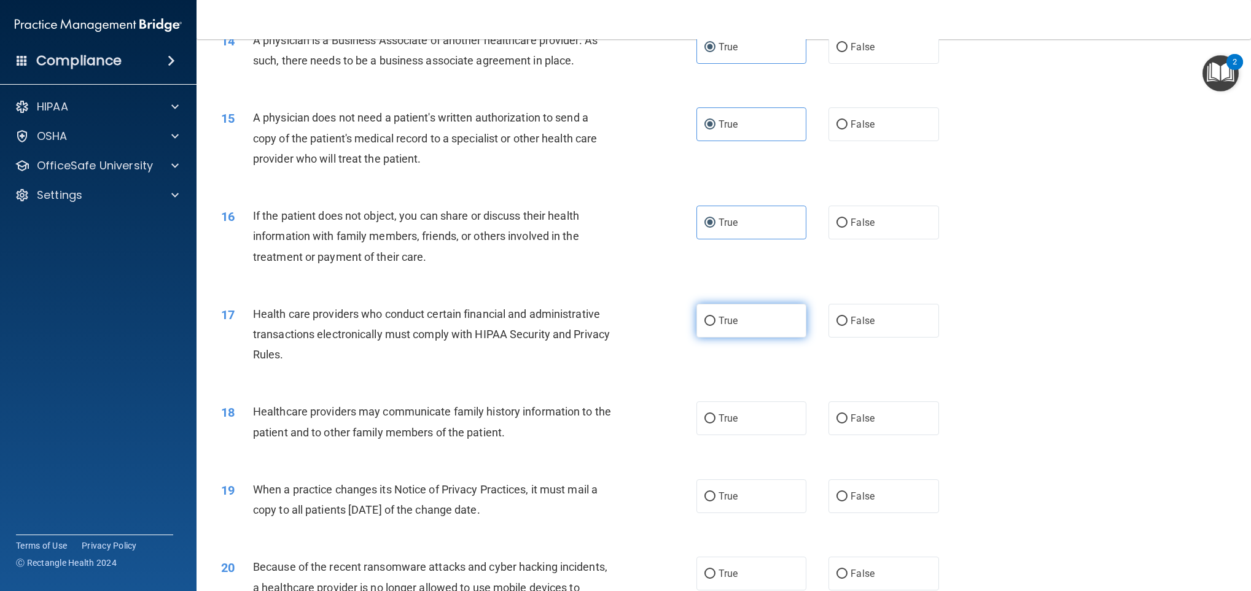
radio input "true"
click at [860, 426] on label "False" at bounding box center [883, 419] width 111 height 34
drag, startPoint x: 860, startPoint y: 426, endPoint x: 838, endPoint y: 424, distance: 22.2
click at [838, 424] on label "False" at bounding box center [883, 419] width 111 height 34
click at [838, 424] on input "False" at bounding box center [841, 418] width 11 height 9
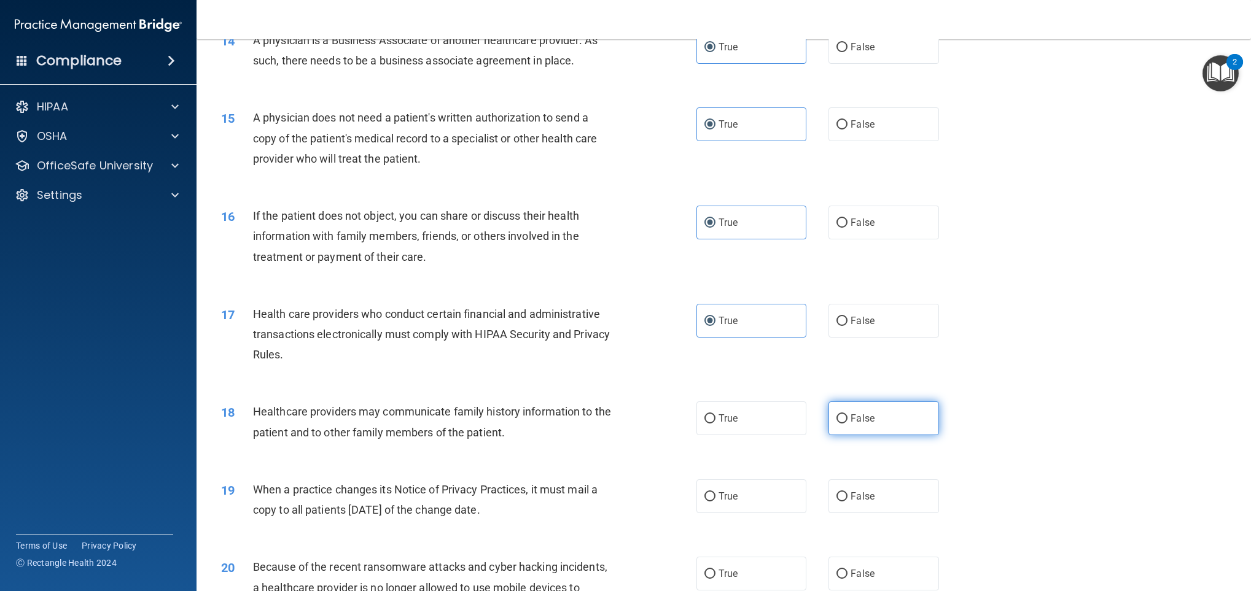
radio input "true"
click at [360, 437] on span "When a practice changes its Notice of Privacy Practices, it must mail a copy to…" at bounding box center [425, 499] width 344 height 33
click at [731, 437] on label "True" at bounding box center [751, 497] width 111 height 34
click at [715, 437] on input "True" at bounding box center [709, 496] width 11 height 9
radio input "true"
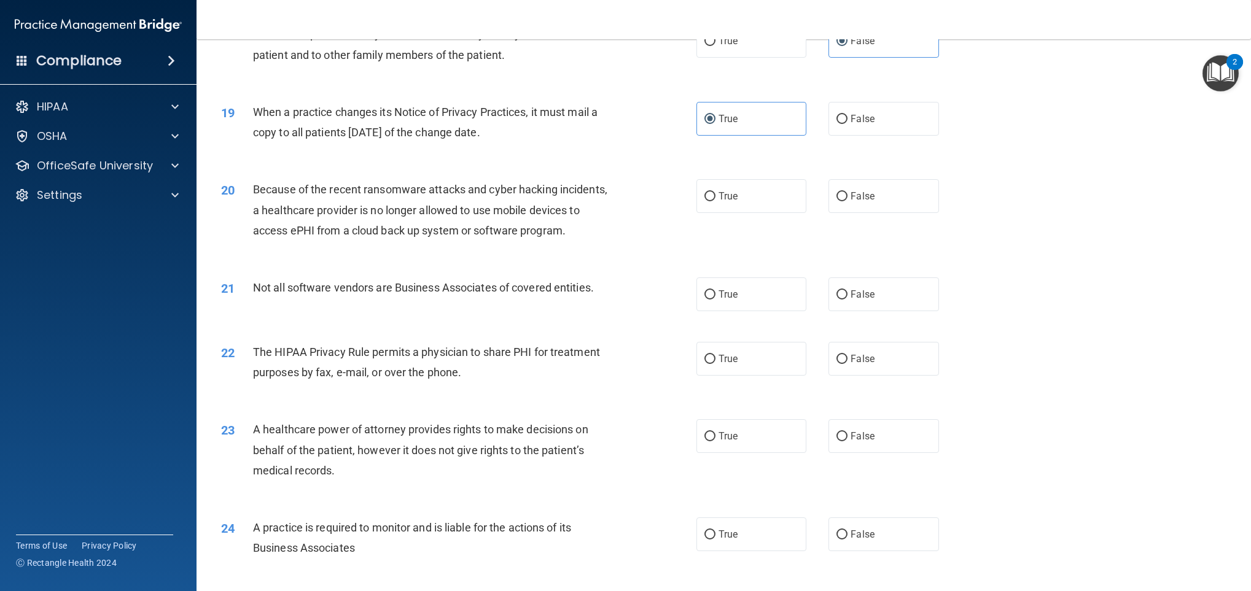
scroll to position [1633, 0]
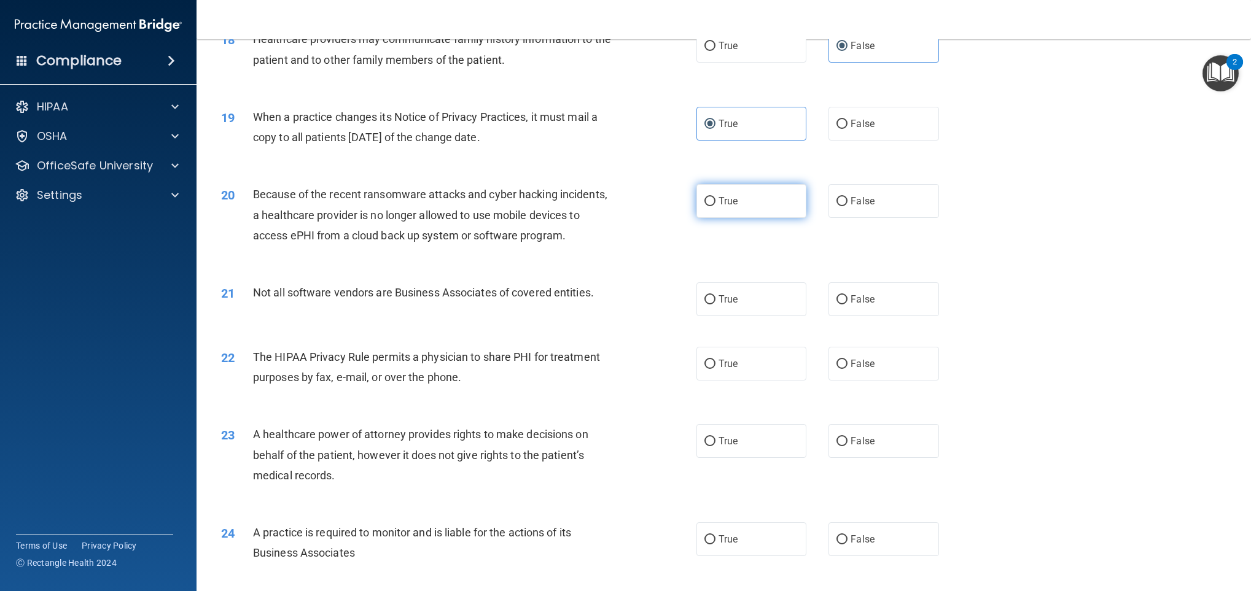
click at [731, 204] on label "True" at bounding box center [751, 201] width 111 height 34
click at [715, 204] on input "True" at bounding box center [709, 201] width 11 height 9
radio input "true"
click at [718, 305] on span "True" at bounding box center [727, 299] width 19 height 12
click at [713, 305] on input "True" at bounding box center [709, 299] width 11 height 9
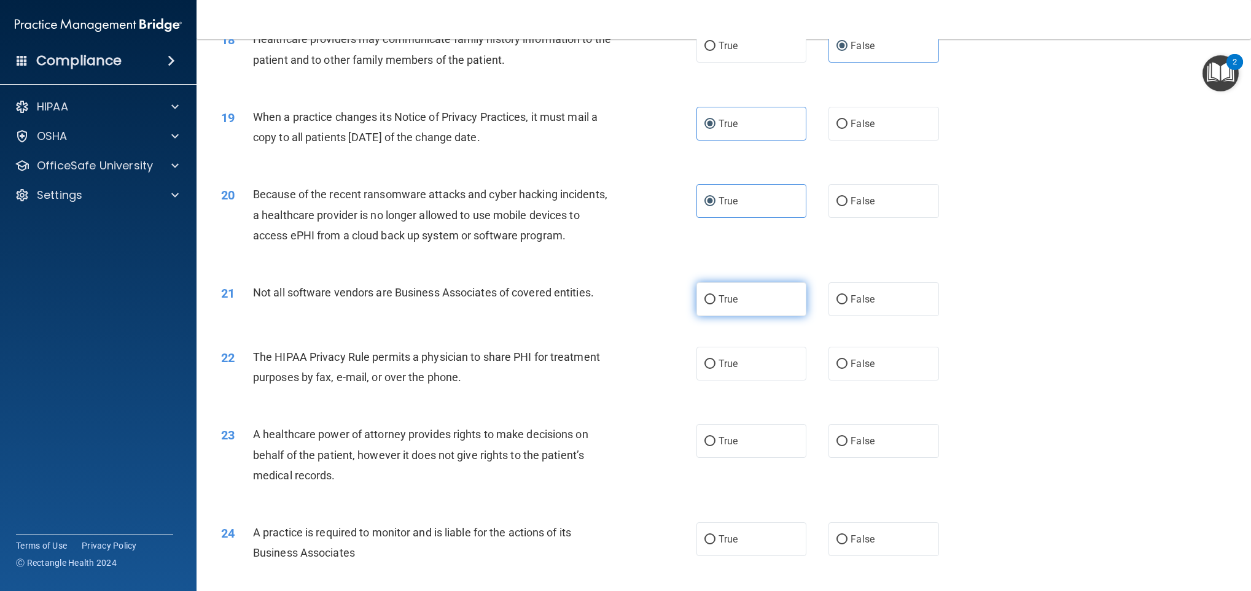
radio input "true"
click at [785, 381] on label "True" at bounding box center [751, 364] width 111 height 34
click at [715, 369] on input "True" at bounding box center [709, 364] width 11 height 9
radio input "true"
click at [855, 369] on label "False" at bounding box center [883, 364] width 111 height 34
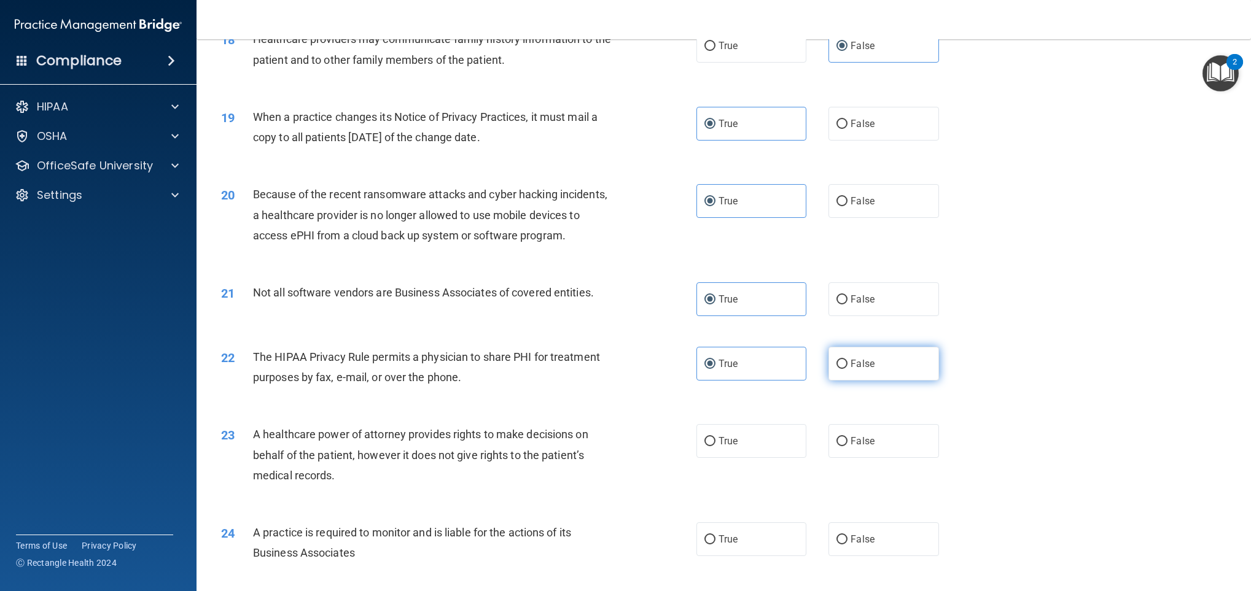
click at [847, 369] on input "False" at bounding box center [841, 364] width 11 height 9
radio input "true"
radio input "false"
click at [424, 437] on div "23 A healthcare power of attorney provides rights to make decisions on behalf o…" at bounding box center [459, 458] width 512 height 68
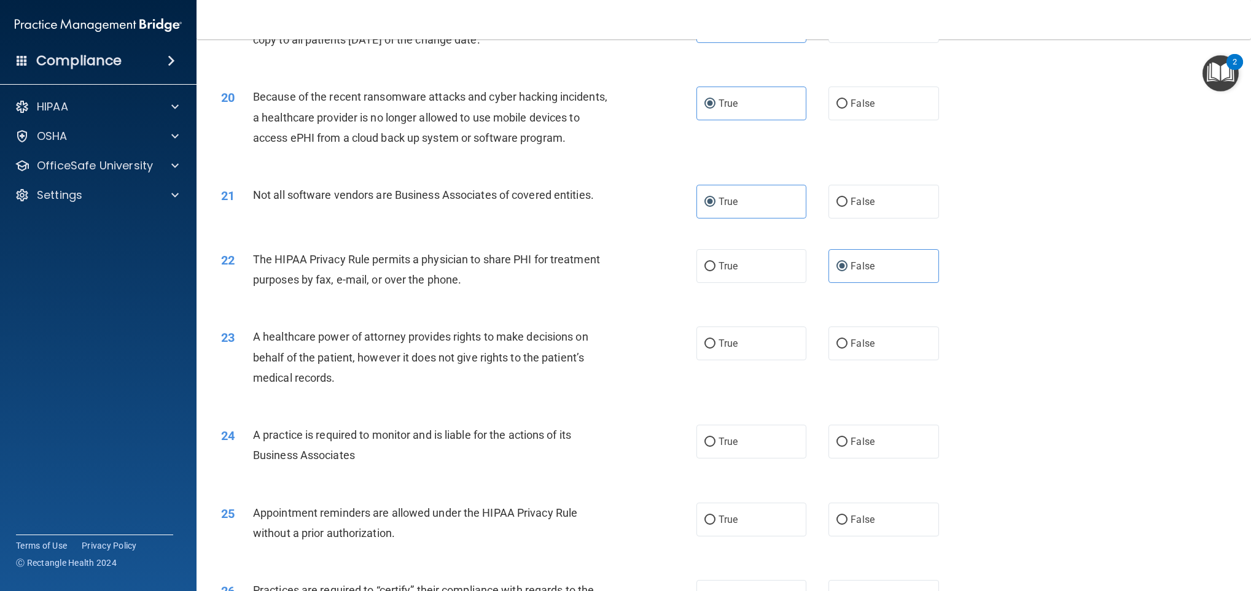
scroll to position [1732, 0]
click at [874, 359] on label "False" at bounding box center [883, 342] width 111 height 34
click at [847, 348] on input "False" at bounding box center [841, 342] width 11 height 9
radio input "true"
click at [484, 408] on div "23 A healthcare power of attorney provides rights to make decisions on behalf o…" at bounding box center [724, 359] width 1024 height 98
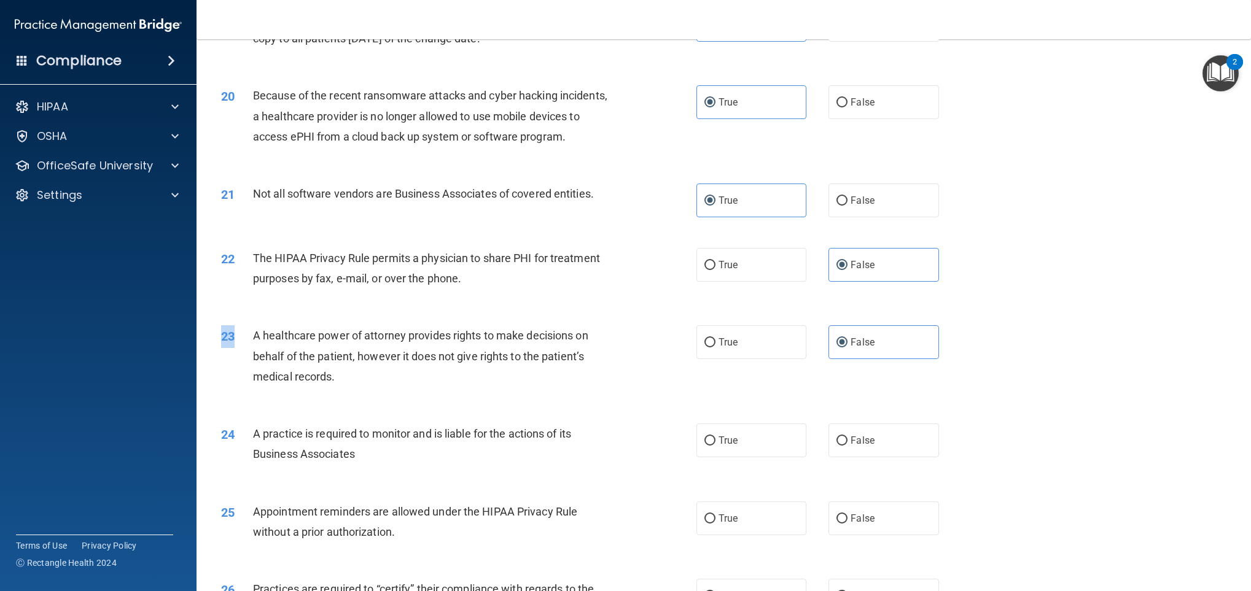
click at [484, 408] on div "23 A healthcare power of attorney provides rights to make decisions on behalf o…" at bounding box center [724, 359] width 1024 height 98
click at [489, 408] on div "23 A healthcare power of attorney provides rights to make decisions on behalf o…" at bounding box center [724, 359] width 1024 height 98
drag, startPoint x: 610, startPoint y: 481, endPoint x: 739, endPoint y: 449, distance: 132.8
click at [925, 424] on ng-form "24 A practice is required to monitor and is liable for the actions of its Busin…" at bounding box center [961, 424] width 0 height 0
click at [739, 437] on label "True" at bounding box center [751, 441] width 111 height 34
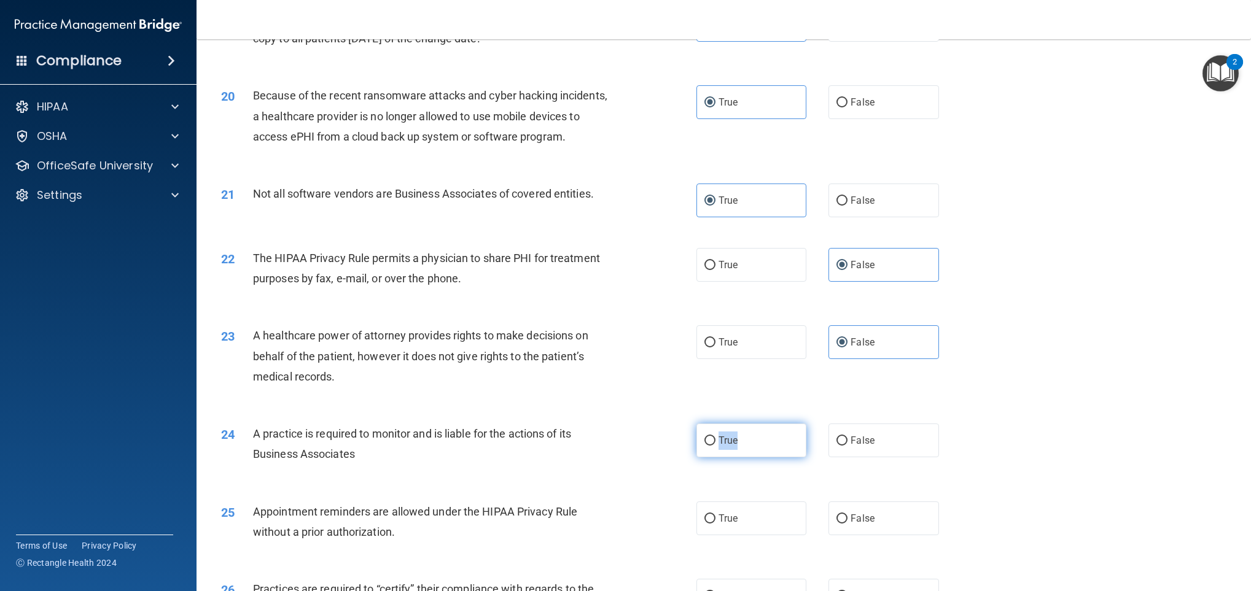
click at [715, 437] on input "True" at bounding box center [709, 441] width 11 height 9
radio input "true"
click at [569, 437] on div "25 Appointment reminders are allowed under the HIPAA Privacy Rule without a pri…" at bounding box center [724, 524] width 1024 height 77
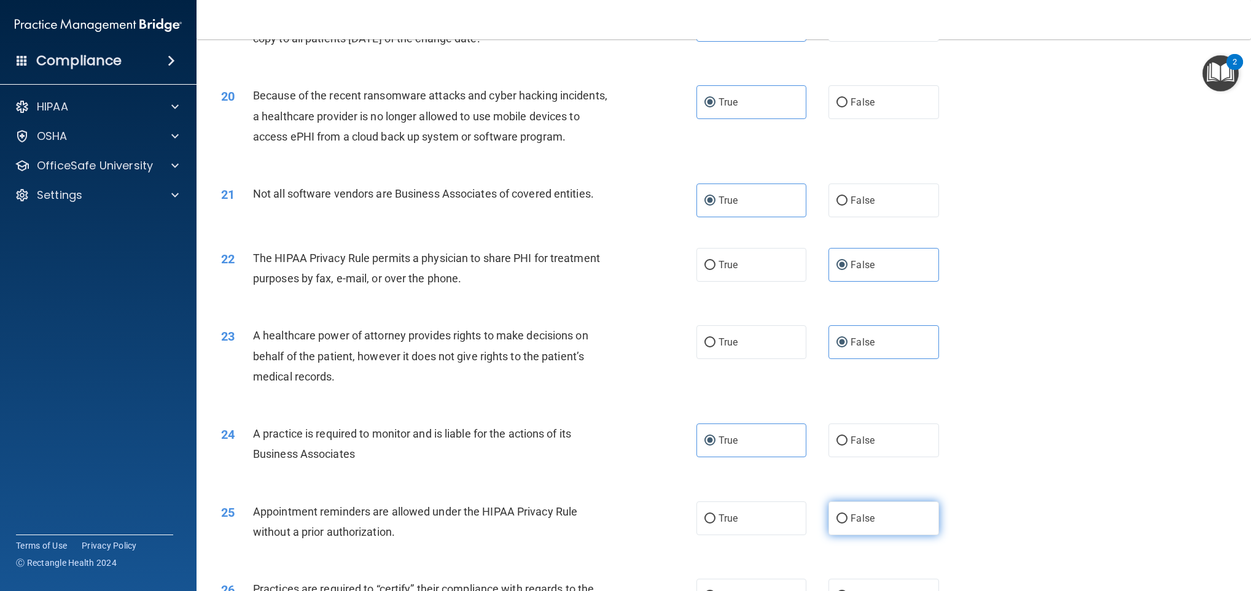
click at [861, 437] on label "False" at bounding box center [883, 519] width 111 height 34
click at [847, 437] on input "False" at bounding box center [841, 519] width 11 height 9
radio input "true"
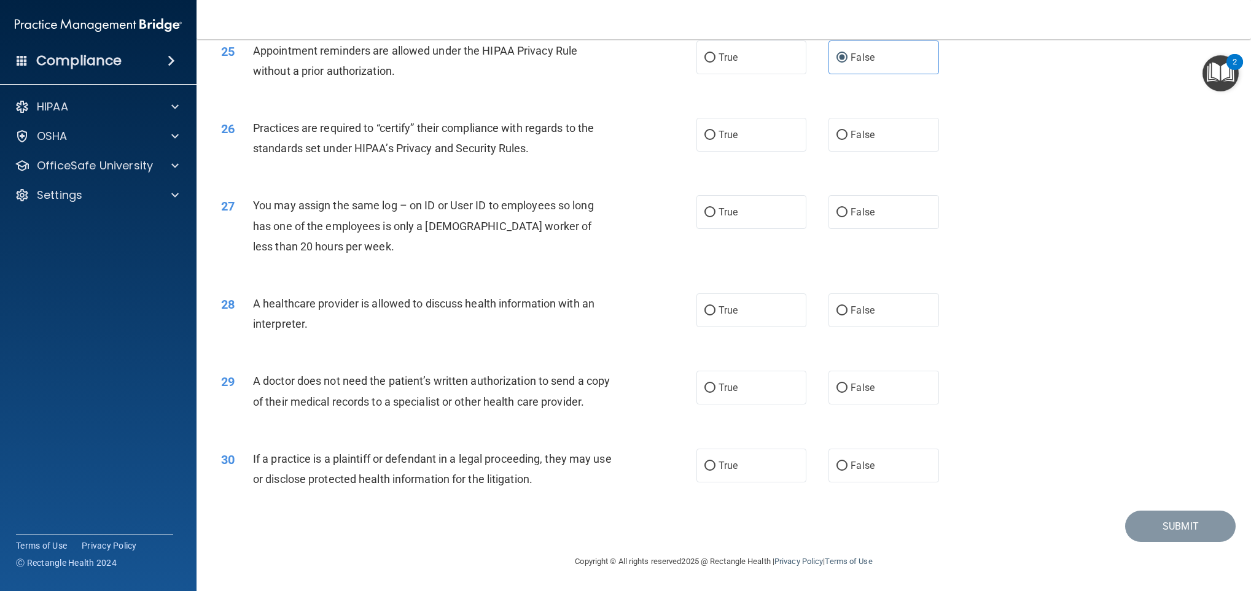
scroll to position [2225, 0]
click at [711, 129] on label "True" at bounding box center [751, 135] width 111 height 34
click at [711, 131] on input "True" at bounding box center [709, 135] width 11 height 9
radio input "true"
click at [855, 206] on label "False" at bounding box center [883, 212] width 111 height 34
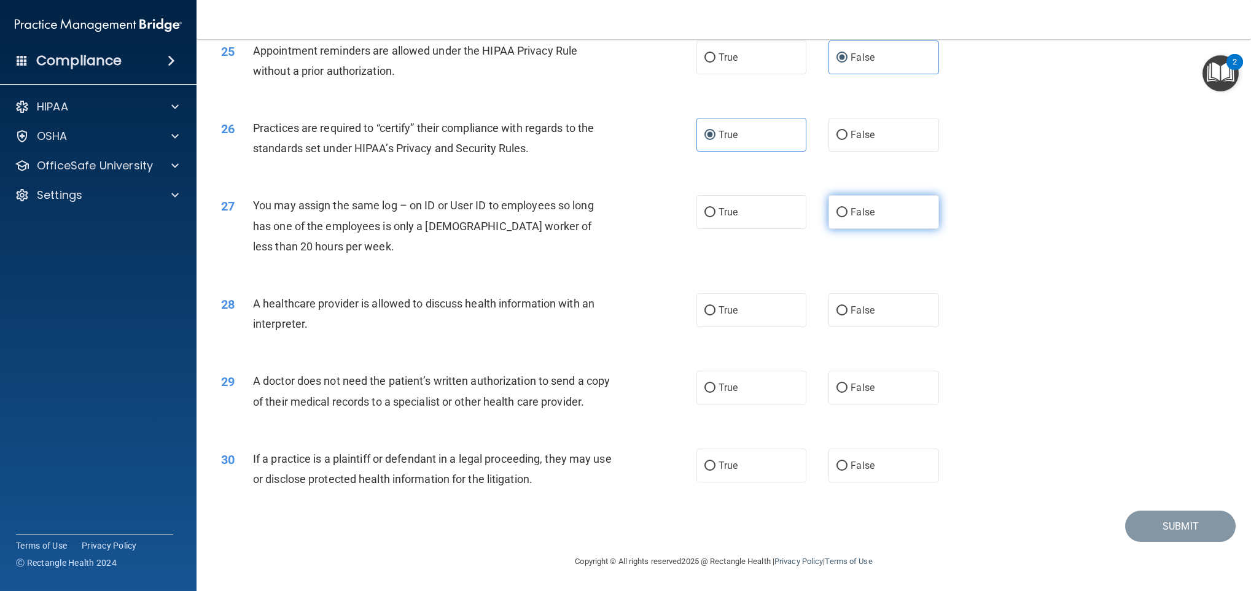
click at [847, 208] on input "False" at bounding box center [841, 212] width 11 height 9
radio input "true"
click at [748, 297] on label "True" at bounding box center [751, 310] width 111 height 34
click at [715, 306] on input "True" at bounding box center [709, 310] width 11 height 9
radio input "true"
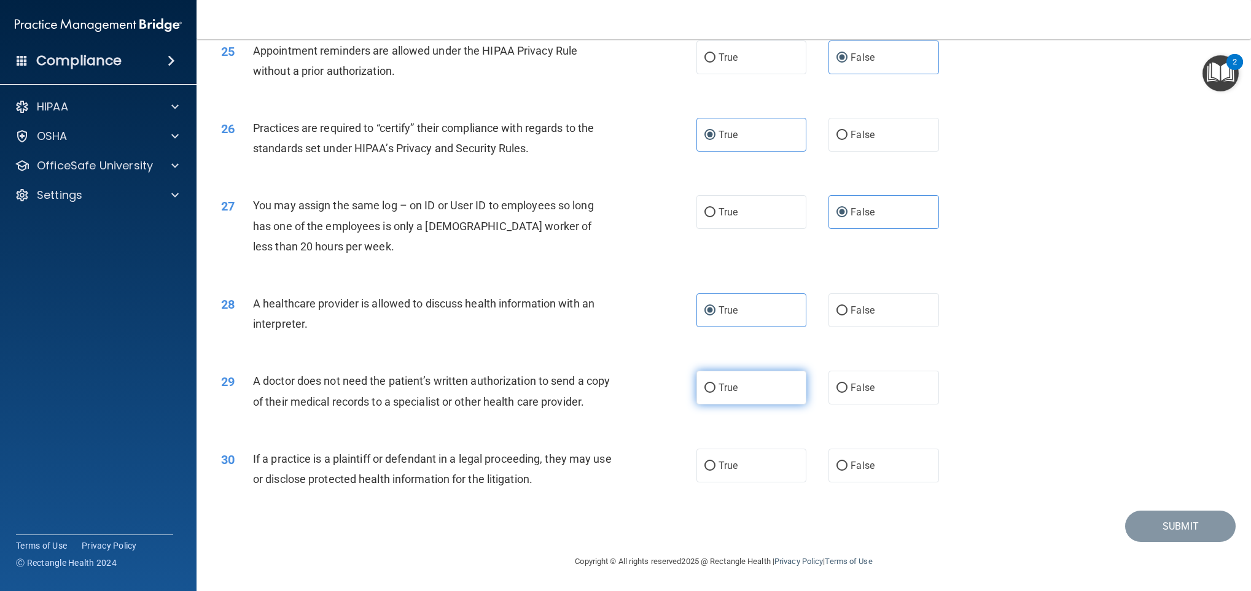
click at [720, 384] on label "True" at bounding box center [751, 388] width 111 height 34
click at [715, 384] on input "True" at bounding box center [709, 388] width 11 height 9
radio input "true"
click at [839, 371] on label "False" at bounding box center [883, 388] width 111 height 34
click at [839, 384] on input "False" at bounding box center [841, 388] width 11 height 9
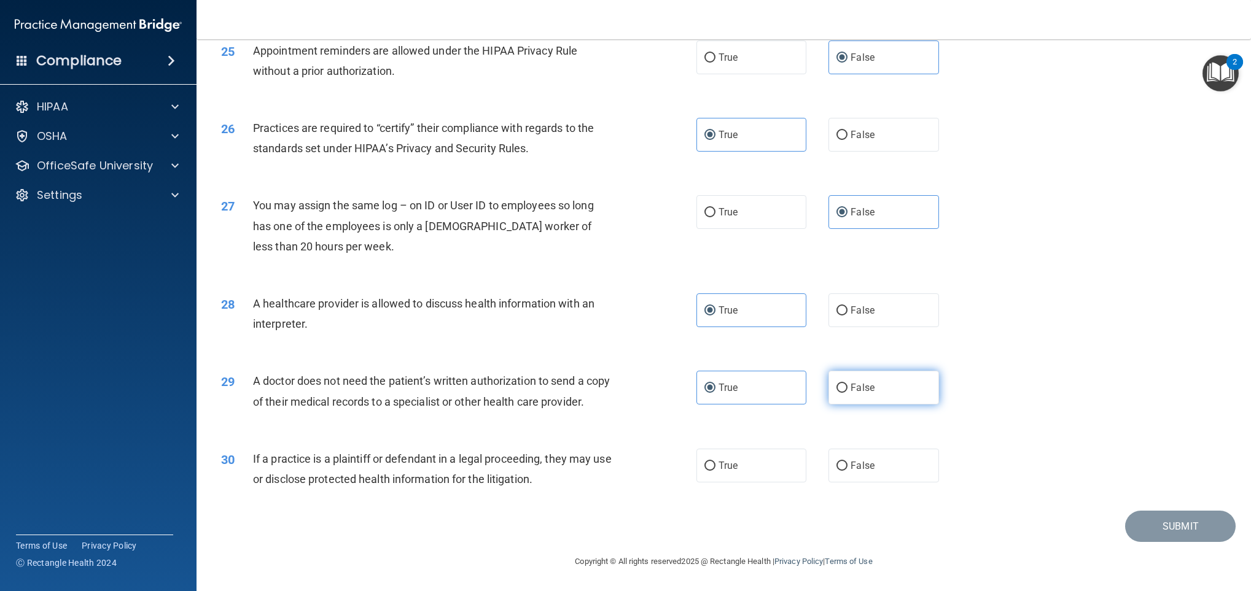
radio input "true"
radio input "false"
click at [733, 437] on label "True" at bounding box center [751, 466] width 111 height 34
click at [715, 437] on input "True" at bounding box center [709, 466] width 11 height 9
radio input "true"
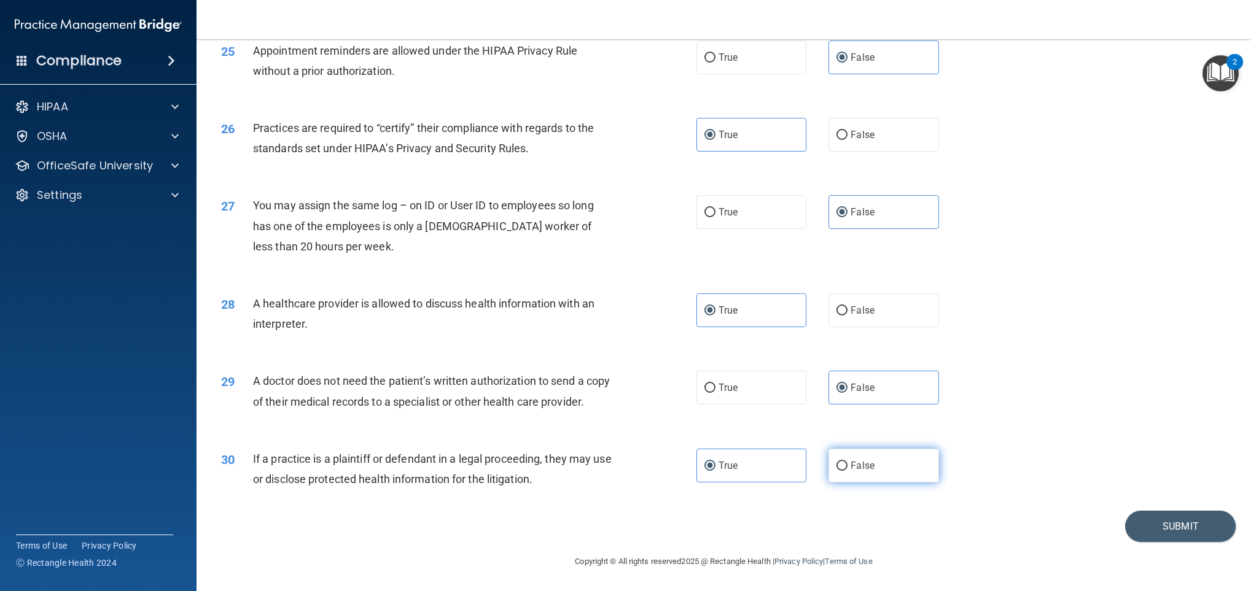
click at [864, 437] on span "False" at bounding box center [862, 466] width 24 height 12
click at [847, 437] on input "False" at bounding box center [841, 466] width 11 height 9
radio input "true"
radio input "false"
click at [925, 437] on button "Submit" at bounding box center [1180, 526] width 111 height 31
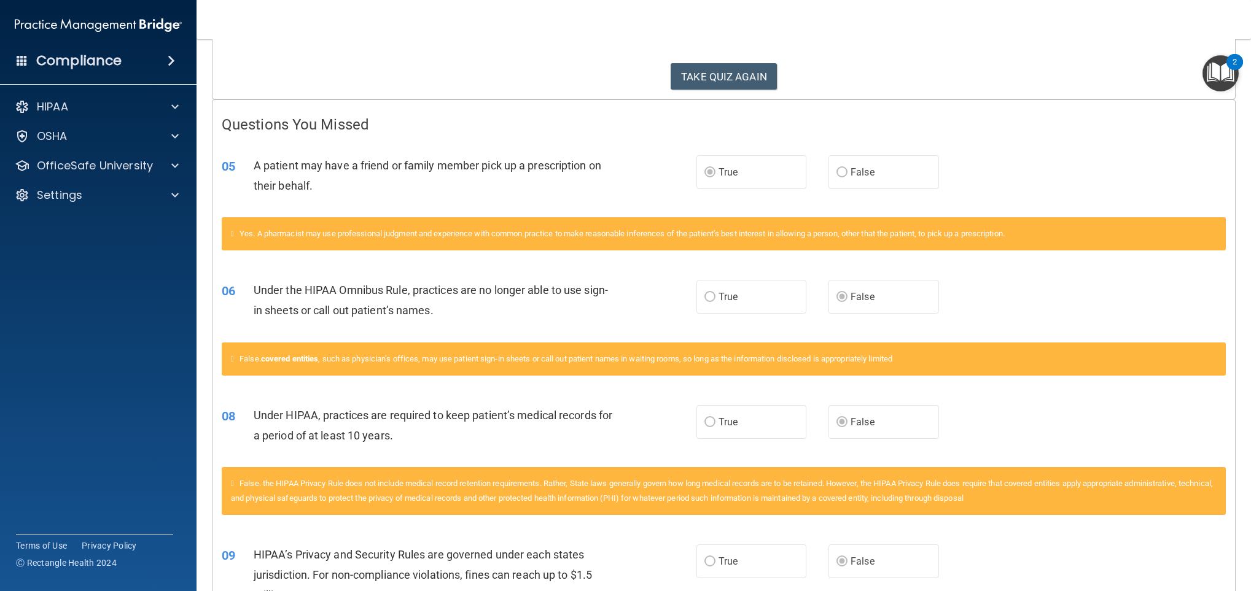
scroll to position [194, 0]
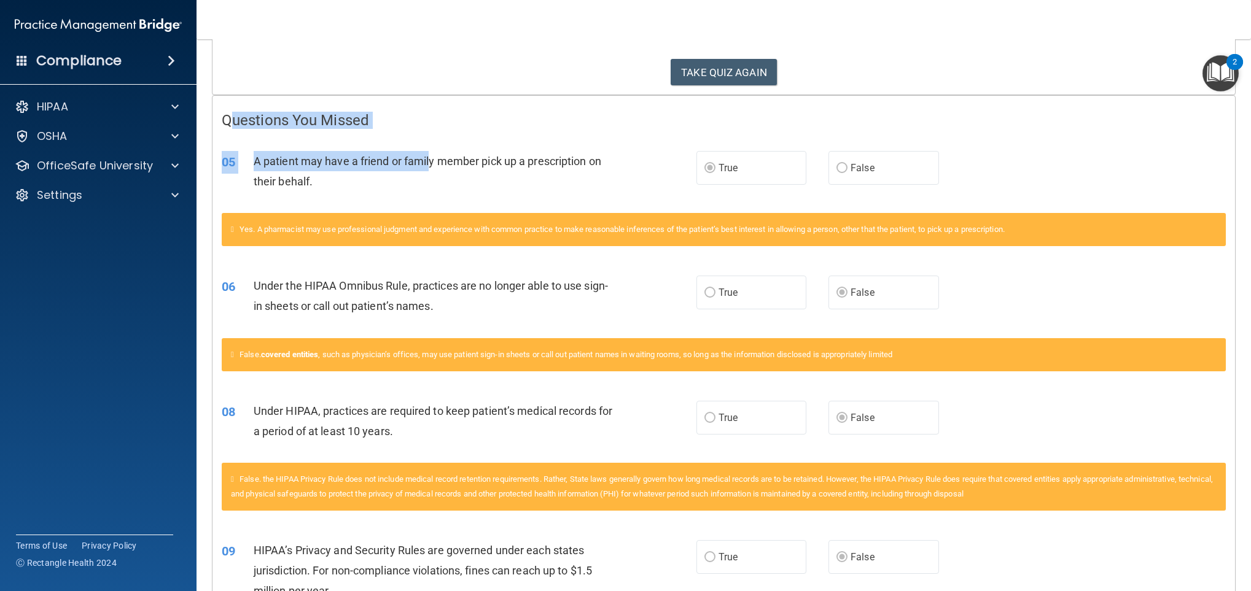
drag, startPoint x: 231, startPoint y: 104, endPoint x: 430, endPoint y: 157, distance: 206.0
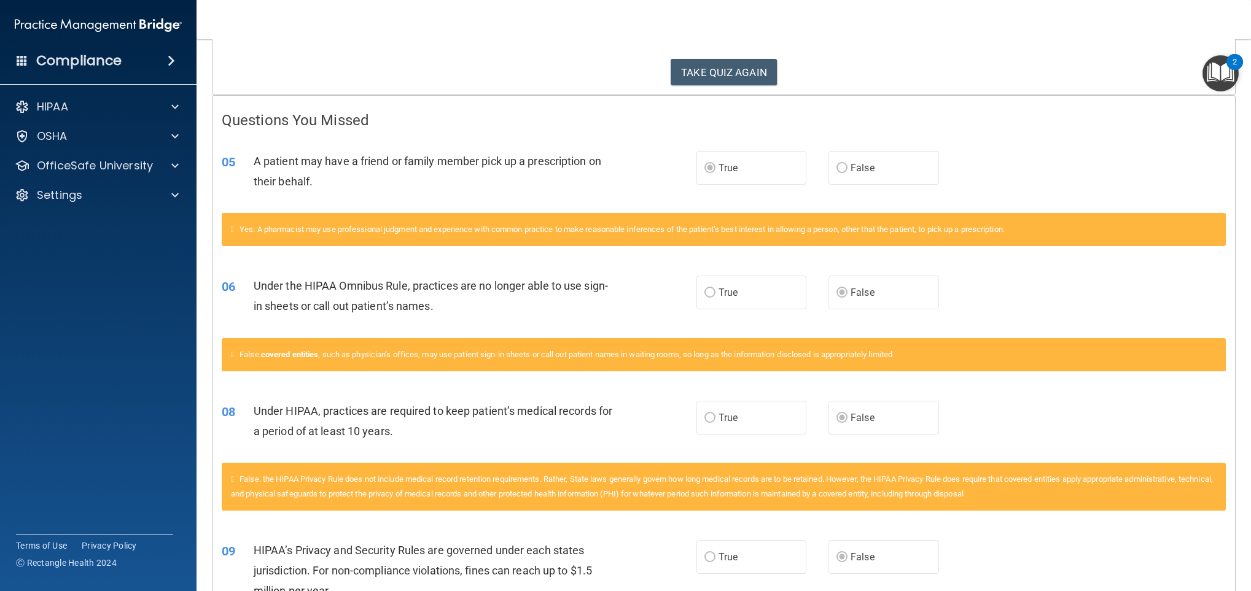
drag, startPoint x: 430, startPoint y: 157, endPoint x: 356, endPoint y: 57, distance: 124.3
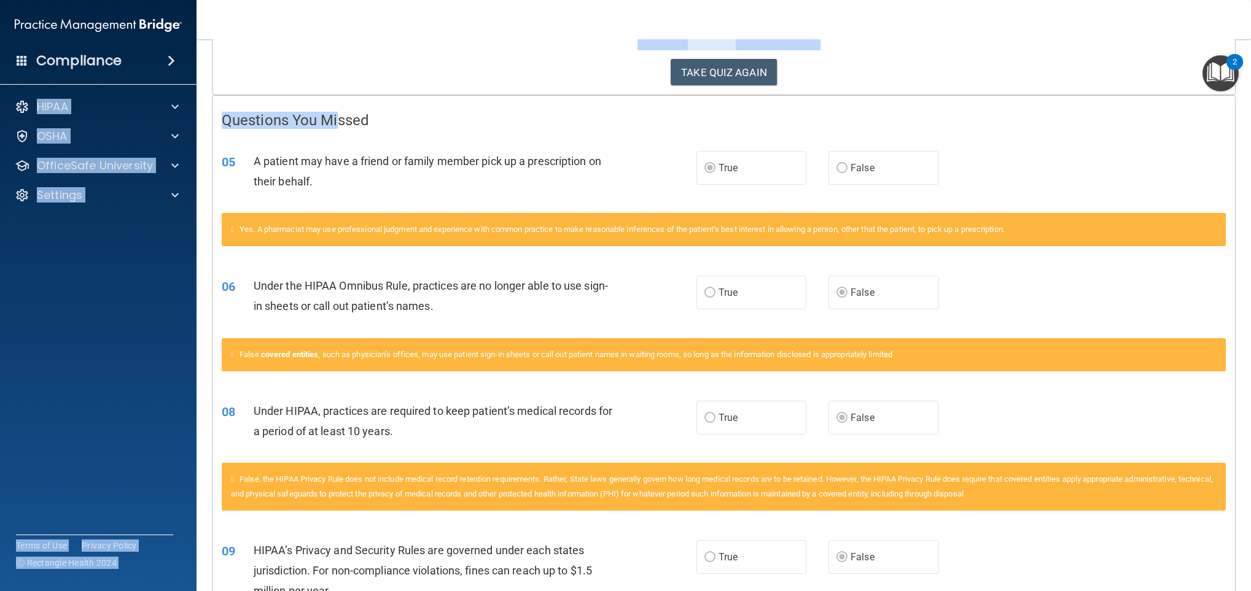
drag, startPoint x: 192, startPoint y: 72, endPoint x: 337, endPoint y: 109, distance: 150.0
click at [337, 109] on div "Compliance HIPAA Documents and Policies Report an Incident Business Associates …" at bounding box center [625, 295] width 1251 height 591
drag, startPoint x: 337, startPoint y: 109, endPoint x: 317, endPoint y: 41, distance: 70.3
click at [317, 41] on p "50 out of 100" at bounding box center [724, 10] width 1004 height 79
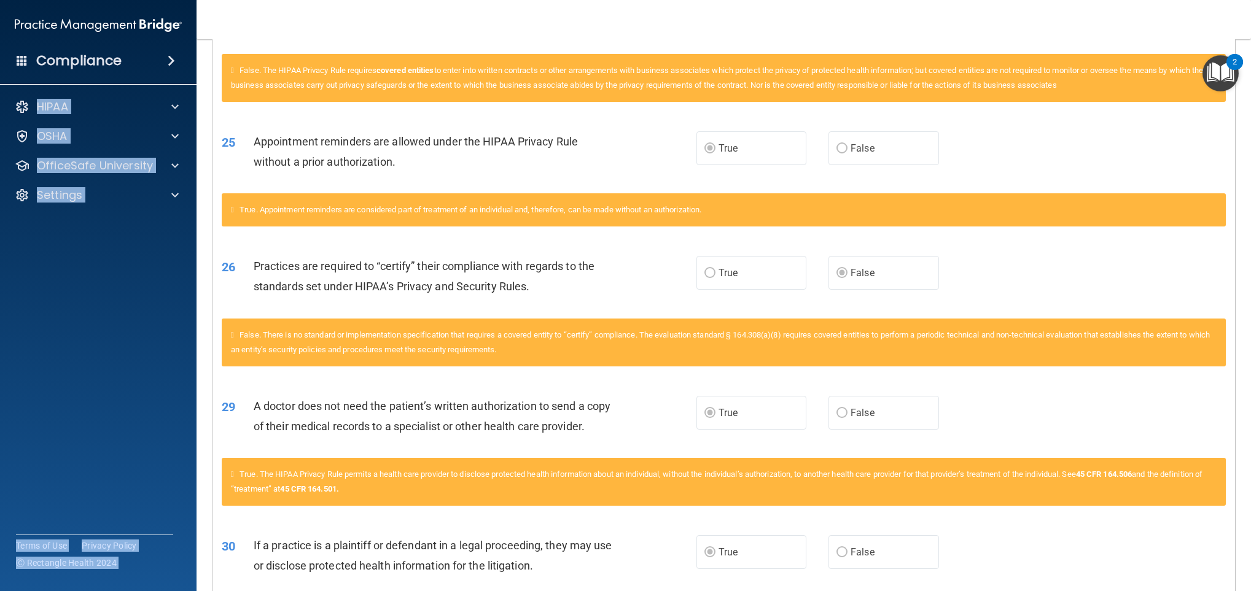
scroll to position [1951, 0]
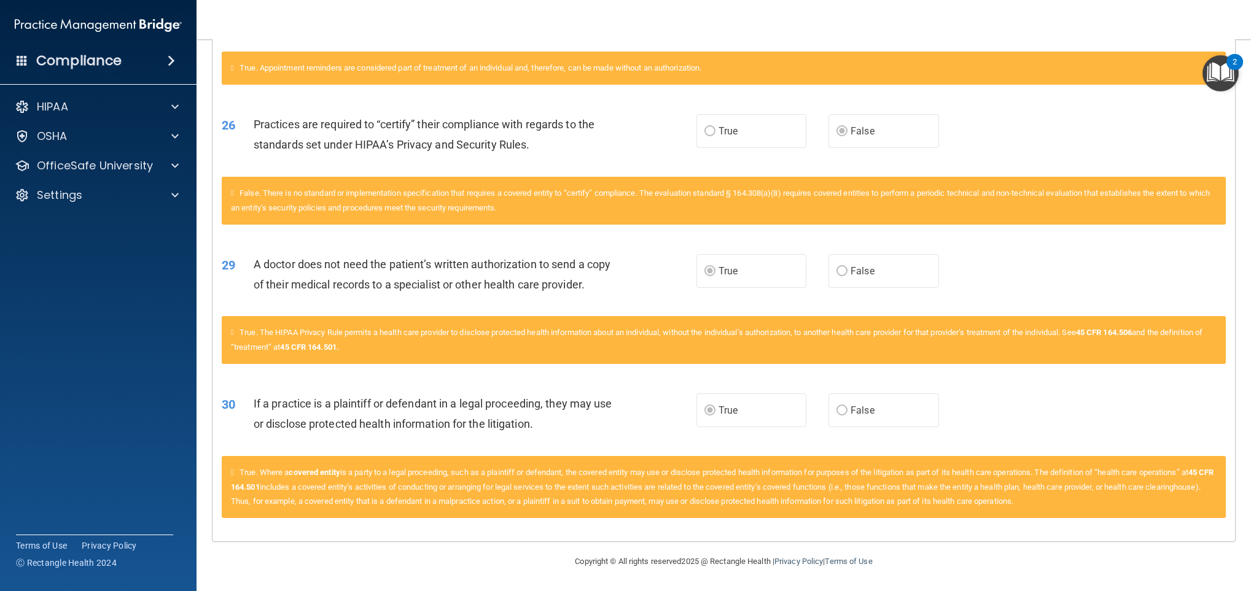
click at [925, 398] on div "30 If a practice is a plaintiff or defendant in a legal proceeding, they may us…" at bounding box center [723, 416] width 1022 height 77
click at [925, 74] on div "True. Appointment reminders are considered part of treatment of an individual a…" at bounding box center [724, 68] width 1004 height 33
drag, startPoint x: 1024, startPoint y: 74, endPoint x: 905, endPoint y: 52, distance: 121.2
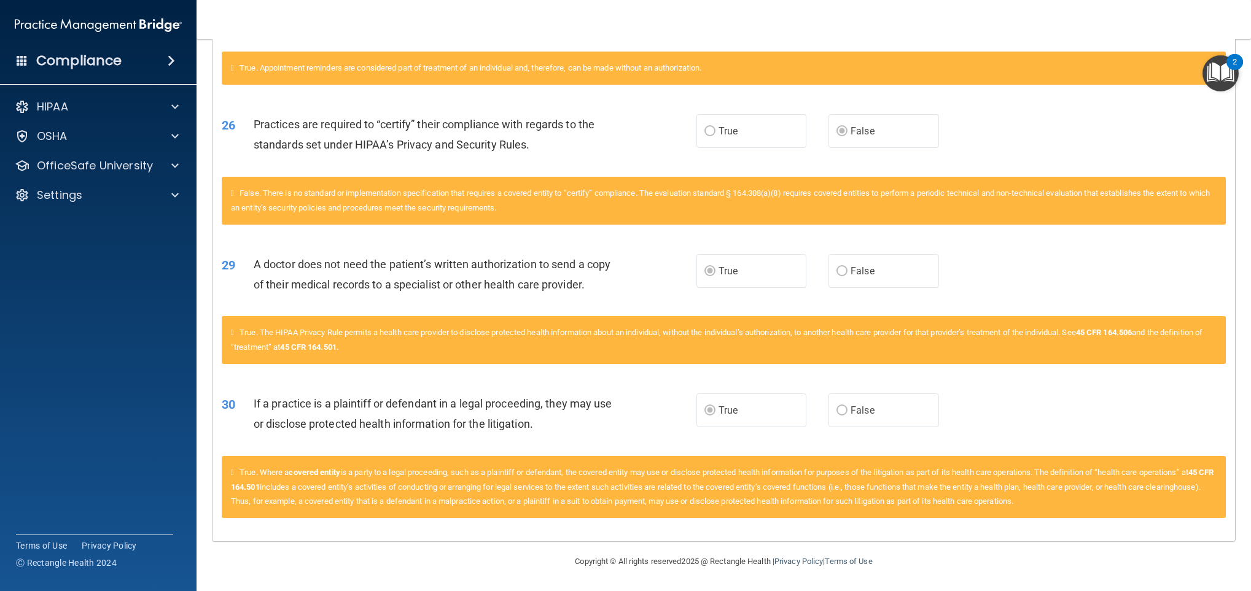
click at [905, 52] on div "True. Appointment reminders are considered part of treatment of an individual a…" at bounding box center [724, 68] width 1004 height 33
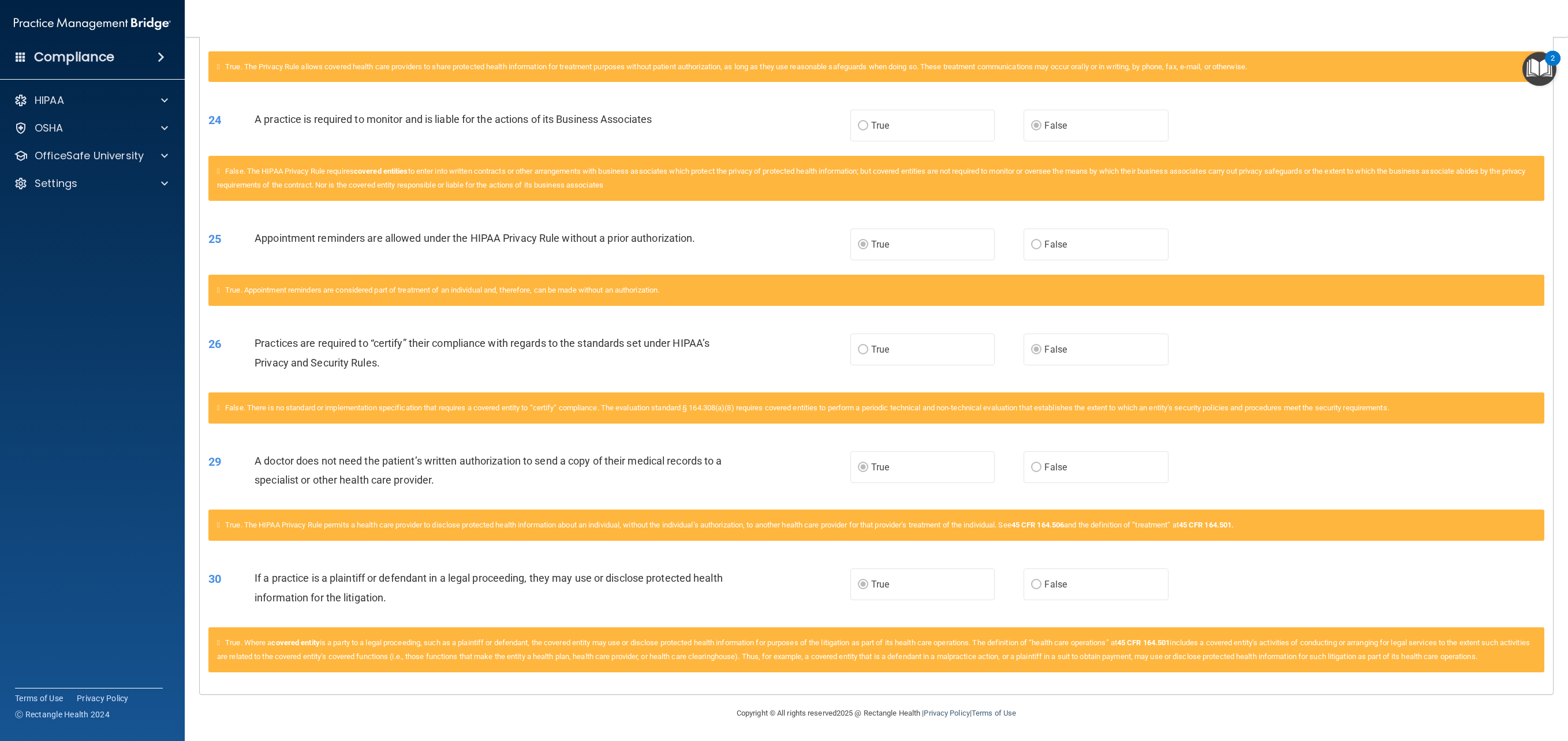
scroll to position [1457, 0]
click at [816, 403] on span "False. There is no standard or implementation specification that requires a cov…" at bounding box center [807, 407] width 1164 height 8
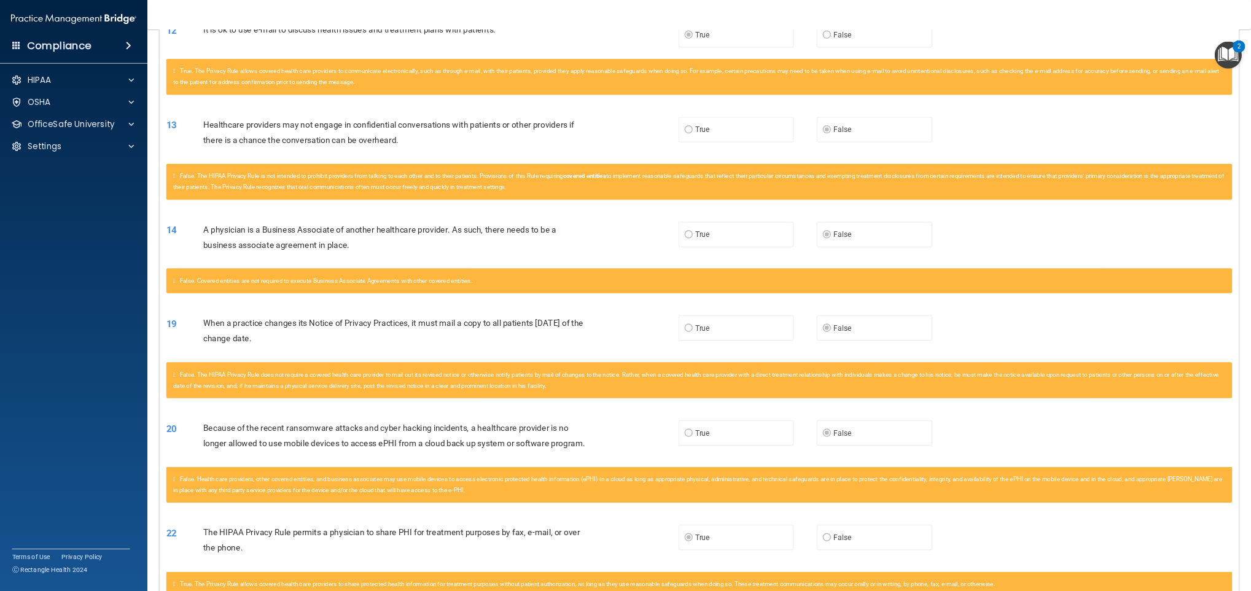
scroll to position [61, 0]
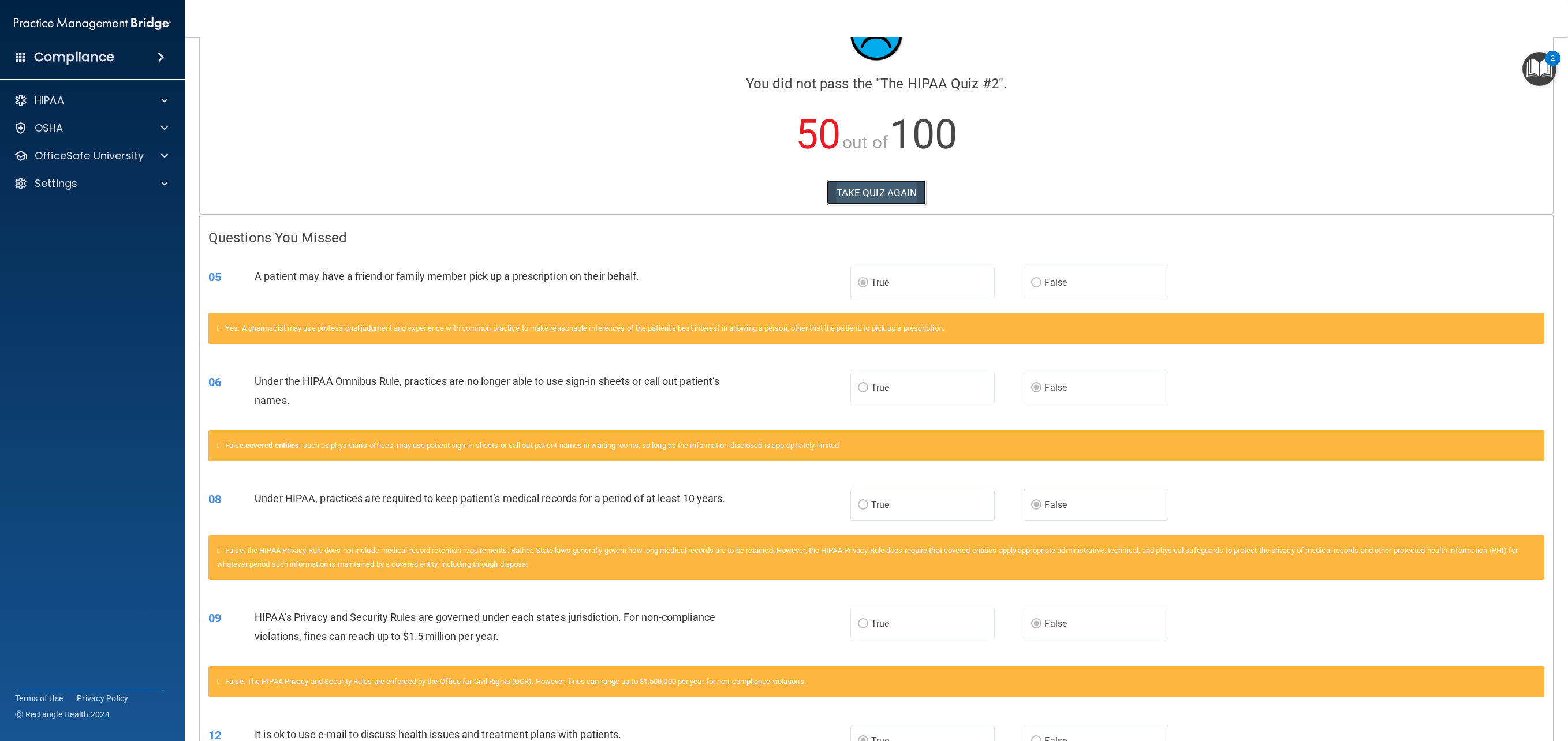
click at [854, 203] on button "TAKE QUIZ AGAIN" at bounding box center [876, 193] width 100 height 25
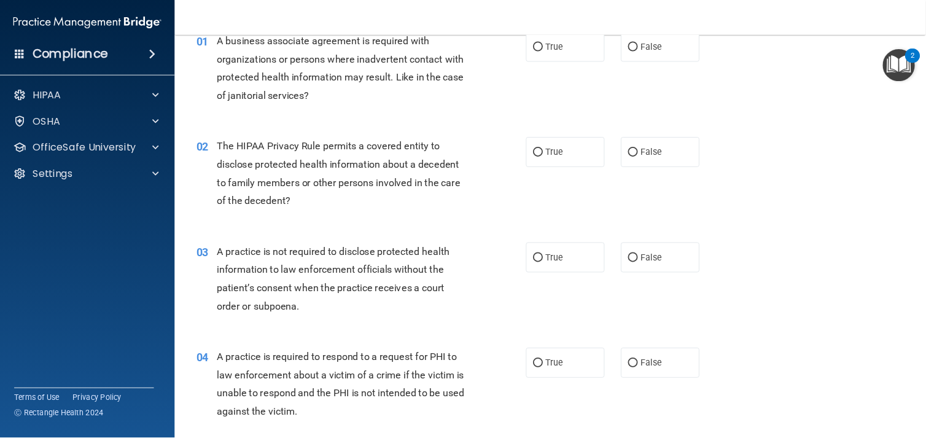
scroll to position [61, 0]
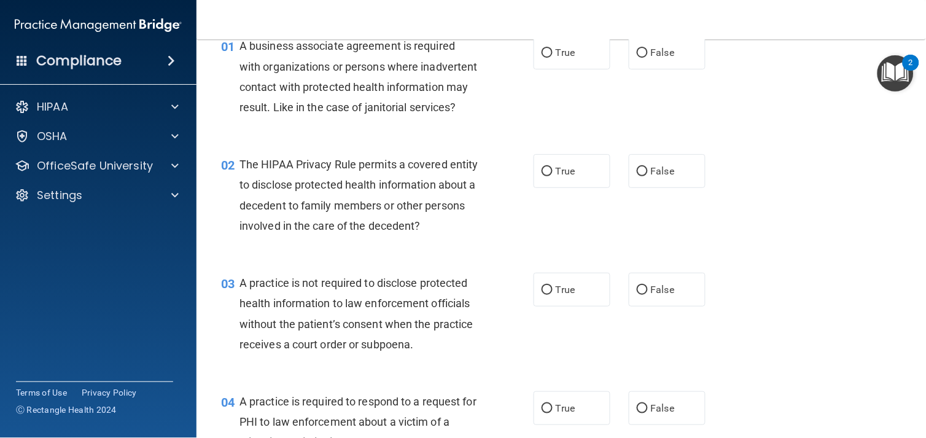
click at [863, 139] on div "01 A business associate agreement is required with organizations or persons whe…" at bounding box center [561, 79] width 699 height 119
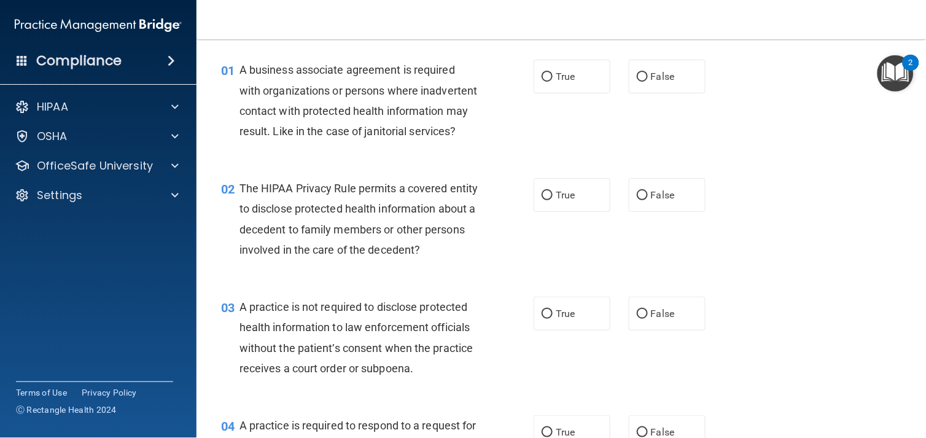
scroll to position [0, 0]
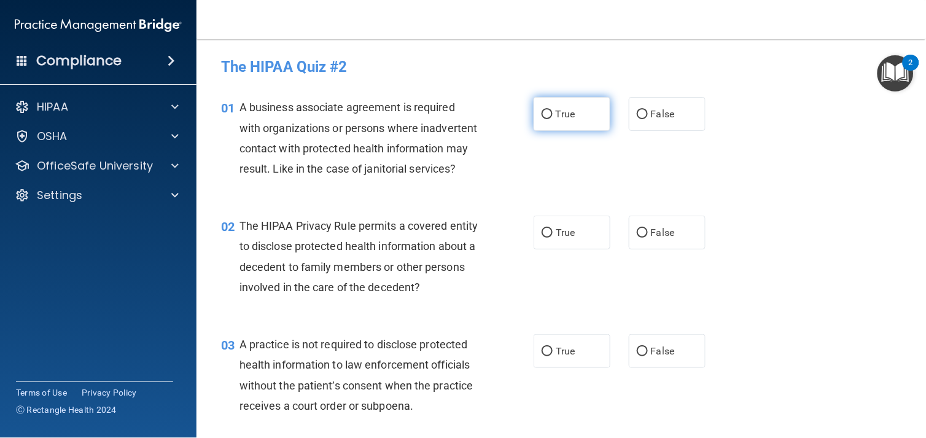
click at [567, 108] on span "True" at bounding box center [565, 114] width 19 height 12
click at [553, 110] on input "True" at bounding box center [547, 114] width 11 height 9
radio input "true"
click at [655, 108] on span "False" at bounding box center [663, 114] width 24 height 12
click at [648, 110] on input "False" at bounding box center [642, 114] width 11 height 9
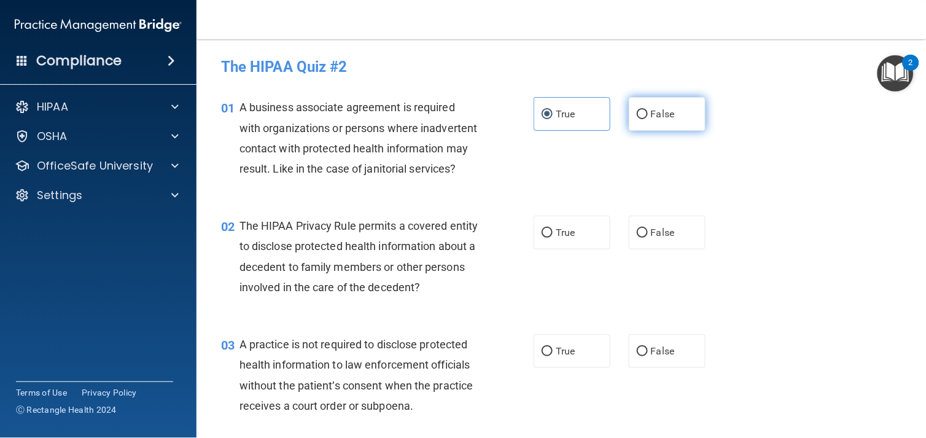
radio input "true"
radio input "false"
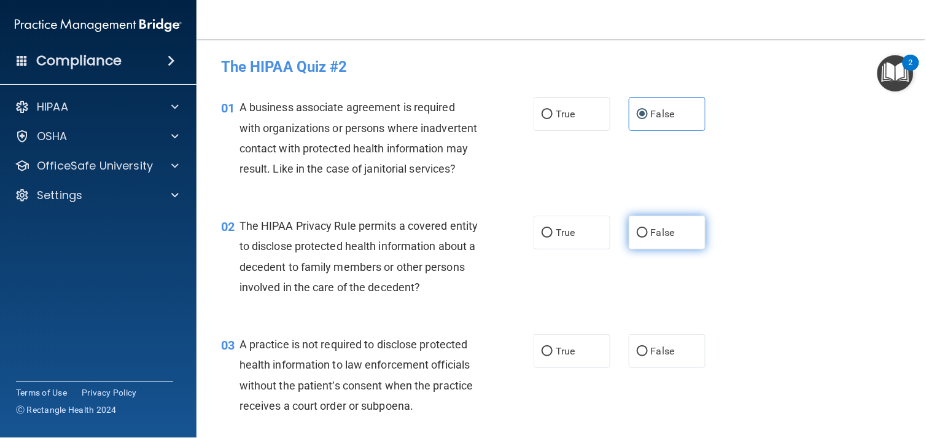
click at [642, 249] on label "False" at bounding box center [667, 233] width 77 height 34
click at [642, 238] on input "False" at bounding box center [642, 232] width 11 height 9
radio input "true"
click at [747, 279] on div "02 The HIPAA Privacy Rule permits a covered entity to disclose protected health…" at bounding box center [561, 259] width 699 height 119
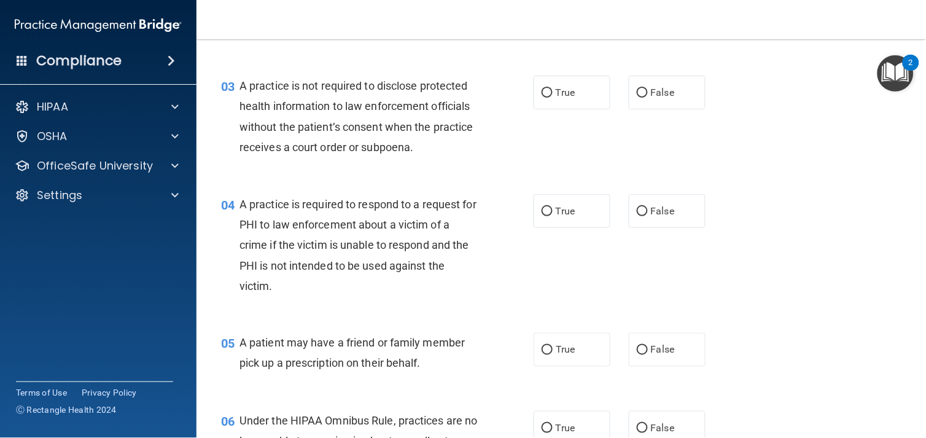
scroll to position [271, 0]
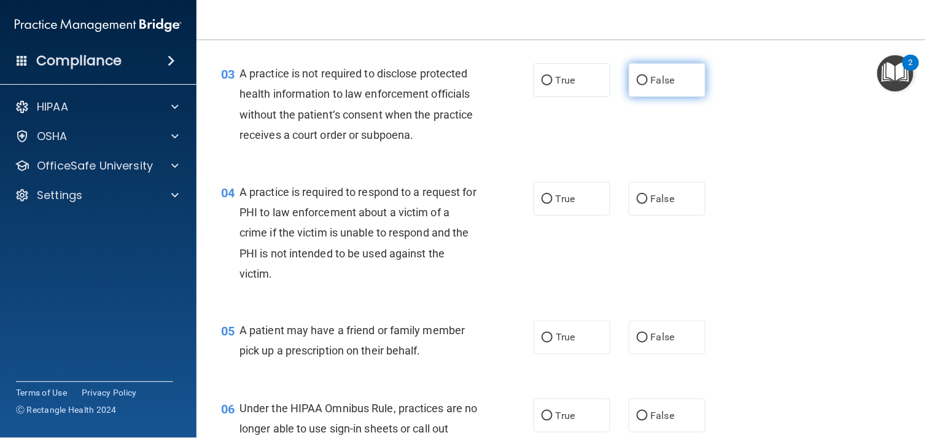
click at [659, 86] on span "False" at bounding box center [663, 80] width 24 height 12
click at [648, 85] on input "False" at bounding box center [642, 80] width 11 height 9
radio input "true"
click at [382, 151] on div "03 A practice is not required to disclose protected health information to law e…" at bounding box center [377, 107] width 349 height 88
click at [567, 204] on span "True" at bounding box center [565, 199] width 19 height 12
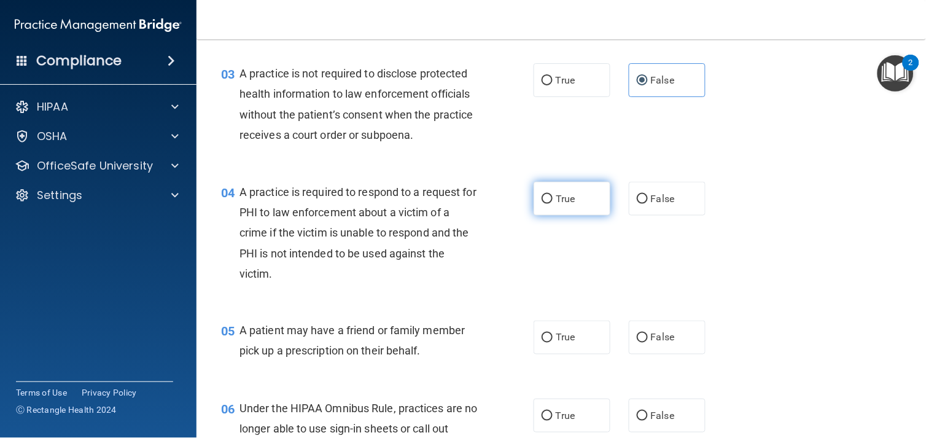
click at [553, 204] on input "True" at bounding box center [547, 199] width 11 height 9
radio input "true"
click at [808, 213] on div "04 A practice is required to respond to a request for PHI to law enforcement ab…" at bounding box center [561, 235] width 699 height 139
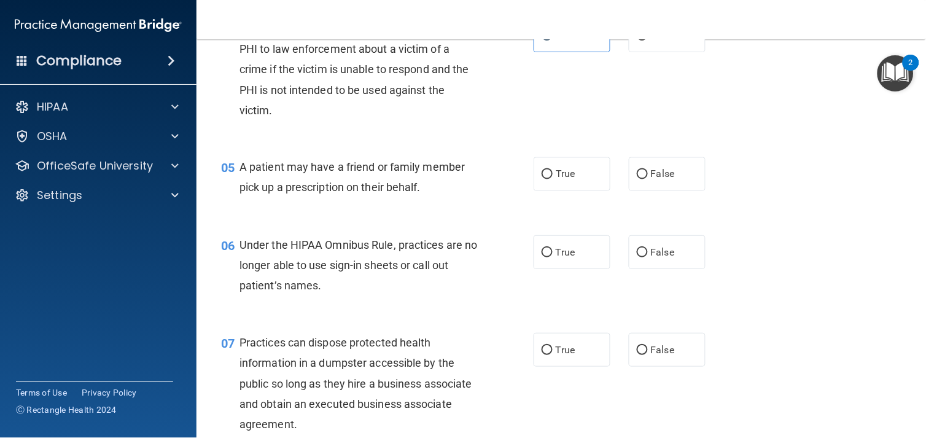
scroll to position [446, 0]
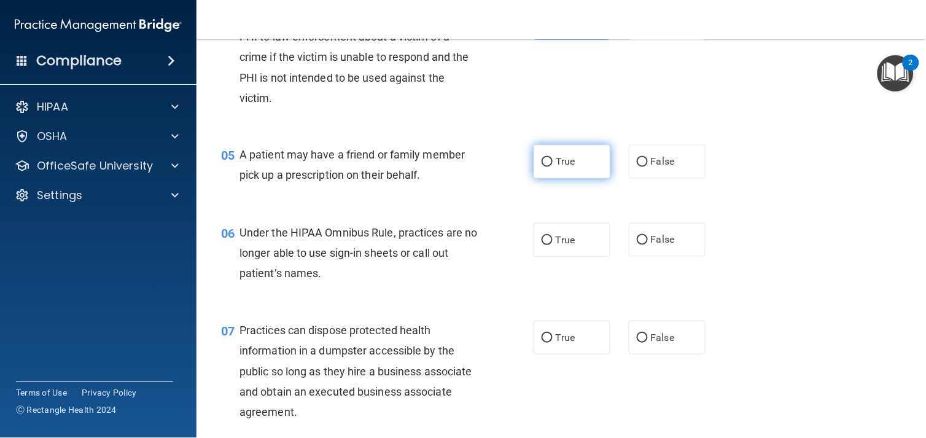
click at [568, 179] on label "True" at bounding box center [572, 162] width 77 height 34
click at [553, 167] on input "True" at bounding box center [547, 162] width 11 height 9
radio input "true"
click at [335, 207] on div "05 A patient may have a friend or family member pick up a prescription on their…" at bounding box center [561, 168] width 699 height 77
click at [665, 246] on span "False" at bounding box center [663, 240] width 24 height 12
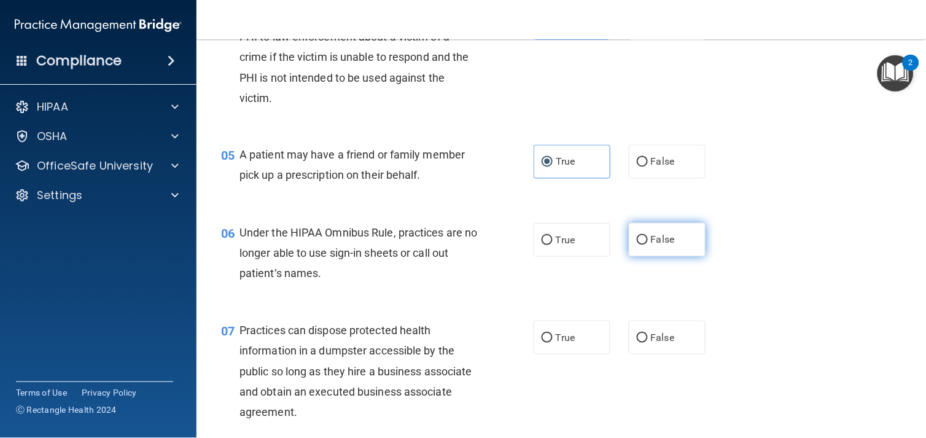
click at [648, 245] on input "False" at bounding box center [642, 240] width 11 height 9
radio input "true"
drag, startPoint x: 814, startPoint y: 286, endPoint x: 809, endPoint y: 281, distance: 7.4
click at [814, 286] on div "06 Under the HIPAA Omnibus Rule, practices are no longer able to use sign-in sh…" at bounding box center [561, 257] width 699 height 98
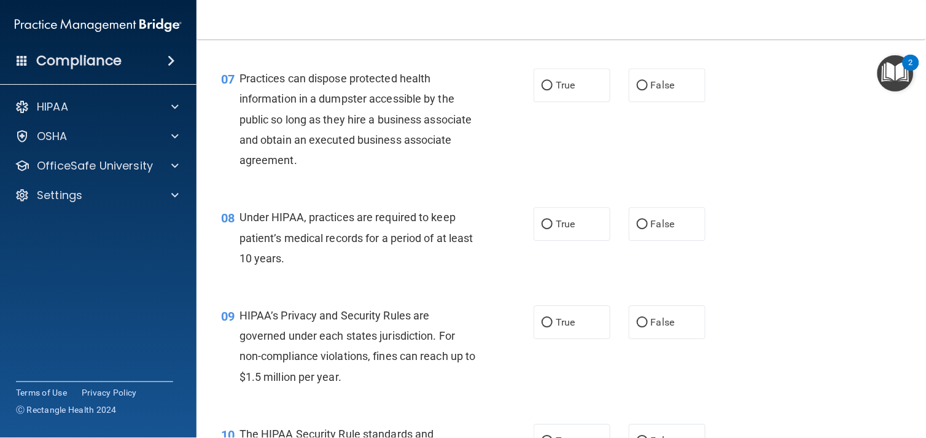
scroll to position [705, 0]
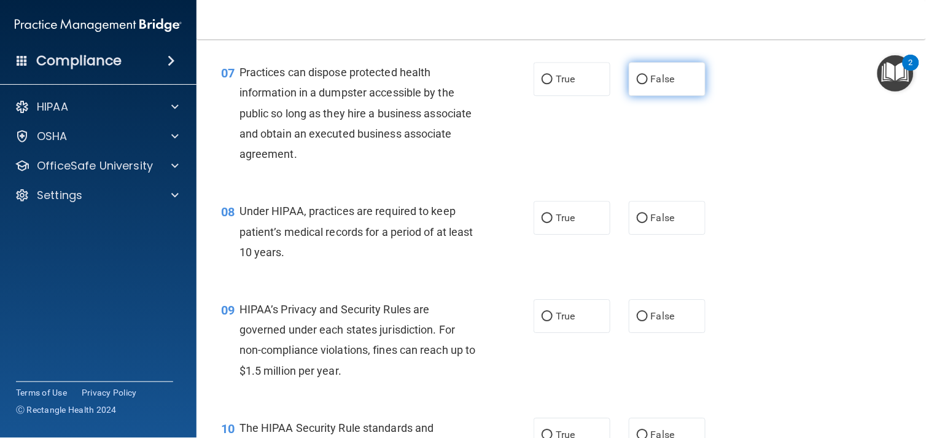
click at [671, 91] on label "False" at bounding box center [667, 79] width 77 height 34
click at [648, 84] on input "False" at bounding box center [642, 79] width 11 height 9
radio input "true"
click at [809, 160] on div "07 Practices can dispose protected health information in a dumpster accessible …" at bounding box center [561, 116] width 699 height 139
click at [678, 235] on label "False" at bounding box center [667, 218] width 77 height 34
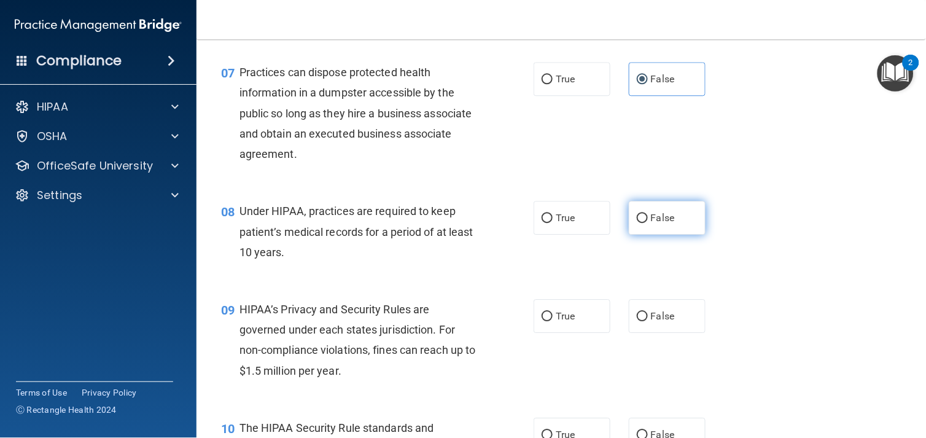
click at [648, 223] on input "False" at bounding box center [642, 218] width 11 height 9
radio input "true"
click at [775, 247] on div "08 Under HIPAA, practices are required to keep patient’s medical records for a …" at bounding box center [561, 234] width 699 height 98
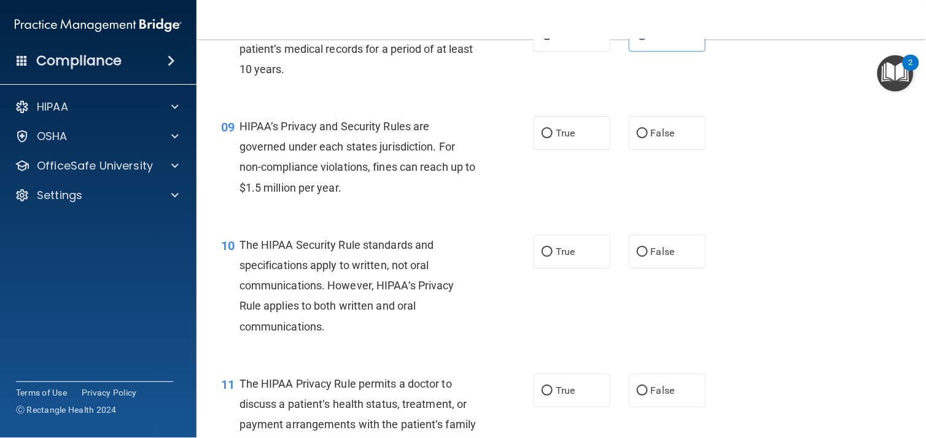
scroll to position [894, 0]
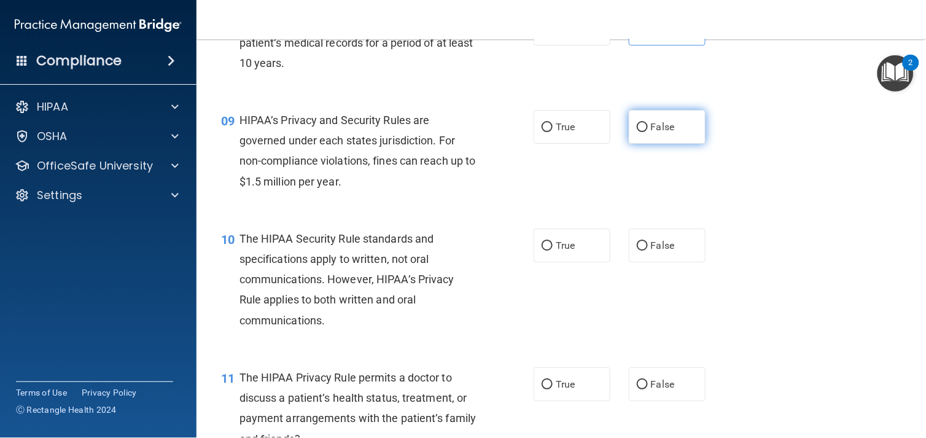
click at [662, 139] on label "False" at bounding box center [667, 127] width 77 height 34
click at [648, 132] on input "False" at bounding box center [642, 127] width 11 height 9
radio input "true"
click at [785, 213] on div "09 HIPAA’s Privacy and Security Rules are governed under each states jurisdicti…" at bounding box center [561, 154] width 699 height 119
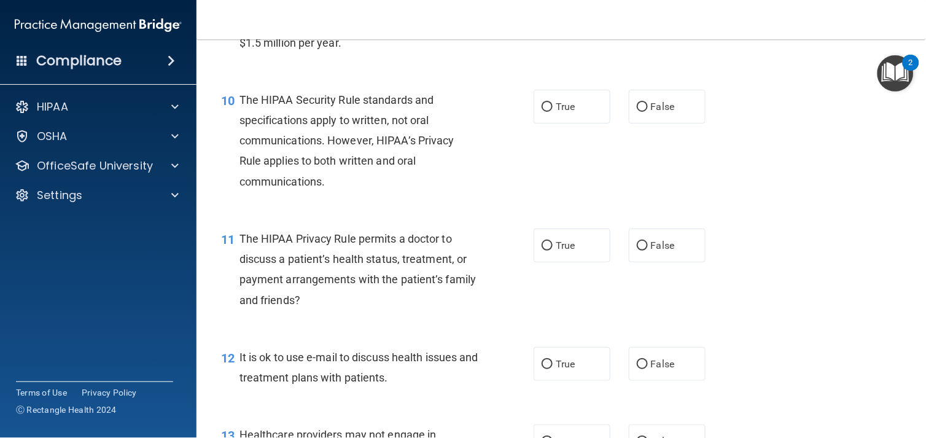
scroll to position [1052, 0]
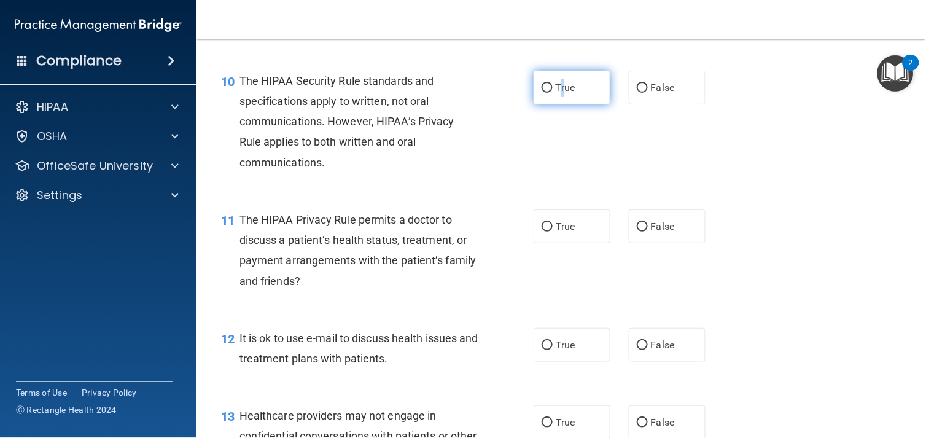
click at [560, 99] on label "True" at bounding box center [572, 88] width 77 height 34
click at [557, 93] on span "True" at bounding box center [565, 88] width 19 height 12
click at [553, 93] on input "True" at bounding box center [547, 88] width 11 height 9
radio input "true"
click at [443, 194] on div "10 The HIPAA Security Rule standards and specifications apply to written, not o…" at bounding box center [561, 124] width 699 height 139
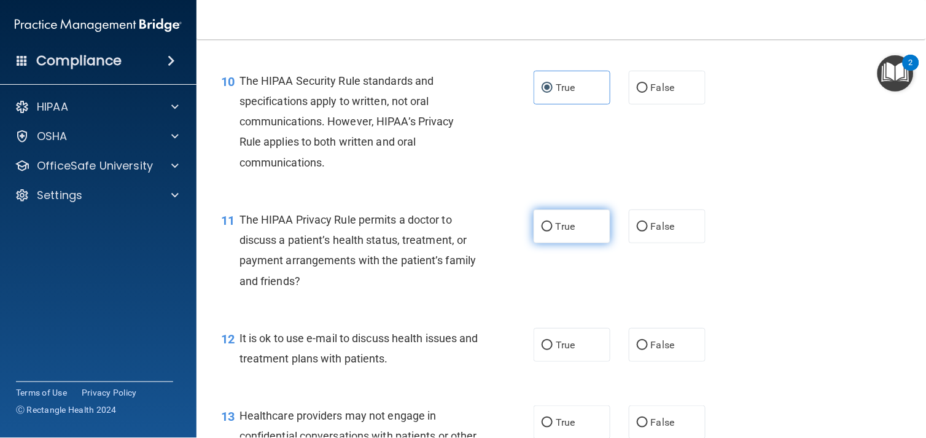
click at [581, 243] on label "True" at bounding box center [572, 226] width 77 height 34
click at [553, 231] on input "True" at bounding box center [547, 226] width 11 height 9
radio input "true"
click at [744, 179] on div "10 The HIPAA Security Rule standards and specifications apply to written, not o…" at bounding box center [561, 124] width 699 height 139
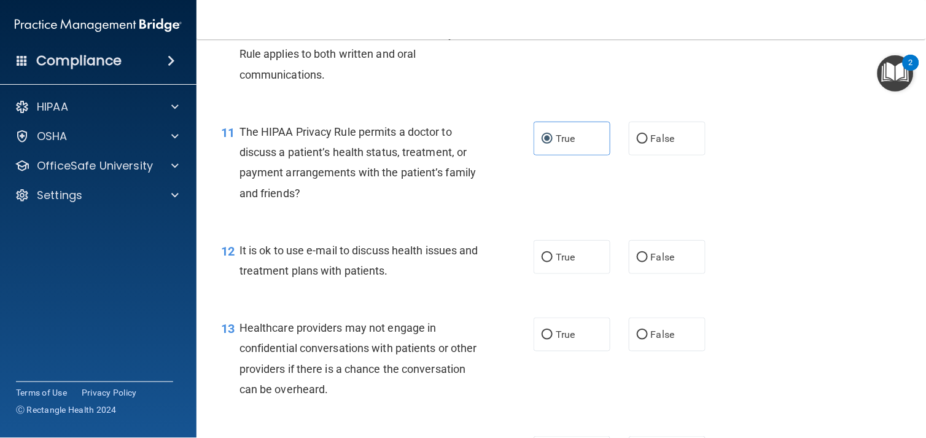
scroll to position [1146, 0]
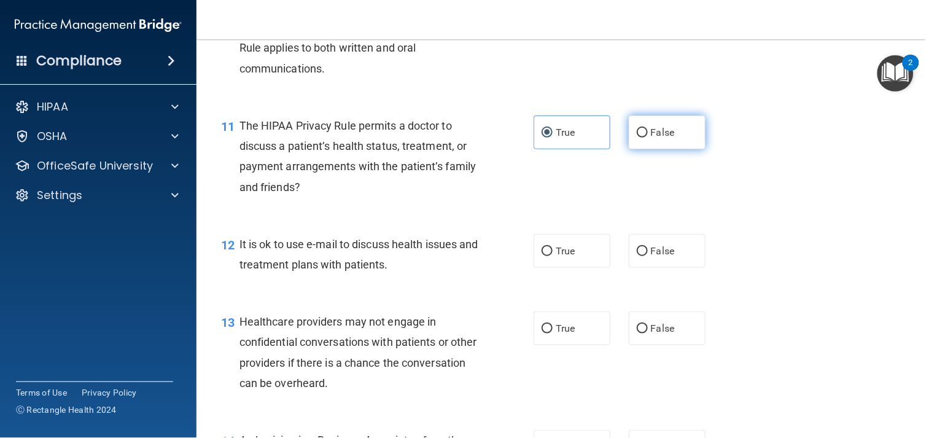
click at [642, 149] on label "False" at bounding box center [667, 132] width 77 height 34
click at [642, 138] on input "False" at bounding box center [642, 132] width 11 height 9
radio input "true"
radio input "false"
click at [852, 219] on div "11 The HIPAA Privacy Rule permits a doctor to discuss a patient’s health status…" at bounding box center [561, 159] width 699 height 119
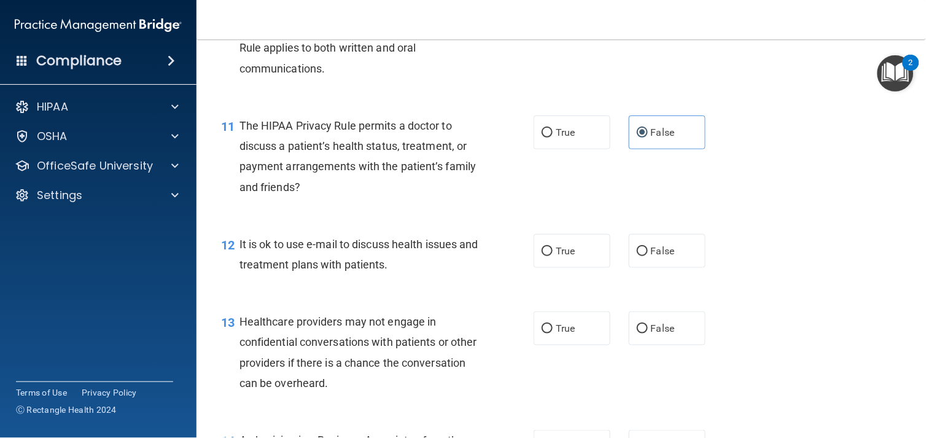
click at [873, 208] on div "11 The HIPAA Privacy Rule permits a doctor to discuss a patient’s health status…" at bounding box center [561, 159] width 699 height 119
click at [562, 268] on label "True" at bounding box center [572, 251] width 77 height 34
click at [553, 256] on input "True" at bounding box center [547, 251] width 11 height 9
radio input "true"
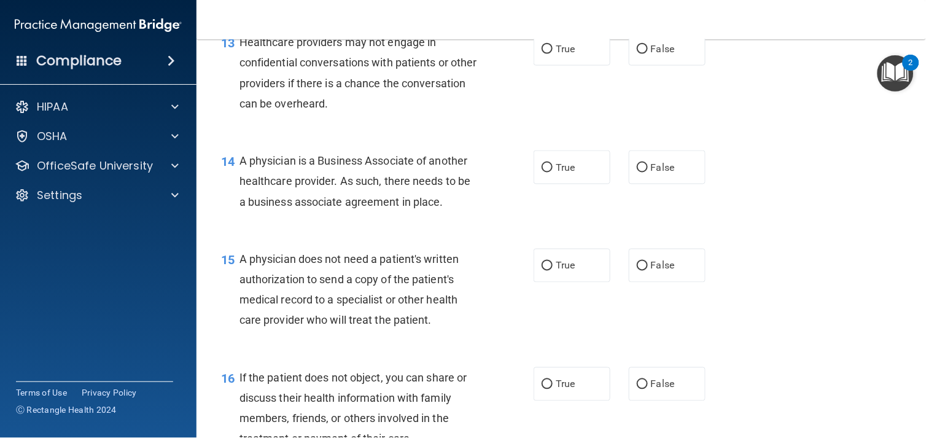
scroll to position [1431, 0]
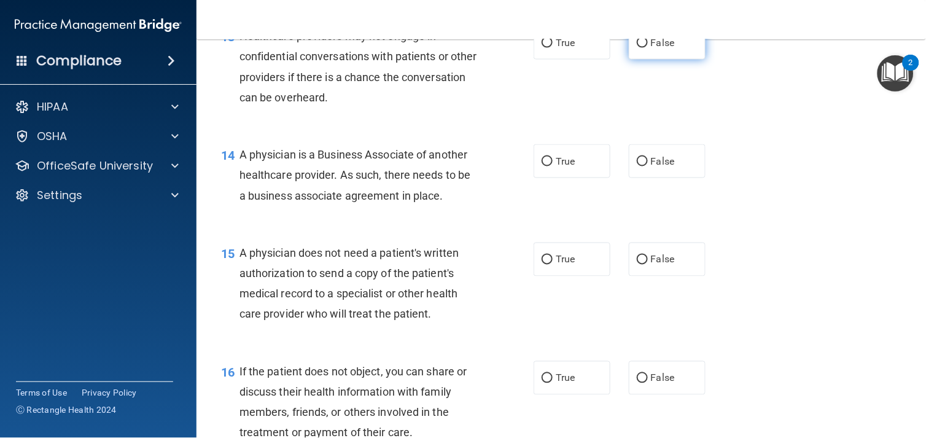
click at [629, 60] on label "False" at bounding box center [667, 43] width 77 height 34
click at [637, 48] on input "False" at bounding box center [642, 43] width 11 height 9
radio input "true"
click at [283, 185] on div "A physician is a Business Associate of another healthcare provider. As such, th…" at bounding box center [363, 174] width 248 height 61
click at [570, 178] on label "True" at bounding box center [572, 161] width 77 height 34
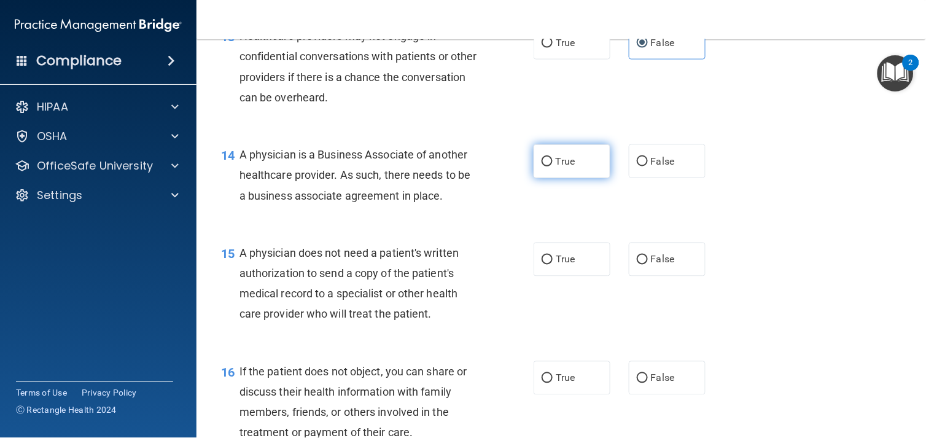
click at [553, 166] on input "True" at bounding box center [547, 161] width 11 height 9
radio input "true"
click at [387, 255] on div "15 A physician does not need a patient's written authorization to send a copy o…" at bounding box center [561, 286] width 699 height 119
click at [580, 271] on label "True" at bounding box center [572, 260] width 77 height 34
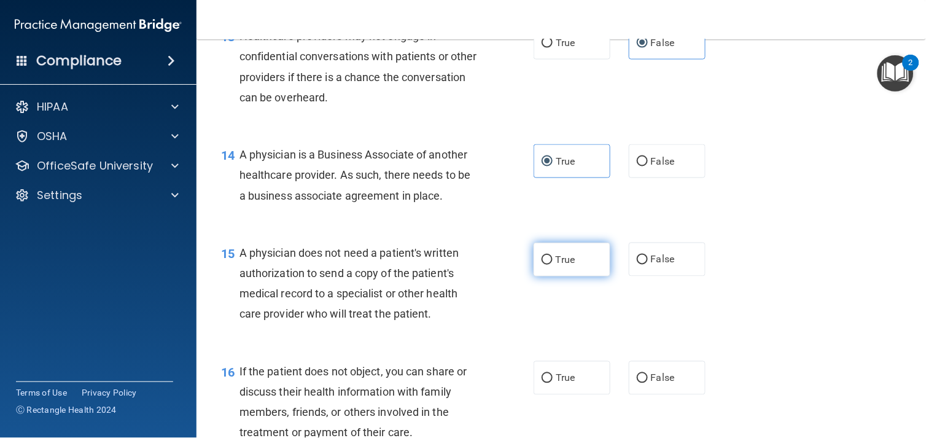
click at [553, 265] on input "True" at bounding box center [547, 259] width 11 height 9
radio input "true"
click at [802, 286] on div "15 A physician does not need a patient's written authorization to send a copy o…" at bounding box center [561, 286] width 699 height 119
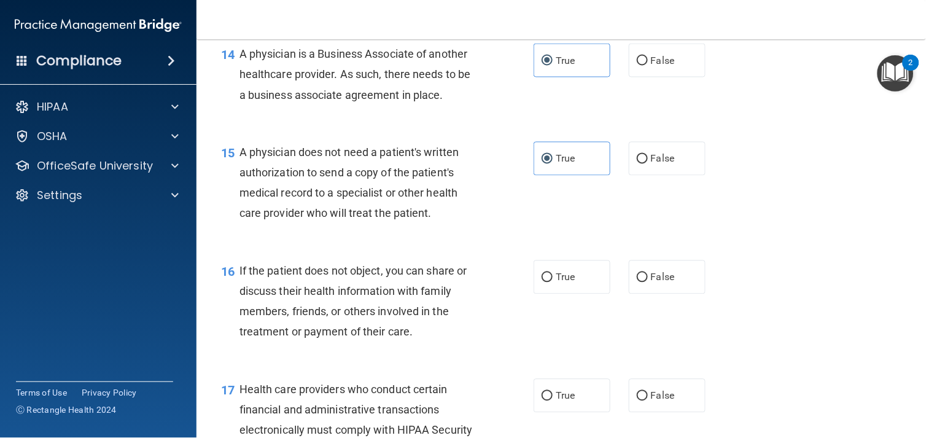
scroll to position [1557, 0]
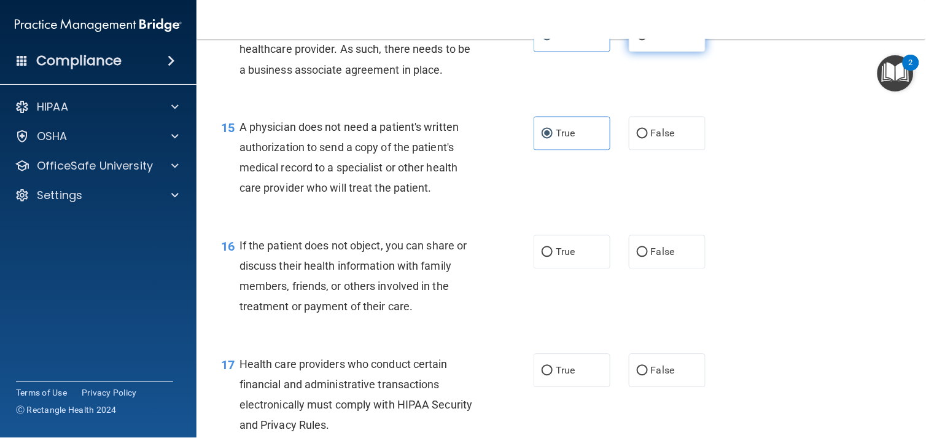
click at [629, 52] on label "False" at bounding box center [667, 35] width 77 height 34
click at [637, 41] on input "False" at bounding box center [642, 35] width 11 height 9
radio input "true"
radio input "false"
click at [807, 266] on div "16 If the patient does not object, you can share or discuss their health inform…" at bounding box center [561, 279] width 699 height 119
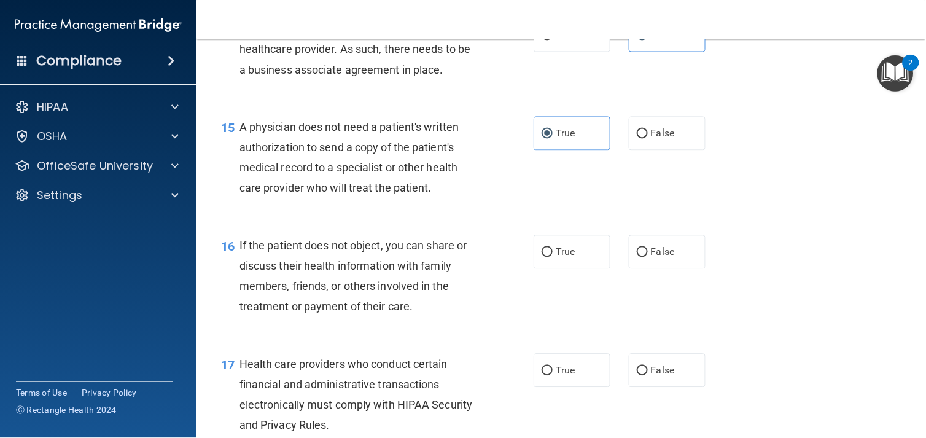
drag, startPoint x: 807, startPoint y: 266, endPoint x: 812, endPoint y: 263, distance: 6.3
click at [812, 263] on div "16 If the patient does not object, you can share or discuss their health inform…" at bounding box center [561, 279] width 699 height 119
click at [553, 289] on div "16 If the patient does not object, you can share or discuss their health inform…" at bounding box center [561, 279] width 699 height 119
click at [553, 265] on label "True" at bounding box center [572, 252] width 77 height 34
click at [553, 257] on input "True" at bounding box center [547, 252] width 11 height 9
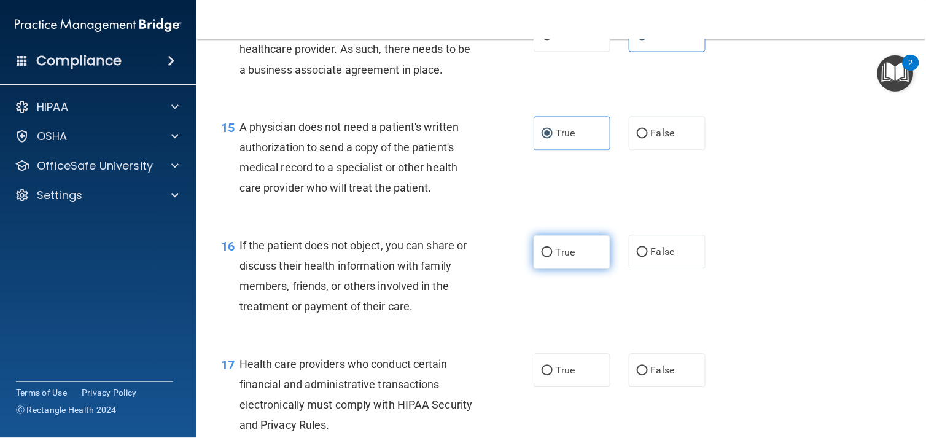
radio input "true"
click at [765, 253] on div "16 If the patient does not object, you can share or discuss their health inform…" at bounding box center [561, 279] width 699 height 119
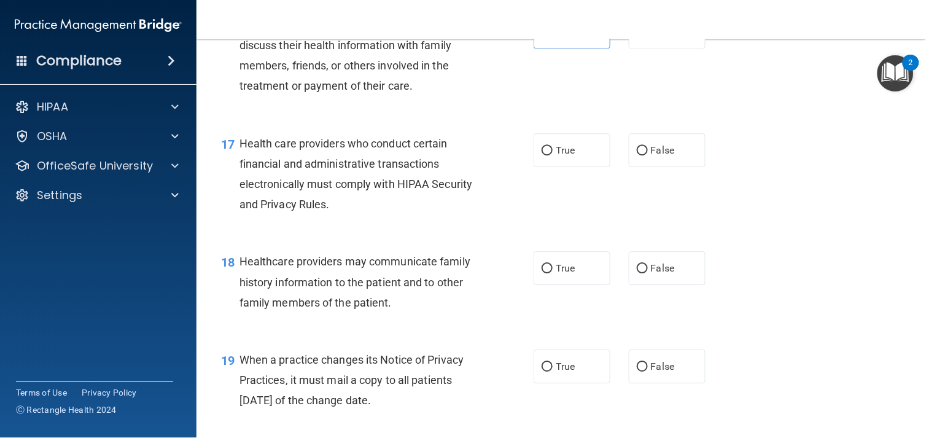
scroll to position [1784, 0]
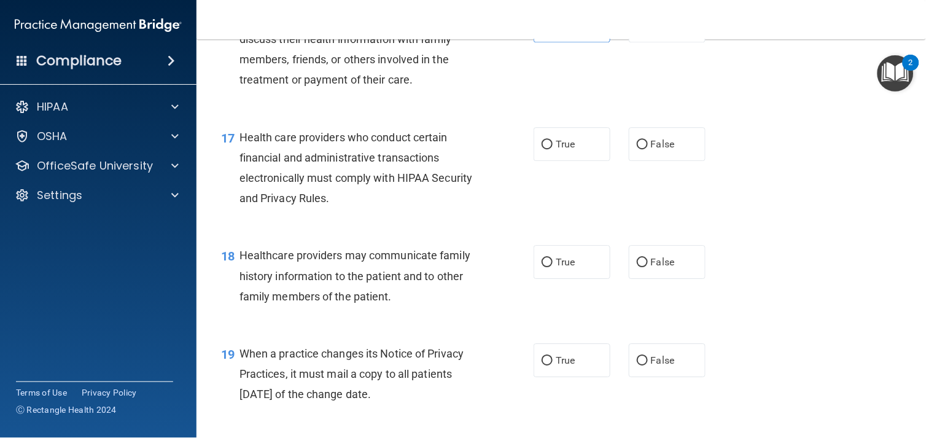
click at [525, 177] on div "17 Health care providers who conduct certain financial and administrative trans…" at bounding box center [377, 171] width 349 height 88
click at [556, 150] on span "True" at bounding box center [565, 144] width 19 height 12
click at [553, 149] on input "True" at bounding box center [547, 144] width 11 height 9
radio input "true"
click at [454, 196] on span "Health care providers who conduct certain financial and administrative transact…" at bounding box center [355, 168] width 233 height 74
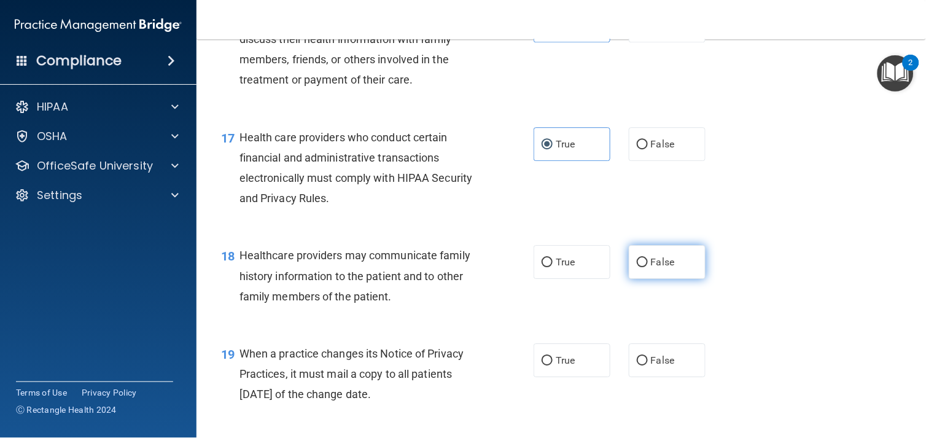
click at [667, 268] on span "False" at bounding box center [663, 262] width 24 height 12
click at [648, 267] on input "False" at bounding box center [642, 262] width 11 height 9
radio input "true"
click at [796, 312] on div "18 Healthcare providers may communicate family history information to the patie…" at bounding box center [561, 279] width 699 height 98
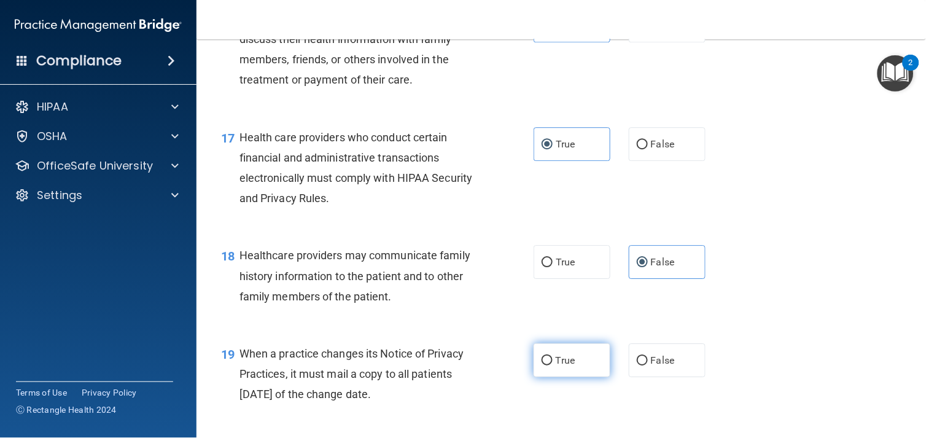
click at [576, 377] on label "True" at bounding box center [572, 360] width 77 height 34
click at [553, 365] on input "True" at bounding box center [547, 360] width 11 height 9
radio input "true"
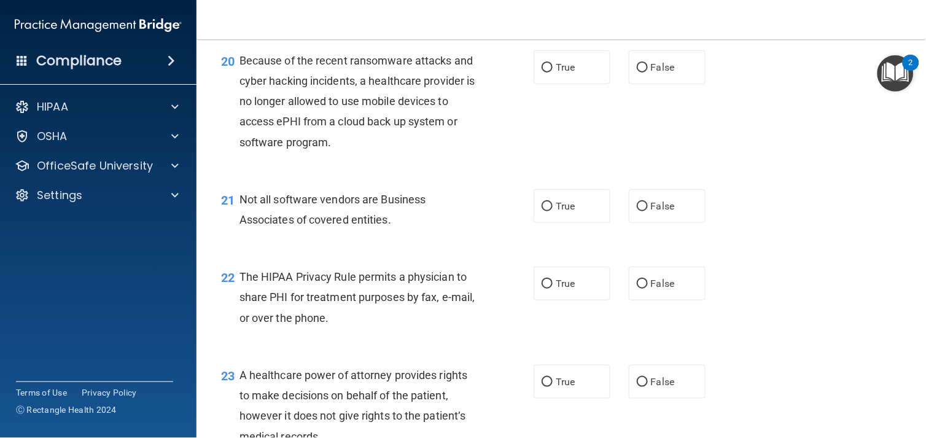
scroll to position [2181, 0]
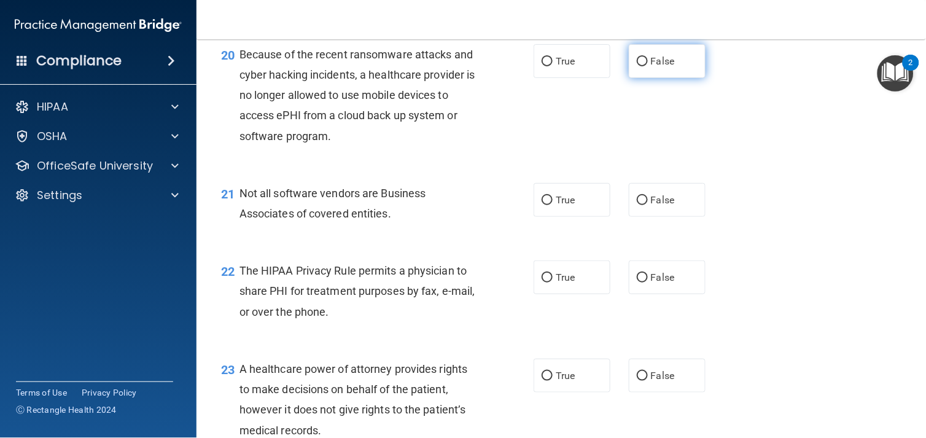
click at [655, 75] on label "False" at bounding box center [667, 61] width 77 height 34
click at [648, 66] on input "False" at bounding box center [642, 61] width 11 height 9
radio input "true"
click at [548, 217] on label "True" at bounding box center [572, 200] width 77 height 34
click at [548, 205] on input "True" at bounding box center [547, 200] width 11 height 9
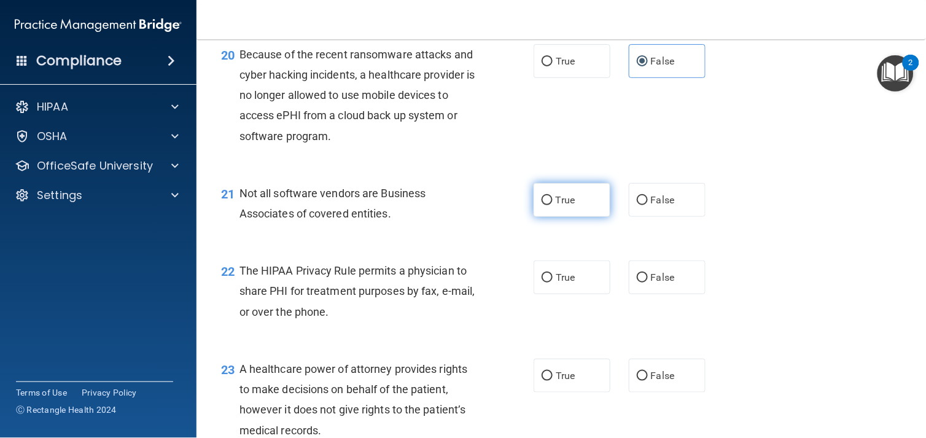
radio input "true"
click at [446, 245] on div "21 Not all software vendors are Business Associates of covered entities. True F…" at bounding box center [561, 206] width 699 height 77
click at [575, 294] on label "True" at bounding box center [572, 277] width 77 height 34
click at [553, 282] on input "True" at bounding box center [547, 277] width 11 height 9
radio input "true"
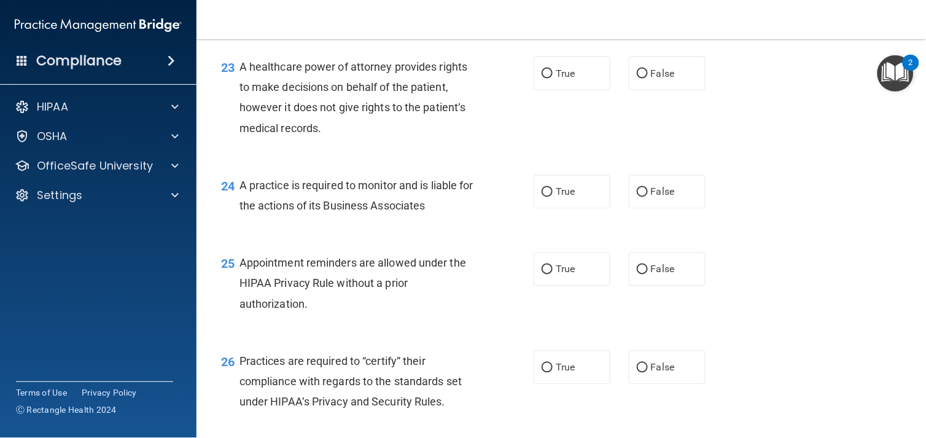
scroll to position [2490, 0]
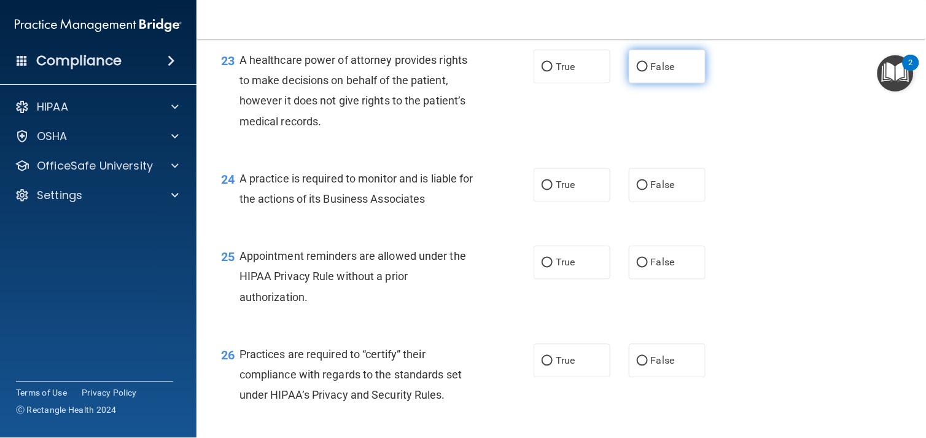
click at [658, 84] on label "False" at bounding box center [667, 67] width 77 height 34
click at [648, 72] on input "False" at bounding box center [642, 67] width 11 height 9
radio input "true"
click at [812, 150] on div "23 A healthcare power of attorney provides rights to make decisions on behalf o…" at bounding box center [561, 93] width 699 height 119
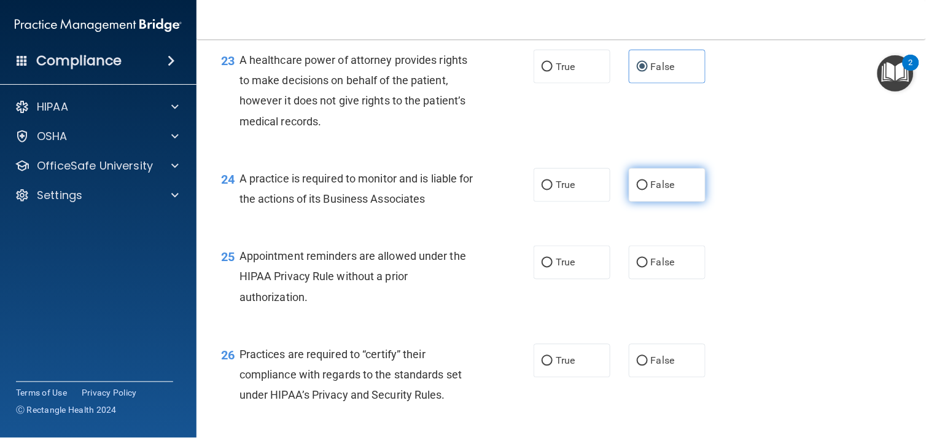
click at [661, 202] on label "False" at bounding box center [667, 185] width 77 height 34
click at [648, 190] on input "False" at bounding box center [642, 185] width 11 height 9
radio input "true"
drag, startPoint x: 809, startPoint y: 243, endPoint x: 817, endPoint y: 240, distance: 9.1
click at [817, 230] on div "24 A practice is required to monitor and is liable for the actions of its Busin…" at bounding box center [561, 191] width 699 height 77
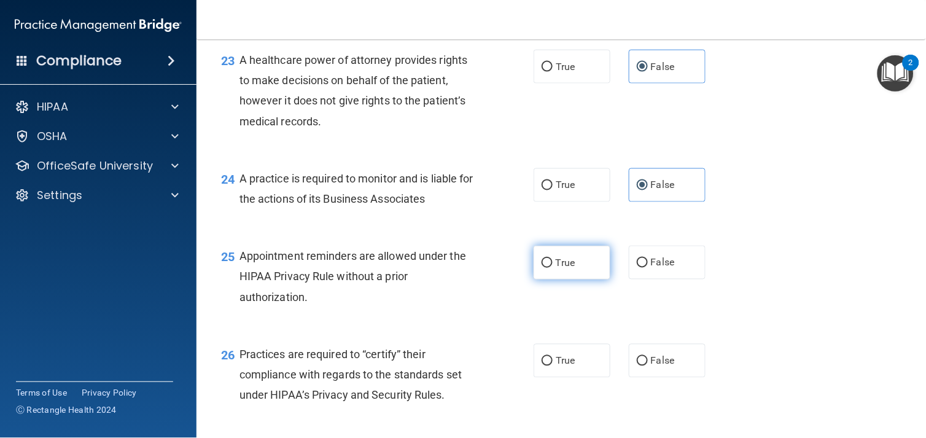
click at [558, 268] on span "True" at bounding box center [565, 263] width 19 height 12
click at [553, 268] on input "True" at bounding box center [547, 262] width 11 height 9
radio input "true"
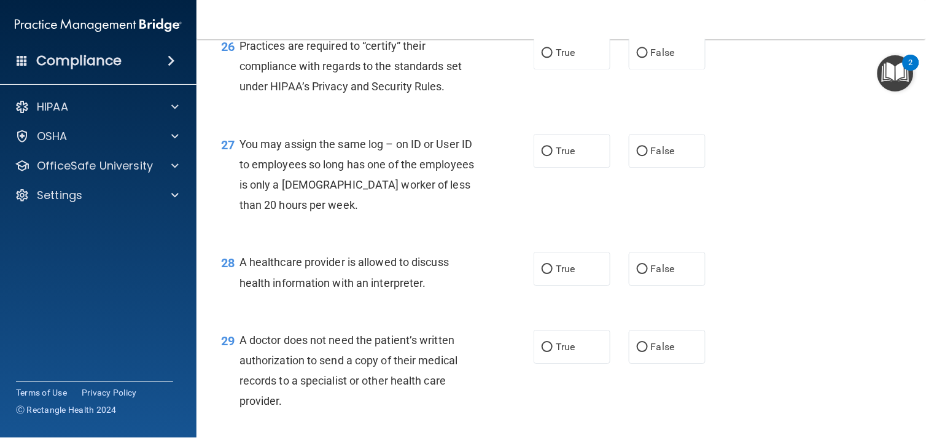
scroll to position [2804, 0]
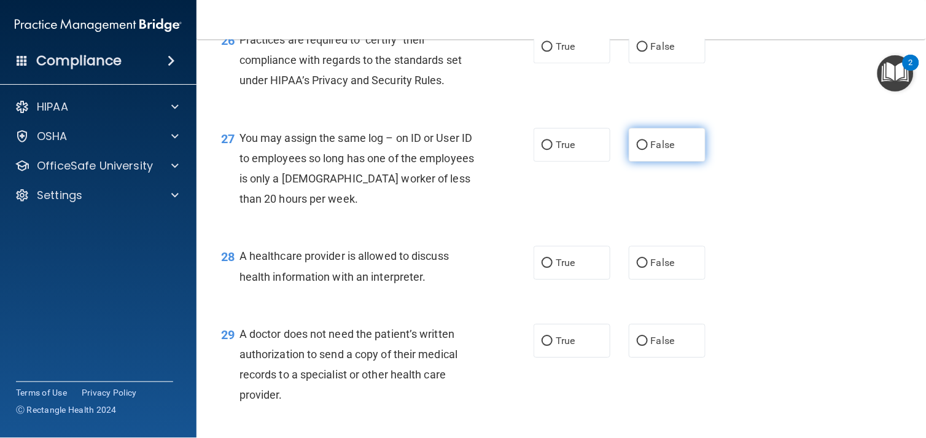
click at [666, 150] on span "False" at bounding box center [663, 145] width 24 height 12
click at [648, 150] on input "False" at bounding box center [642, 145] width 11 height 9
radio input "true"
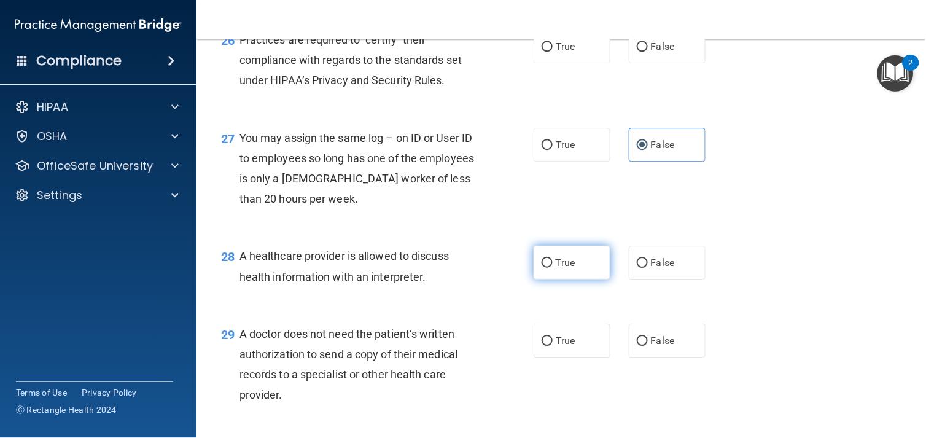
click at [539, 279] on label "True" at bounding box center [572, 263] width 77 height 34
click at [542, 268] on input "True" at bounding box center [547, 262] width 11 height 9
radio input "true"
click at [317, 355] on span "A doctor does not need the patient’s written authorization to send a copy of th…" at bounding box center [348, 364] width 219 height 74
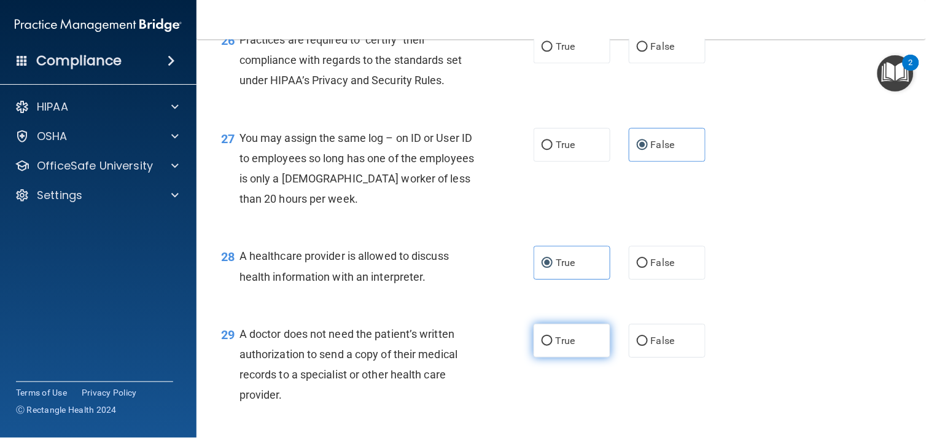
click at [556, 346] on span "True" at bounding box center [565, 341] width 19 height 12
click at [553, 346] on input "True" at bounding box center [547, 340] width 11 height 9
radio input "true"
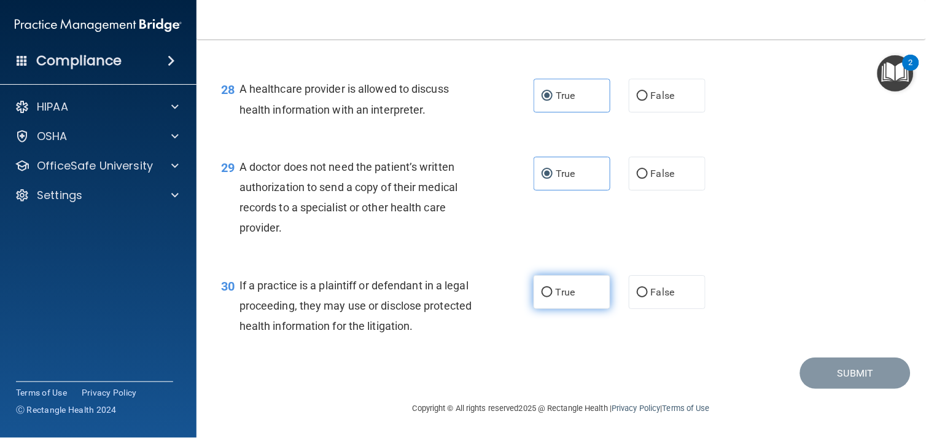
click at [534, 286] on label "True" at bounding box center [572, 292] width 77 height 34
click at [542, 288] on input "True" at bounding box center [547, 292] width 11 height 9
radio input "true"
click at [467, 365] on div "Submit" at bounding box center [561, 372] width 699 height 31
click at [775, 195] on div "29 A doctor does not need the patient’s written authorization to send a copy of…" at bounding box center [561, 200] width 699 height 119
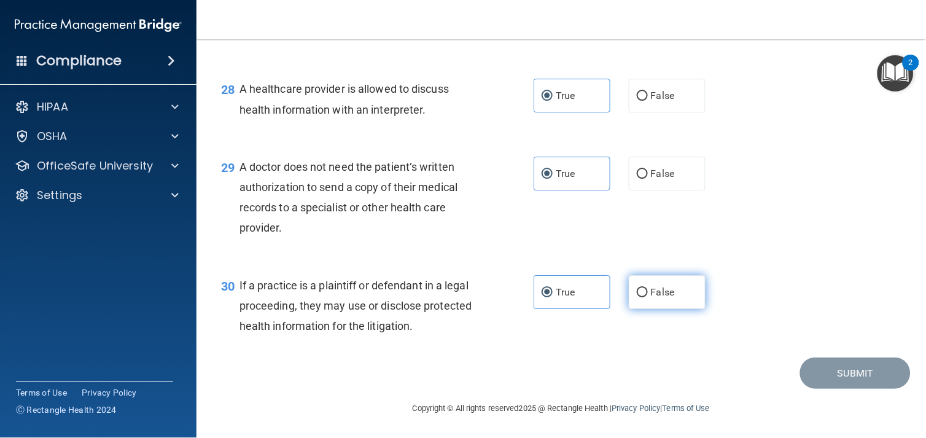
click at [658, 290] on span "False" at bounding box center [663, 292] width 24 height 12
click at [648, 290] on input "False" at bounding box center [642, 292] width 11 height 9
radio input "true"
click at [570, 298] on label "True" at bounding box center [572, 292] width 77 height 34
click at [553, 297] on input "True" at bounding box center [547, 292] width 11 height 9
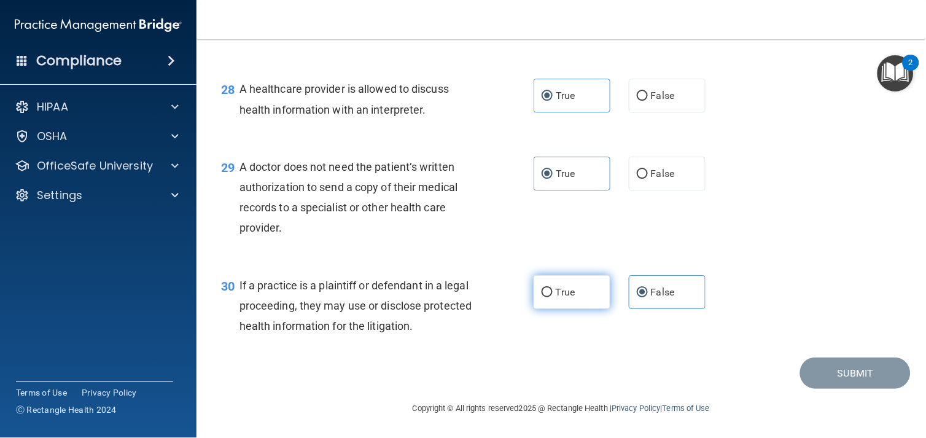
radio input "true"
radio input "false"
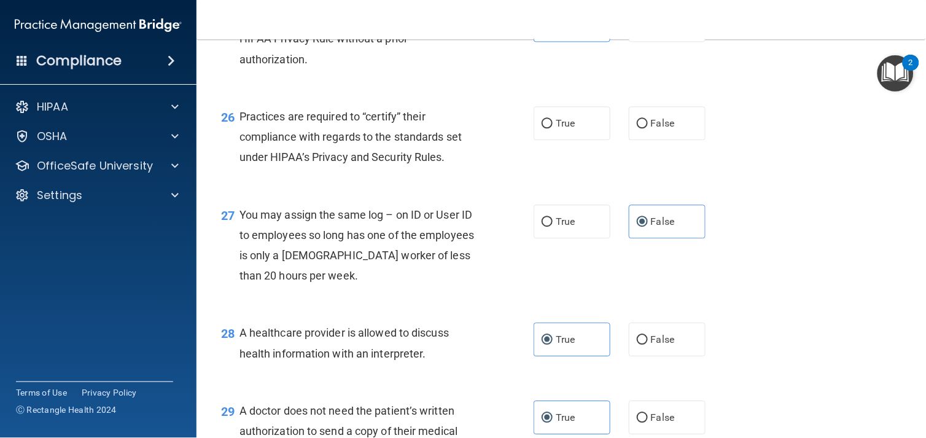
scroll to position [2583, 0]
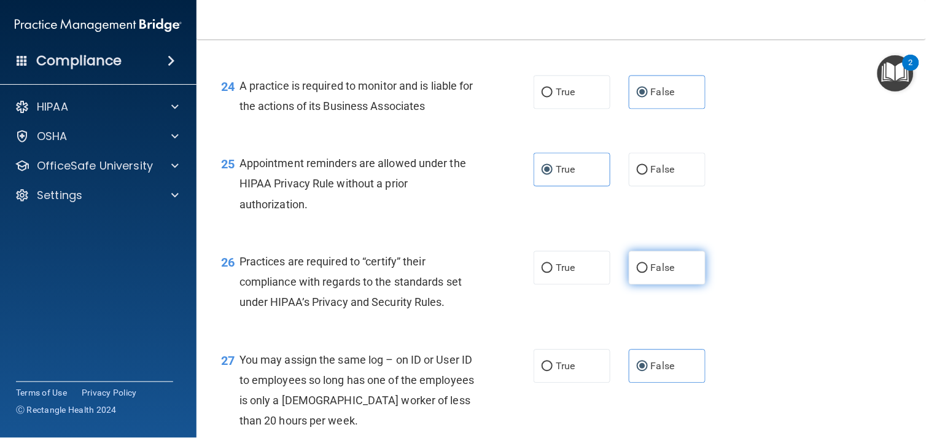
click at [653, 274] on span "False" at bounding box center [663, 268] width 24 height 12
click at [648, 273] on input "False" at bounding box center [642, 268] width 11 height 9
radio input "true"
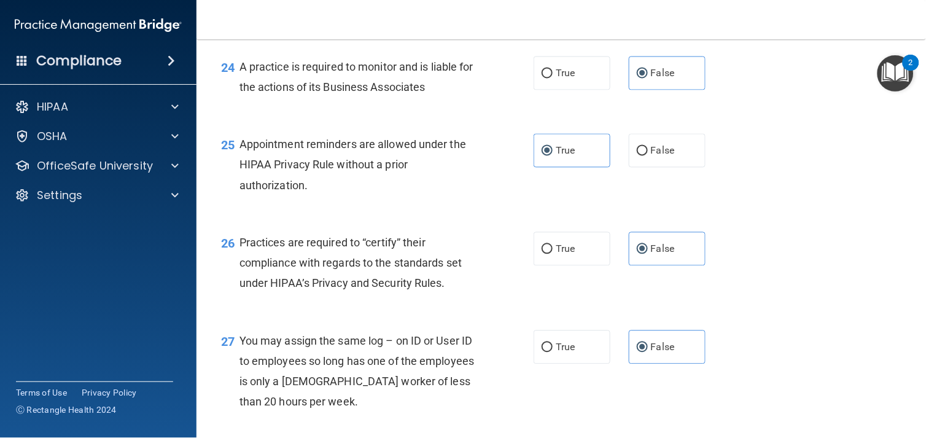
scroll to position [2992, 0]
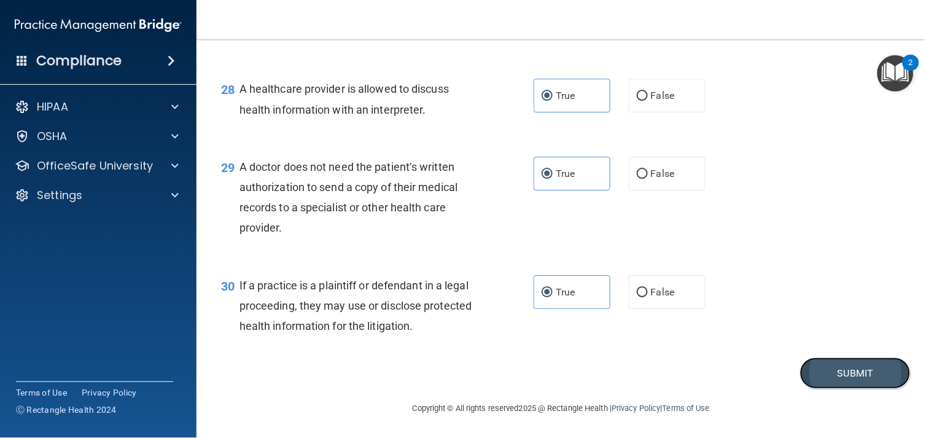
click at [845, 359] on button "Submit" at bounding box center [855, 372] width 111 height 31
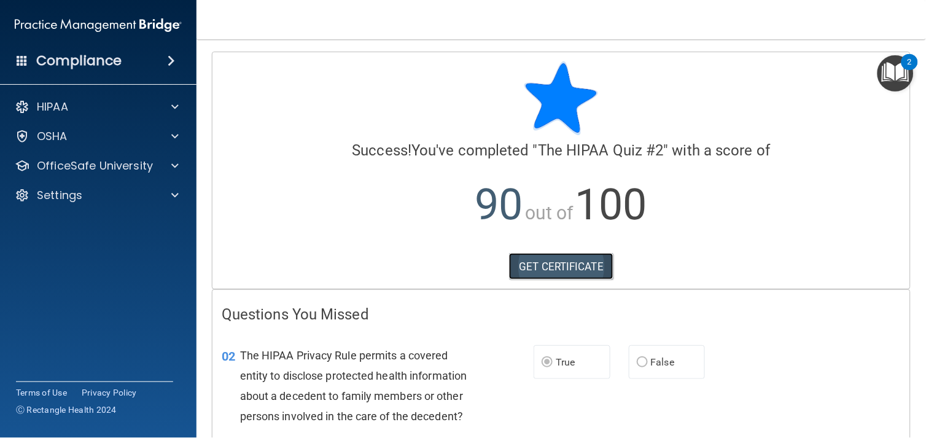
click at [561, 271] on link "GET CERTIFICATE" at bounding box center [561, 266] width 105 height 27
click at [90, 182] on div "HIPAA Documents and Policies Report an Incident Business Associates Emergency P…" at bounding box center [98, 154] width 197 height 128
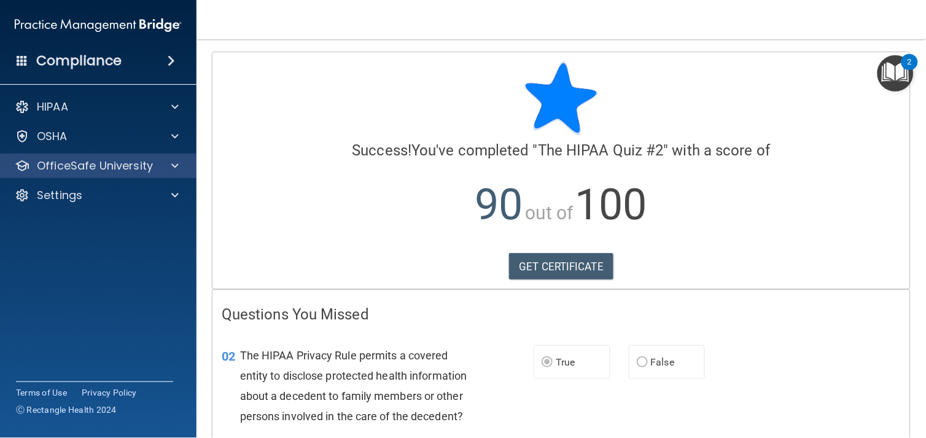
click at [93, 174] on div "OfficeSafe University" at bounding box center [98, 166] width 197 height 25
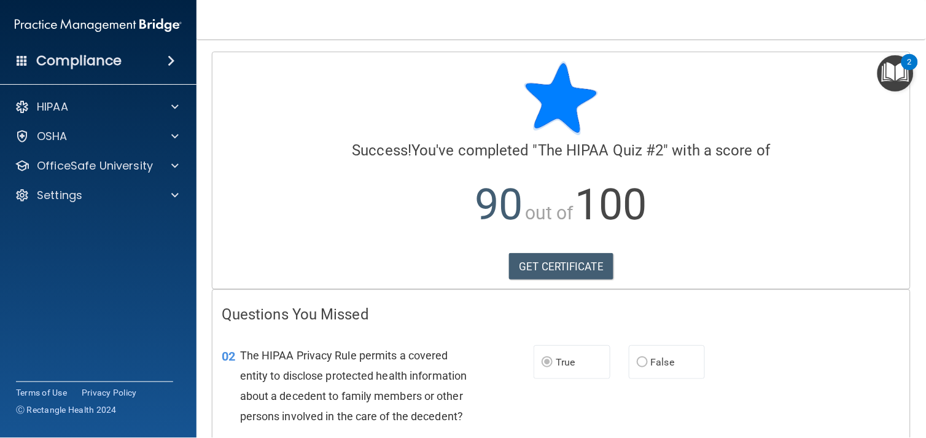
click at [879, 406] on div "02 The HIPAA Privacy Rule permits a covered entity to disclose protected health…" at bounding box center [561, 389] width 698 height 119
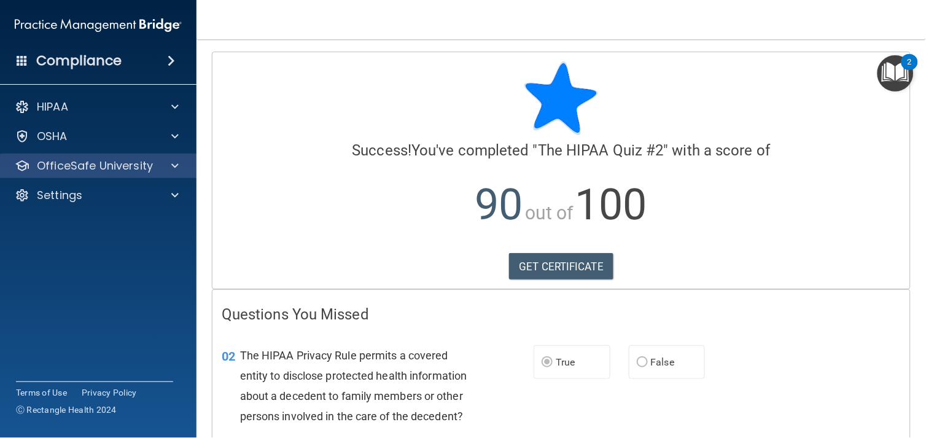
click at [131, 176] on div "OfficeSafe University" at bounding box center [98, 166] width 197 height 25
click at [174, 162] on span at bounding box center [174, 165] width 7 height 15
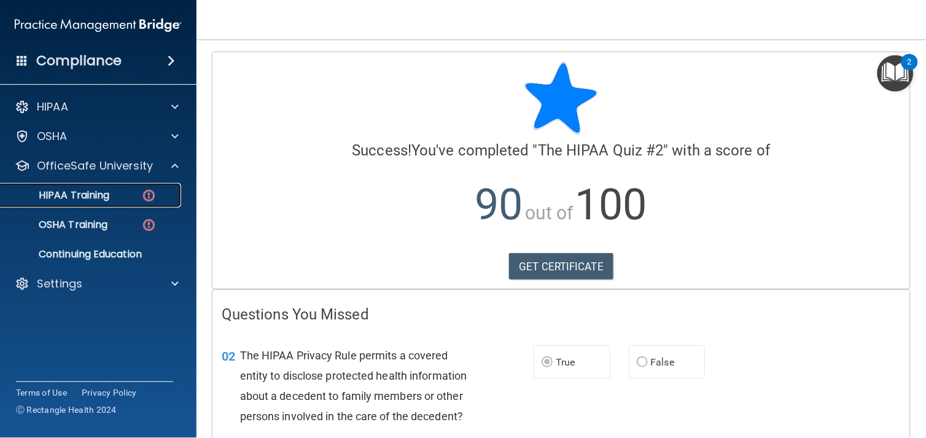
click at [120, 203] on link "HIPAA Training" at bounding box center [84, 195] width 193 height 25
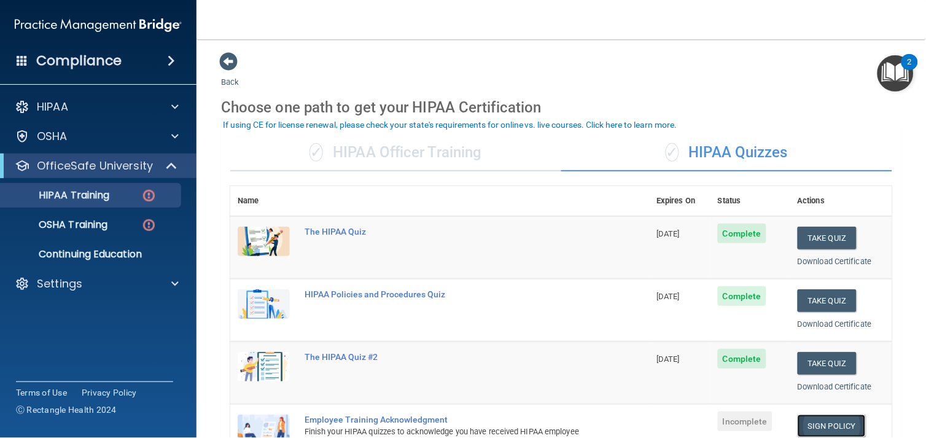
click at [806, 427] on link "Sign Policy" at bounding box center [832, 425] width 68 height 23
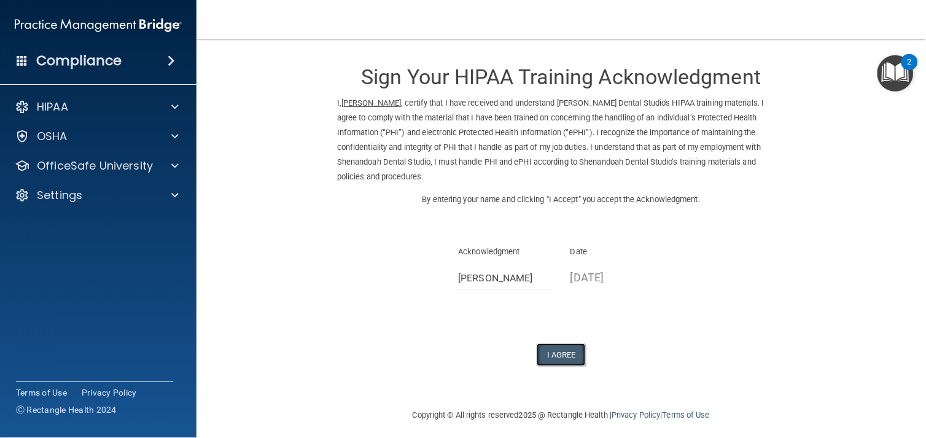
click at [554, 352] on button "I Agree" at bounding box center [561, 354] width 49 height 23
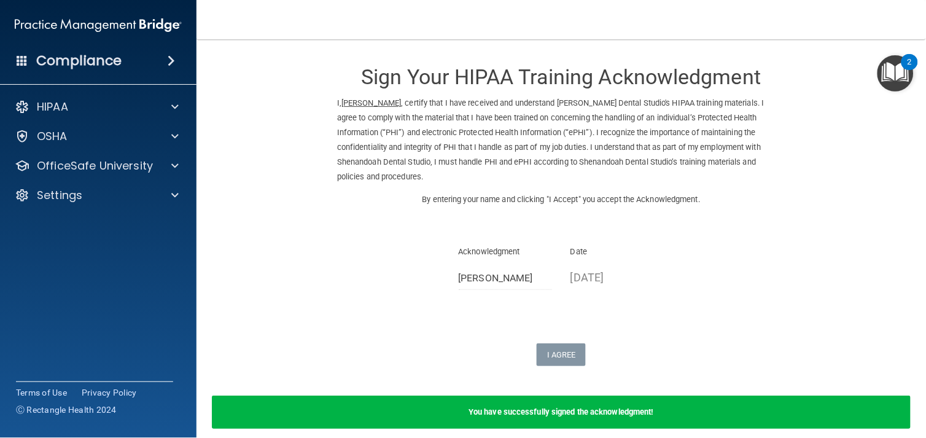
click at [820, 313] on form "Sign Your HIPAA Training Acknowledgment I, Morgan Goodbar , certify that I have…" at bounding box center [561, 248] width 680 height 392
click at [434, 152] on p "I, Morgan Goodbar , certify that I have received and understand Shenandoah Dent…" at bounding box center [561, 140] width 448 height 88
click at [564, 197] on p "By entering your name and clicking "I Accept" you accept the Acknowledgment." at bounding box center [561, 199] width 448 height 15
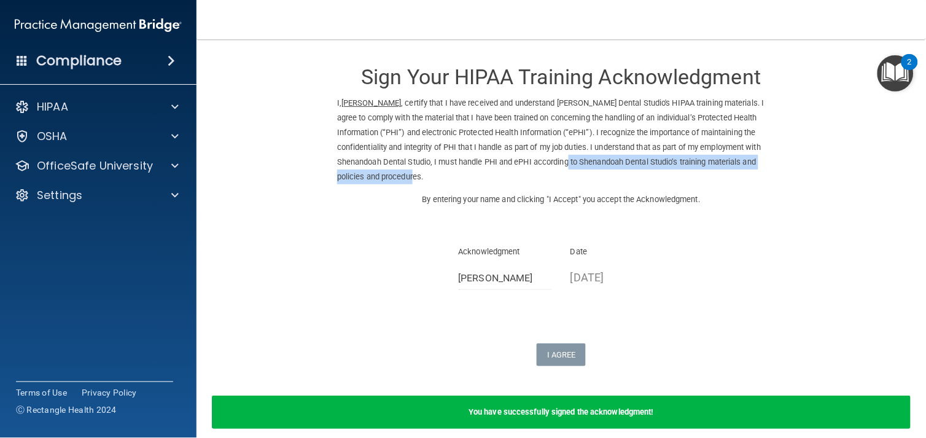
drag, startPoint x: 572, startPoint y: 176, endPoint x: 575, endPoint y: 169, distance: 8.2
click at [575, 169] on div "I, Morgan Goodbar , certify that I have received and understand Shenandoah Dent…" at bounding box center [561, 144] width 467 height 96
click at [734, 89] on div "Sign Your HIPAA Training Acknowledgment I, Morgan Goodbar , certify that I have…" at bounding box center [561, 133] width 448 height 163
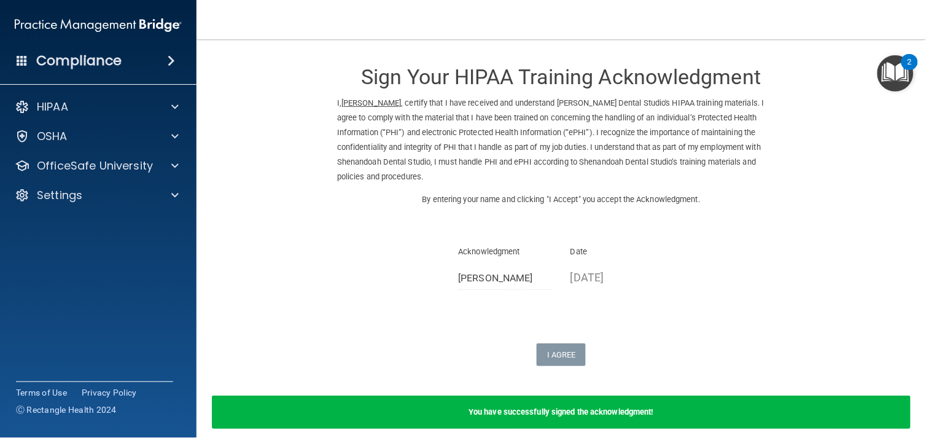
click at [734, 89] on div "Sign Your HIPAA Training Acknowledgment I, Morgan Goodbar , certify that I have…" at bounding box center [561, 133] width 448 height 163
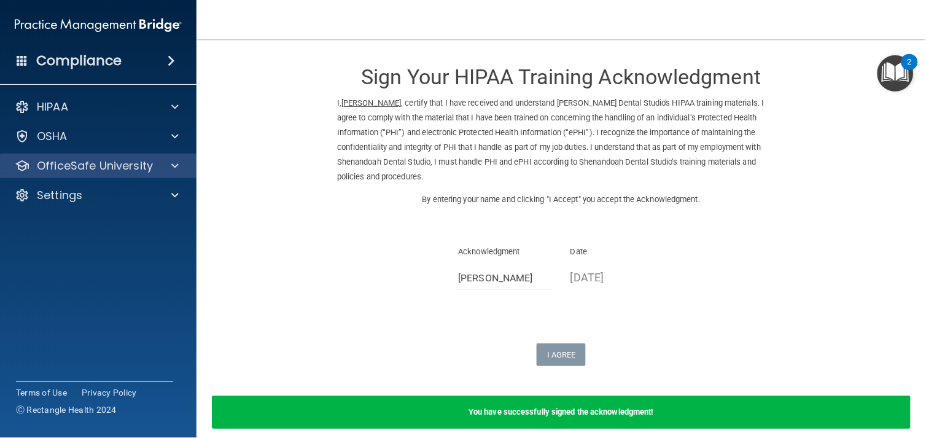
click at [136, 157] on div "OfficeSafe University" at bounding box center [98, 166] width 197 height 25
click at [178, 163] on div at bounding box center [173, 165] width 31 height 15
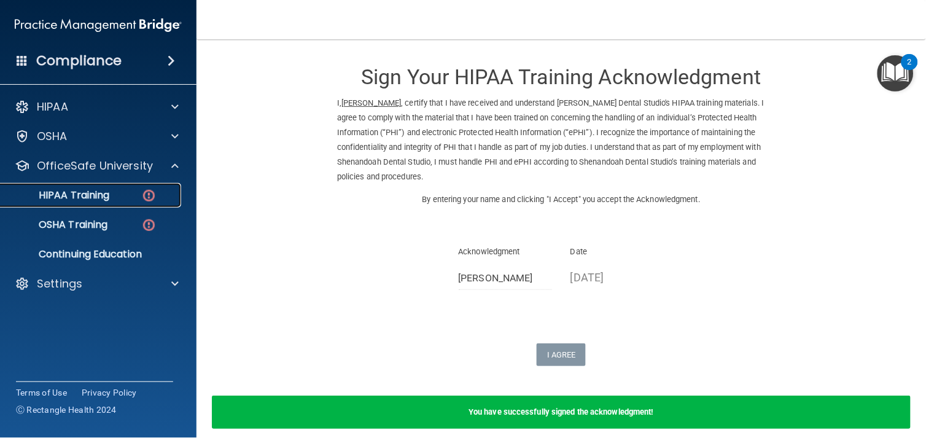
click at [148, 185] on link "HIPAA Training" at bounding box center [84, 195] width 193 height 25
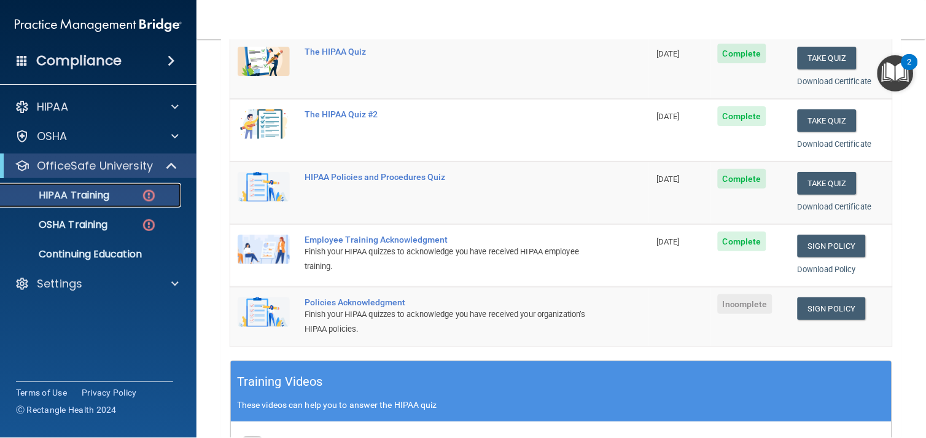
scroll to position [249, 0]
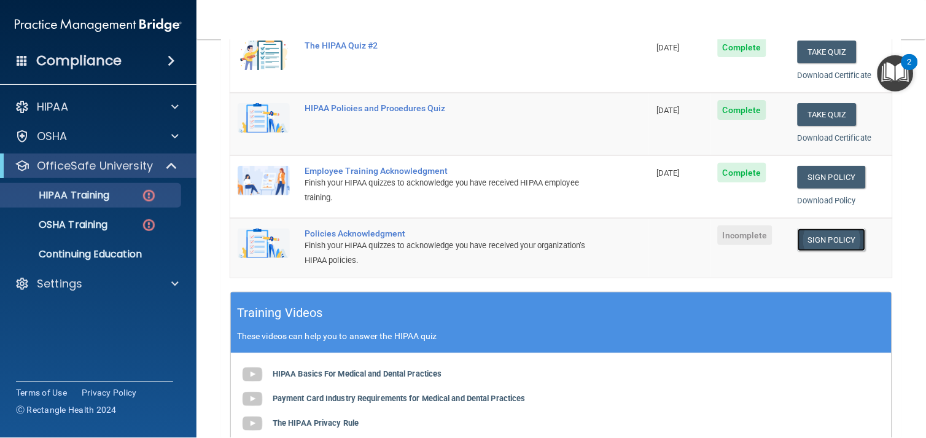
click at [826, 238] on link "Sign Policy" at bounding box center [832, 239] width 68 height 23
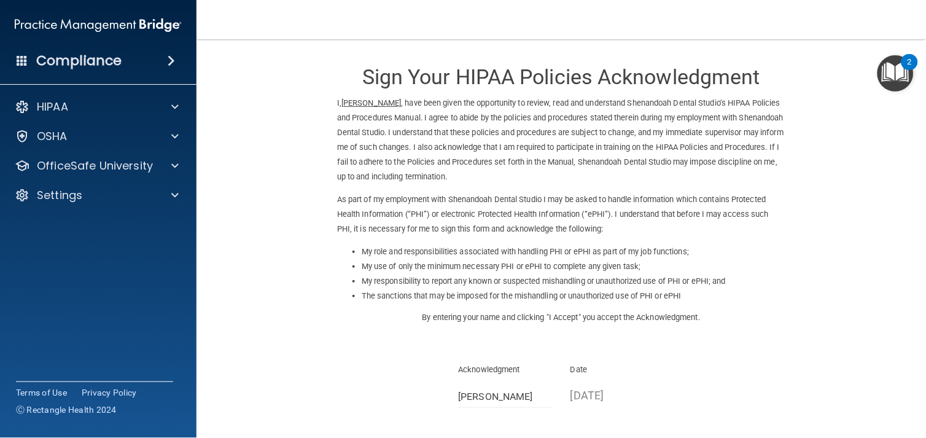
click at [826, 238] on form "Sign Your HIPAA Policies Acknowledgment I, [PERSON_NAME] , have been given the …" at bounding box center [561, 283] width 680 height 462
drag, startPoint x: 747, startPoint y: 243, endPoint x: 820, endPoint y: 181, distance: 96.3
click at [820, 181] on form "Sign Your HIPAA Policies Acknowledgment I, [PERSON_NAME] , have been given the …" at bounding box center [561, 283] width 680 height 462
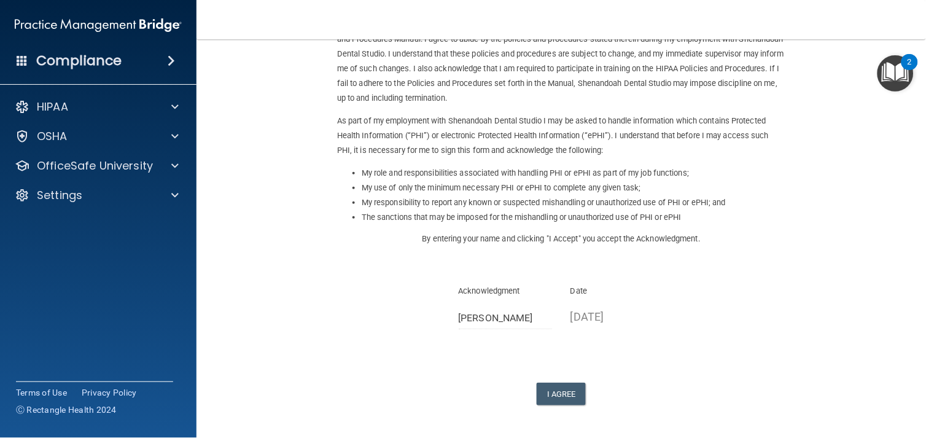
scroll to position [125, 0]
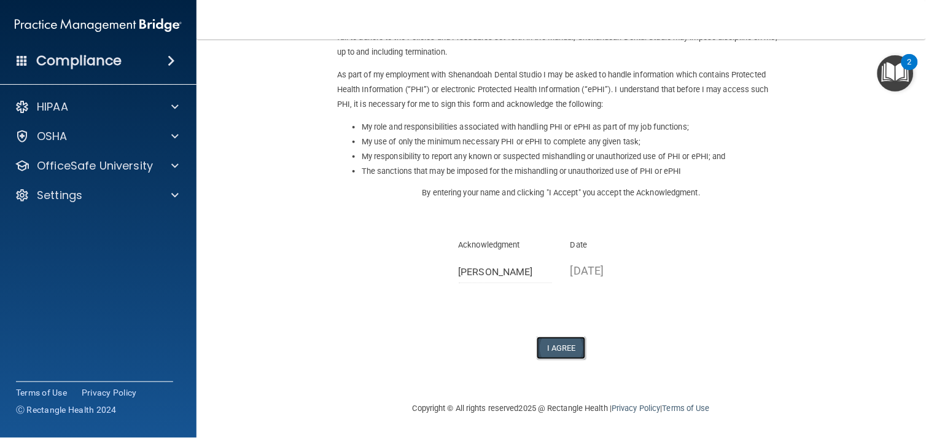
click at [551, 344] on button "I Agree" at bounding box center [561, 347] width 49 height 23
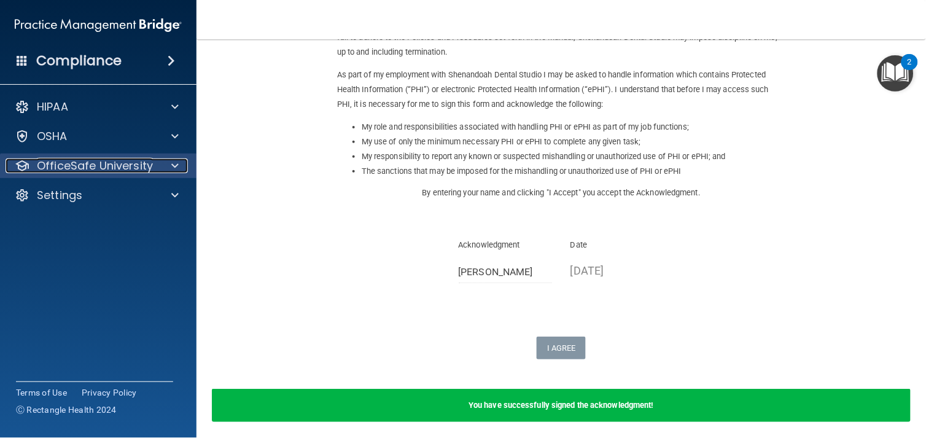
click at [96, 167] on p "OfficeSafe University" at bounding box center [95, 165] width 116 height 15
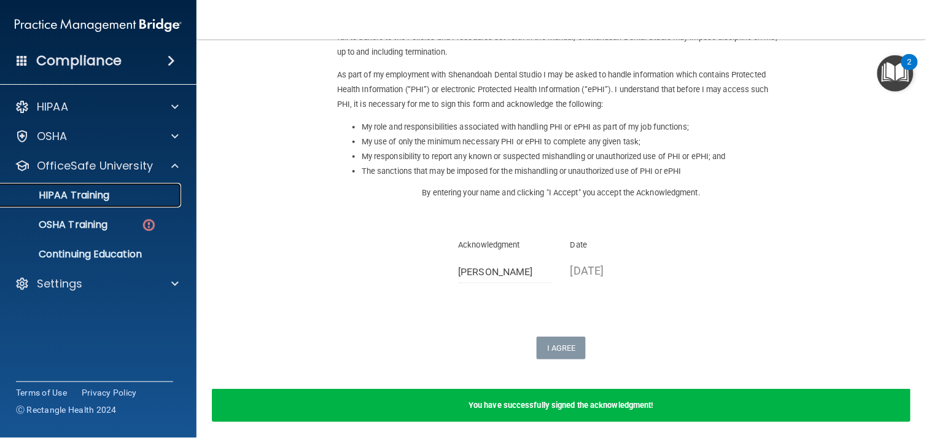
click at [111, 193] on div "HIPAA Training" at bounding box center [92, 195] width 168 height 12
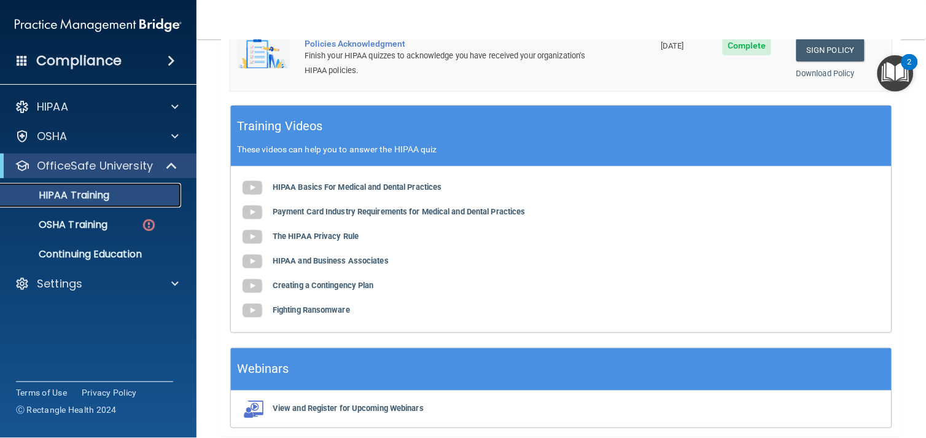
scroll to position [486, 0]
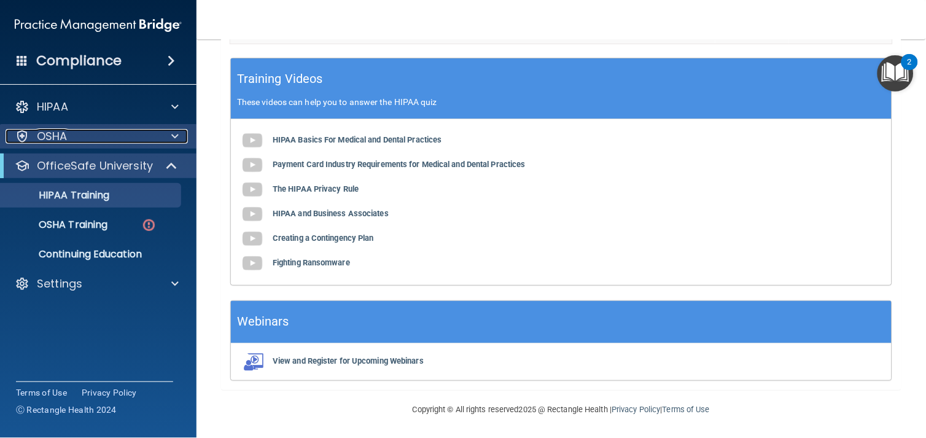
click at [84, 134] on div "OSHA" at bounding box center [82, 136] width 152 height 15
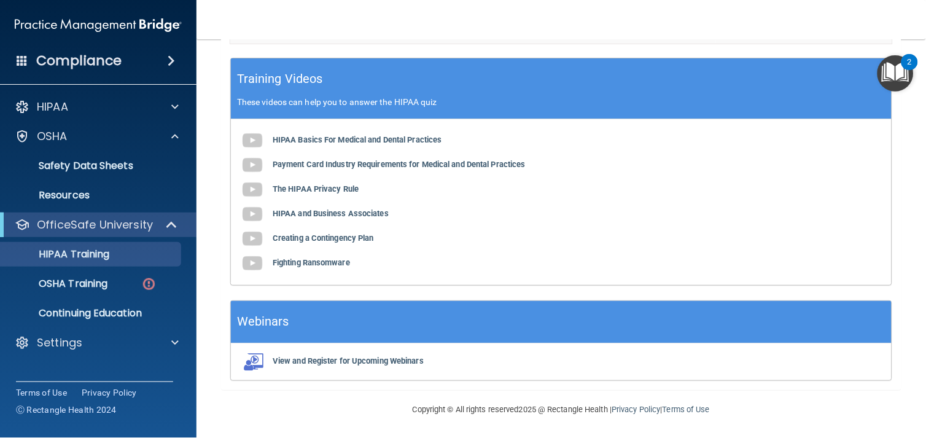
click at [903, 68] on img "Open Resource Center, 2 new notifications" at bounding box center [895, 73] width 36 height 36
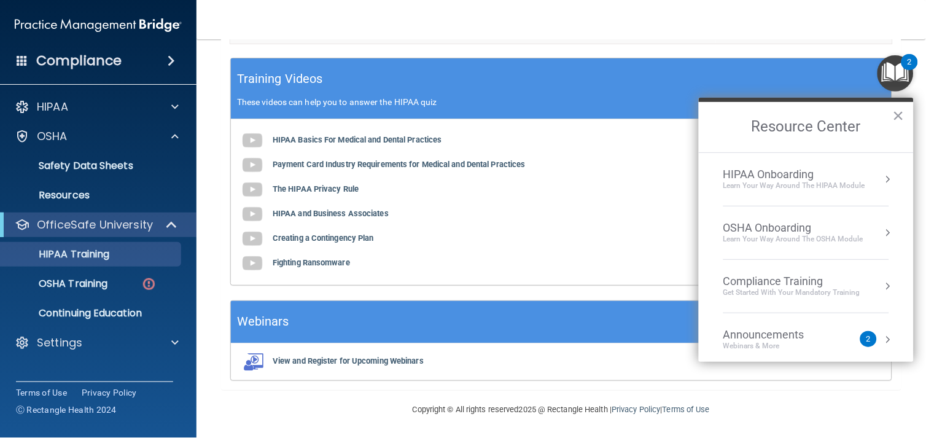
click at [836, 250] on li "OSHA Onboarding Learn your way around the OSHA module" at bounding box center [806, 232] width 166 height 53
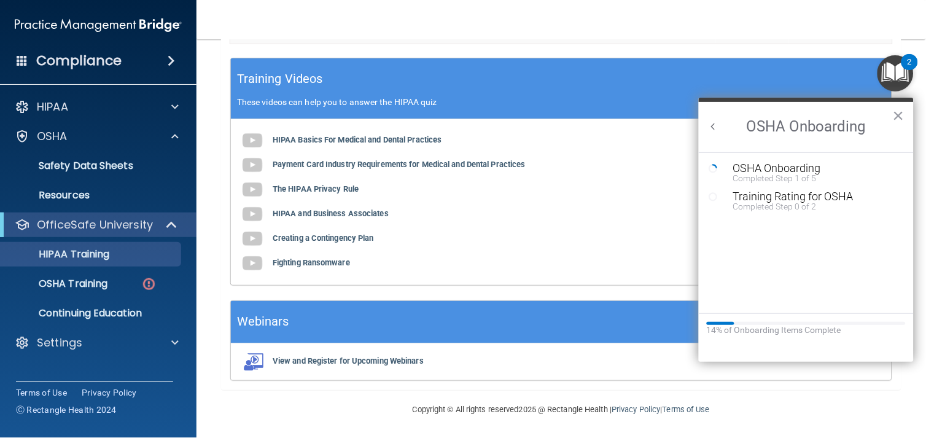
scroll to position [0, 0]
click at [709, 130] on button "Back to Resource Center Home" at bounding box center [713, 126] width 12 height 12
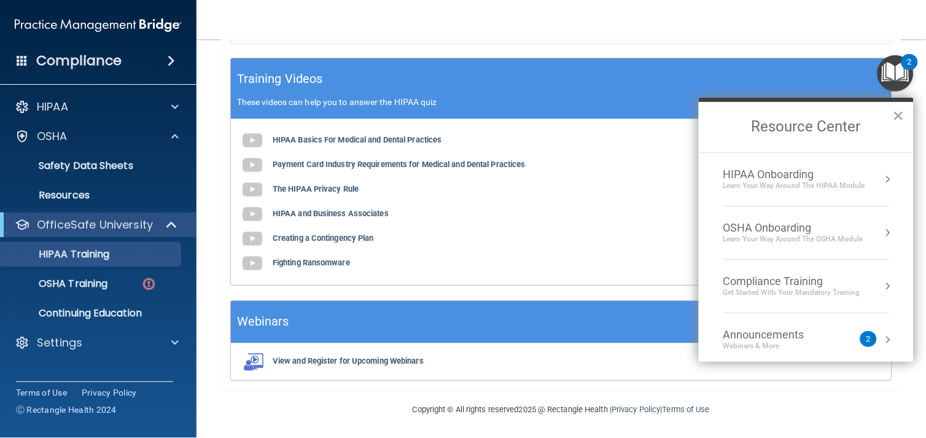
drag, startPoint x: 813, startPoint y: 181, endPoint x: 889, endPoint y: 186, distance: 76.3
click at [889, 186] on ol "HIPAA Onboarding Learn Your Way around the HIPAA module OSHA Onboarding Learn y…" at bounding box center [806, 257] width 215 height 210
click at [882, 179] on button "Resource Center" at bounding box center [888, 179] width 12 height 12
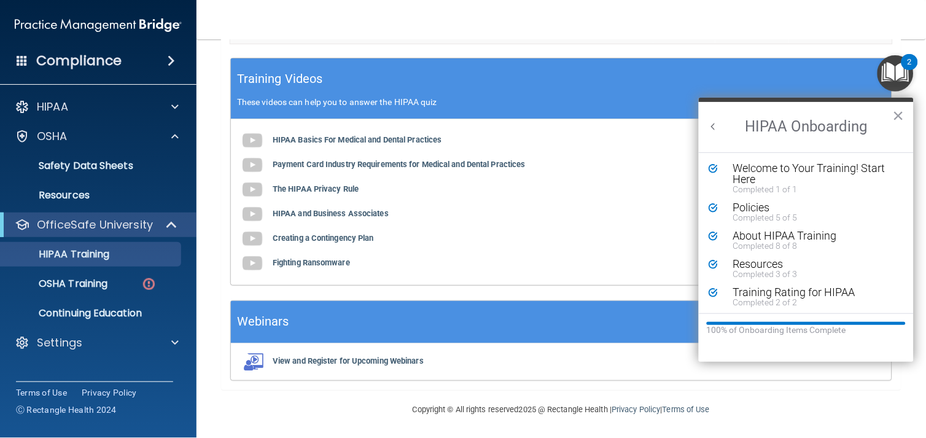
click at [712, 130] on button "Back to Resource Center Home" at bounding box center [713, 126] width 12 height 12
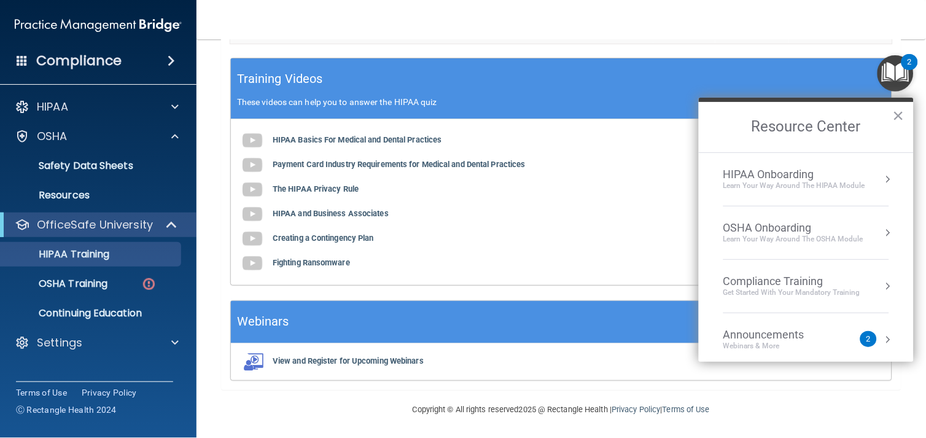
click at [795, 297] on div "Get Started with your mandatory training" at bounding box center [791, 292] width 137 height 10
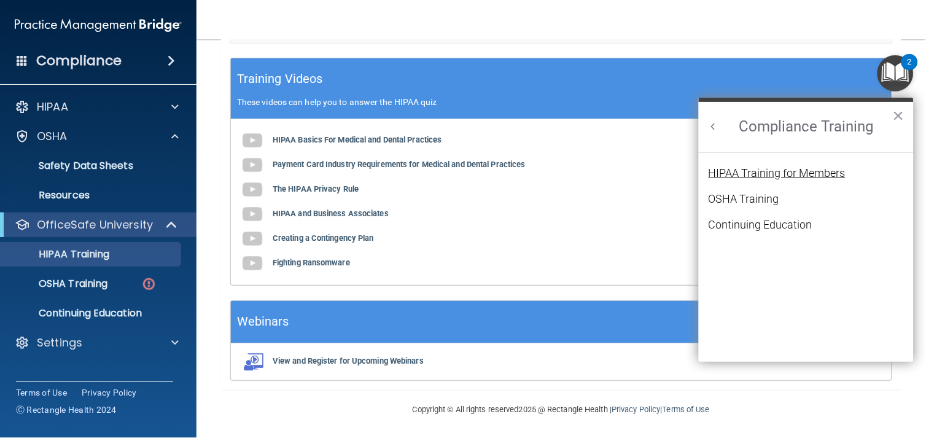
click at [777, 170] on div "HIPAA Training for Members" at bounding box center [777, 173] width 137 height 11
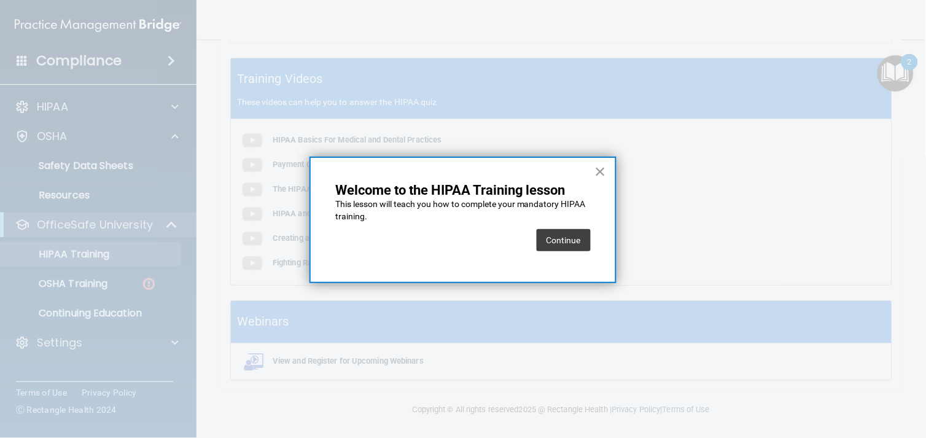
click at [564, 224] on div "Continue" at bounding box center [564, 240] width 54 height 34
click at [567, 244] on button "Continue" at bounding box center [564, 240] width 54 height 22
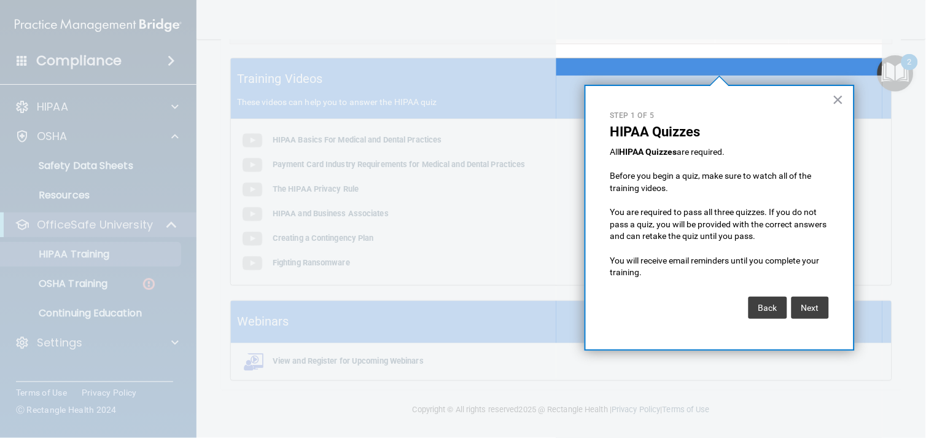
scroll to position [95, 0]
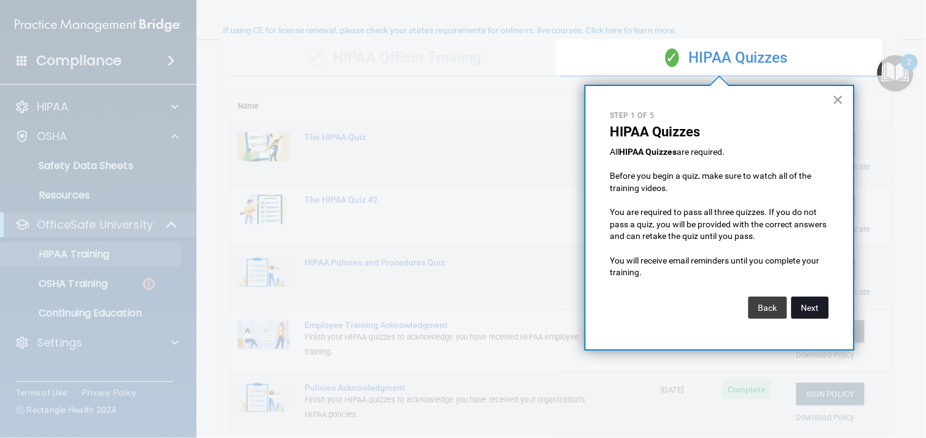
click at [808, 306] on button "Next" at bounding box center [809, 308] width 37 height 22
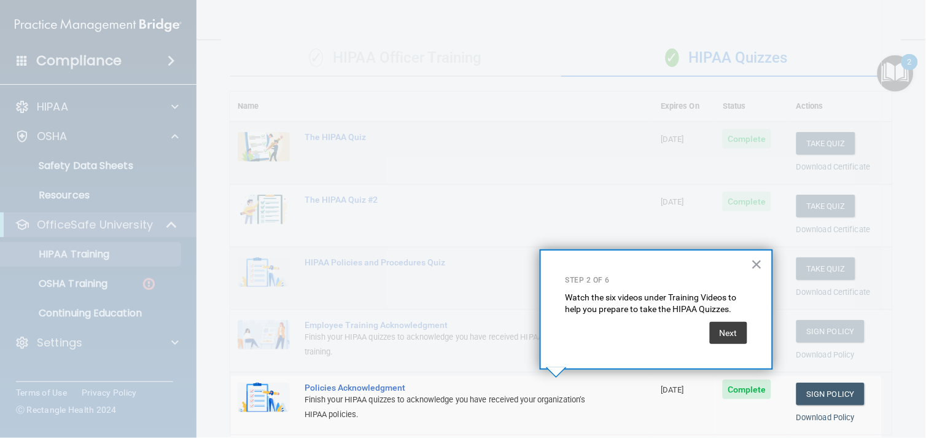
scroll to position [166, 0]
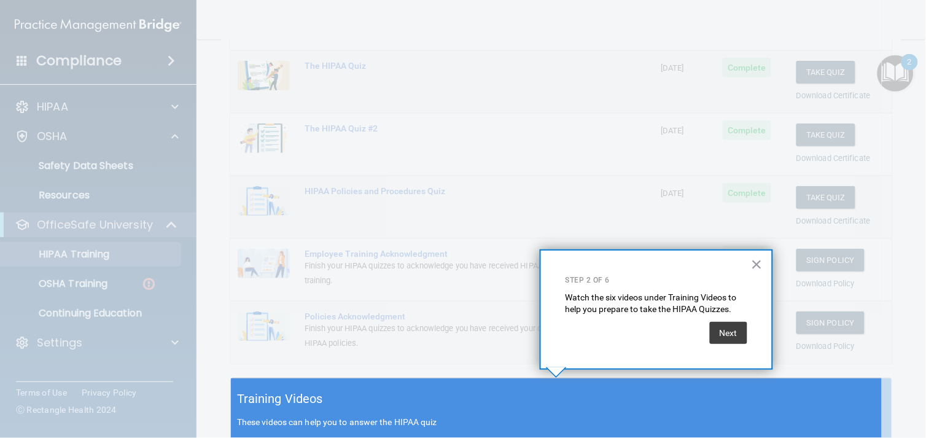
click at [750, 255] on div "× Step 2 of 6 Watch the six videos under Training Videos to help you prepare to…" at bounding box center [656, 309] width 233 height 120
click at [752, 259] on button "×" at bounding box center [757, 264] width 12 height 20
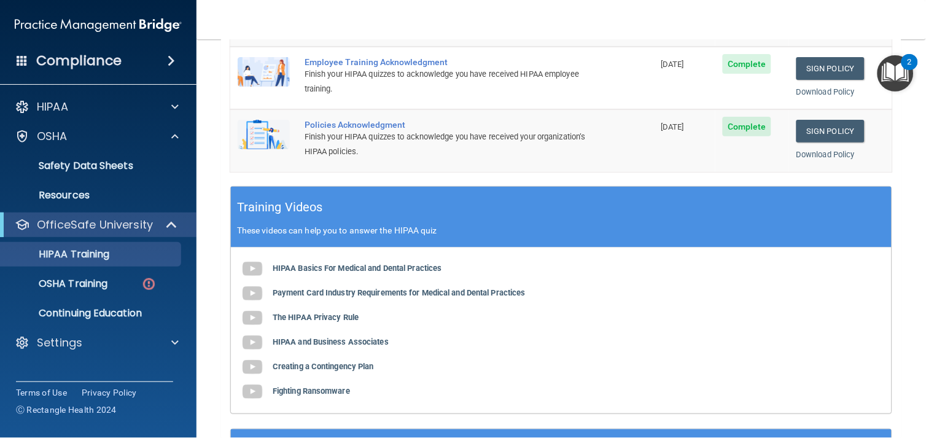
scroll to position [410, 0]
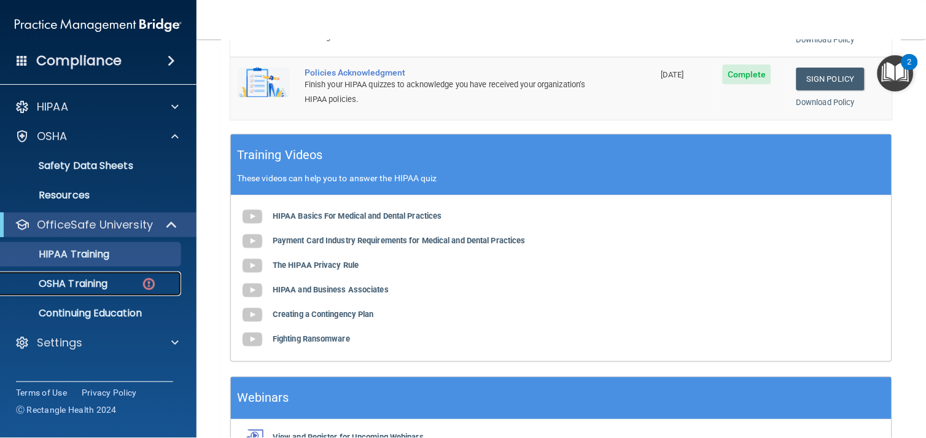
click at [97, 281] on p "OSHA Training" at bounding box center [57, 284] width 99 height 12
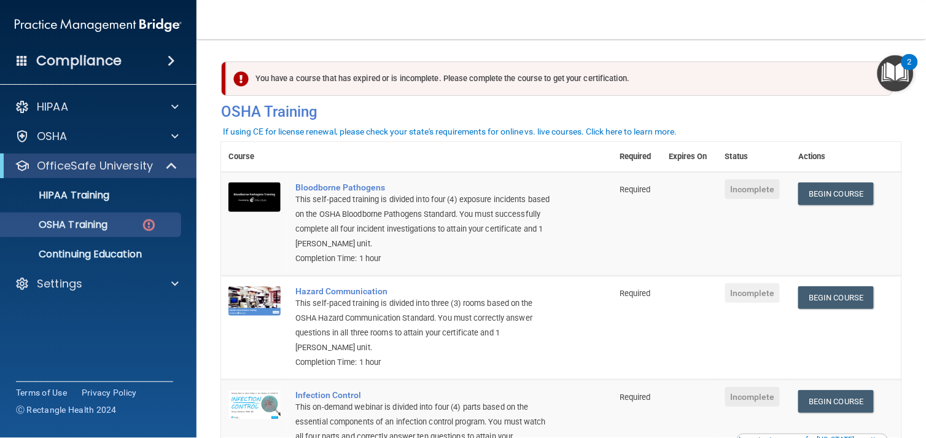
click at [430, 77] on div "You have a course that has expired or is incomplete. Please complete the course…" at bounding box center [559, 78] width 667 height 34
click at [830, 192] on link "Begin Course" at bounding box center [835, 193] width 75 height 23
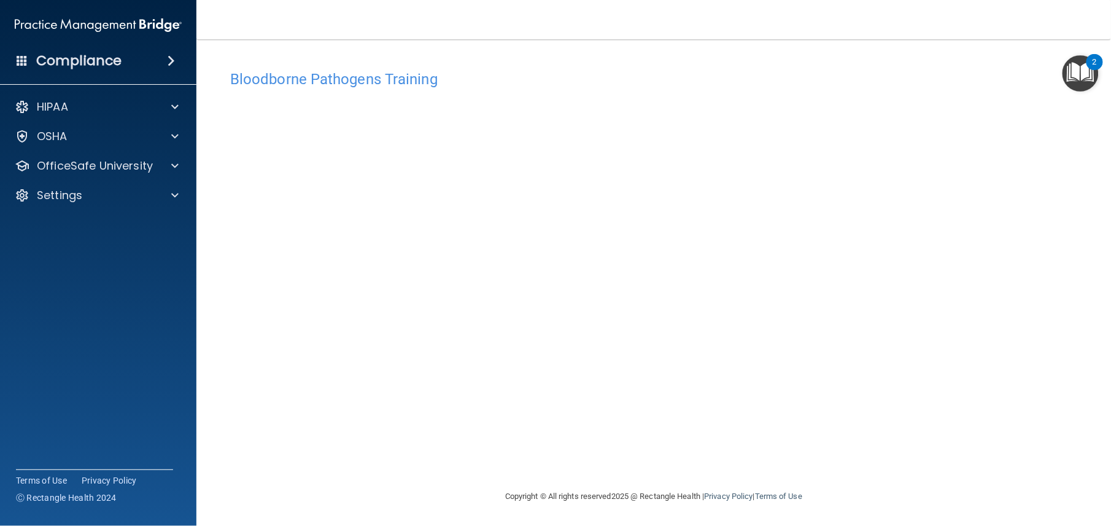
click at [666, 437] on main "Bloodborne Pathogens Training This course doesn’t expire until . Are you sure y…" at bounding box center [653, 282] width 915 height 486
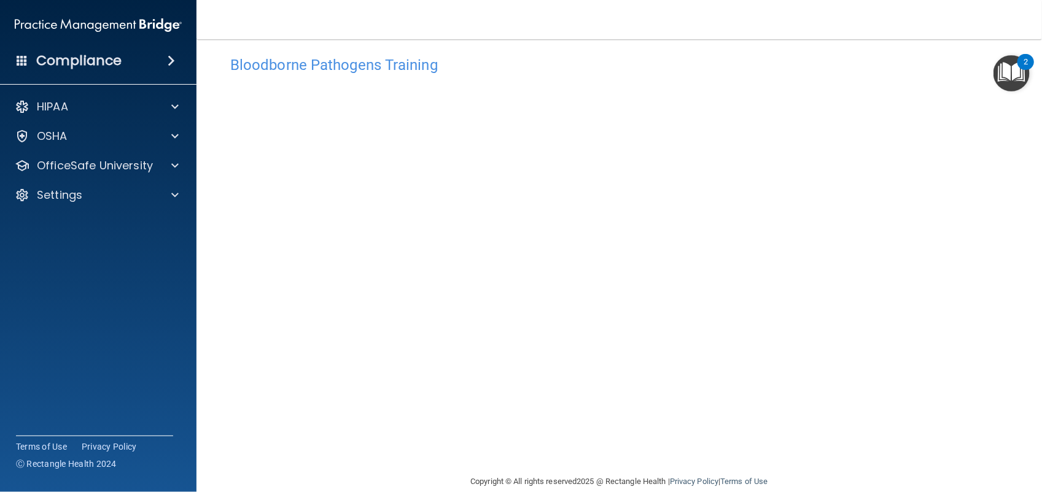
scroll to position [33, 0]
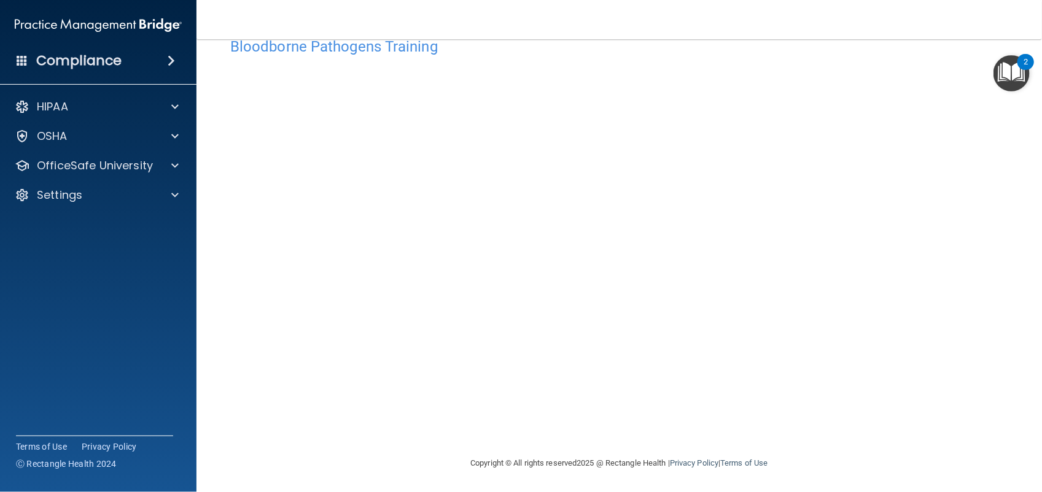
drag, startPoint x: 1025, startPoint y: 212, endPoint x: 1035, endPoint y: 286, distance: 73.7
click at [925, 286] on main "Bloodborne Pathogens Training This course doesn’t expire until . Are you sure y…" at bounding box center [618, 265] width 845 height 453
click at [144, 166] on p "OfficeSafe University" at bounding box center [95, 165] width 116 height 15
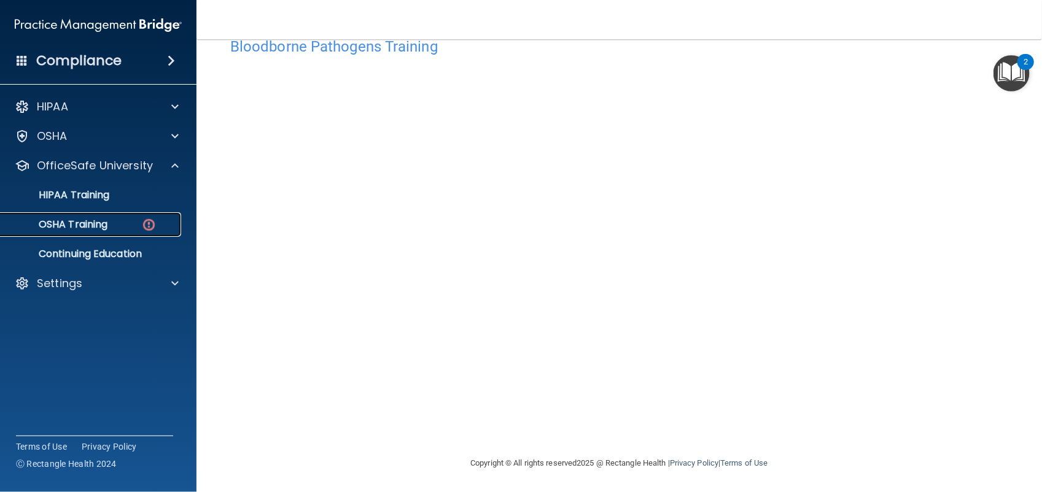
click at [138, 235] on link "OSHA Training" at bounding box center [84, 224] width 193 height 25
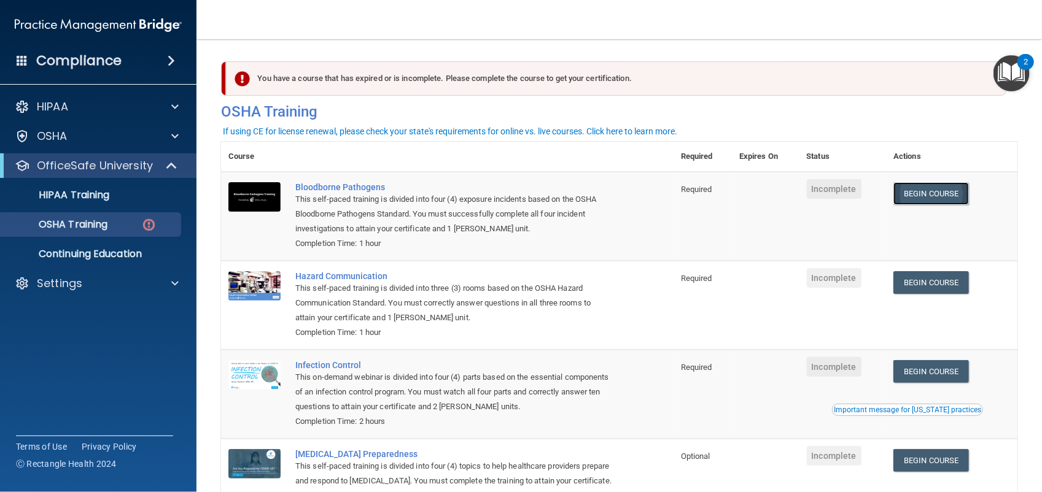
click at [925, 200] on link "Begin Course" at bounding box center [930, 193] width 75 height 23
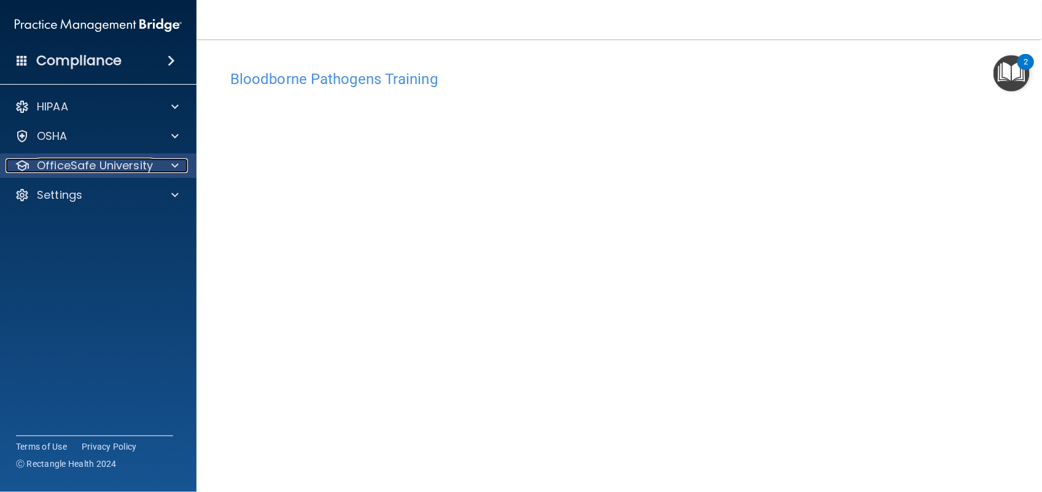
click at [88, 166] on p "OfficeSafe University" at bounding box center [95, 165] width 116 height 15
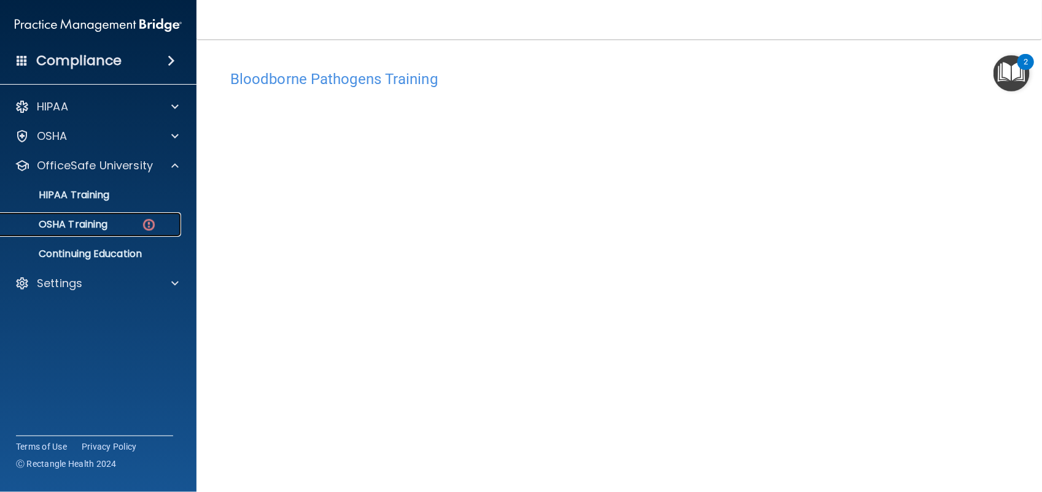
click at [117, 228] on div "OSHA Training" at bounding box center [92, 225] width 168 height 12
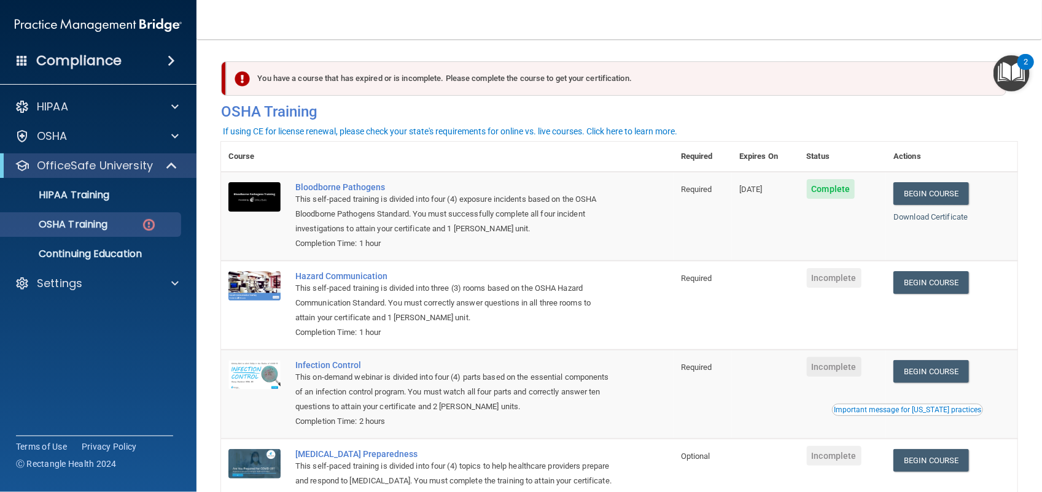
click at [916, 308] on td "Begin Course Download Certificate" at bounding box center [951, 305] width 131 height 89
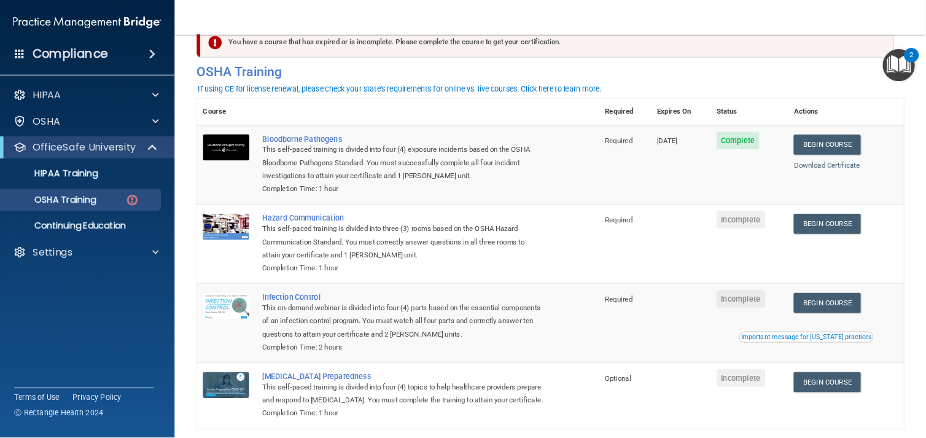
scroll to position [31, 0]
click at [953, 246] on link "Begin Course" at bounding box center [930, 252] width 75 height 23
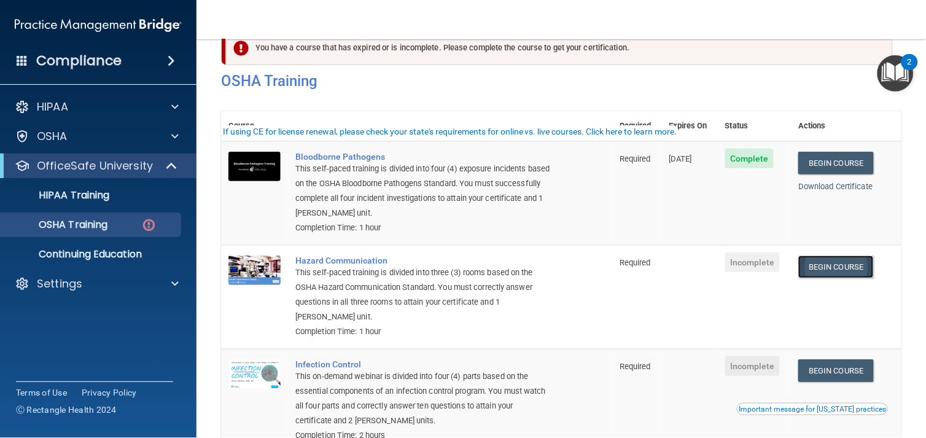
scroll to position [0, 0]
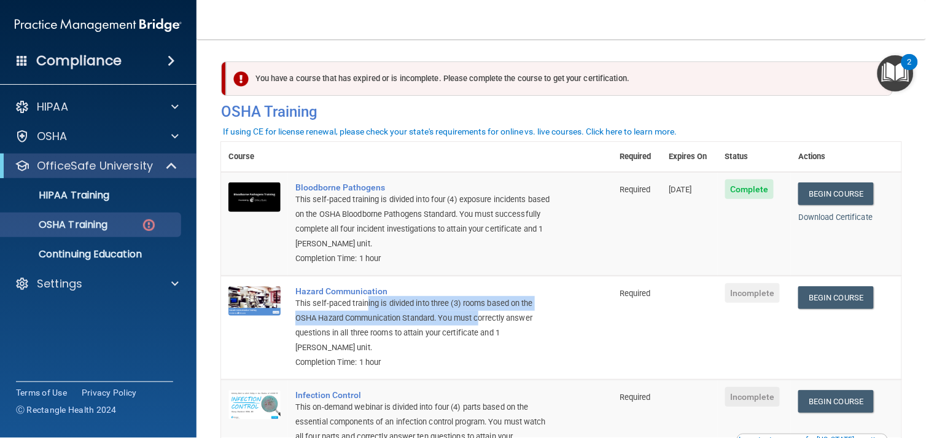
drag, startPoint x: 367, startPoint y: 308, endPoint x: 483, endPoint y: 314, distance: 116.2
click at [483, 314] on div "This self-paced training is divided into three (3) rooms based on the OSHA Haza…" at bounding box center [422, 325] width 255 height 59
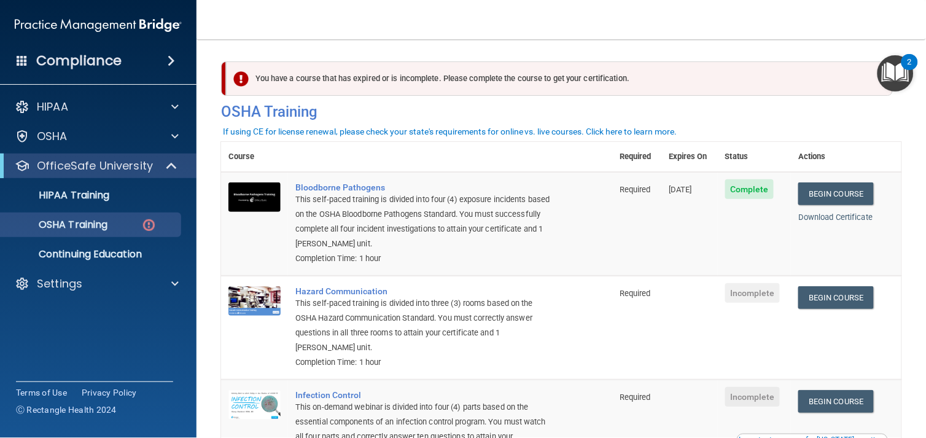
click at [338, 330] on div "This self-paced training is divided into three (3) rooms based on the OSHA Haza…" at bounding box center [422, 325] width 255 height 59
drag, startPoint x: 338, startPoint y: 330, endPoint x: 539, endPoint y: 335, distance: 200.8
click at [539, 335] on div "This self-paced training is divided into three (3) rooms based on the OSHA Haza…" at bounding box center [422, 325] width 255 height 59
drag, startPoint x: 539, startPoint y: 335, endPoint x: 484, endPoint y: 356, distance: 59.1
click at [484, 356] on div "Completion Time: 1 hour" at bounding box center [422, 362] width 255 height 15
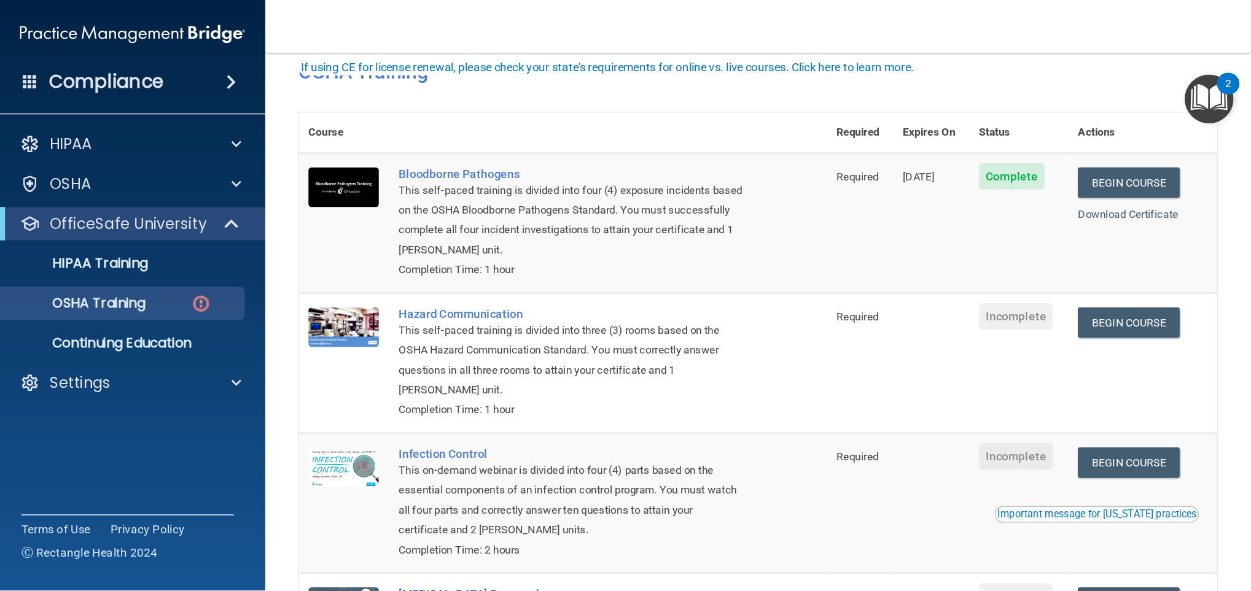
scroll to position [82, 0]
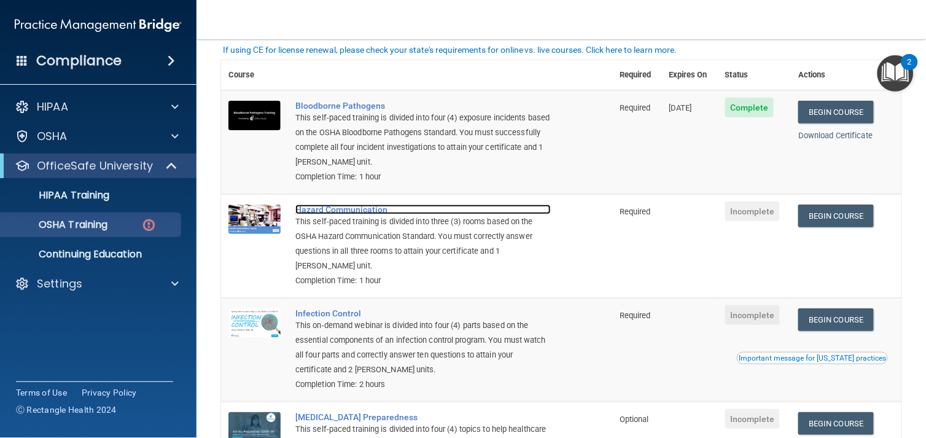
click at [359, 209] on div "Hazard Communication" at bounding box center [422, 209] width 255 height 10
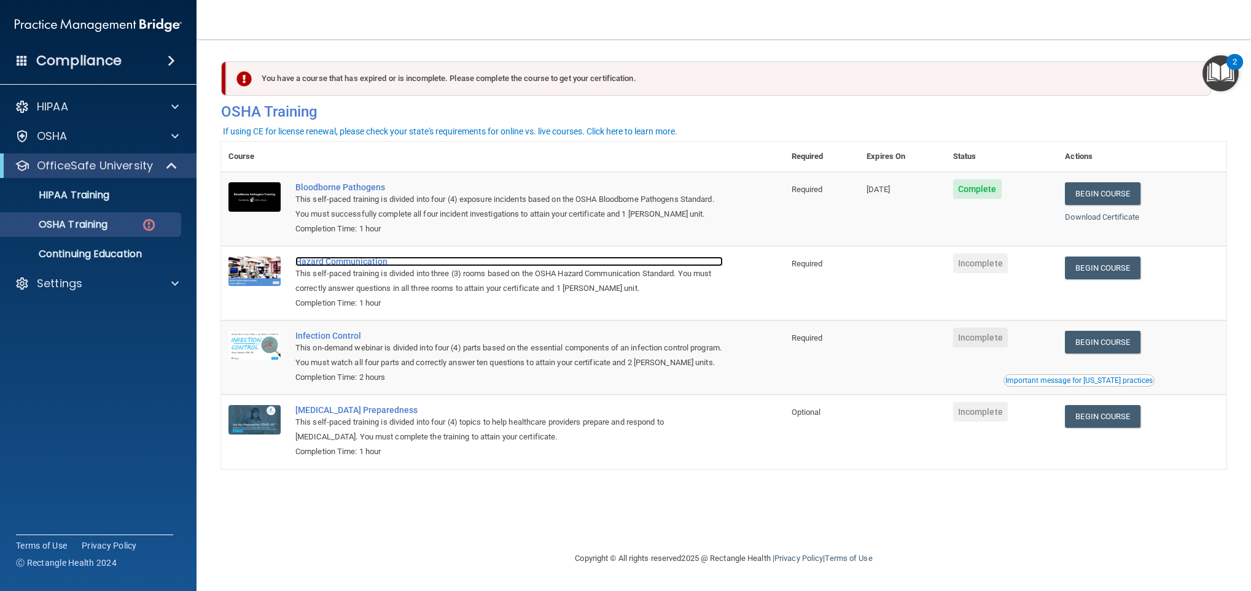
scroll to position [0, 0]
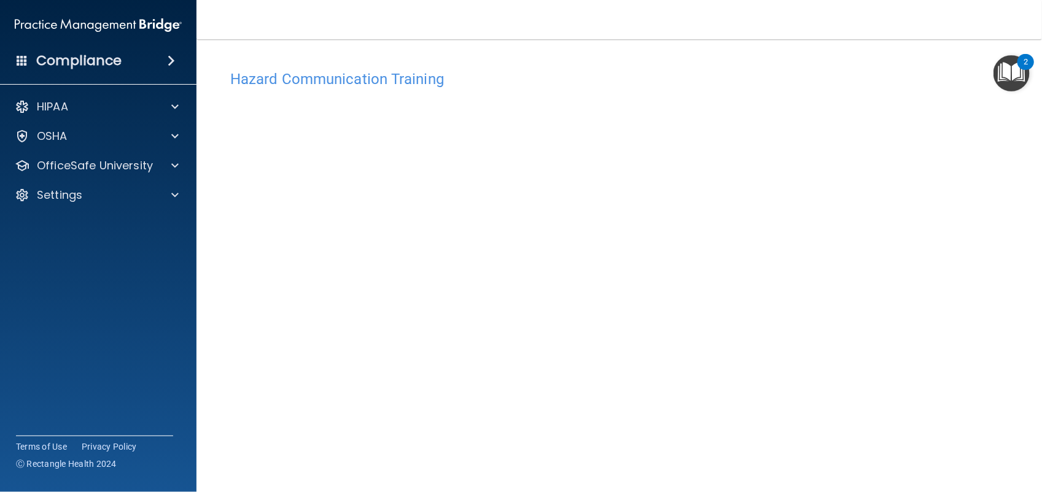
click at [992, 333] on div "Hazard Communication Training This course doesn’t expire until . Are you sure y…" at bounding box center [619, 290] width 796 height 453
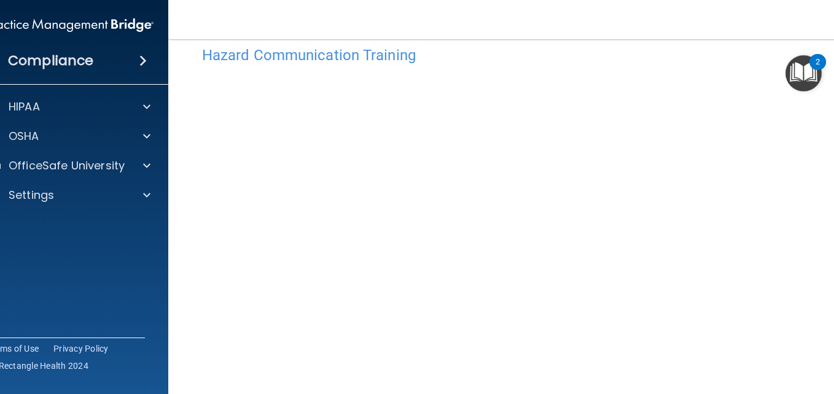
scroll to position [68, 0]
drag, startPoint x: 831, startPoint y: 162, endPoint x: 836, endPoint y: 288, distance: 126.0
click at [834, 288] on html "Compliance HIPAA Documents and Policies Report an Incident Business Associates …" at bounding box center [417, 197] width 834 height 394
drag, startPoint x: 836, startPoint y: 218, endPoint x: 833, endPoint y: 378, distance: 160.3
click at [834, 378] on html "Compliance HIPAA Documents and Policies Report an Incident Business Associates …" at bounding box center [417, 197] width 834 height 394
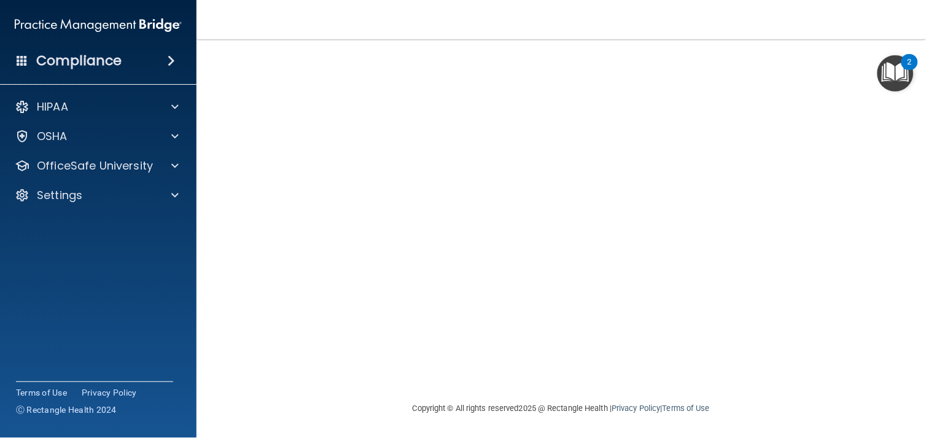
scroll to position [0, 0]
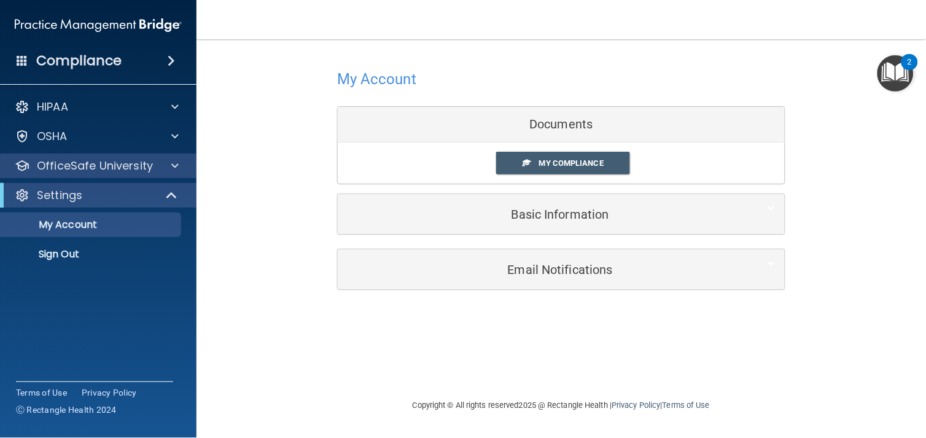
click at [91, 156] on div "OfficeSafe University" at bounding box center [98, 166] width 197 height 25
click at [107, 162] on p "OfficeSafe University" at bounding box center [95, 165] width 116 height 15
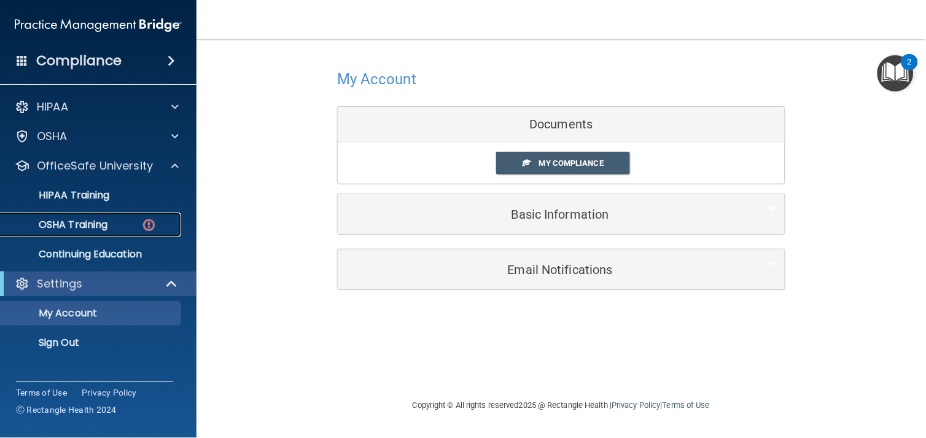
click at [139, 220] on div "OSHA Training" at bounding box center [92, 225] width 168 height 12
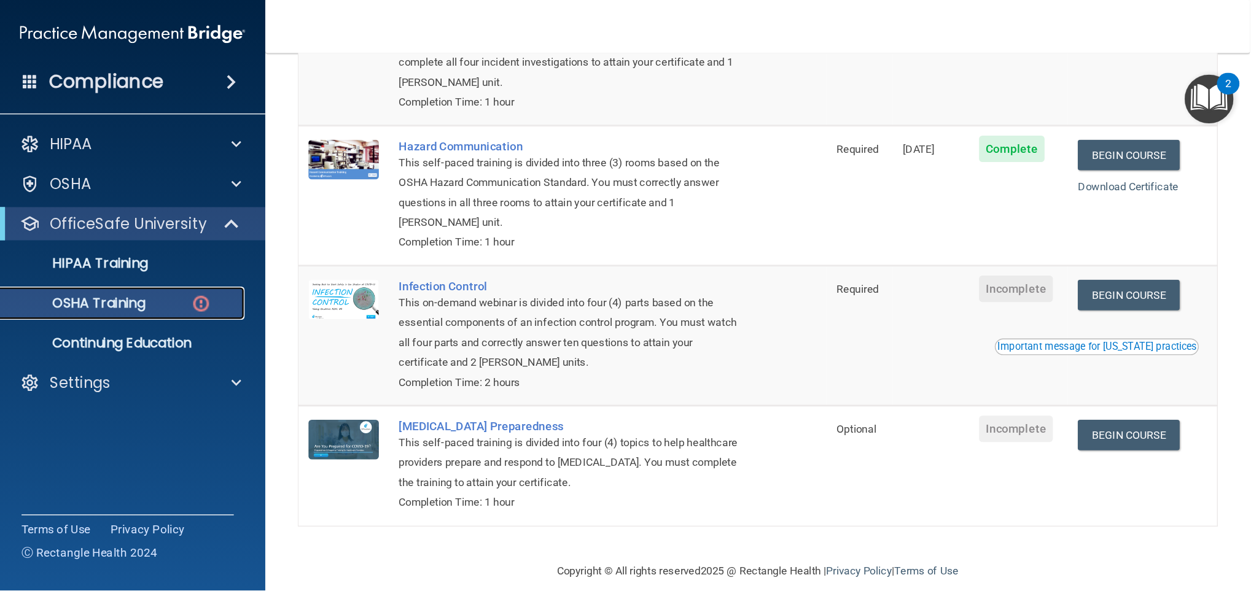
scroll to position [199, 0]
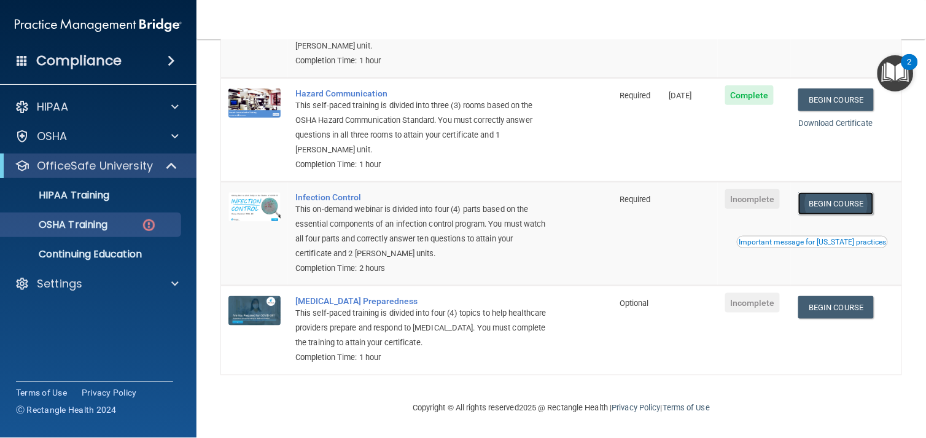
click at [839, 204] on link "Begin Course" at bounding box center [835, 203] width 75 height 23
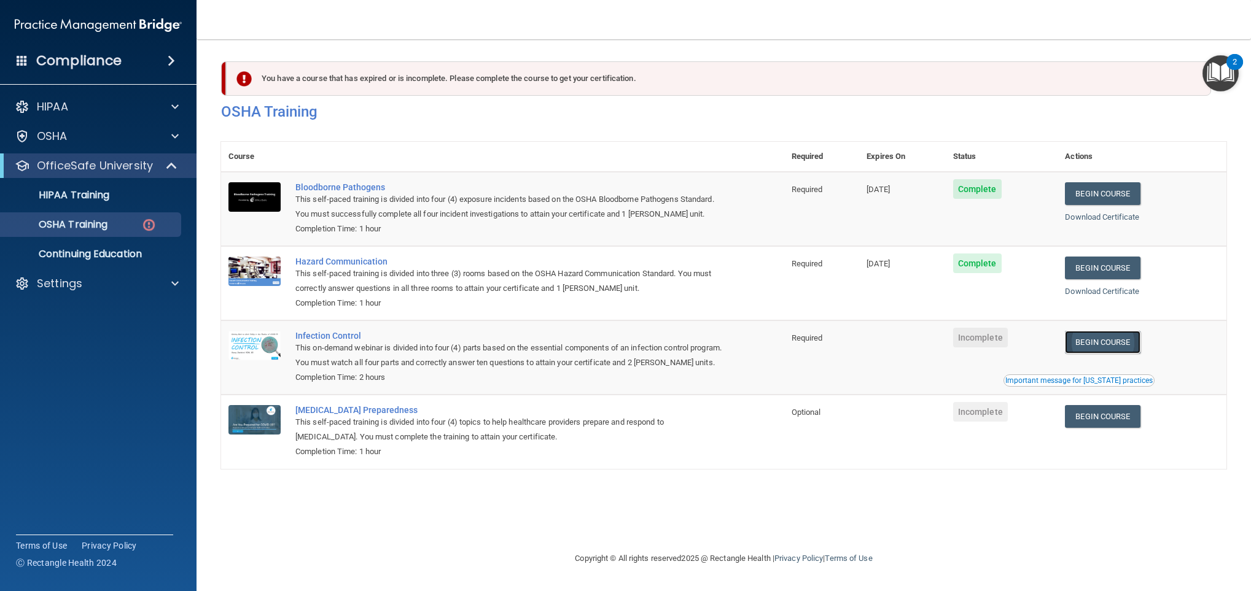
scroll to position [0, 0]
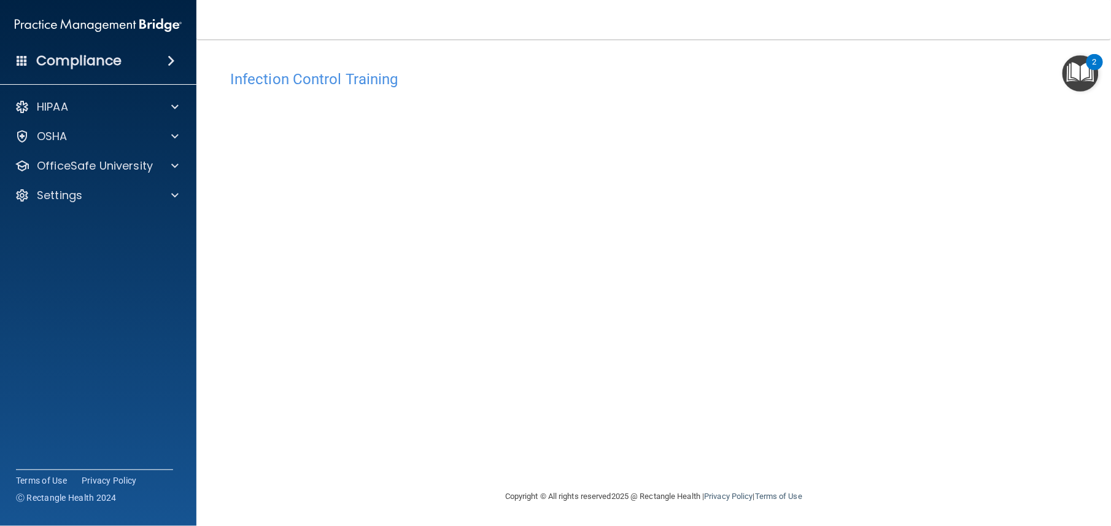
click at [111, 150] on div "HIPAA Documents and Policies Report an Incident Business Associates Emergency P…" at bounding box center [98, 154] width 197 height 128
click at [120, 163] on p "OfficeSafe University" at bounding box center [95, 165] width 116 height 15
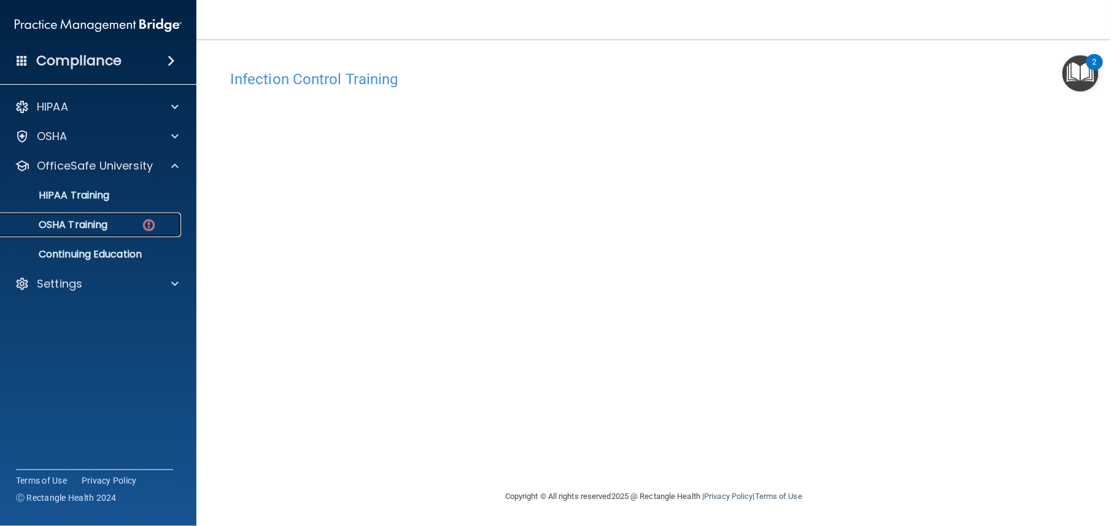
click at [129, 228] on div "OSHA Training" at bounding box center [92, 225] width 168 height 12
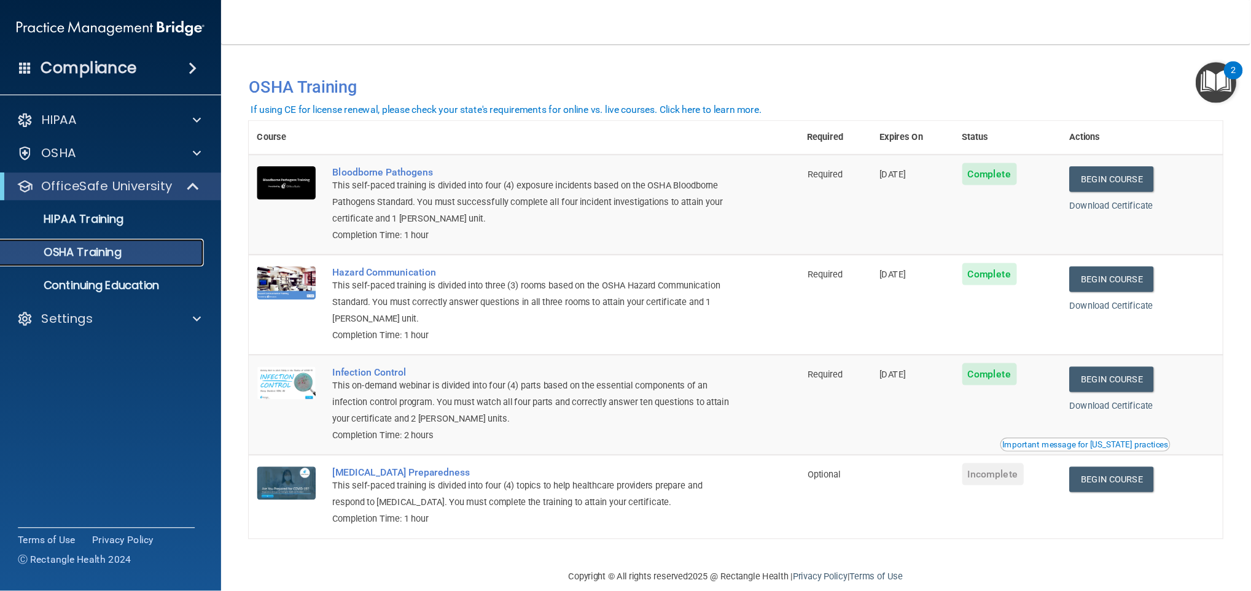
scroll to position [20, 0]
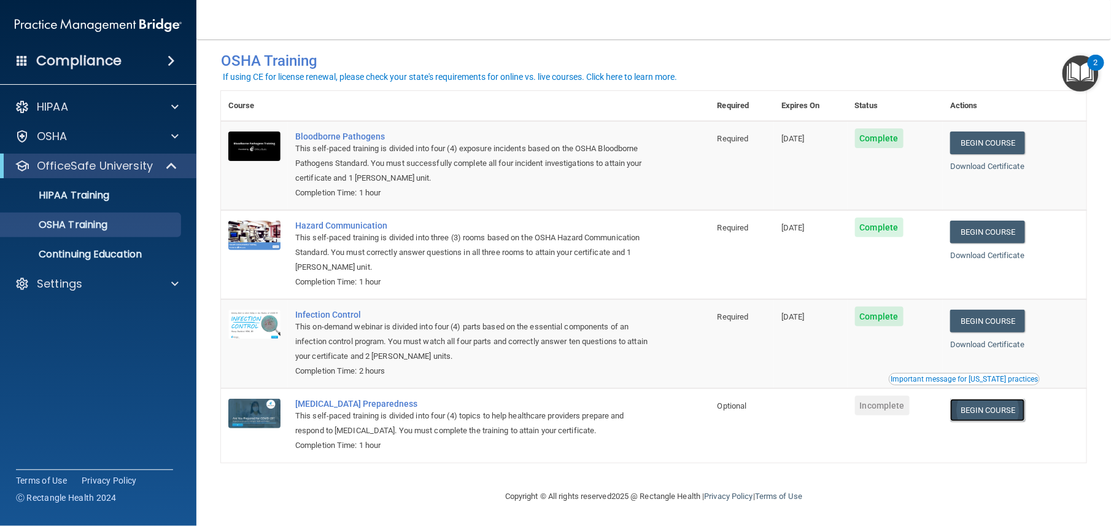
click at [925, 408] on link "Begin Course" at bounding box center [987, 409] width 75 height 23
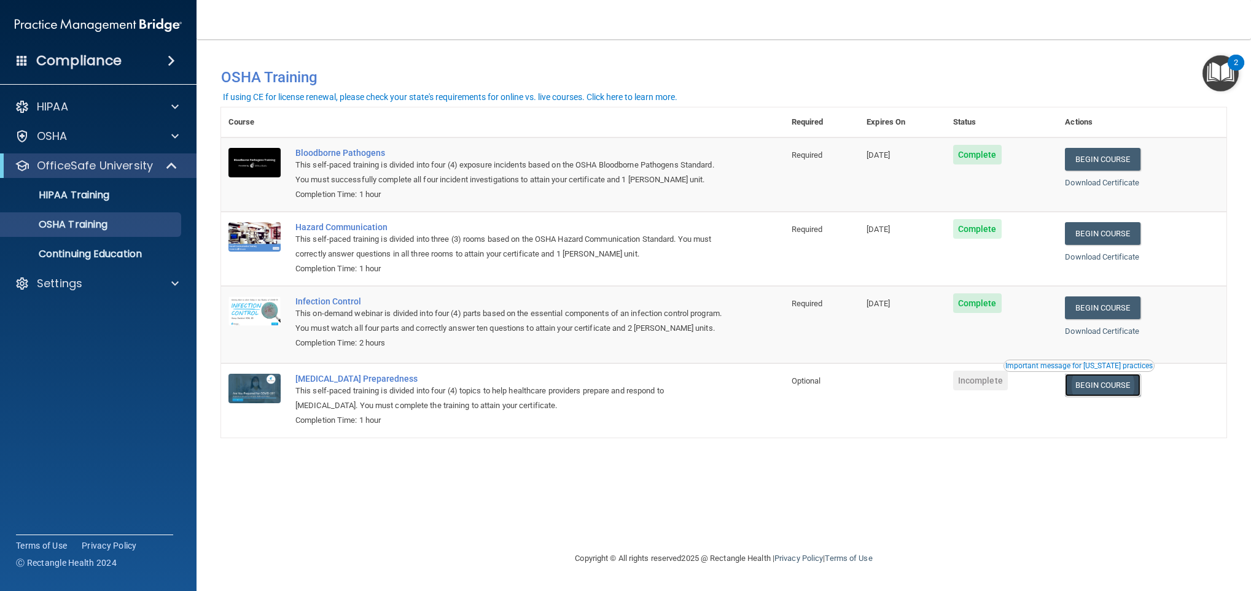
scroll to position [0, 0]
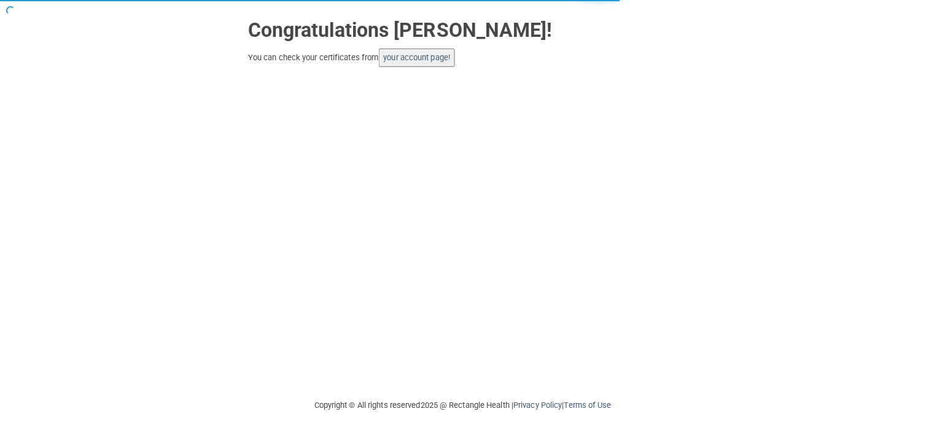
click at [399, 64] on button "your account page!" at bounding box center [417, 58] width 77 height 18
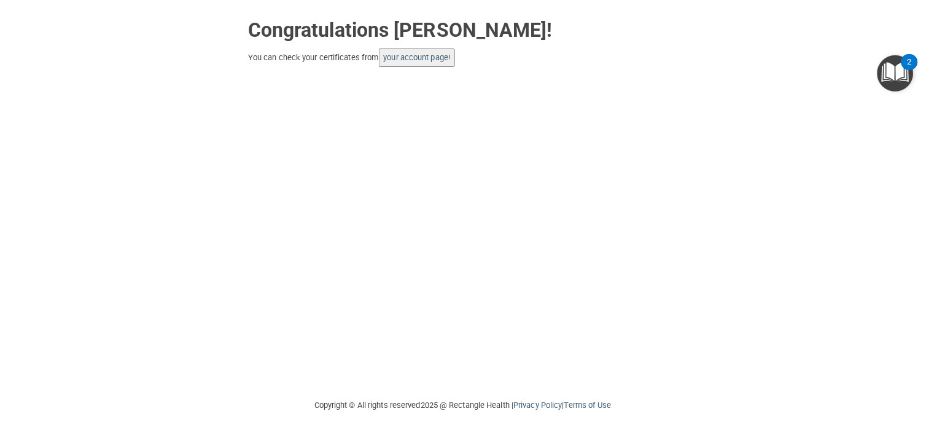
click at [448, 64] on button "your account page!" at bounding box center [417, 58] width 77 height 18
click at [446, 62] on button "your account page!" at bounding box center [417, 58] width 77 height 18
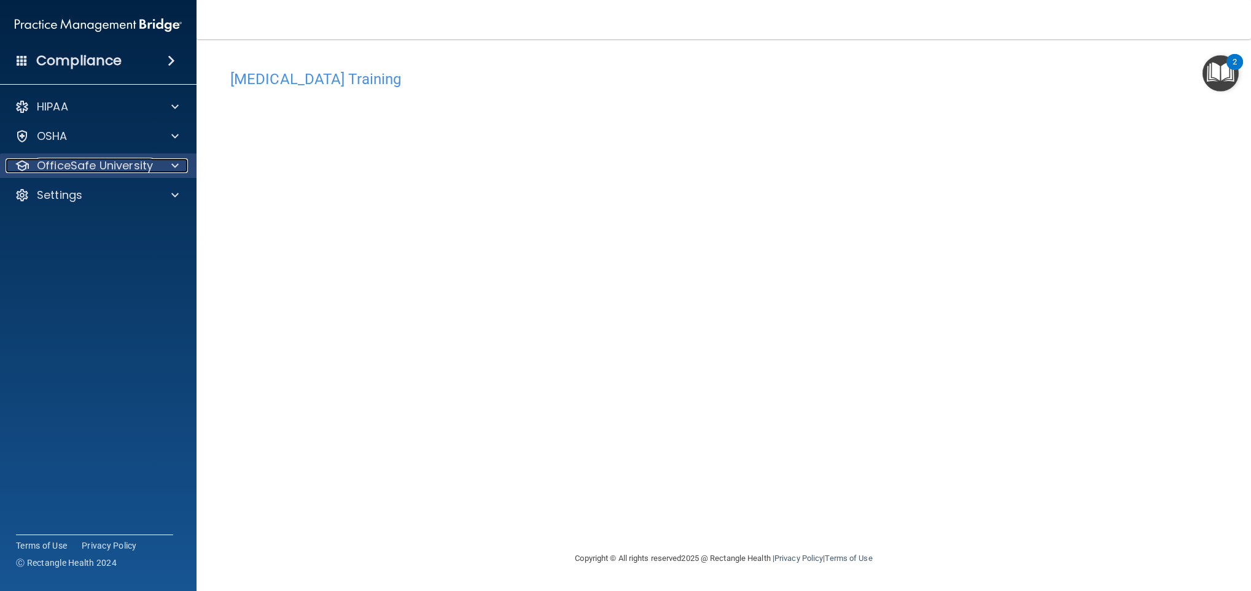
click at [102, 161] on p "OfficeSafe University" at bounding box center [95, 165] width 116 height 15
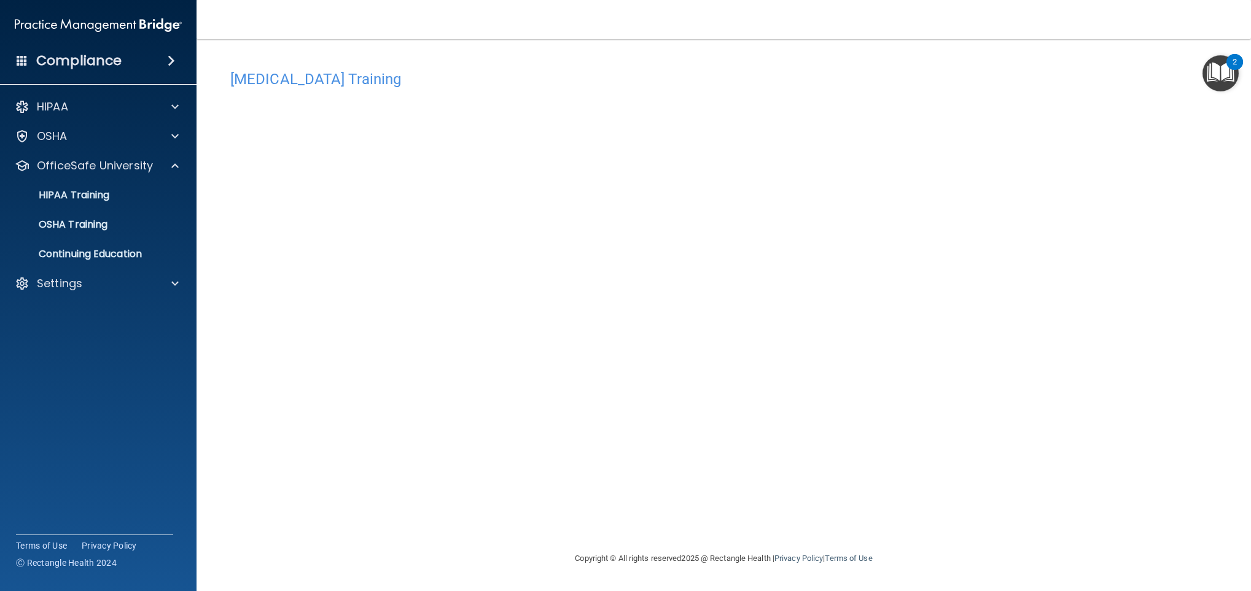
click at [1111, 64] on img "Open Resource Center, 2 new notifications" at bounding box center [1220, 73] width 36 height 36
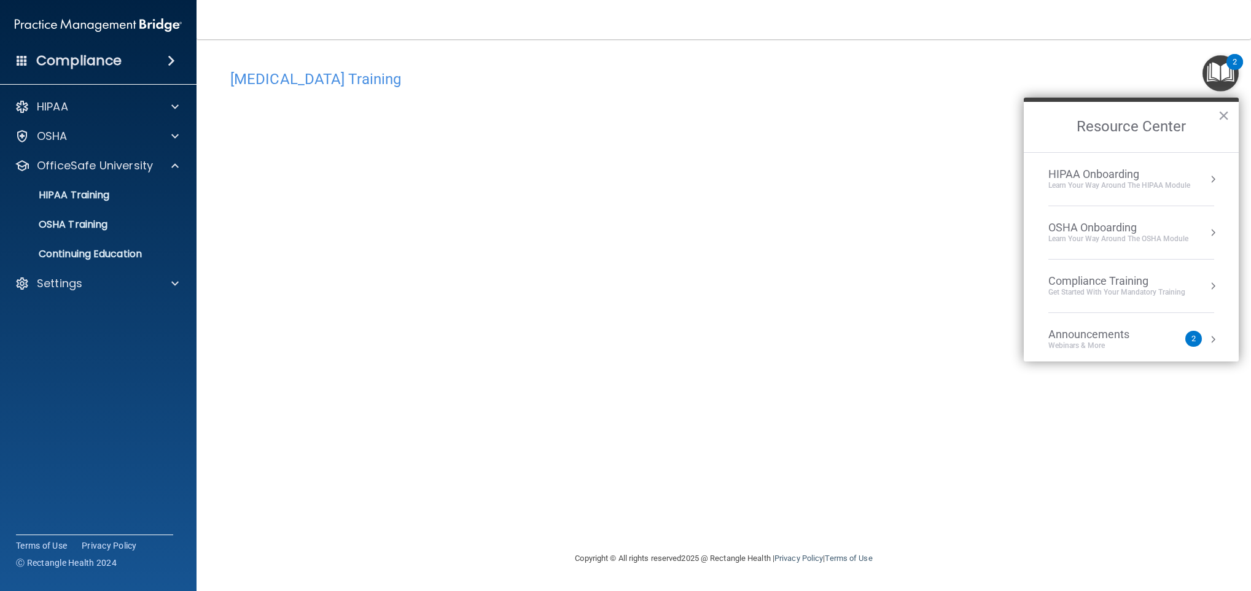
click at [1111, 284] on div "Compliance Training" at bounding box center [1116, 281] width 137 height 14
click at [1078, 168] on div "HIPAA Training for Members" at bounding box center [1101, 173] width 137 height 11
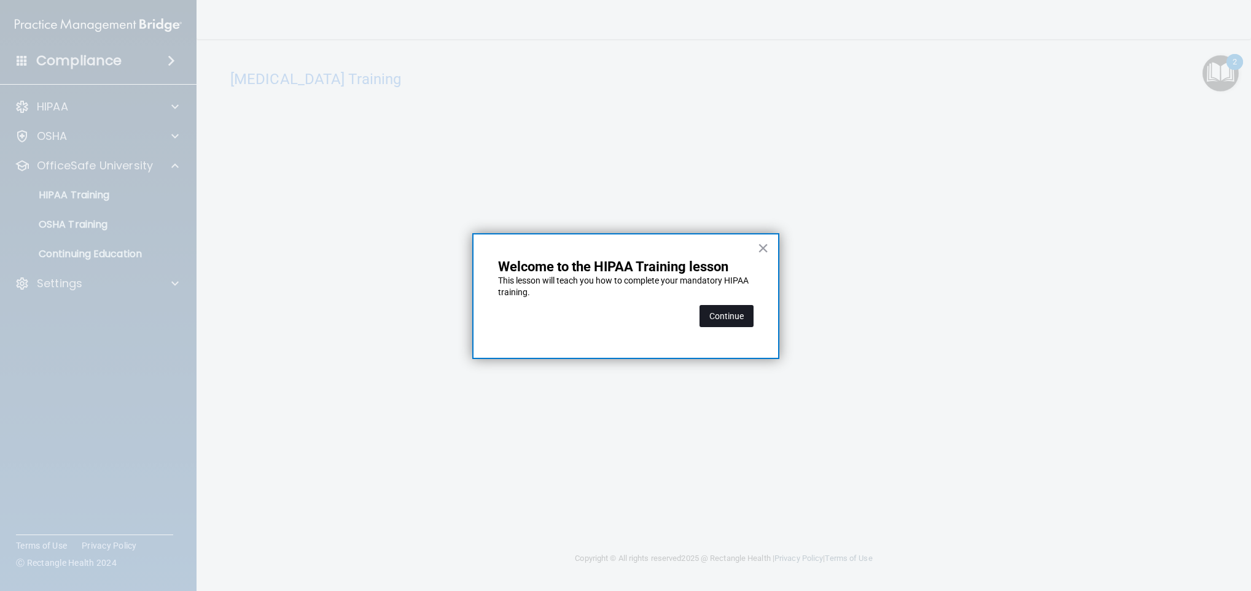
click at [702, 325] on button "Continue" at bounding box center [726, 316] width 54 height 22
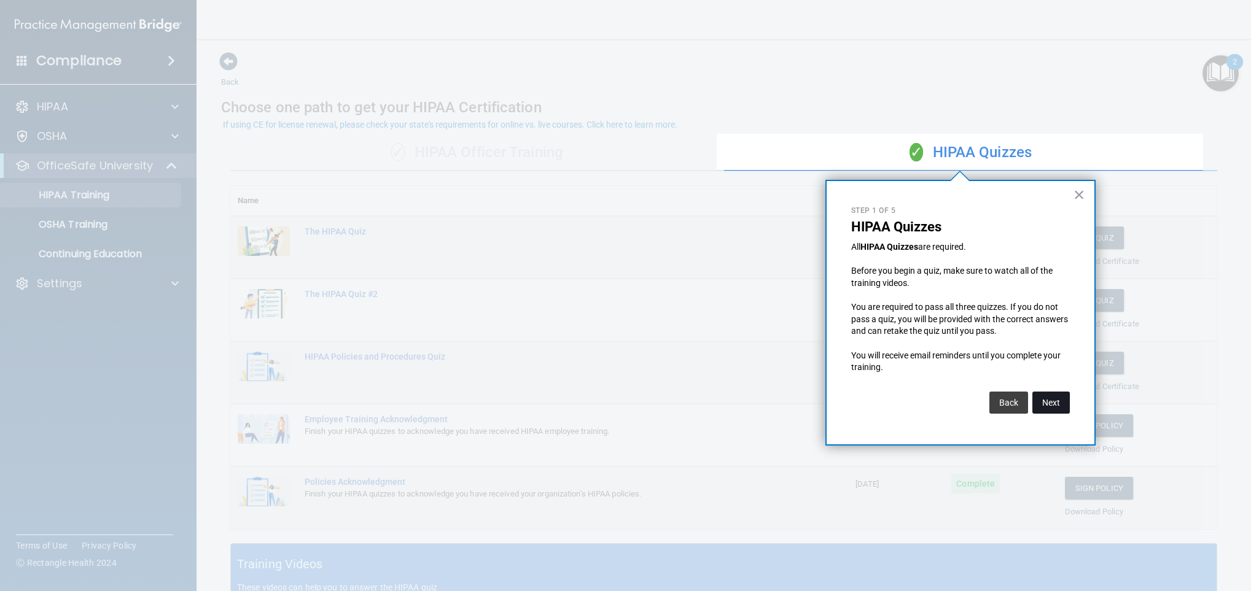
click at [1040, 402] on button "Next" at bounding box center [1050, 403] width 37 height 22
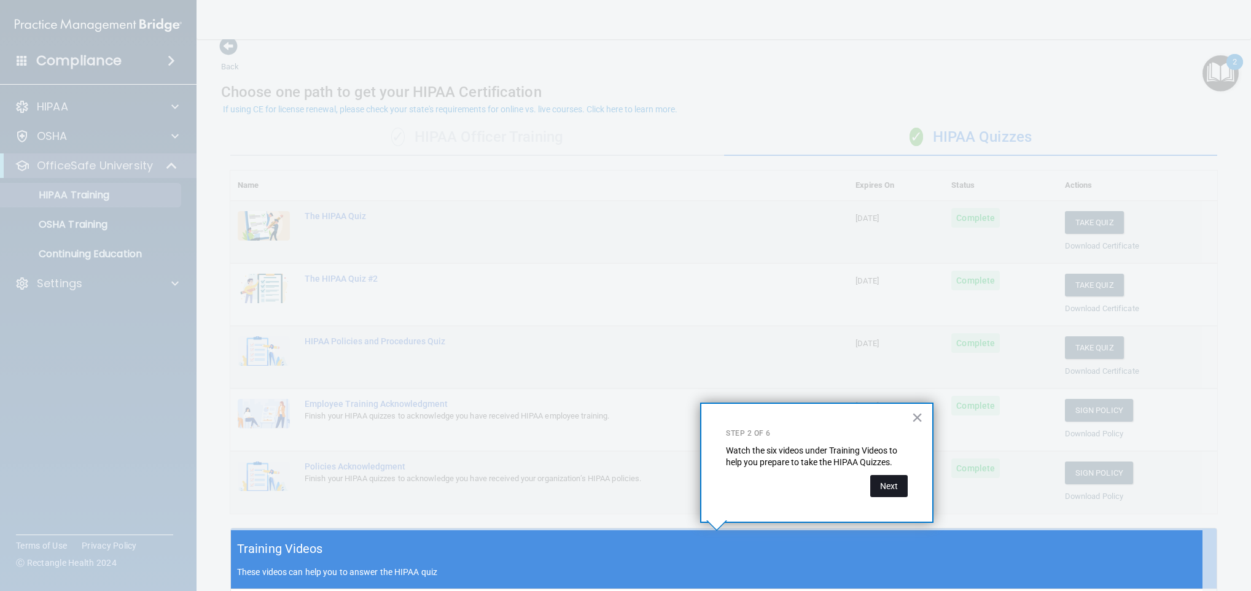
click at [875, 492] on button "Next" at bounding box center [888, 486] width 37 height 22
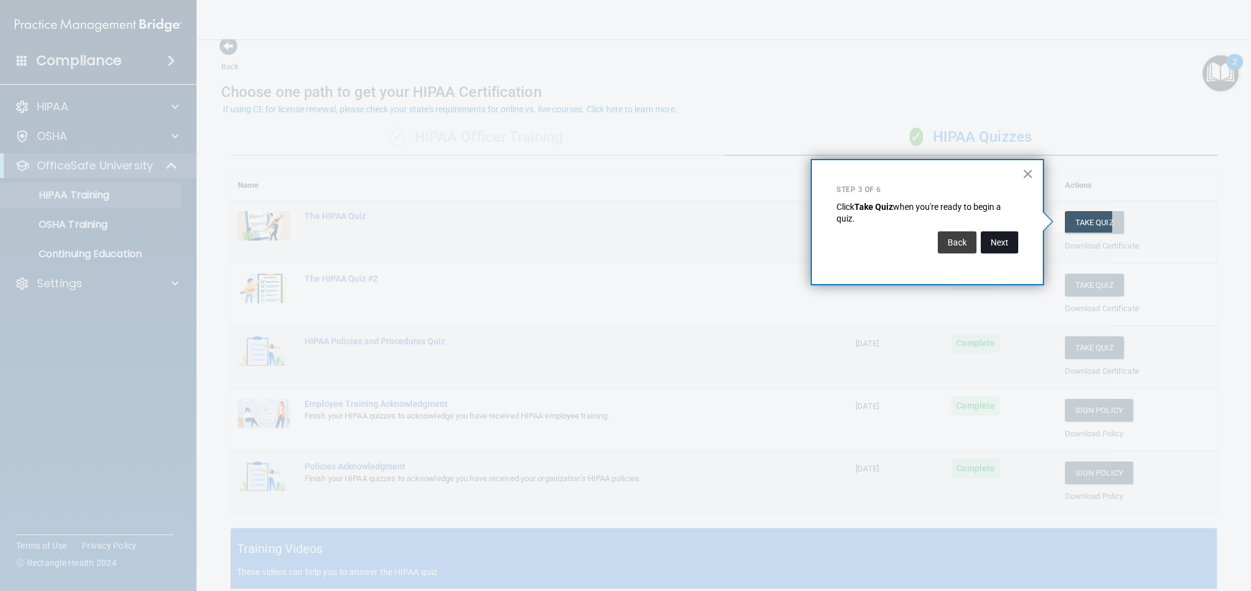
click at [1008, 238] on button "Next" at bounding box center [999, 242] width 37 height 22
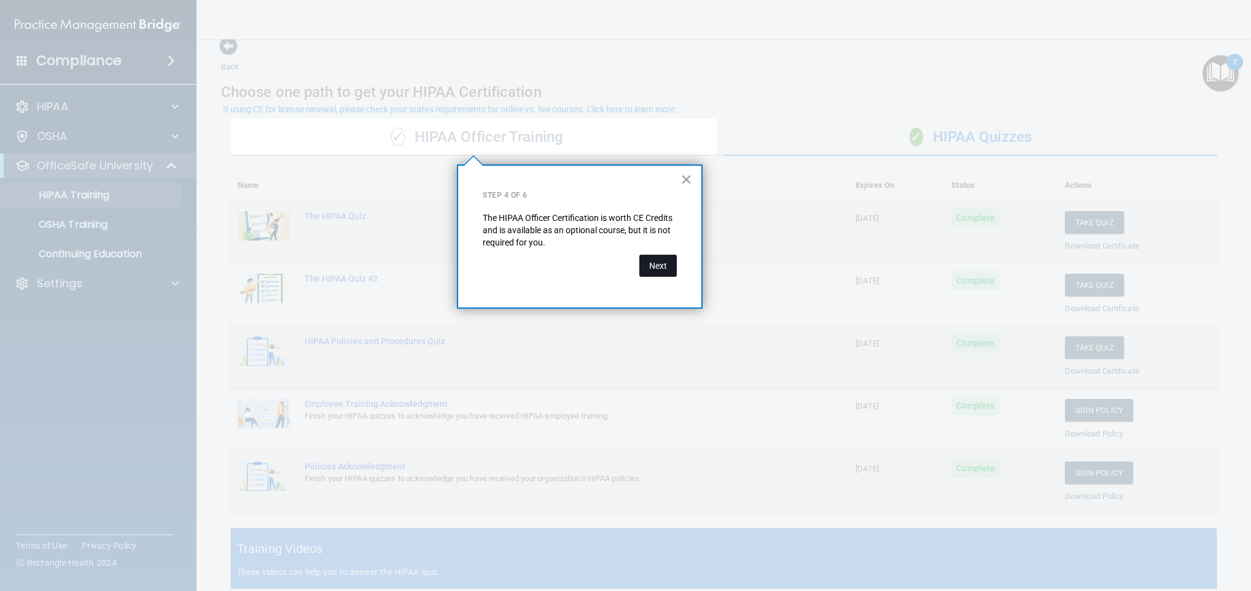
click at [641, 265] on button "Next" at bounding box center [657, 266] width 37 height 22
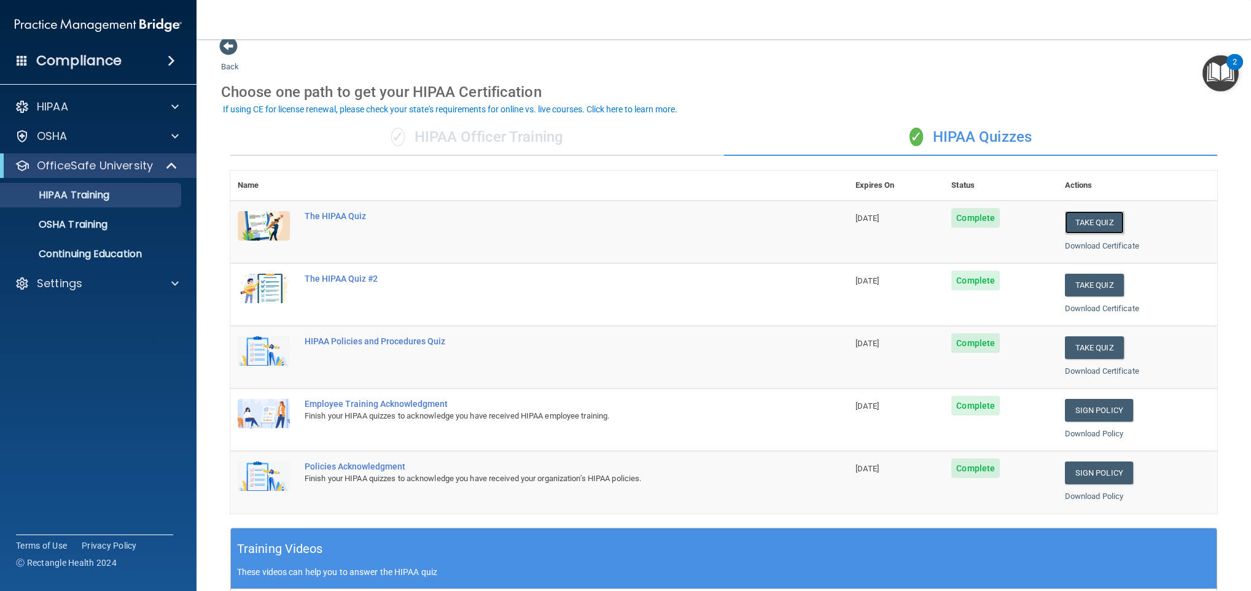
drag, startPoint x: 977, startPoint y: 176, endPoint x: 971, endPoint y: 146, distance: 30.0
click at [971, 146] on div "✓ HIPAA Officer Training ✓ HIPAA Quizzes Name Expires On Status Actions The HIP…" at bounding box center [723, 485] width 1005 height 750
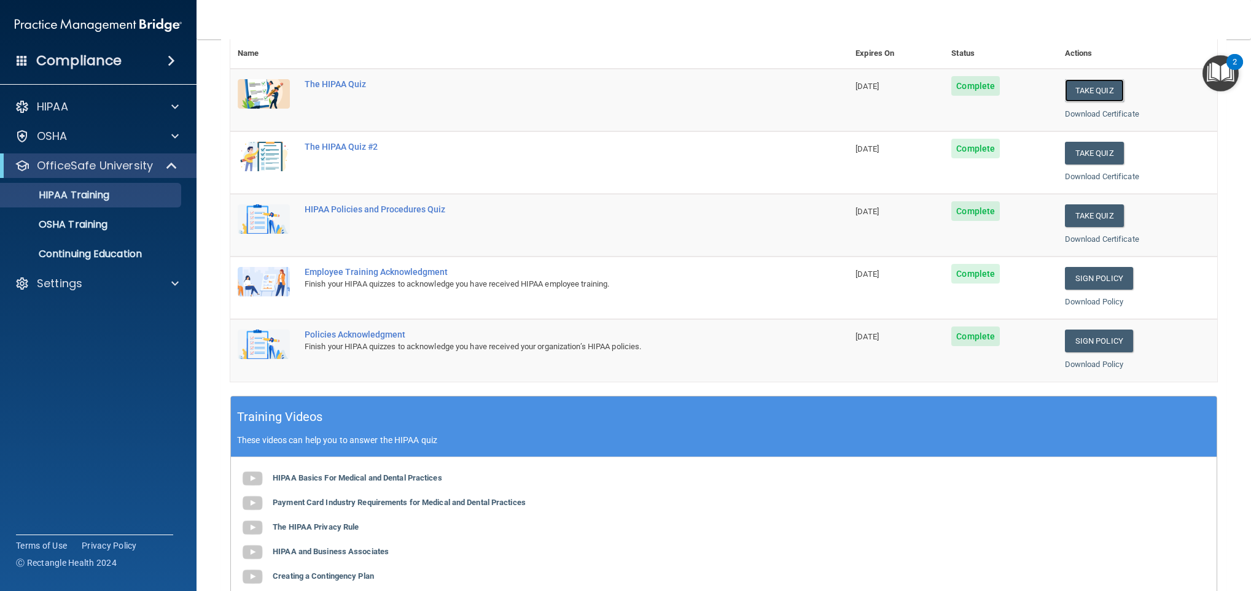
scroll to position [0, 0]
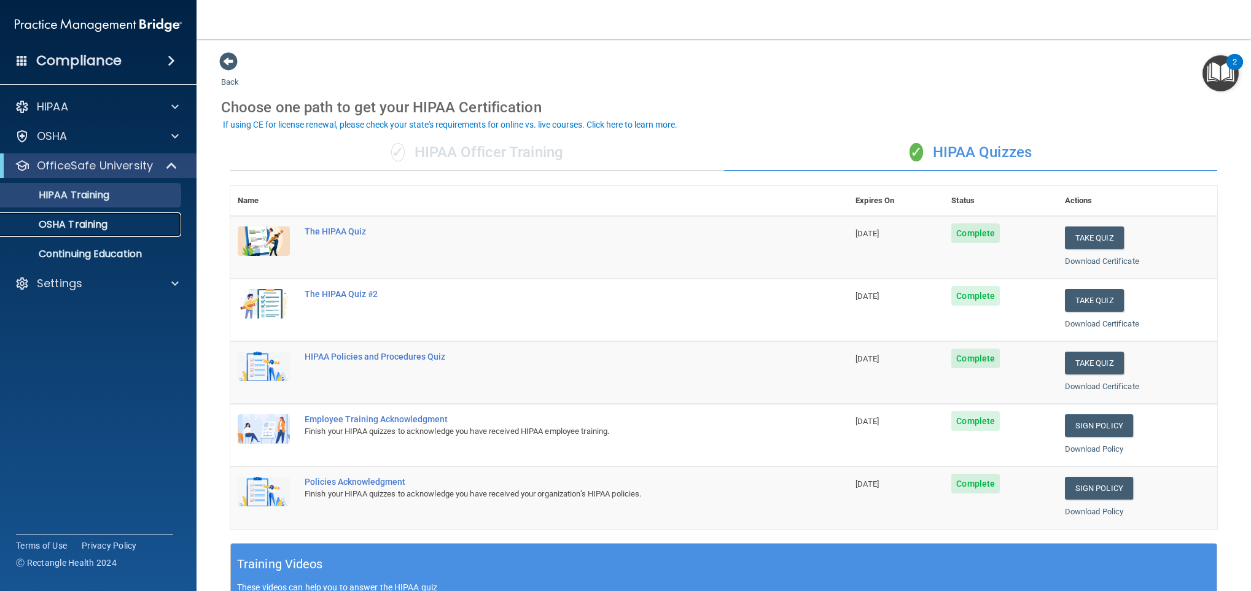
click at [94, 227] on p "OSHA Training" at bounding box center [57, 225] width 99 height 12
